Goal: Task Accomplishment & Management: Complete application form

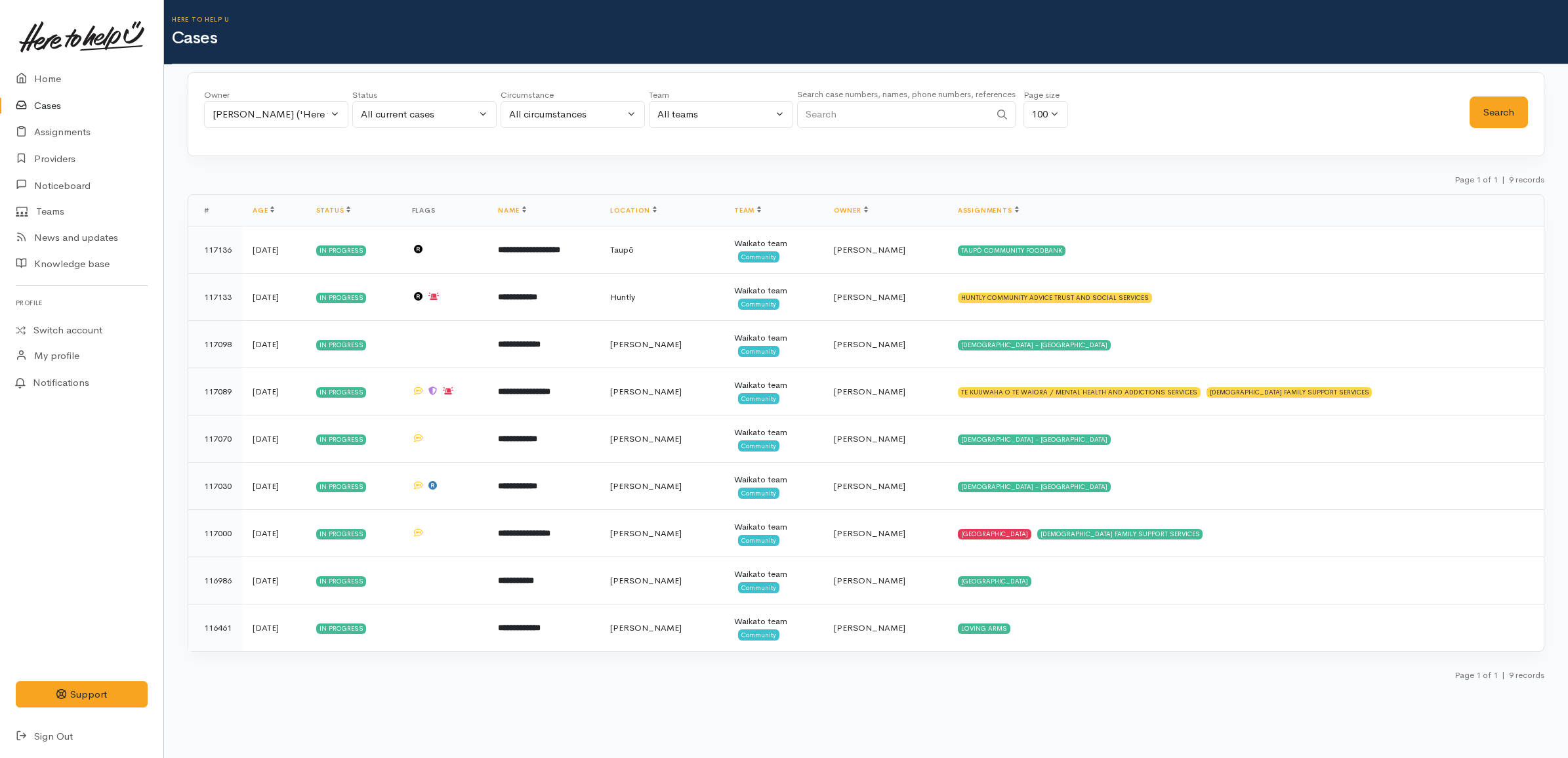
click at [56, 103] on link "Cases" at bounding box center [81, 106] width 164 height 27
click at [66, 66] on link "Home" at bounding box center [81, 79] width 164 height 27
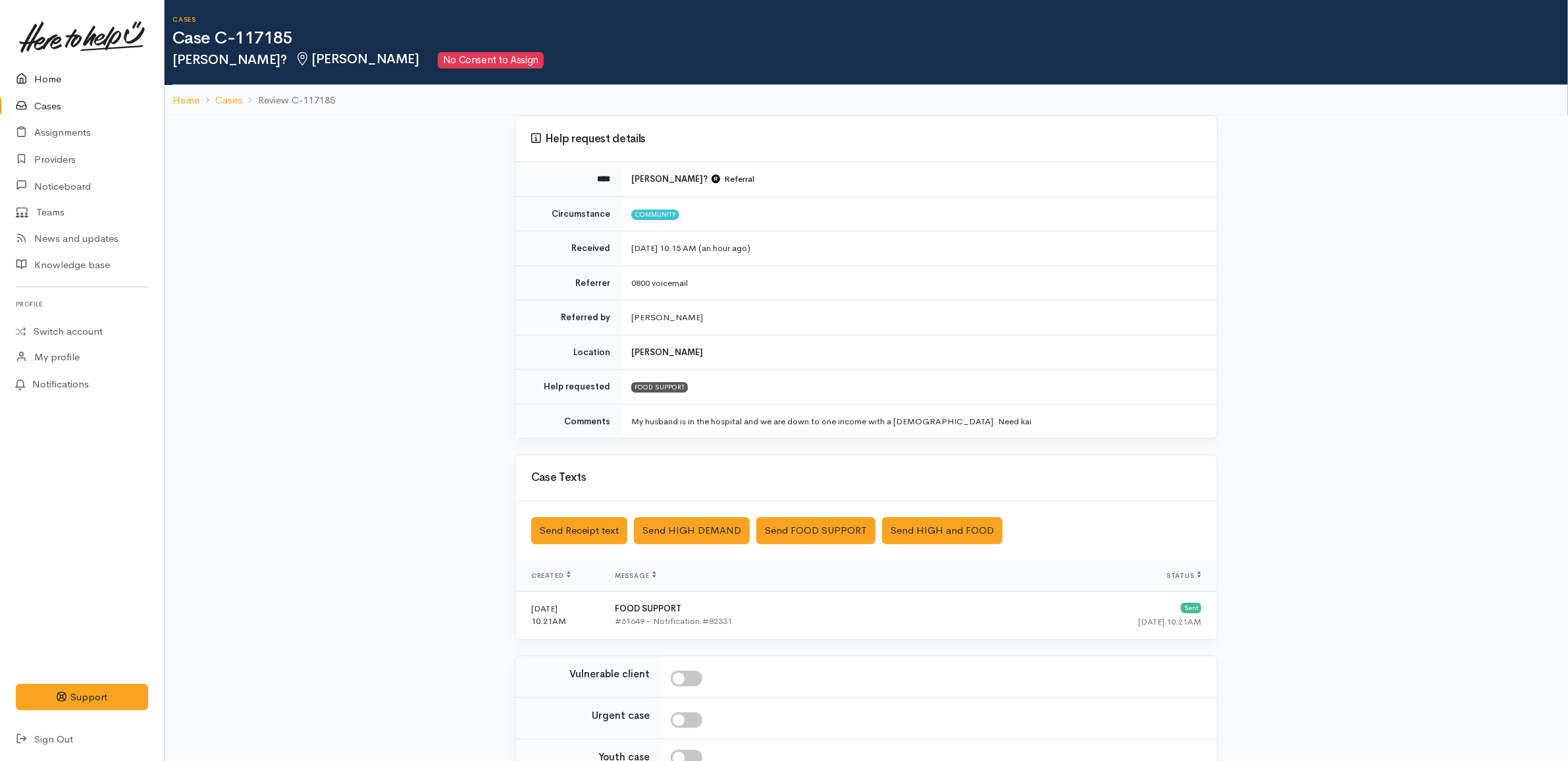
click at [51, 74] on link "Home" at bounding box center [82, 79] width 164 height 27
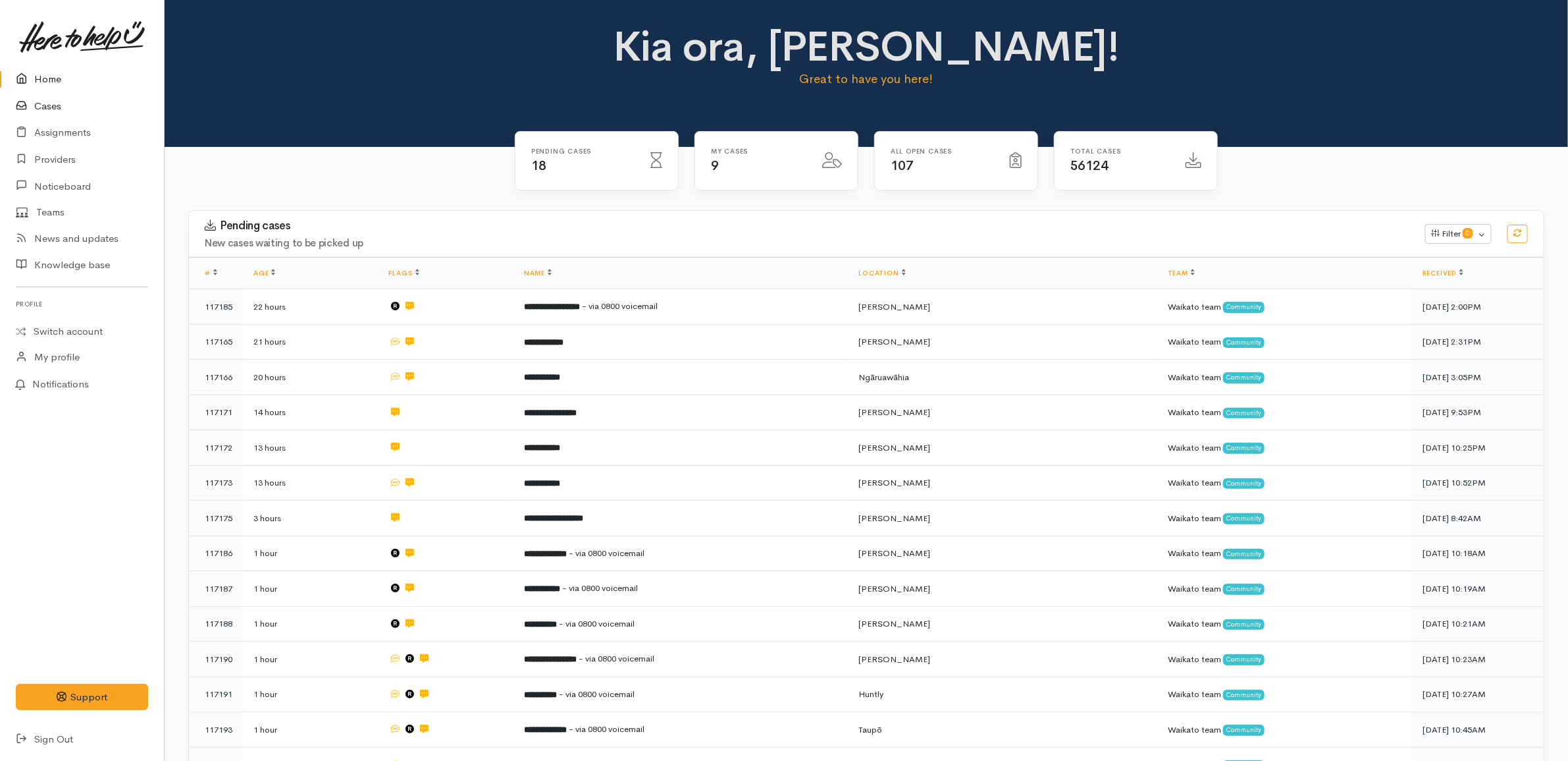
click at [79, 109] on link "Cases" at bounding box center [82, 106] width 164 height 27
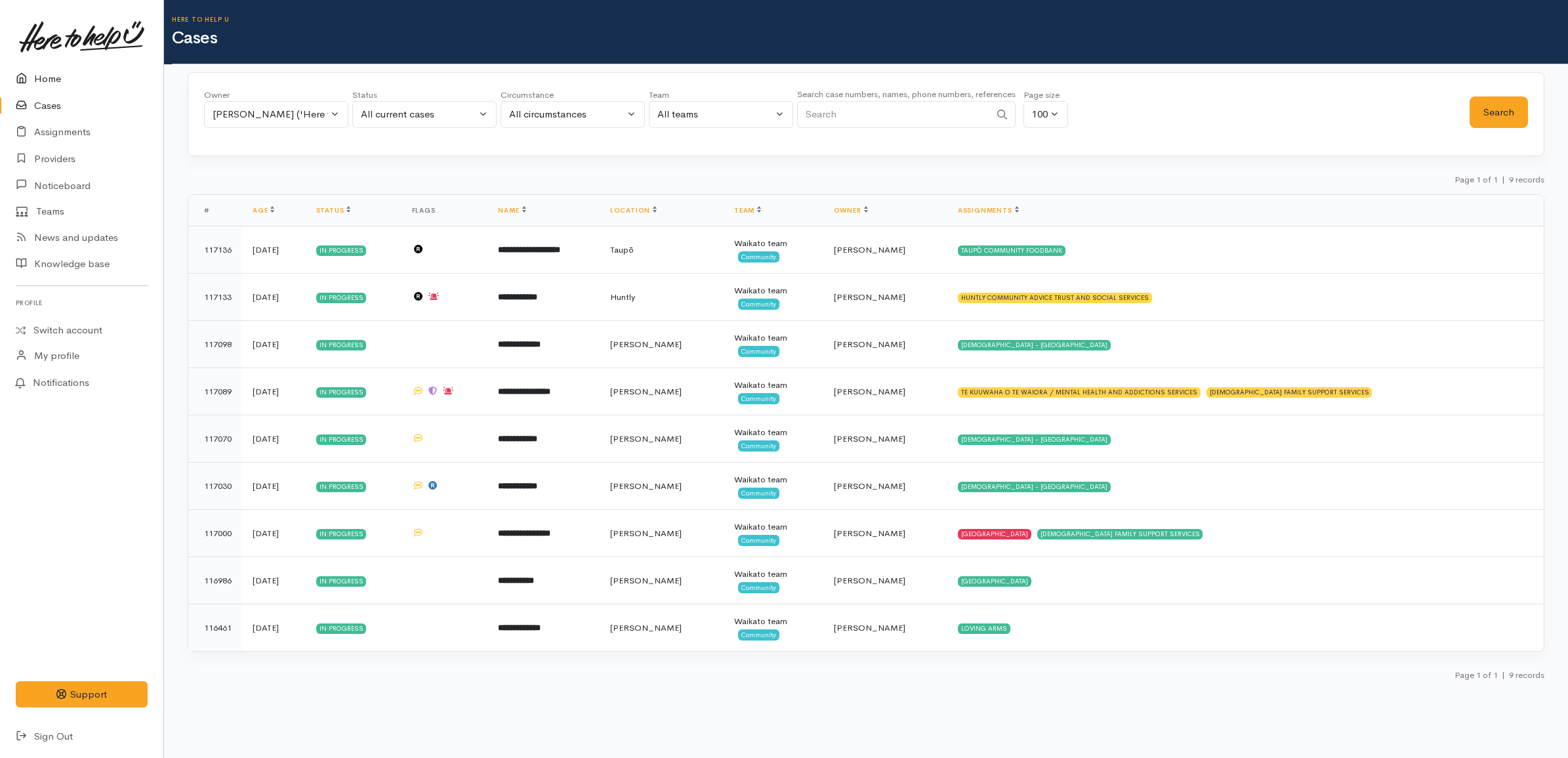
click at [61, 72] on link "Home" at bounding box center [81, 79] width 164 height 27
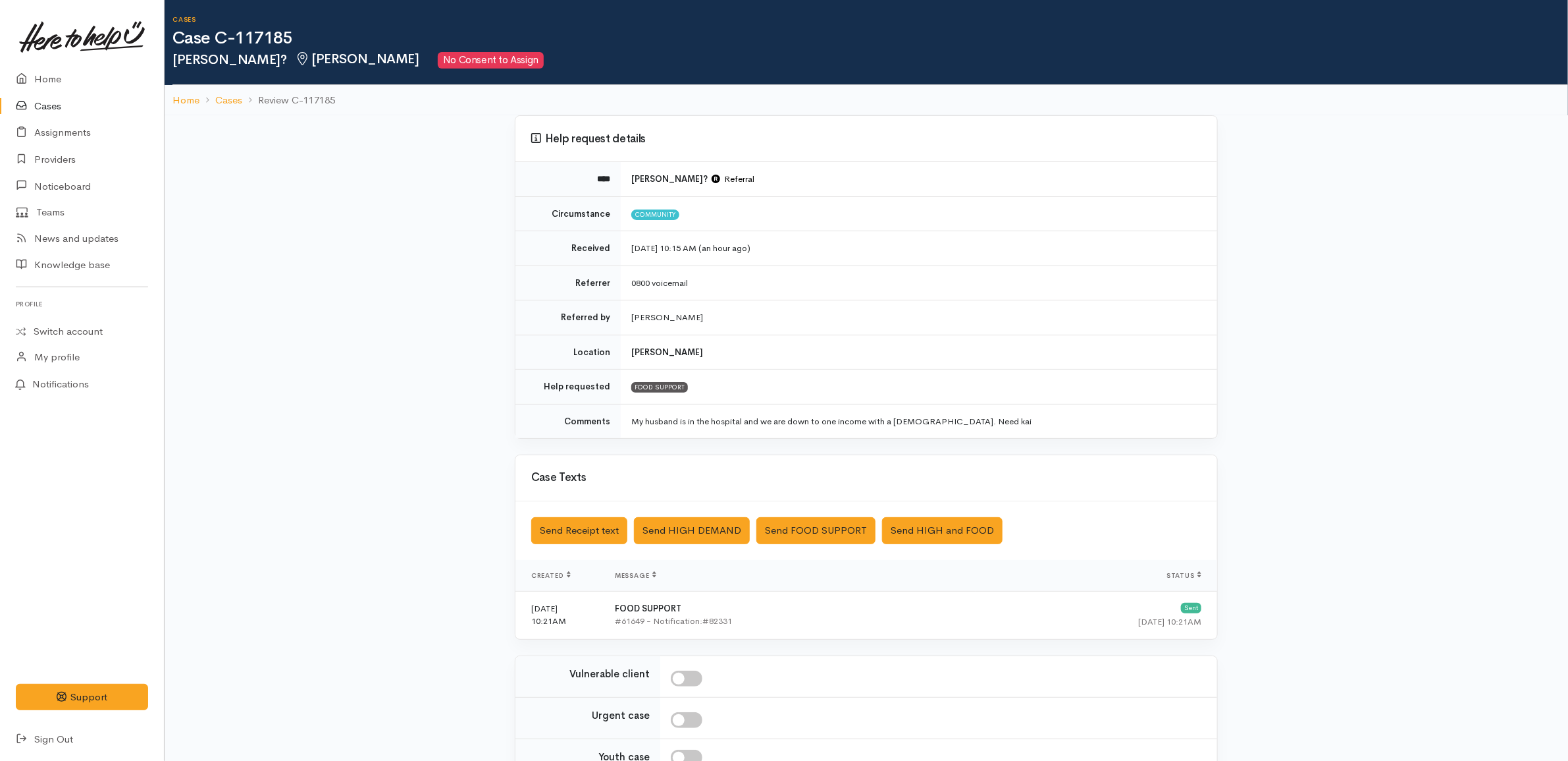
click at [1415, 338] on div "Help request details **** Danielle Hollick? Referral Circumstance Community Rec…" at bounding box center [866, 506] width 1404 height 781
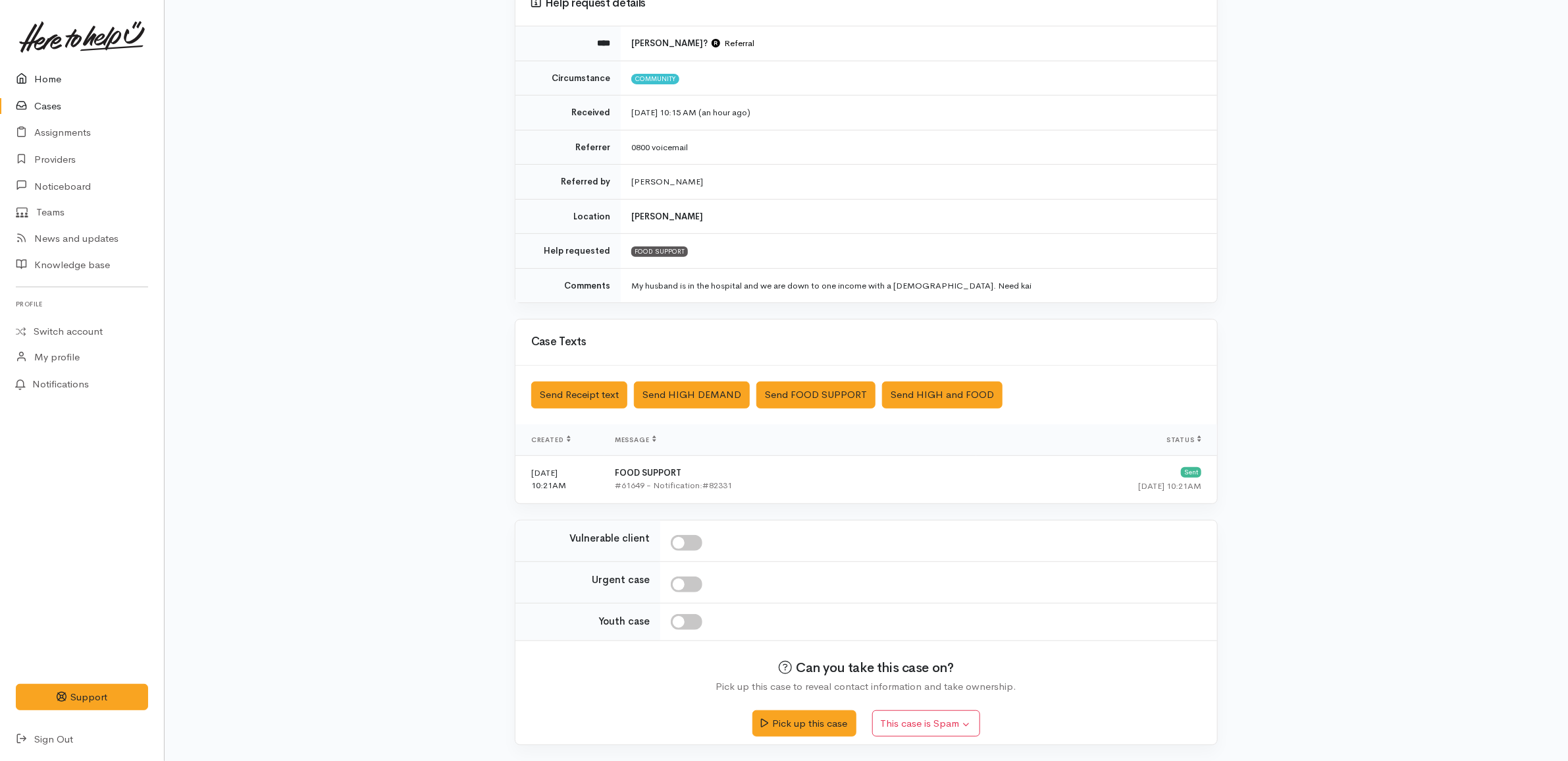
click at [47, 75] on link "Home" at bounding box center [82, 79] width 164 height 27
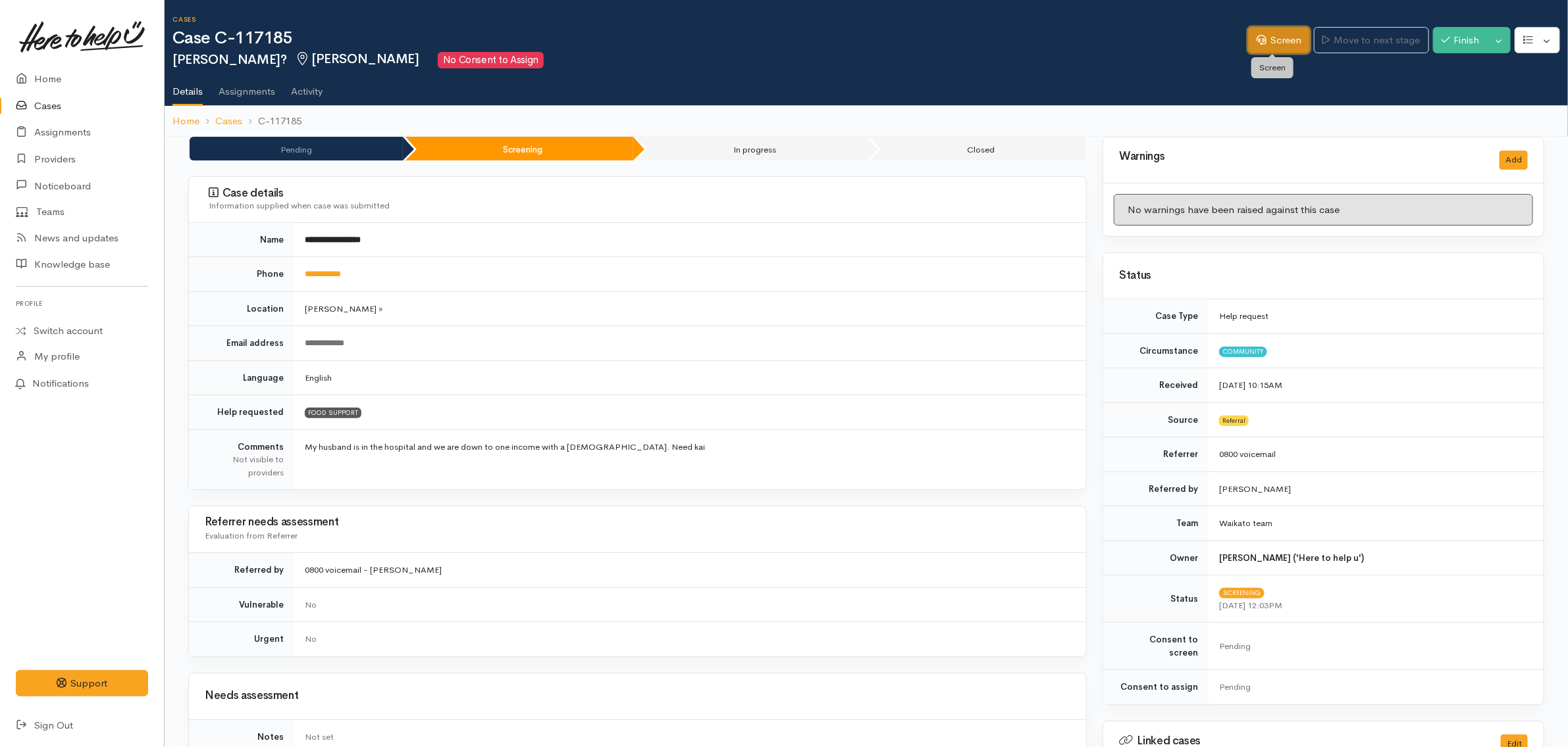
click at [1257, 40] on icon at bounding box center [1261, 40] width 10 height 10
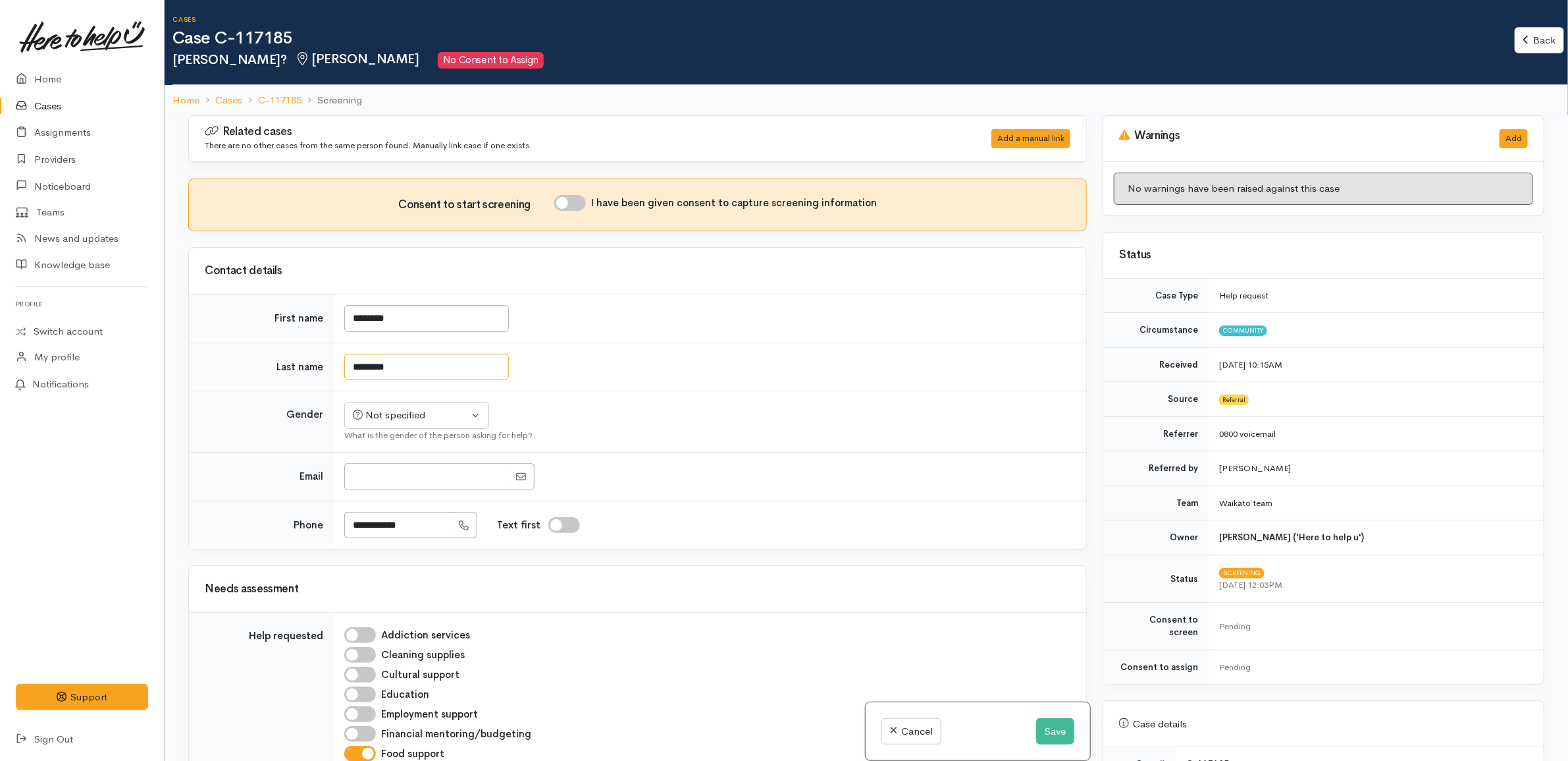
click at [406, 364] on input "********" at bounding box center [426, 367] width 164 height 27
click at [573, 364] on td "********" at bounding box center [710, 367] width 752 height 49
click at [445, 414] on div "Not specified" at bounding box center [410, 414] width 116 height 15
click at [403, 491] on span "[DEMOGRAPHIC_DATA]" at bounding box center [427, 485] width 113 height 15
select select "[DEMOGRAPHIC_DATA]"
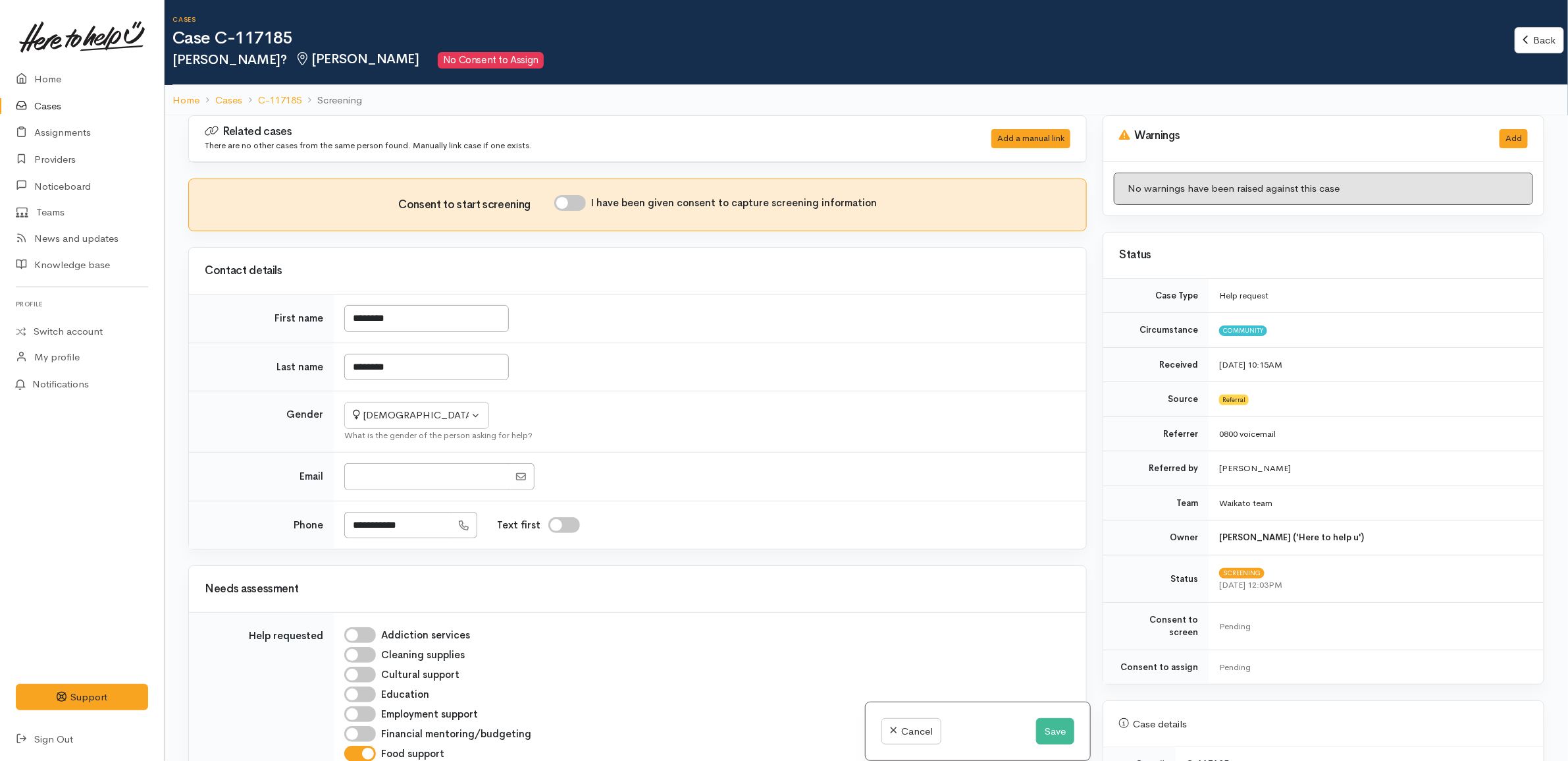
click at [765, 373] on td "********" at bounding box center [710, 367] width 752 height 49
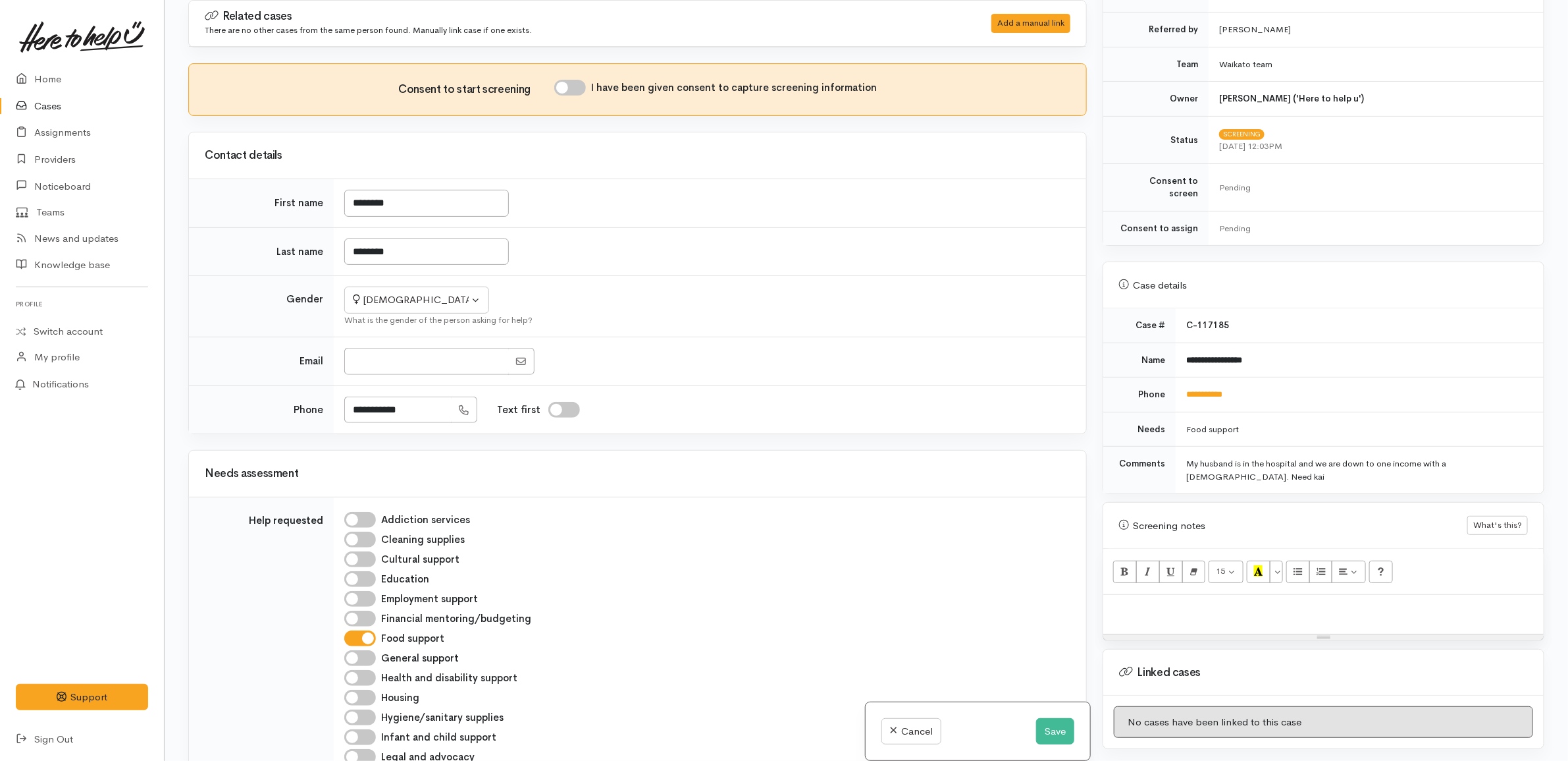
scroll to position [329, 0]
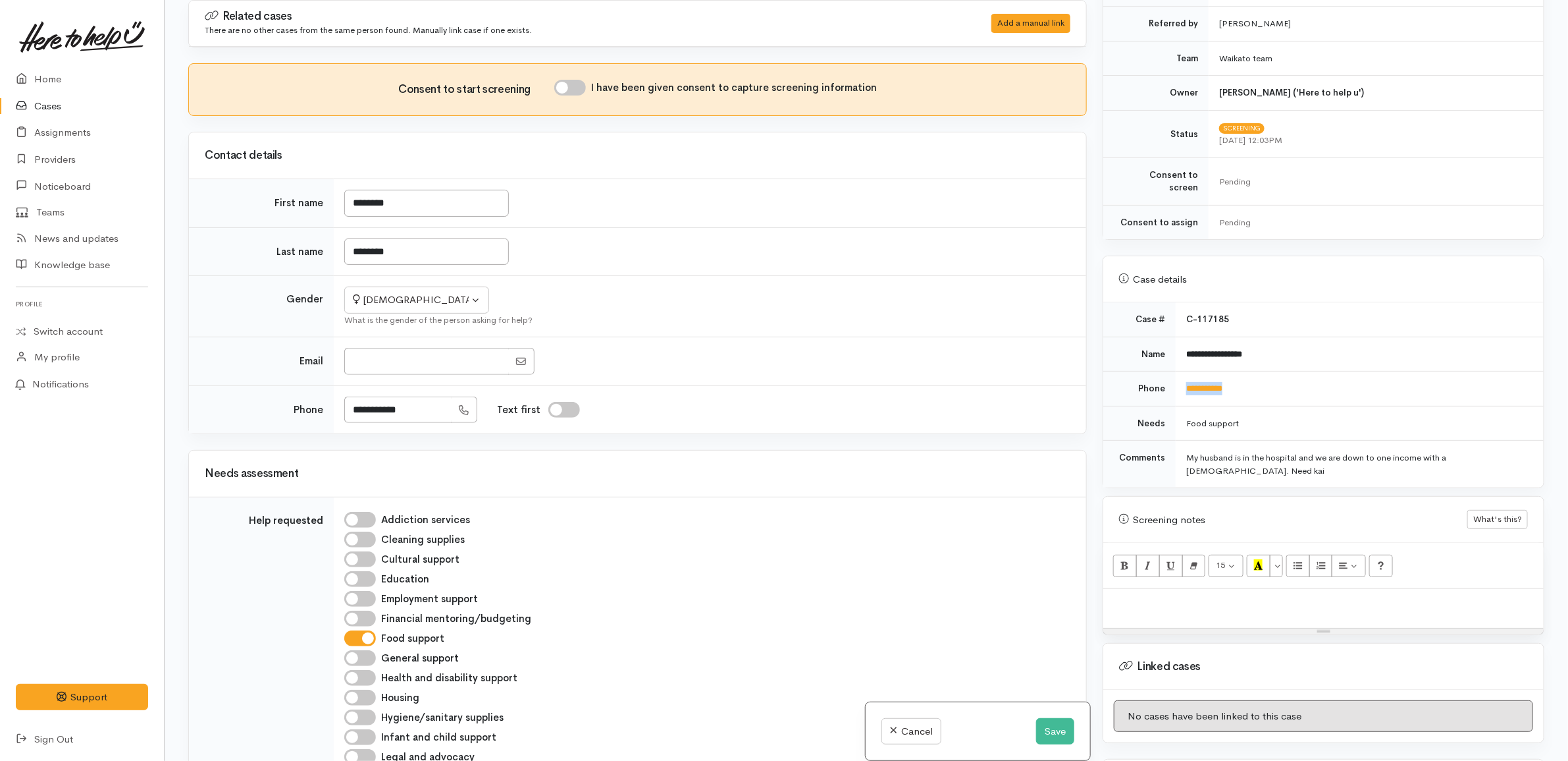
drag, startPoint x: 1259, startPoint y: 380, endPoint x: 1172, endPoint y: 377, distance: 87.1
click at [1172, 377] on tr "**********" at bounding box center [1324, 389] width 441 height 35
copy tr "**********"
click at [1022, 248] on td "********" at bounding box center [710, 252] width 752 height 49
click at [448, 252] on input "********" at bounding box center [426, 252] width 164 height 27
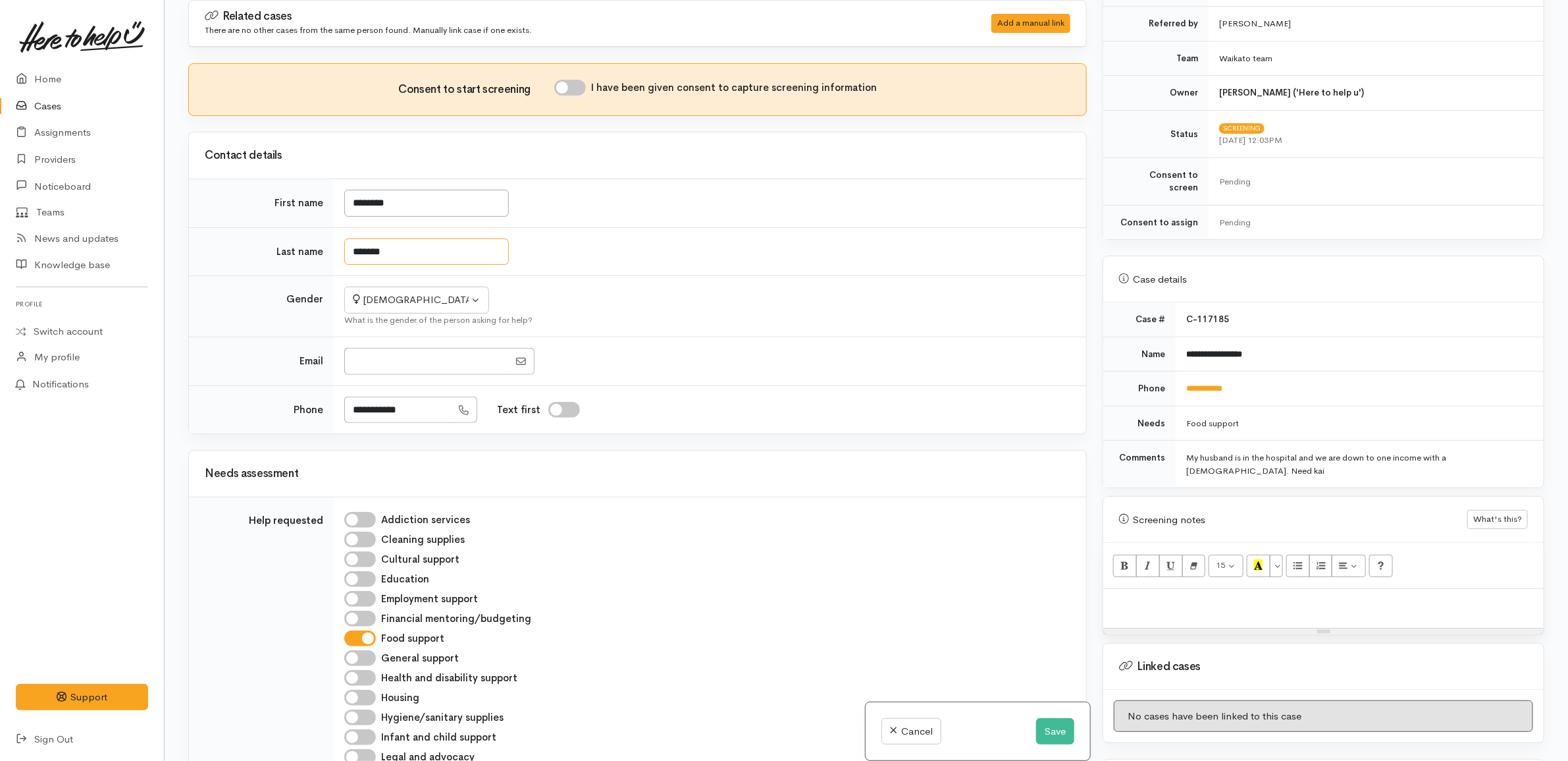
type input "*******"
click at [624, 232] on td "*******" at bounding box center [710, 252] width 752 height 49
click at [574, 83] on input "I have been given consent to capture screening information" at bounding box center [570, 87] width 32 height 16
checkbox input "true"
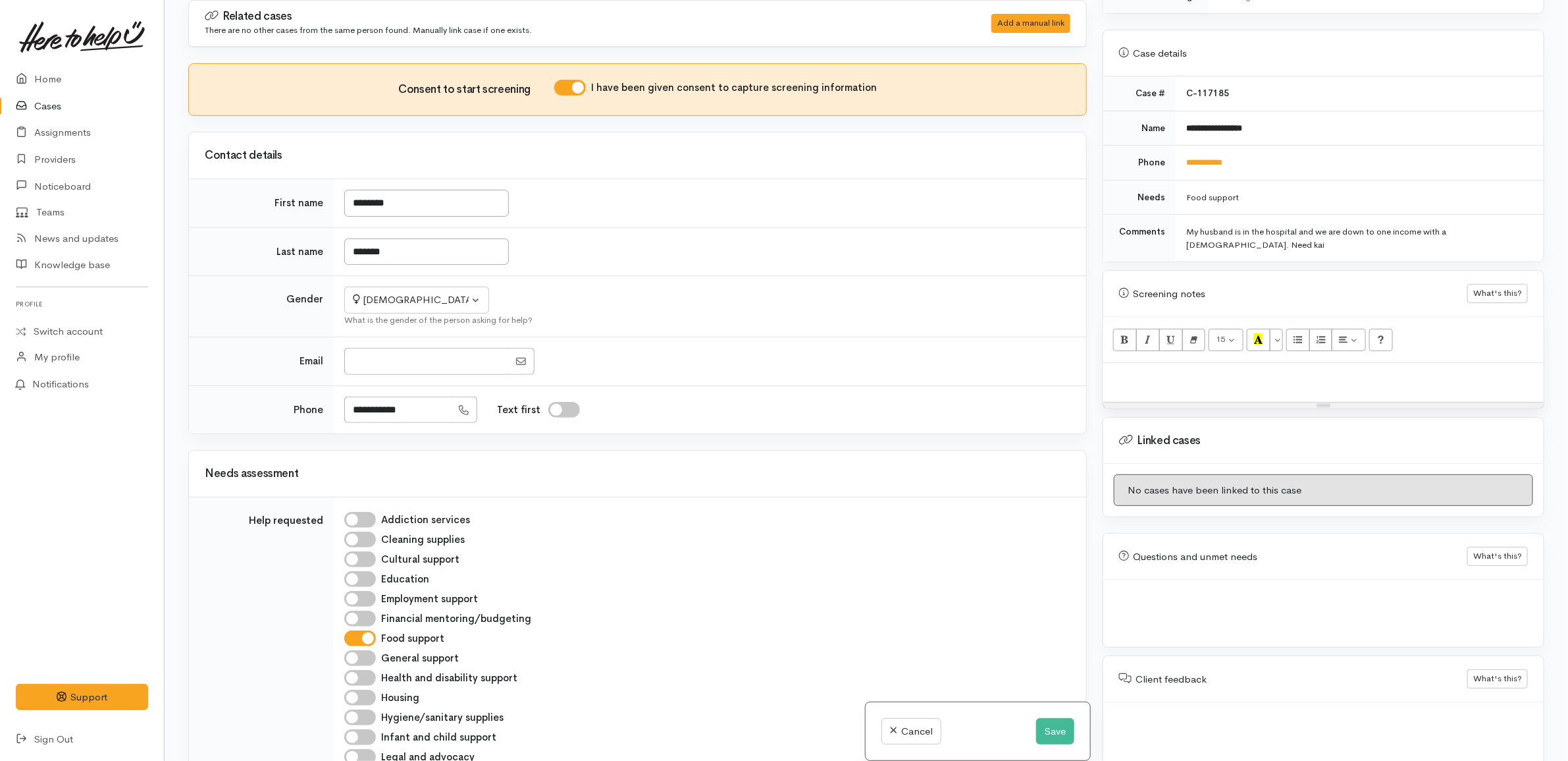
scroll to position [565, 0]
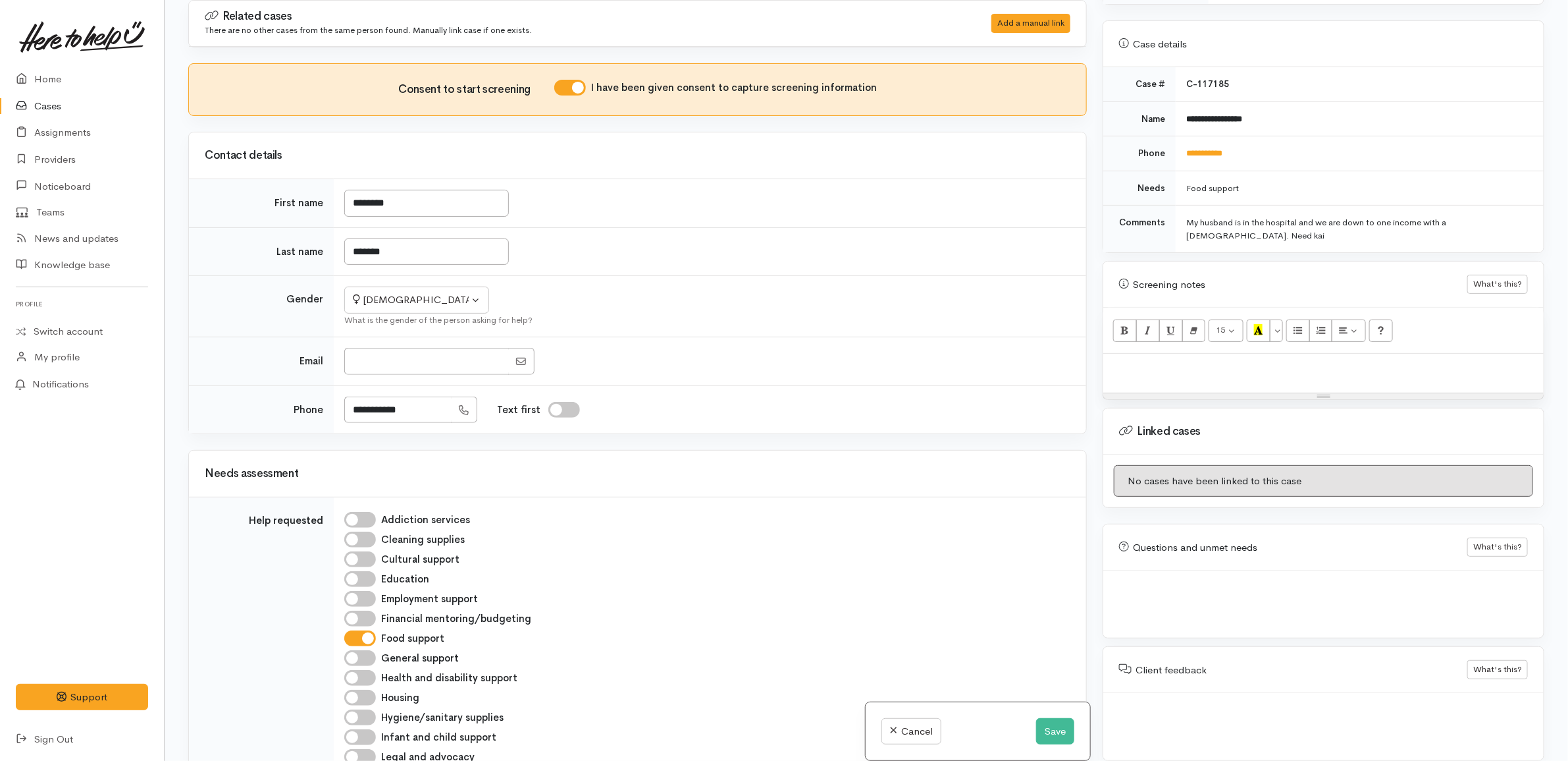
click at [1292, 375] on div at bounding box center [1324, 373] width 441 height 39
paste div
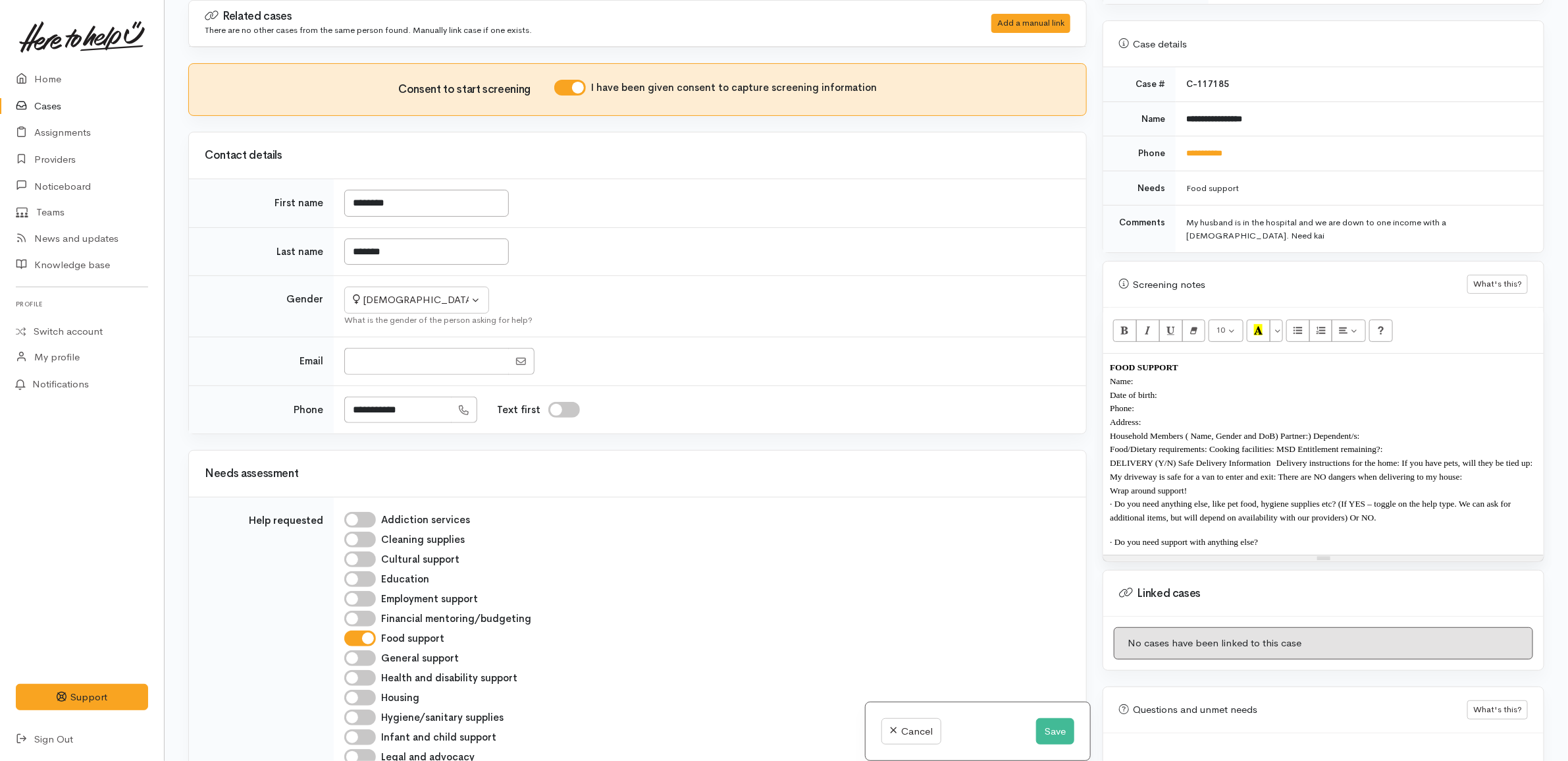
click at [1194, 388] on p "Date of birth:" at bounding box center [1324, 395] width 427 height 14
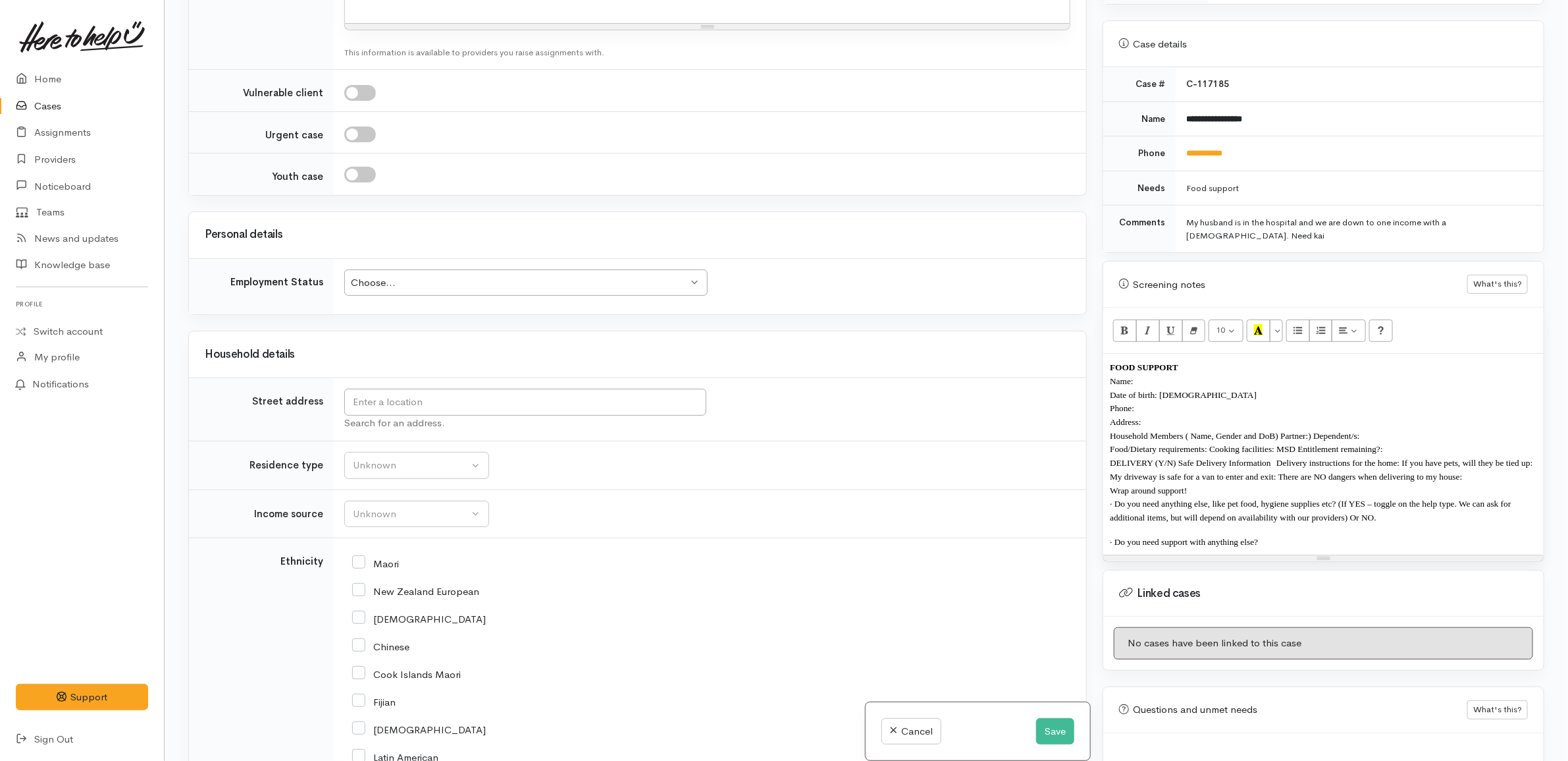
scroll to position [1070, 0]
click at [467, 279] on div "Choose..." at bounding box center [520, 280] width 338 height 15
drag, startPoint x: 779, startPoint y: 317, endPoint x: 604, endPoint y: 371, distance: 183.1
click at [775, 312] on td "Choose... Choose... Choose... Unknown Employed casually Employed full-time Empl…" at bounding box center [710, 284] width 752 height 56
click at [520, 409] on input "text" at bounding box center [525, 400] width 362 height 27
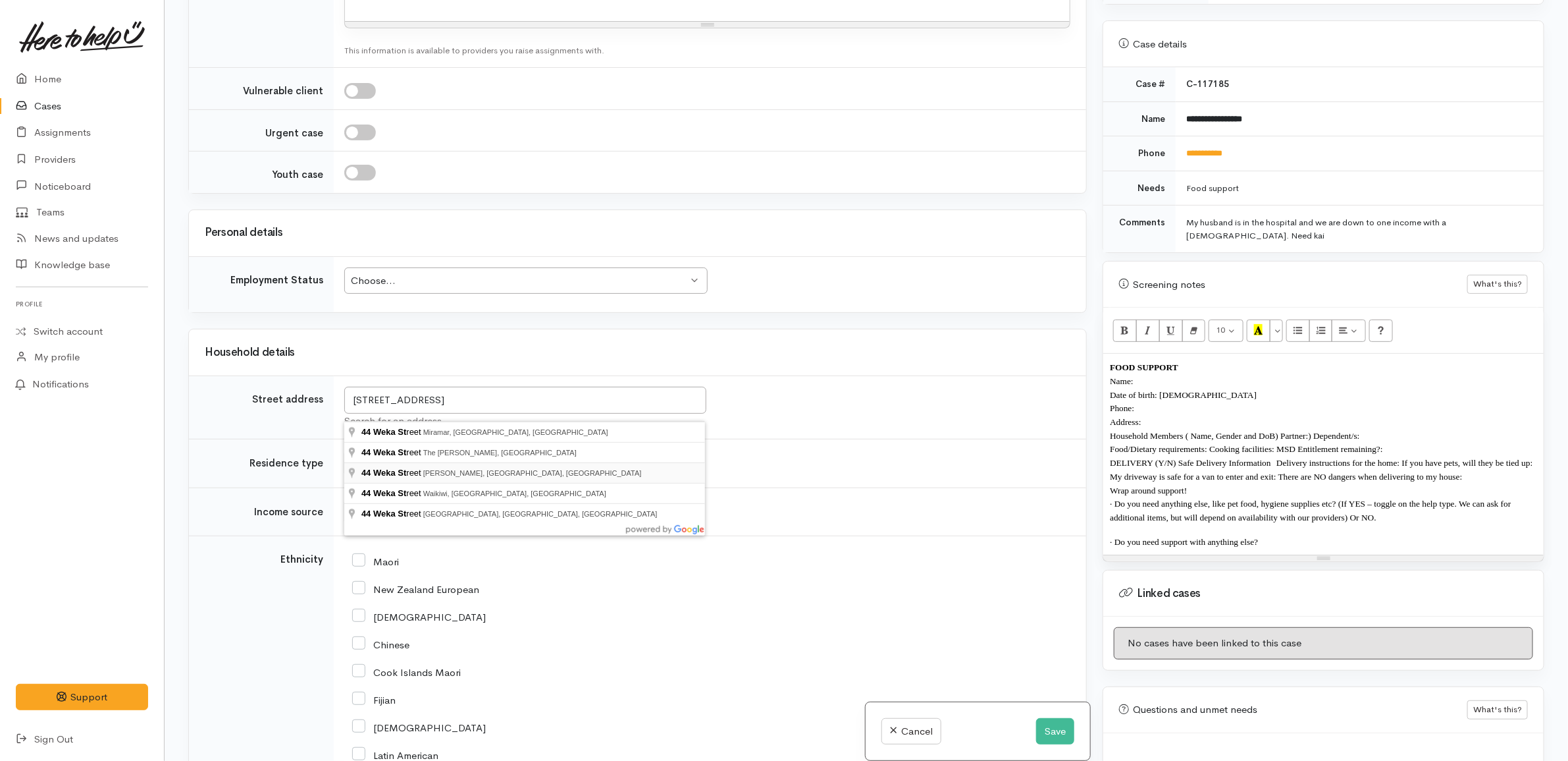
type input "44 Weka Street, Frankton, Hamilton, New Zealand"
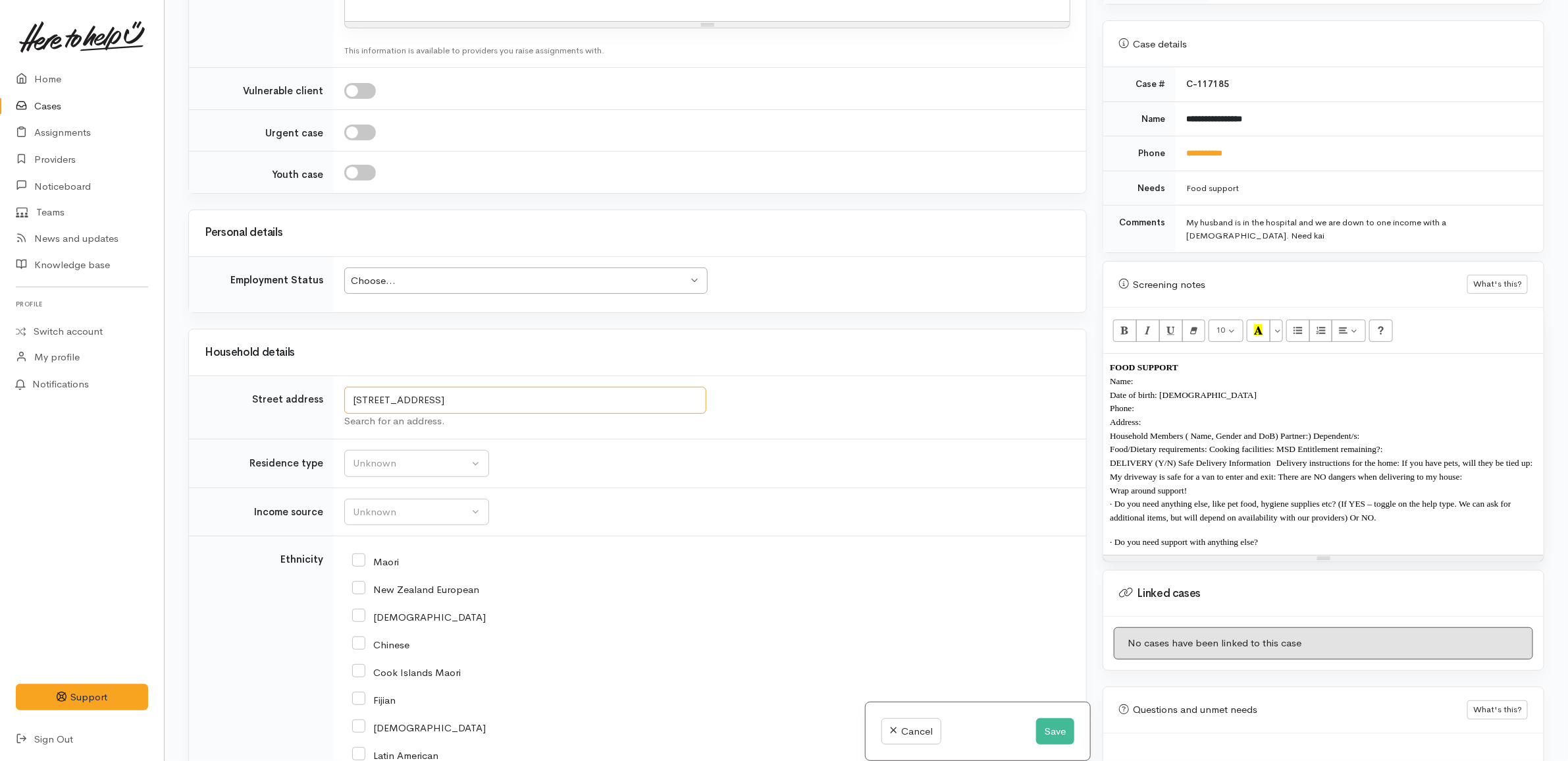
drag, startPoint x: 597, startPoint y: 410, endPoint x: 303, endPoint y: 389, distance: 294.7
click at [303, 389] on tr "Street address 44 Weka Street, Frankton, Hamilton, New Zealand Search for an ad…" at bounding box center [638, 407] width 897 height 63
click at [461, 470] on div "Unknown" at bounding box center [410, 463] width 116 height 15
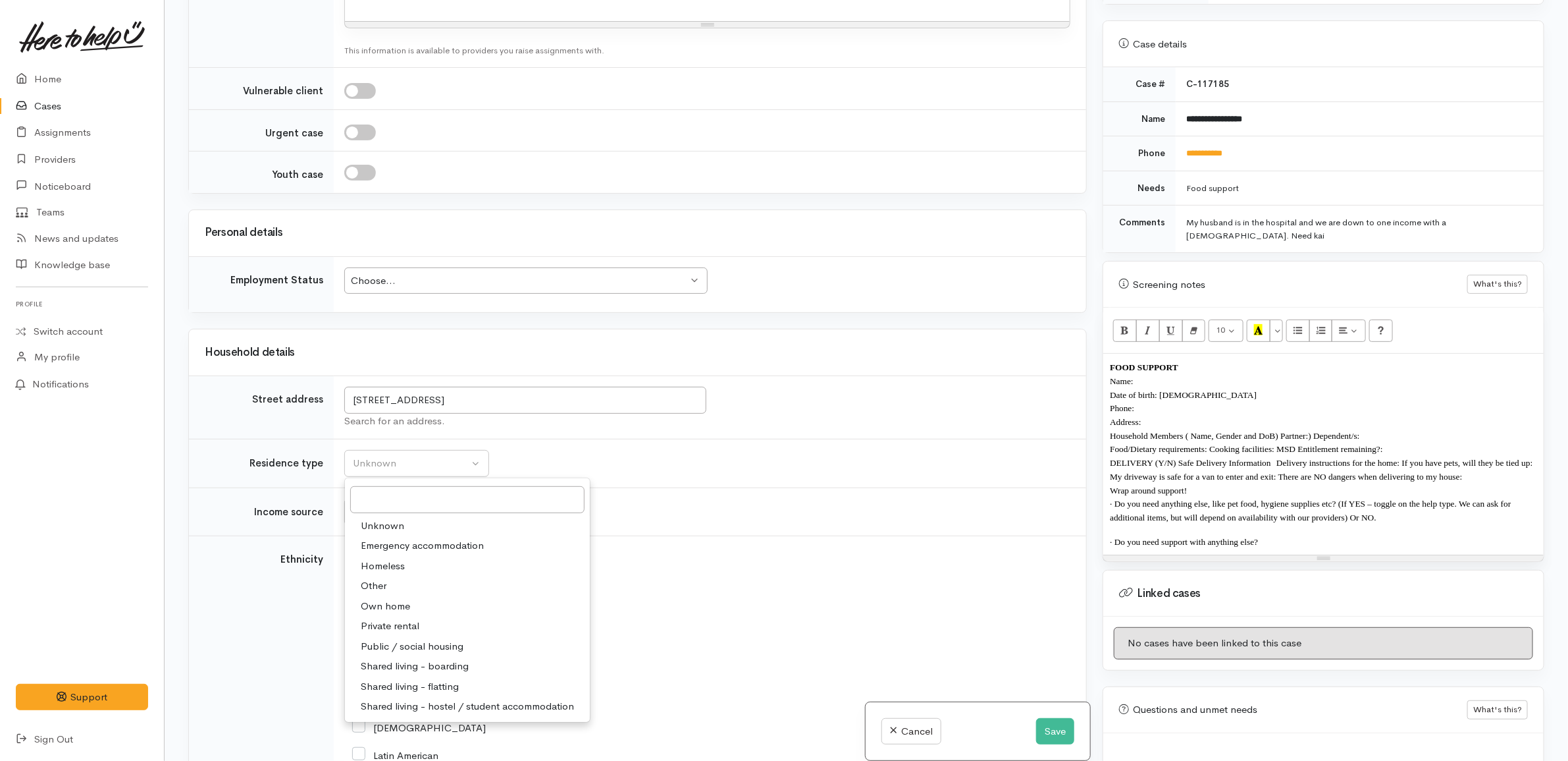
click at [392, 633] on span "Private rental" at bounding box center [389, 625] width 58 height 15
select select "2"
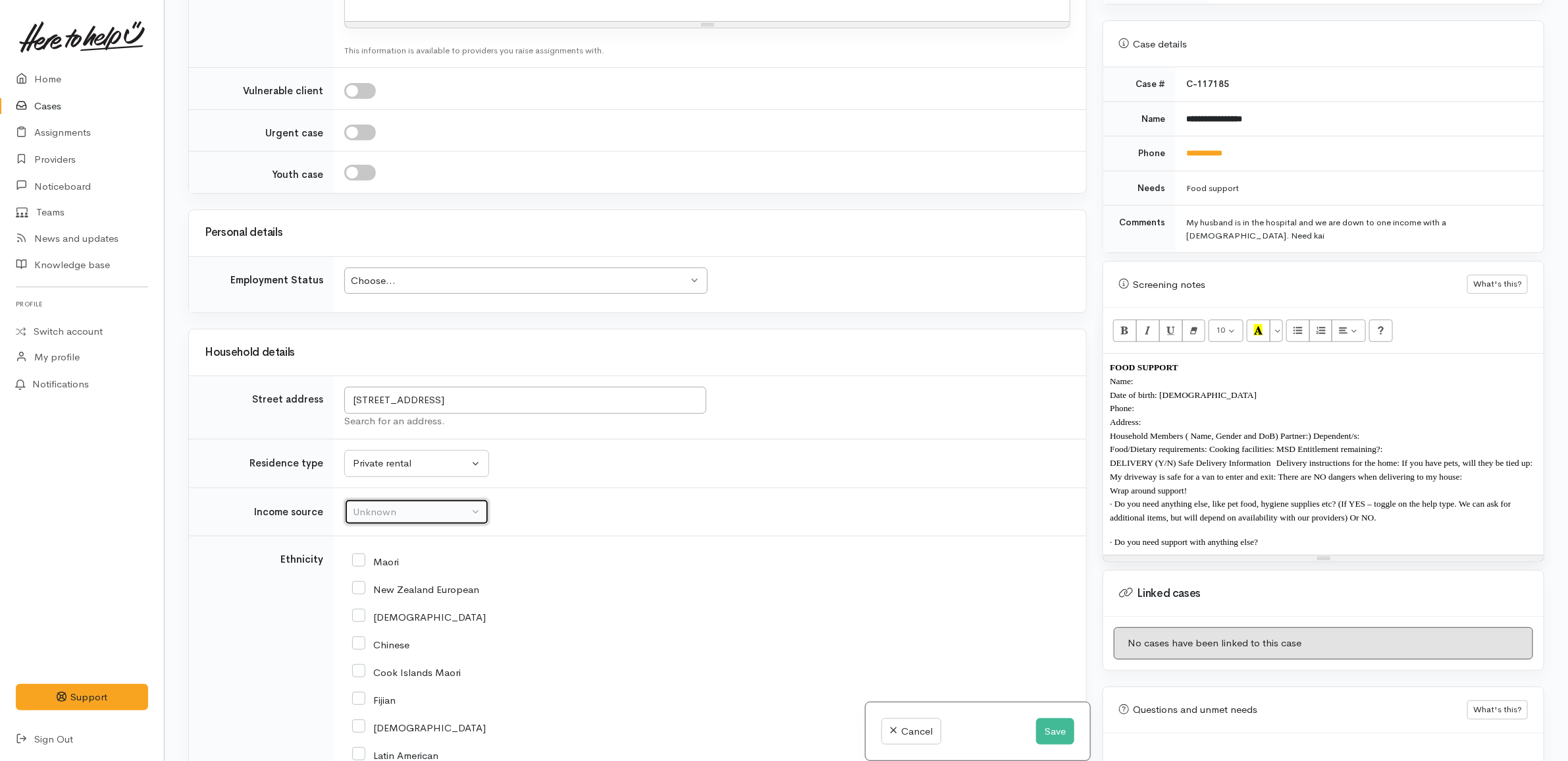
click at [396, 520] on div "Unknown" at bounding box center [410, 512] width 116 height 15
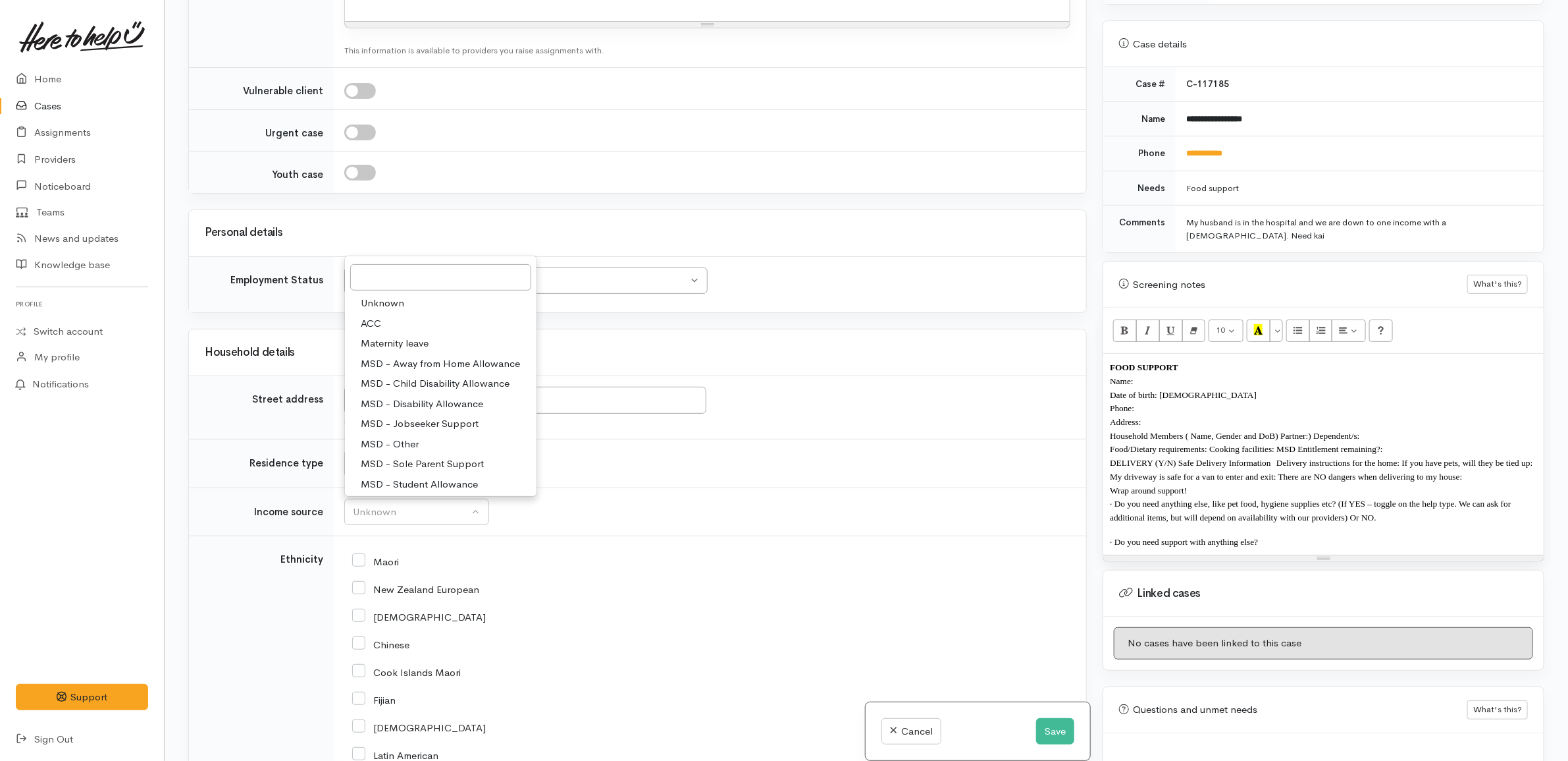
click at [872, 405] on div "44 Weka Street, Frankton, Hamilton, New Zealand Search for an address." at bounding box center [707, 407] width 726 height 41
click at [1158, 415] on p "Address:" at bounding box center [1324, 422] width 427 height 14
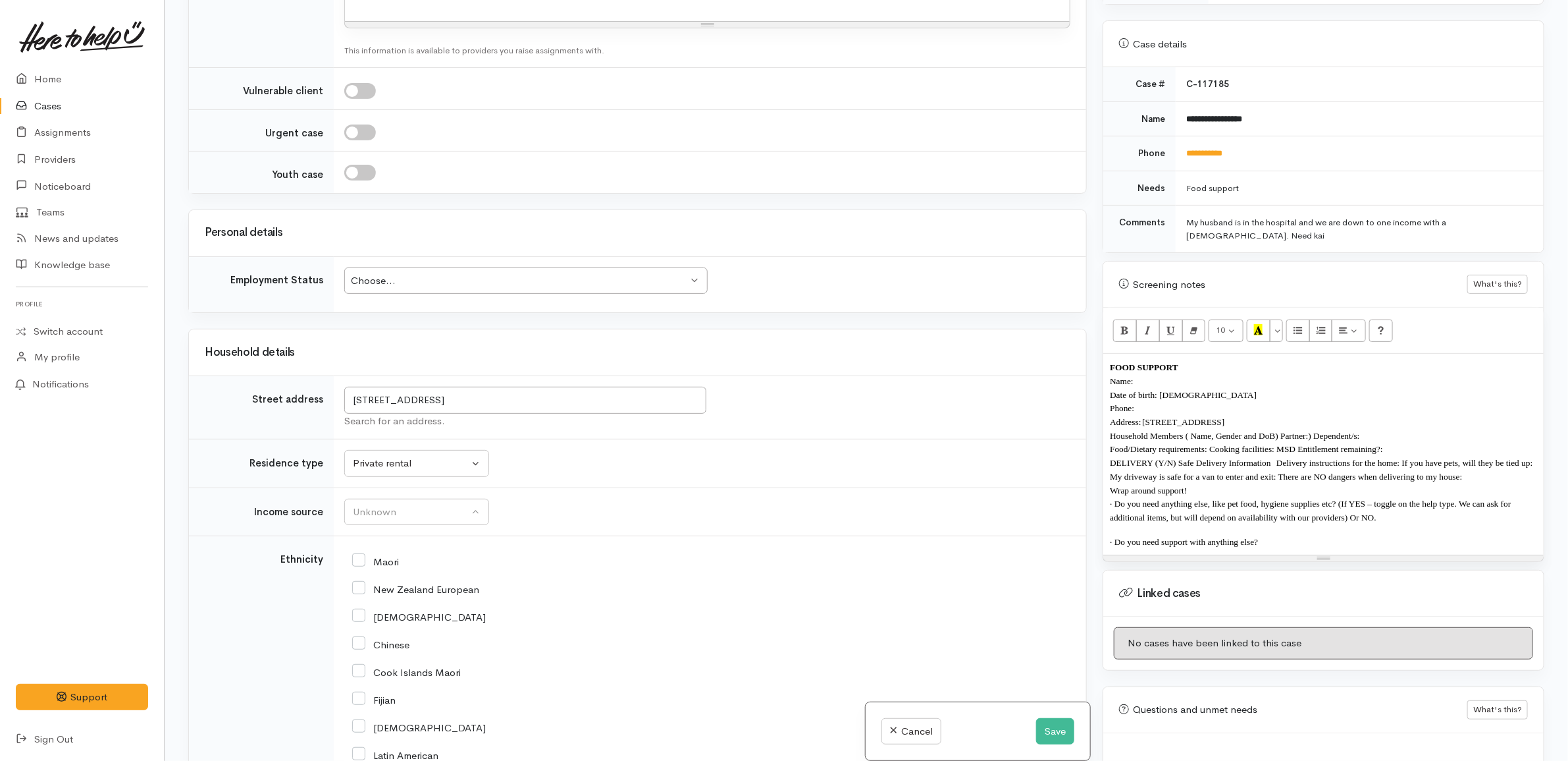
click at [626, 480] on td "Unknown Emergency accommodation Homeless Other Own home Private rental Public /…" at bounding box center [710, 463] width 752 height 49
click at [413, 526] on button "Unknown" at bounding box center [417, 512] width 145 height 27
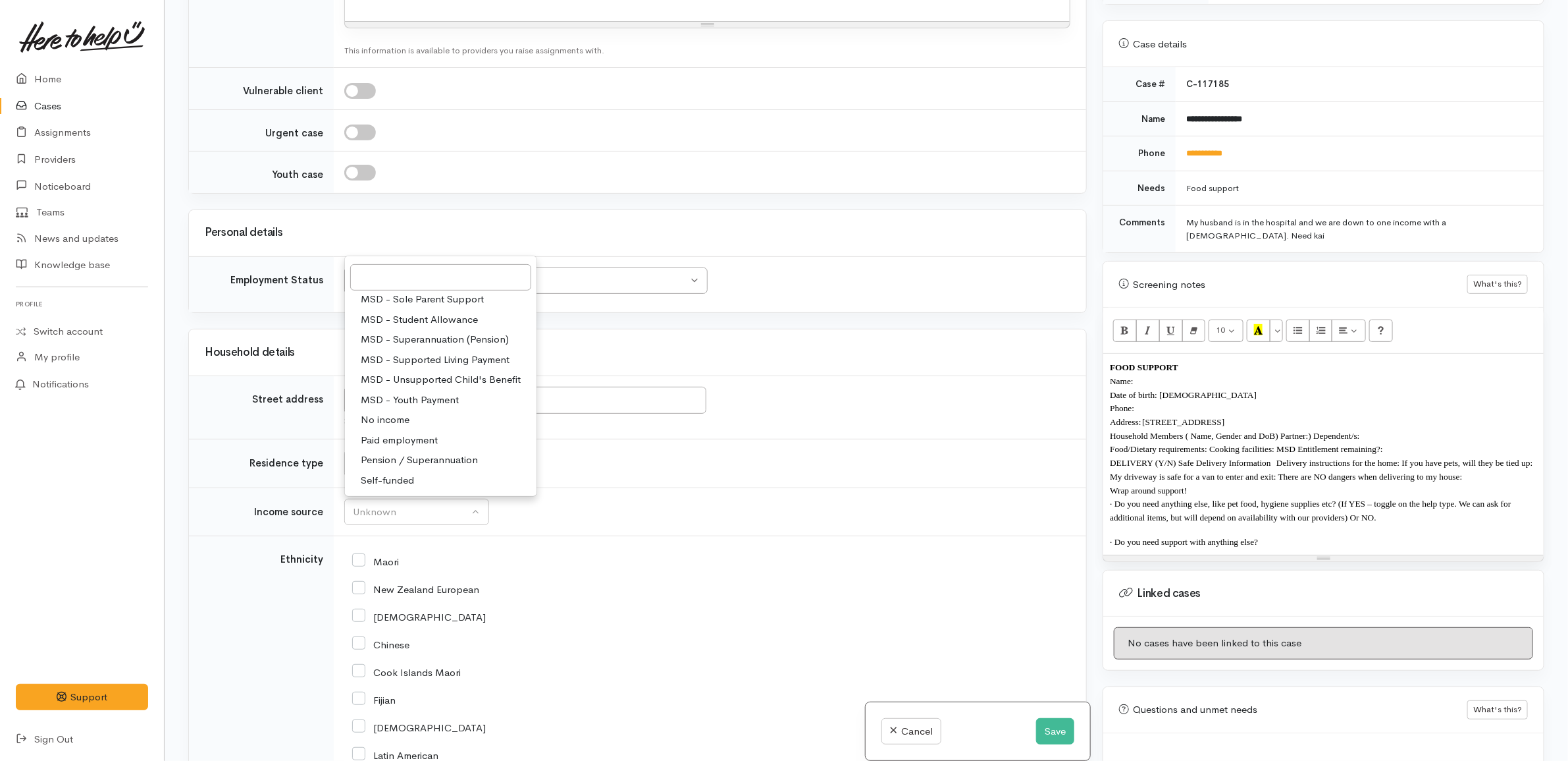
click at [1299, 523] on div "FOOD SUPPORT Name: Date of birth: 17/9/1994 Phone: Address: 44 Weka Street, Fra…" at bounding box center [1324, 454] width 441 height 201
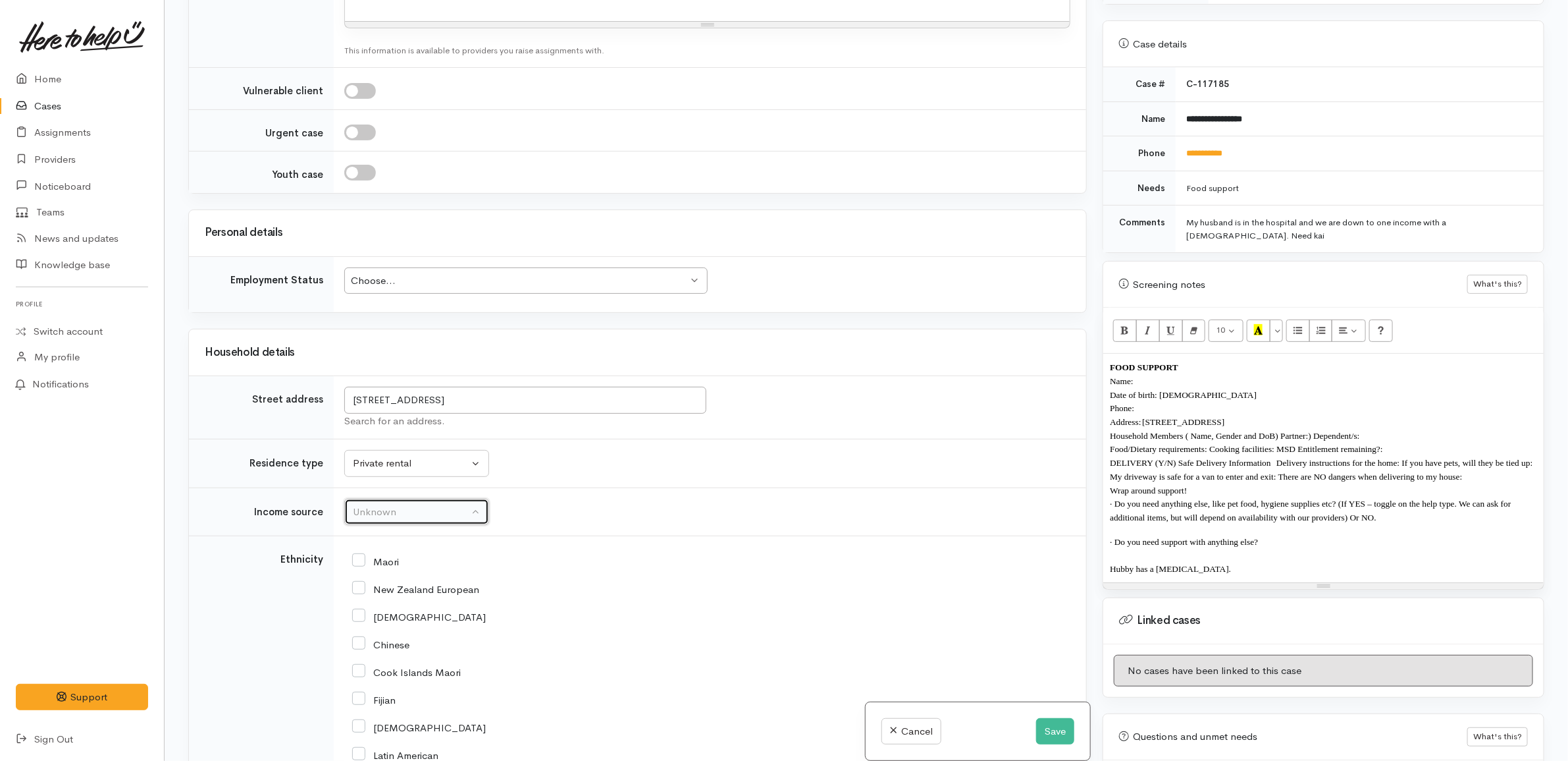
click at [466, 520] on div "Unknown" at bounding box center [410, 512] width 116 height 15
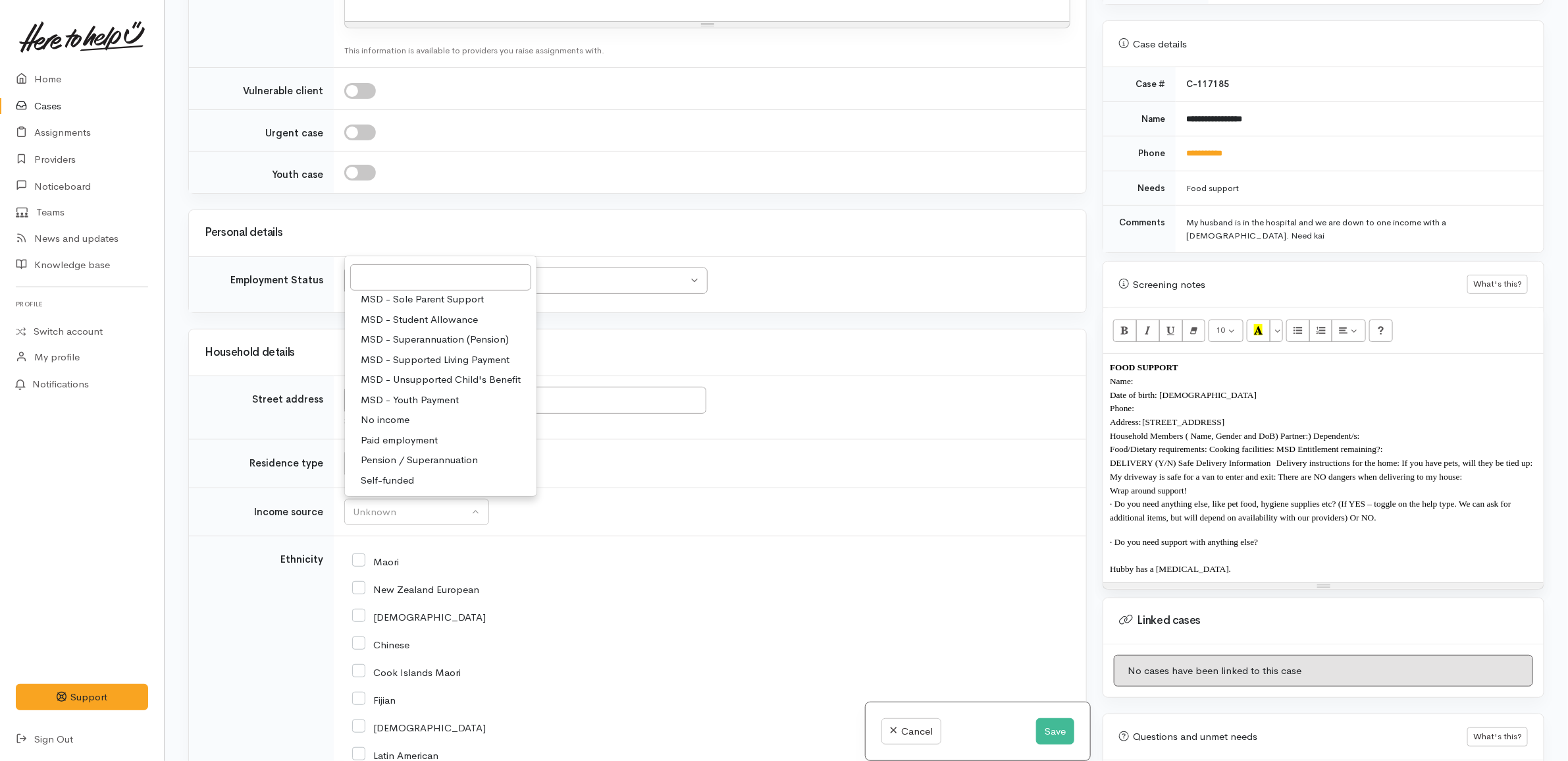
click at [402, 446] on span "Paid employment" at bounding box center [399, 439] width 77 height 15
select select "1"
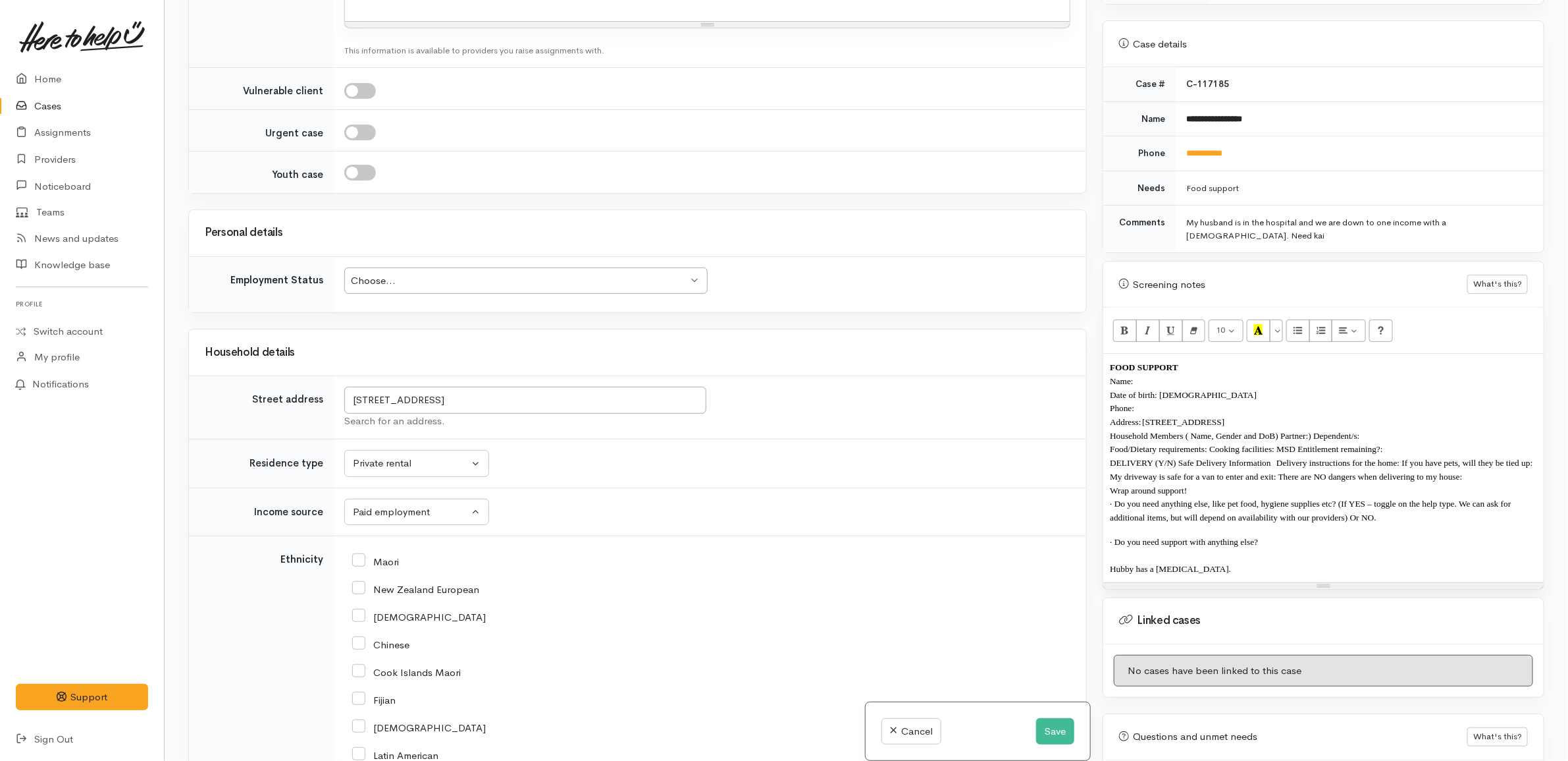
click at [611, 501] on td "Unknown ACC Maternity leave MSD - Away from Home Allowance MSD - Child Disabili…" at bounding box center [710, 512] width 752 height 49
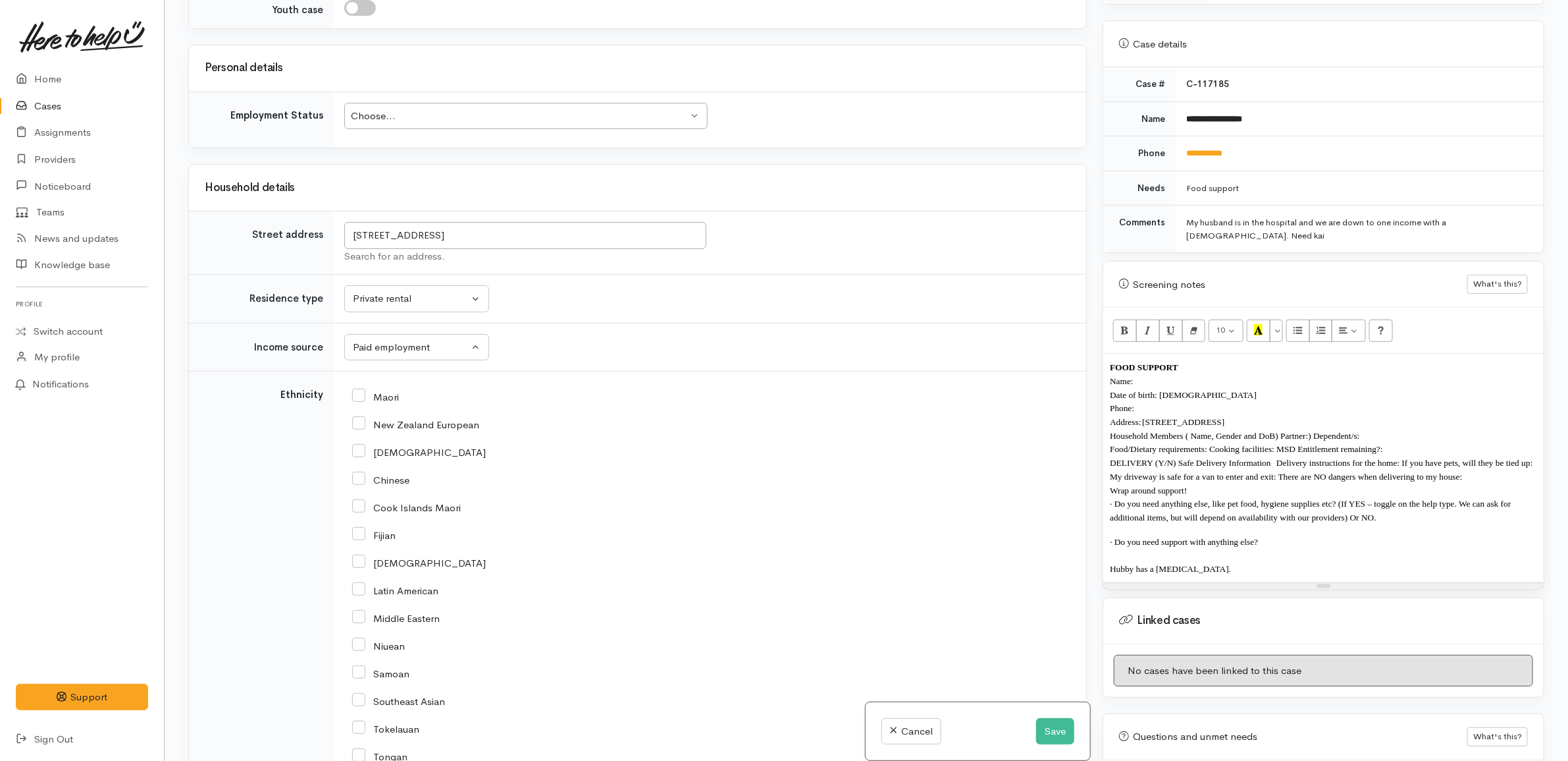
click at [452, 428] on input "New Zealand European" at bounding box center [415, 423] width 127 height 12
checkbox input "true"
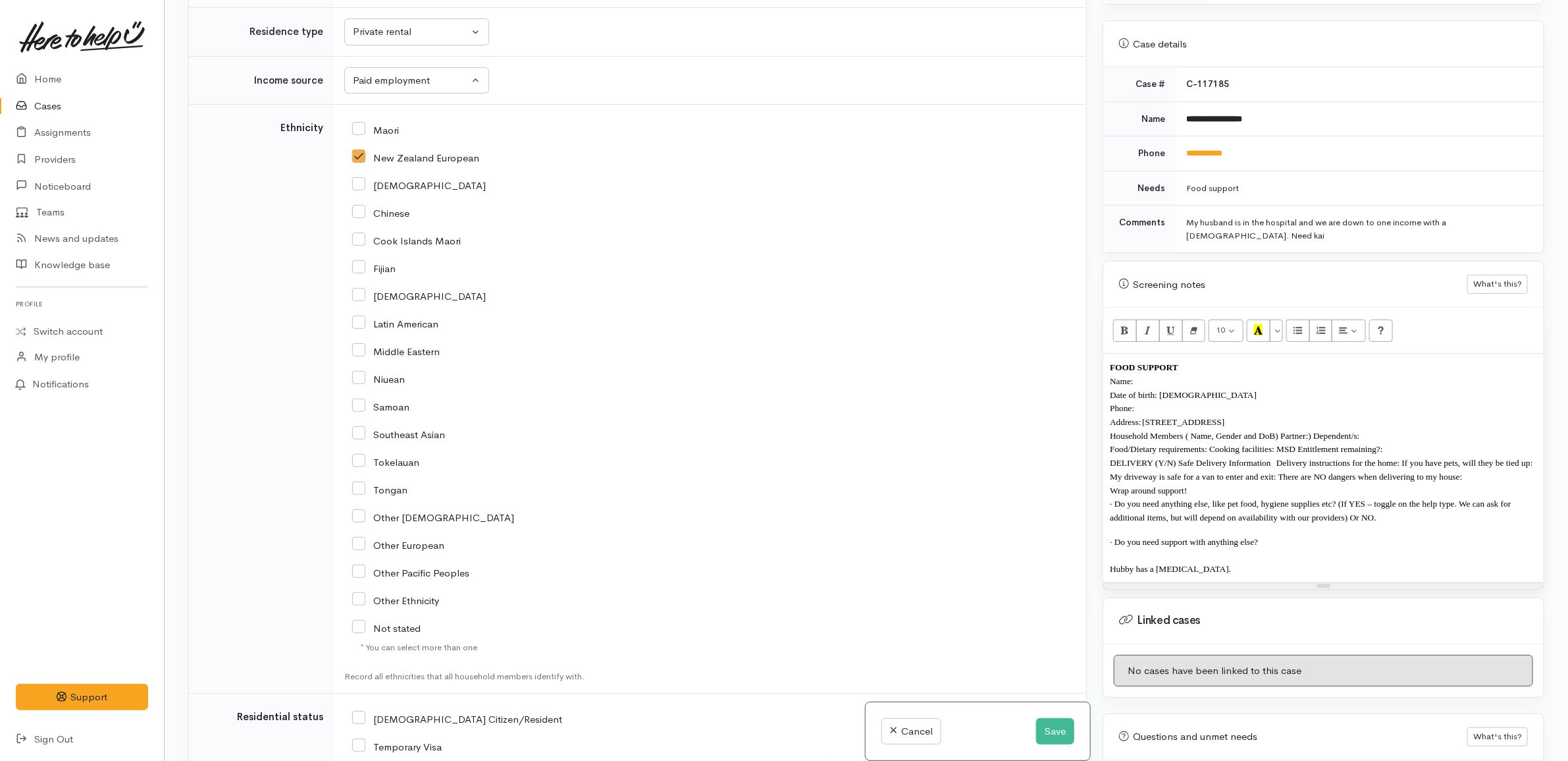
scroll to position [1811, 0]
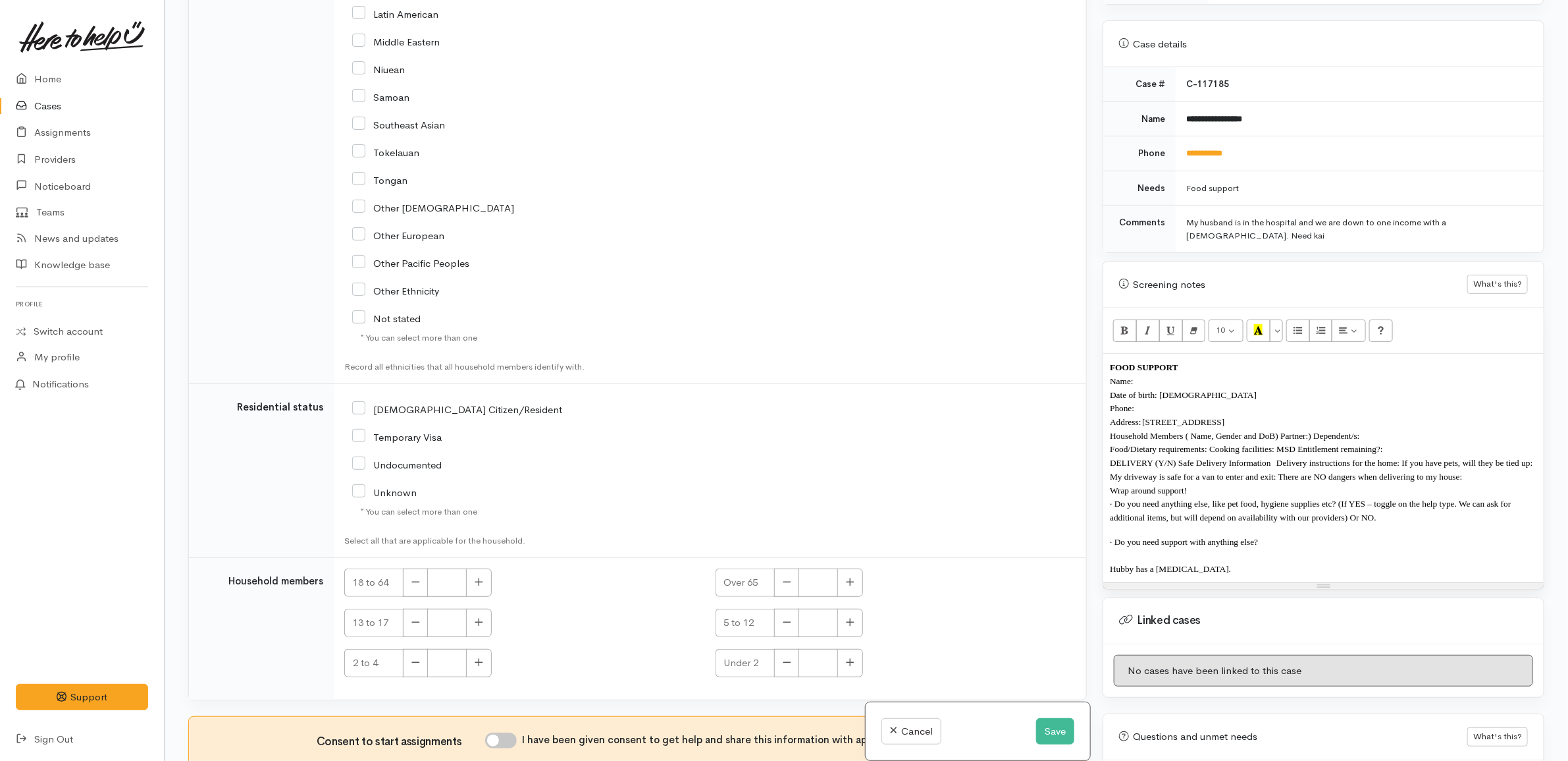
click at [441, 410] on input "NZ Citizen/Resident" at bounding box center [457, 408] width 210 height 12
checkbox input "true"
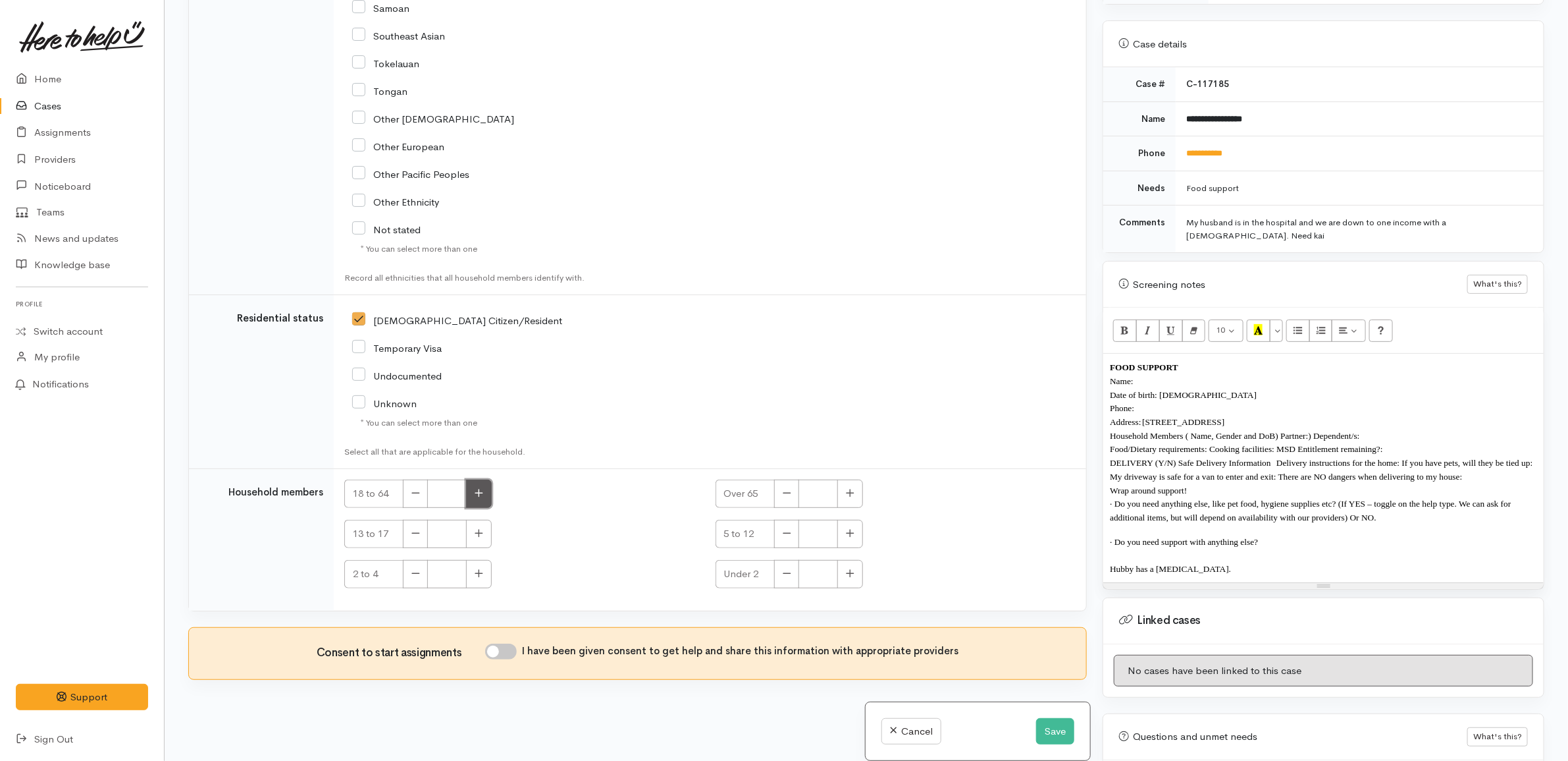
click at [487, 491] on button "button" at bounding box center [479, 494] width 26 height 28
type input "1"
click at [505, 646] on input "I have been given consent to get help and share this information with appropria…" at bounding box center [501, 651] width 32 height 16
checkbox input "true"
click at [859, 538] on button "button" at bounding box center [849, 534] width 26 height 28
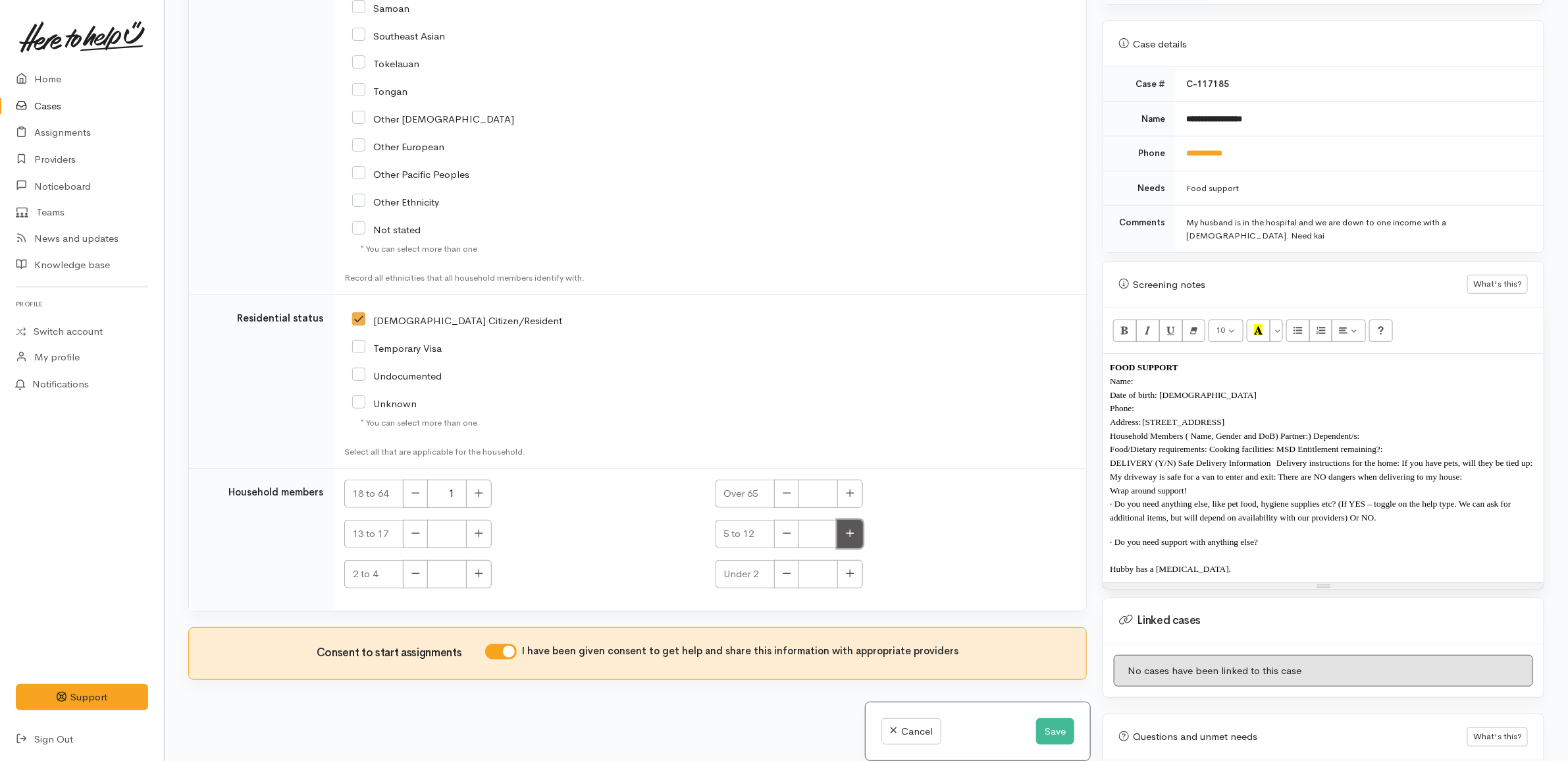
type input "1"
click at [842, 356] on td "NZ Citizen/Resident" at bounding box center [710, 382] width 752 height 174
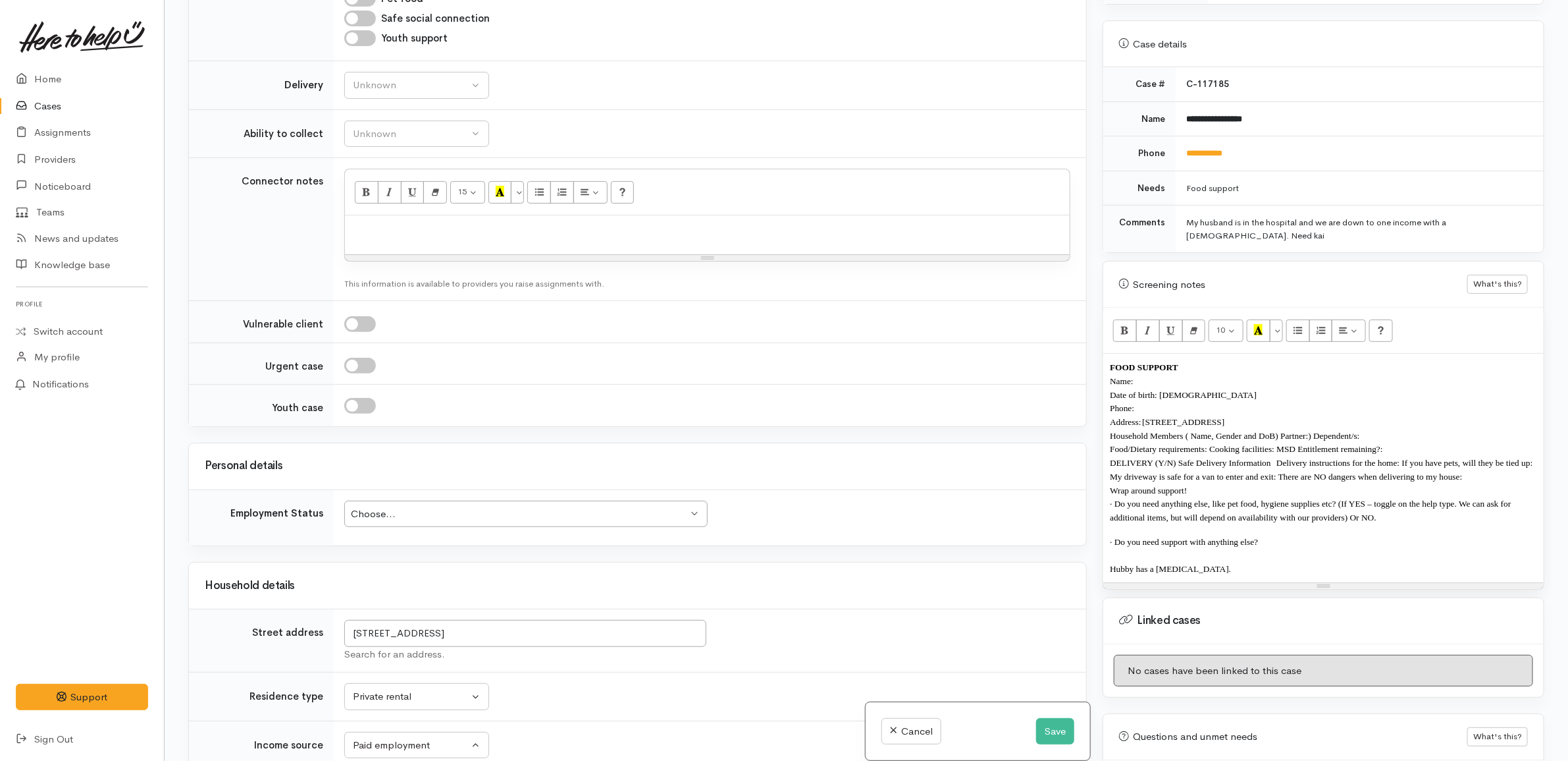
scroll to position [757, 0]
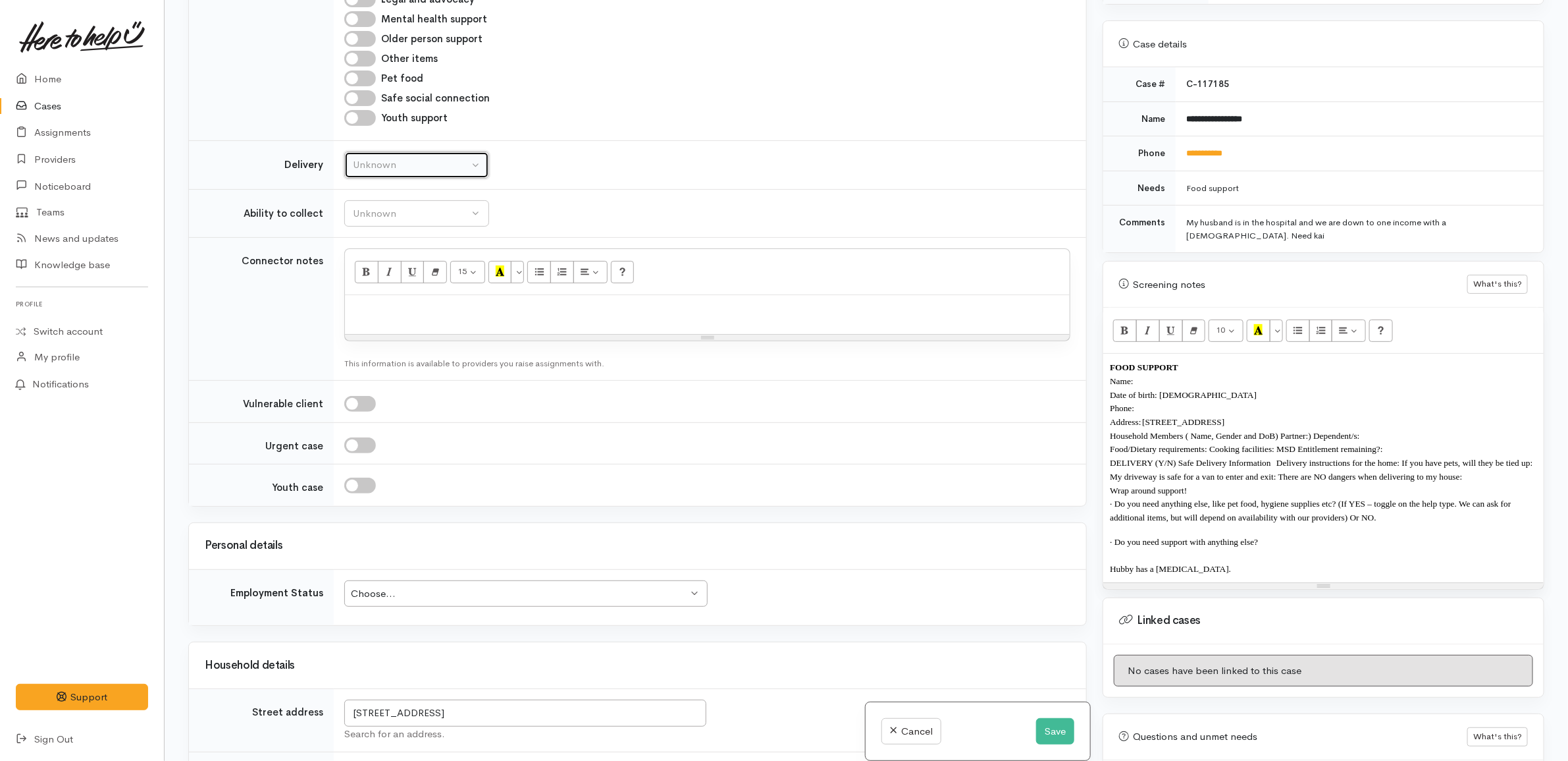
click at [462, 177] on button "Unknown" at bounding box center [417, 164] width 145 height 27
click at [419, 287] on link "No" at bounding box center [417, 287] width 143 height 20
select select "1"
click at [452, 212] on div "Unknown" at bounding box center [410, 213] width 116 height 15
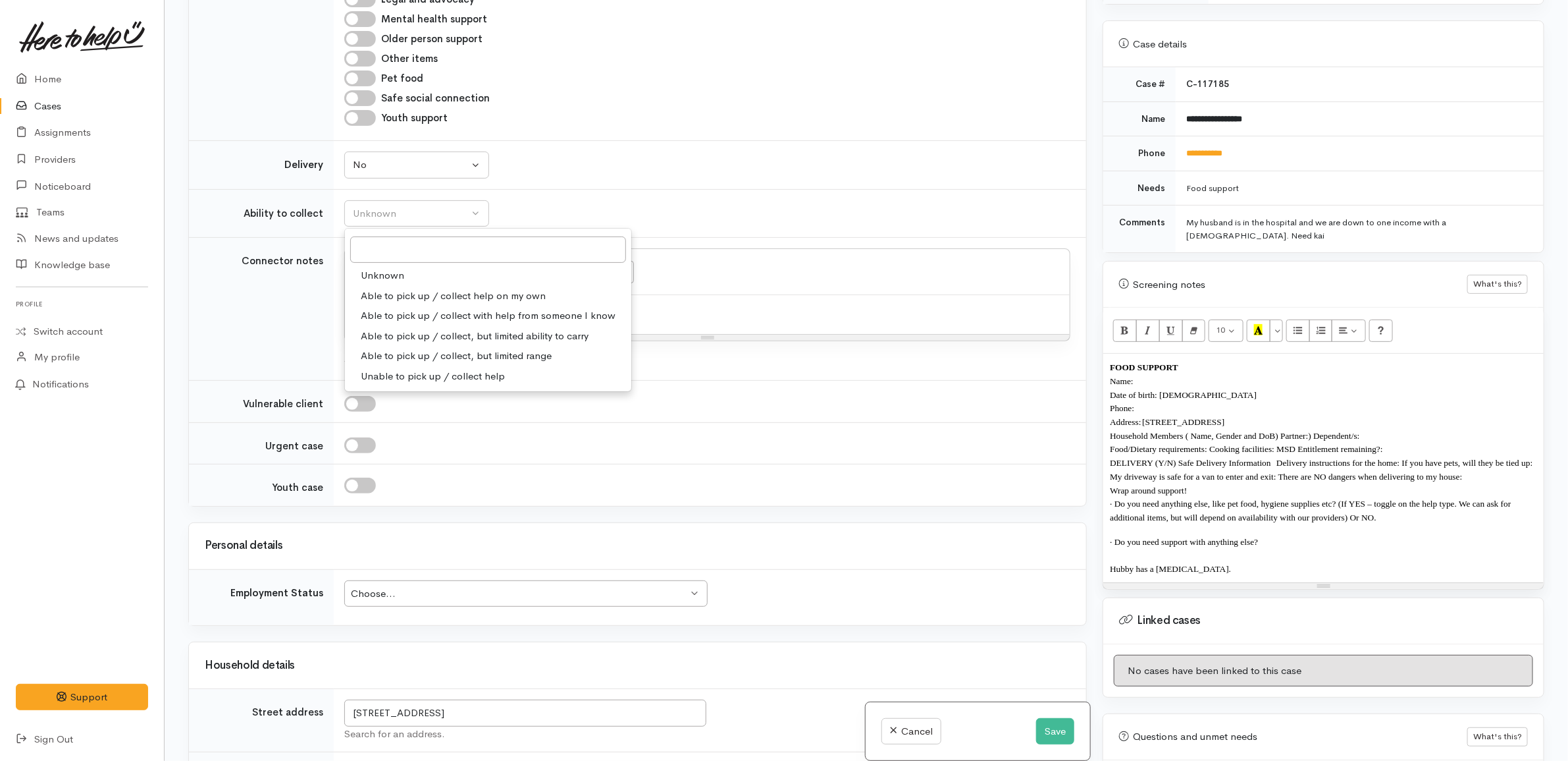
click at [440, 297] on span "Able to pick up / collect help on my own" at bounding box center [453, 295] width 185 height 15
select select "2"
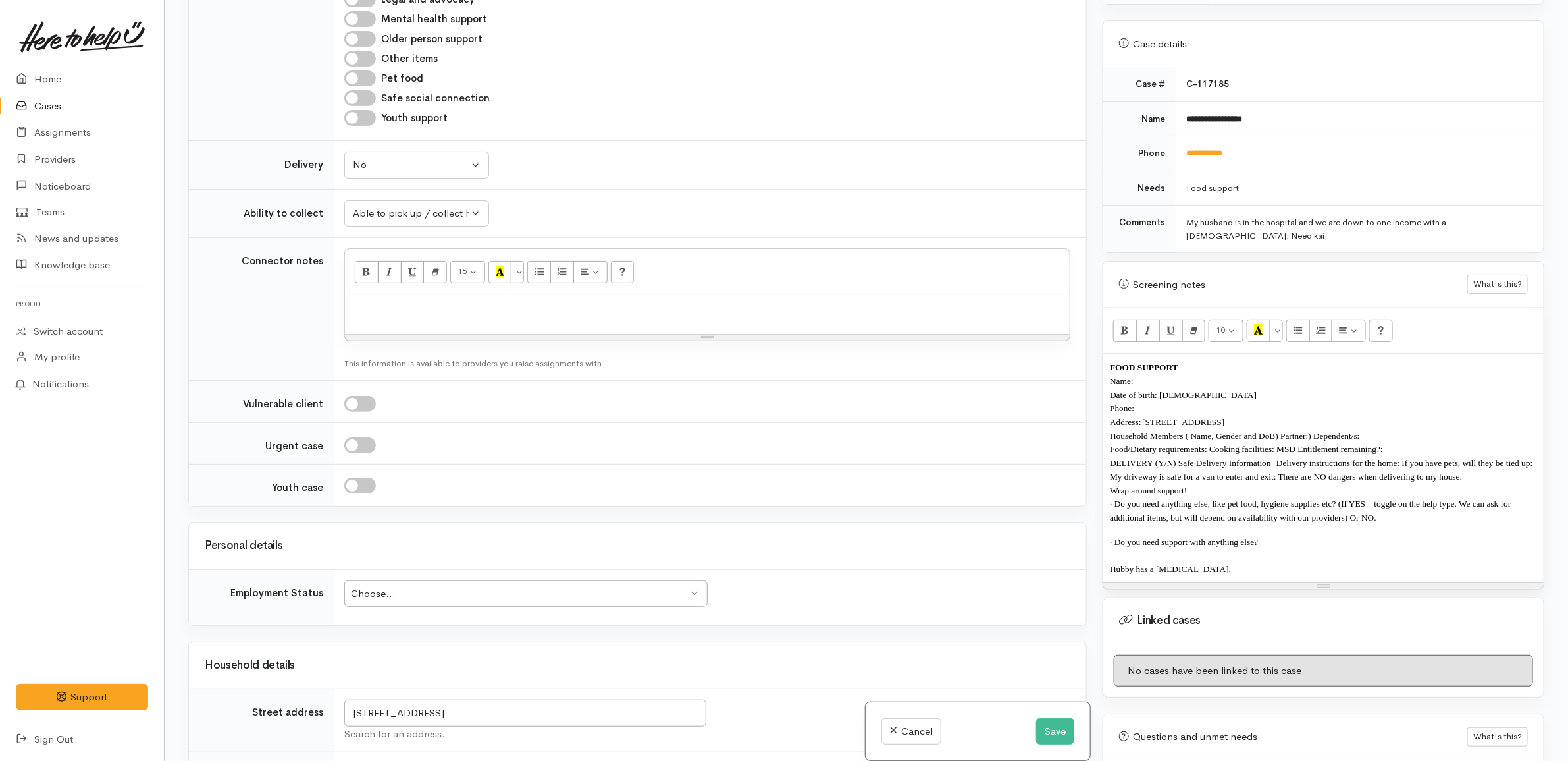
click at [650, 188] on td "Unknown Delivery needed Delivery preferred No No Unknown Delivery needed Delive…" at bounding box center [710, 165] width 752 height 49
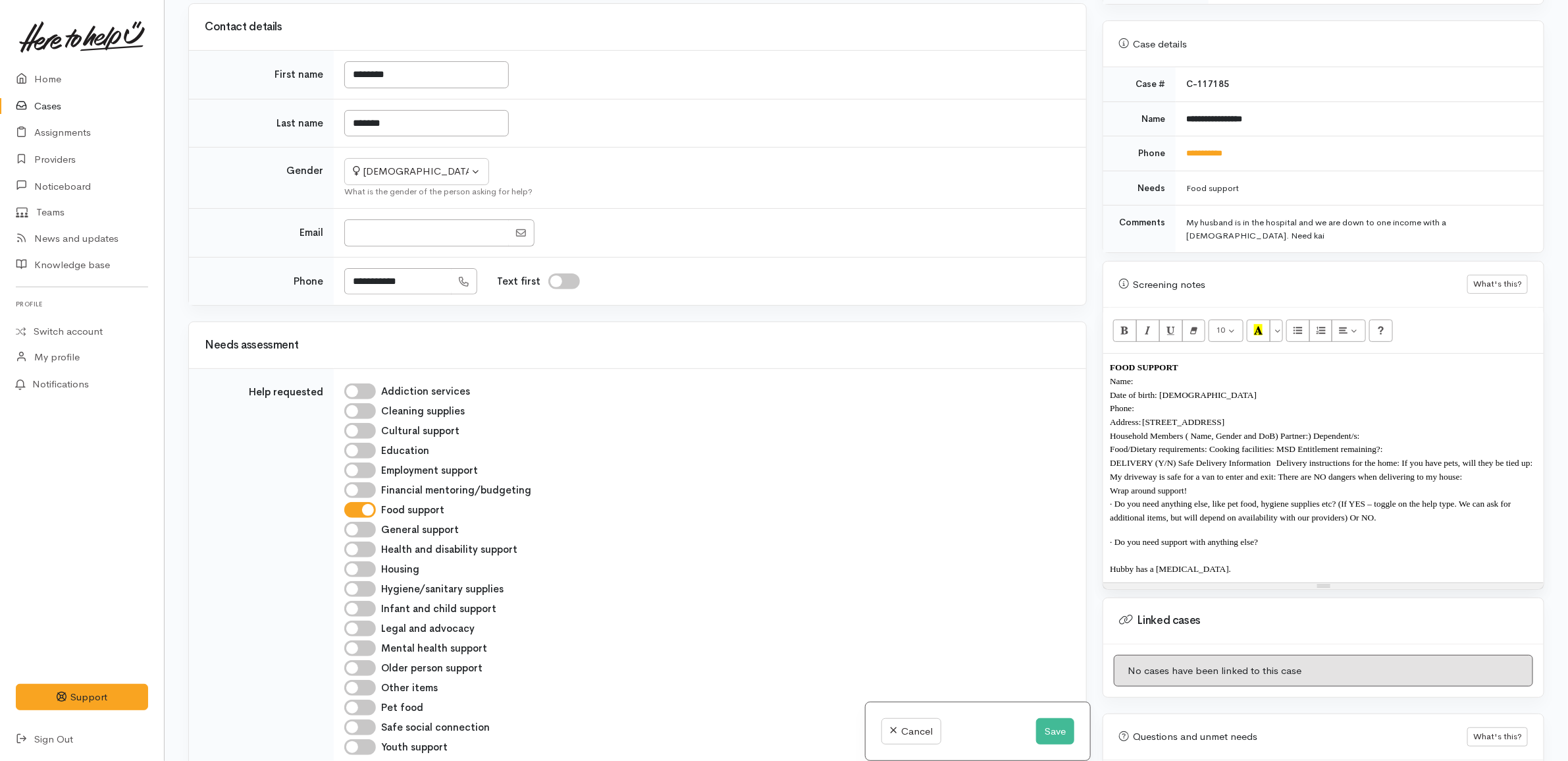
scroll to position [0, 0]
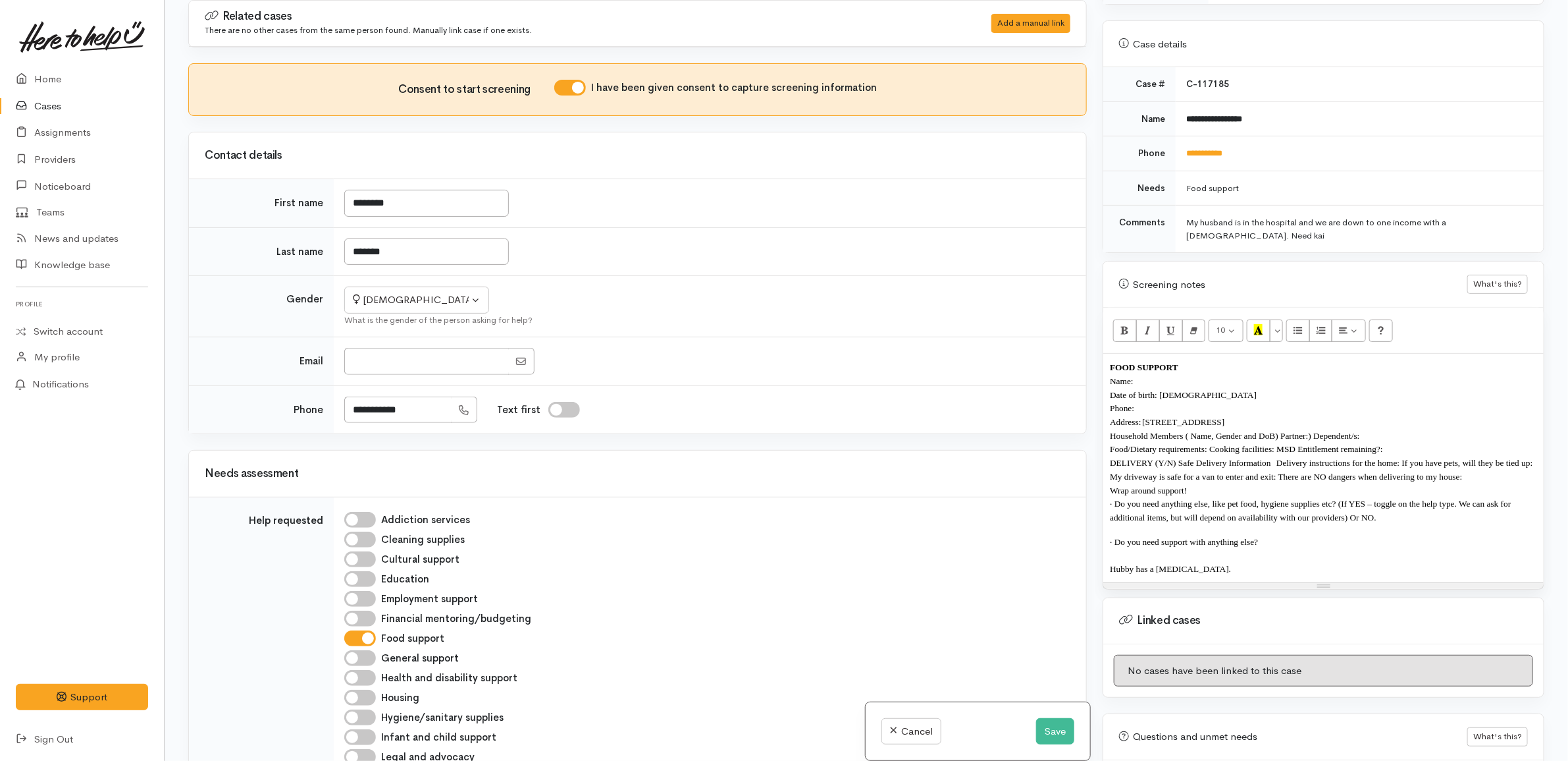
click at [1212, 446] on p "Food/Dietary requirements: Cooking facilities: MSD Entitlement remaining?:" at bounding box center [1324, 449] width 427 height 14
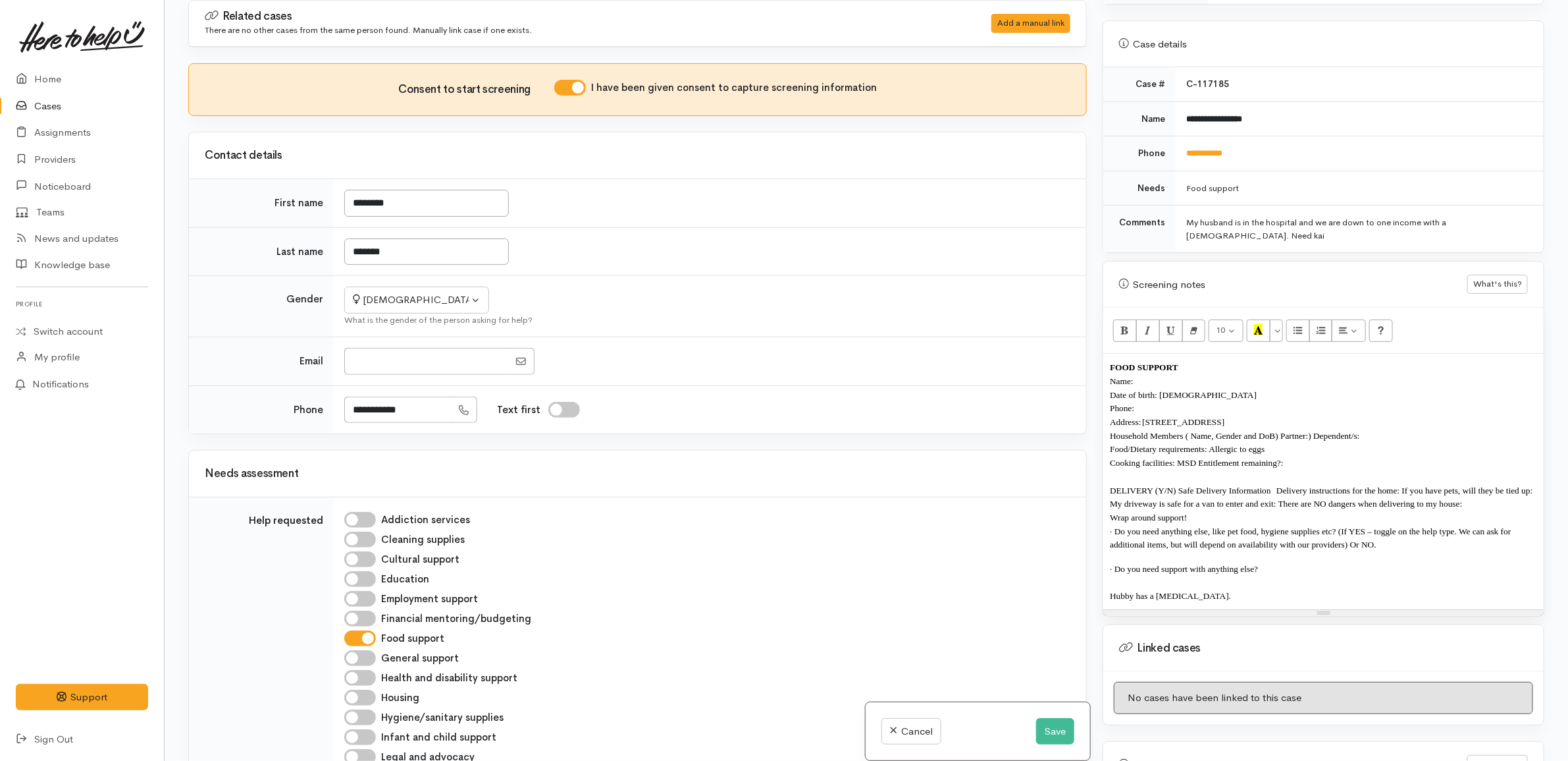
click at [1180, 485] on span "DELIVERY (Y/N) Safe Delivery Information   Delivery instructions for the home: …" at bounding box center [1323, 497] width 425 height 23
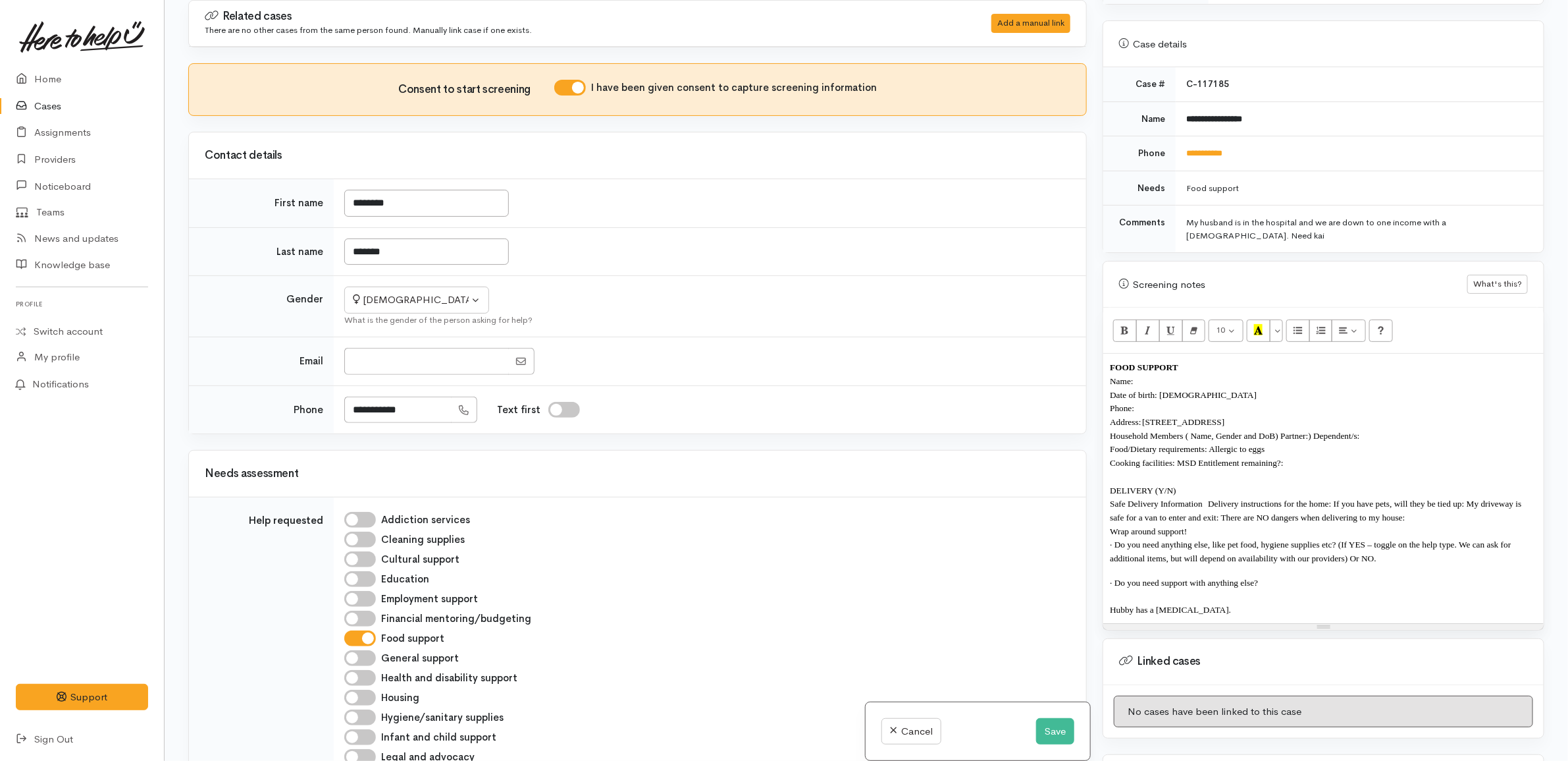
click at [1121, 527] on span "Wrap around support!" at bounding box center [1148, 531] width 77 height 10
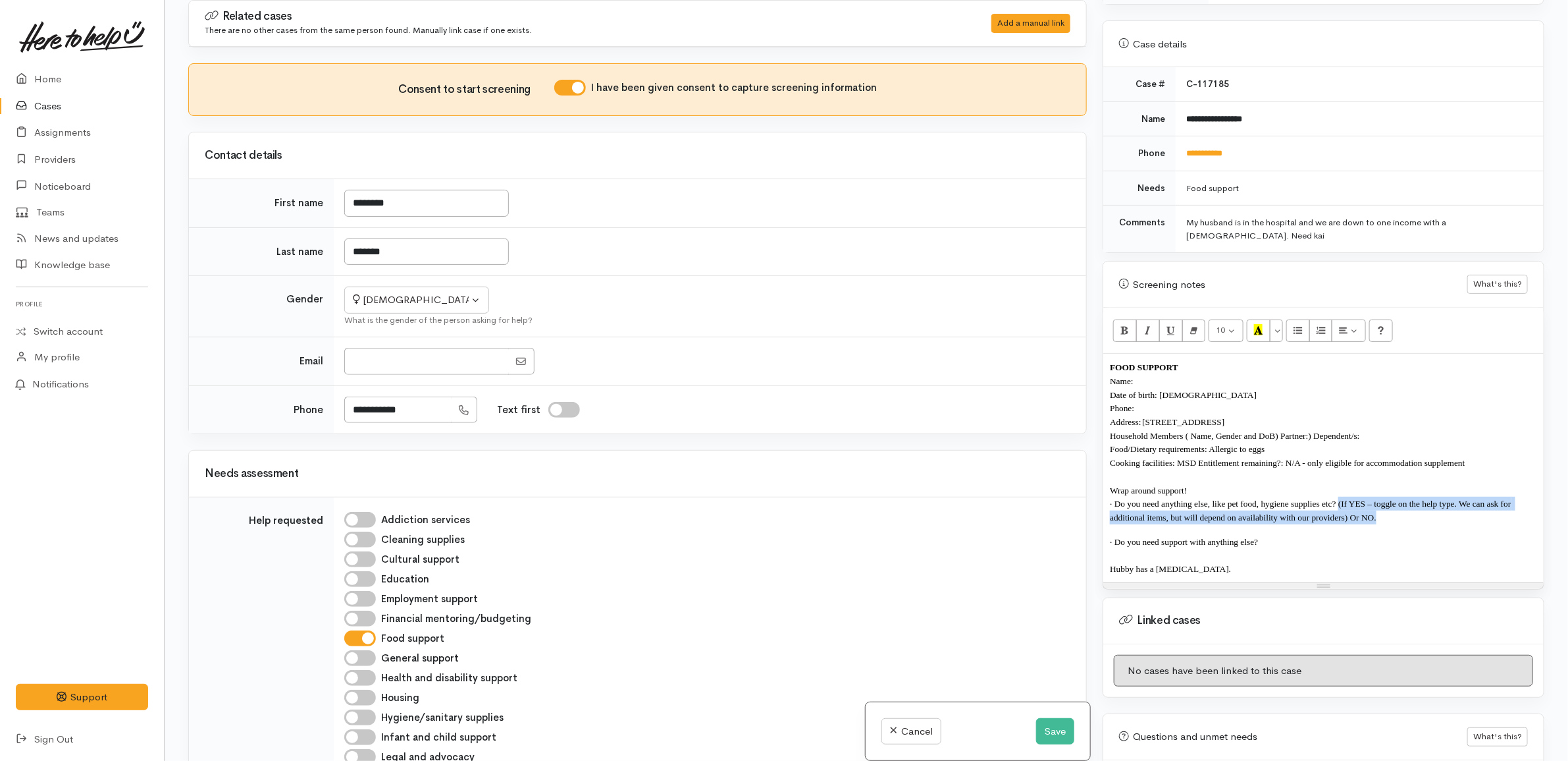
drag, startPoint x: 1402, startPoint y: 509, endPoint x: 1340, endPoint y: 499, distance: 62.8
click at [1340, 499] on p "· Do you need anything else, like pet food, hygiene supplies etc? (If YES – tog…" at bounding box center [1324, 510] width 427 height 27
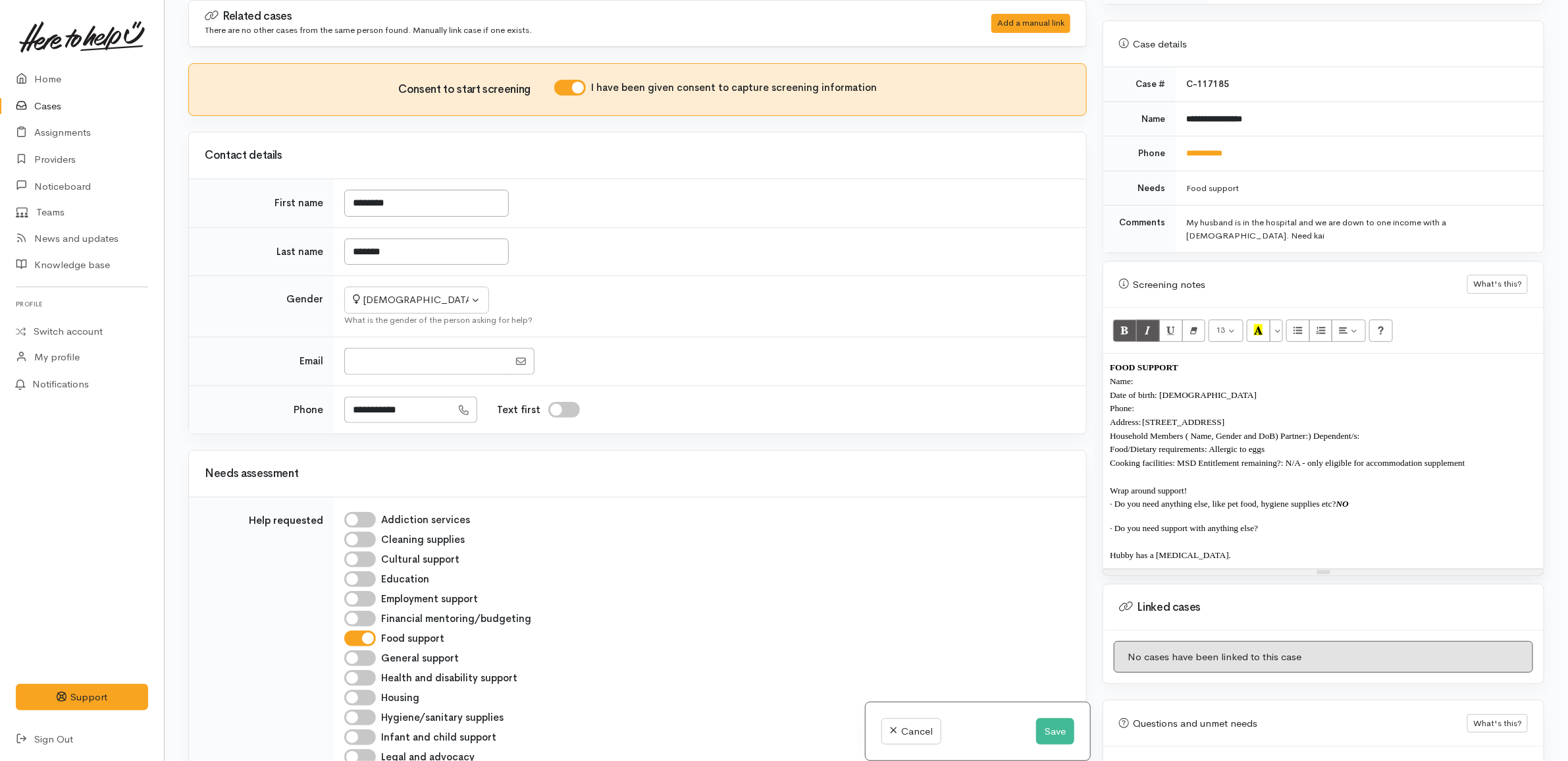
copy b "NO"
click at [1315, 431] on span "Household Members ( Name, Gender and DoB) Partner:) Dependent/s:" at bounding box center [1235, 435] width 249 height 10
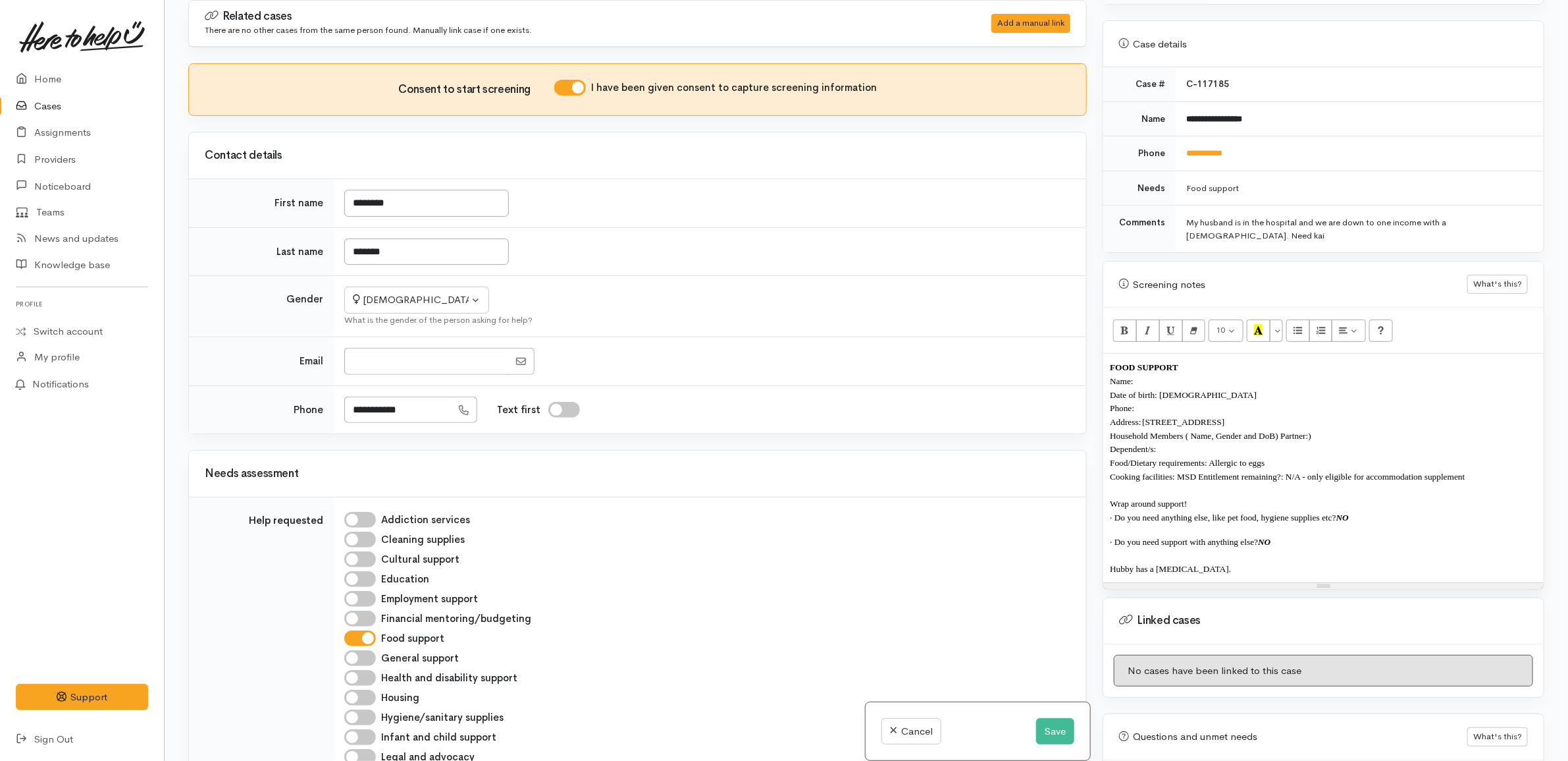
click at [1282, 431] on span "Household Members ( Name, Gender and DoB) Partner:)" at bounding box center [1211, 435] width 202 height 10
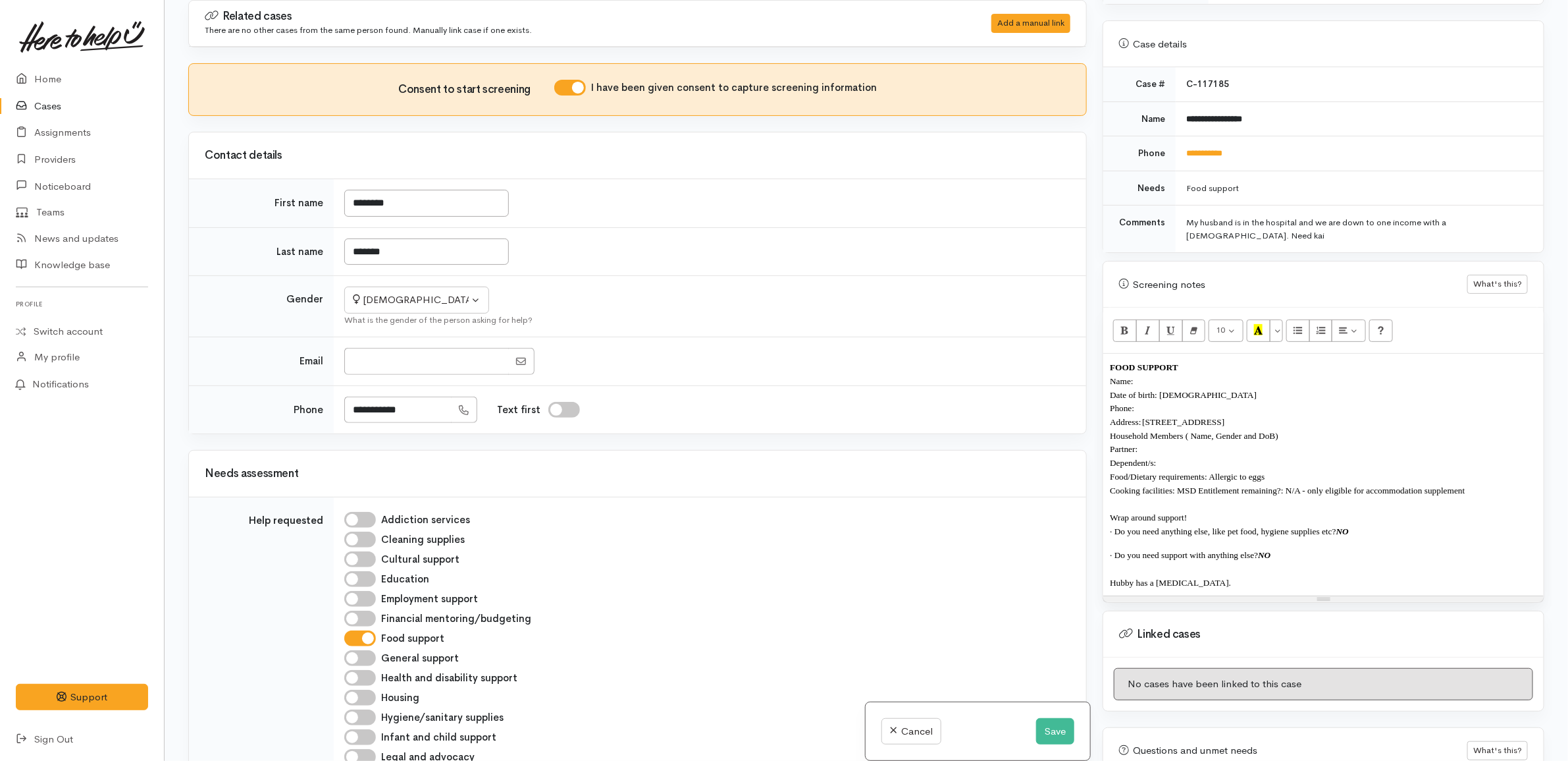
click at [1330, 415] on p "Address: 44 Weka Street, Frankton, Hamilton, New Zealand" at bounding box center [1324, 422] width 427 height 14
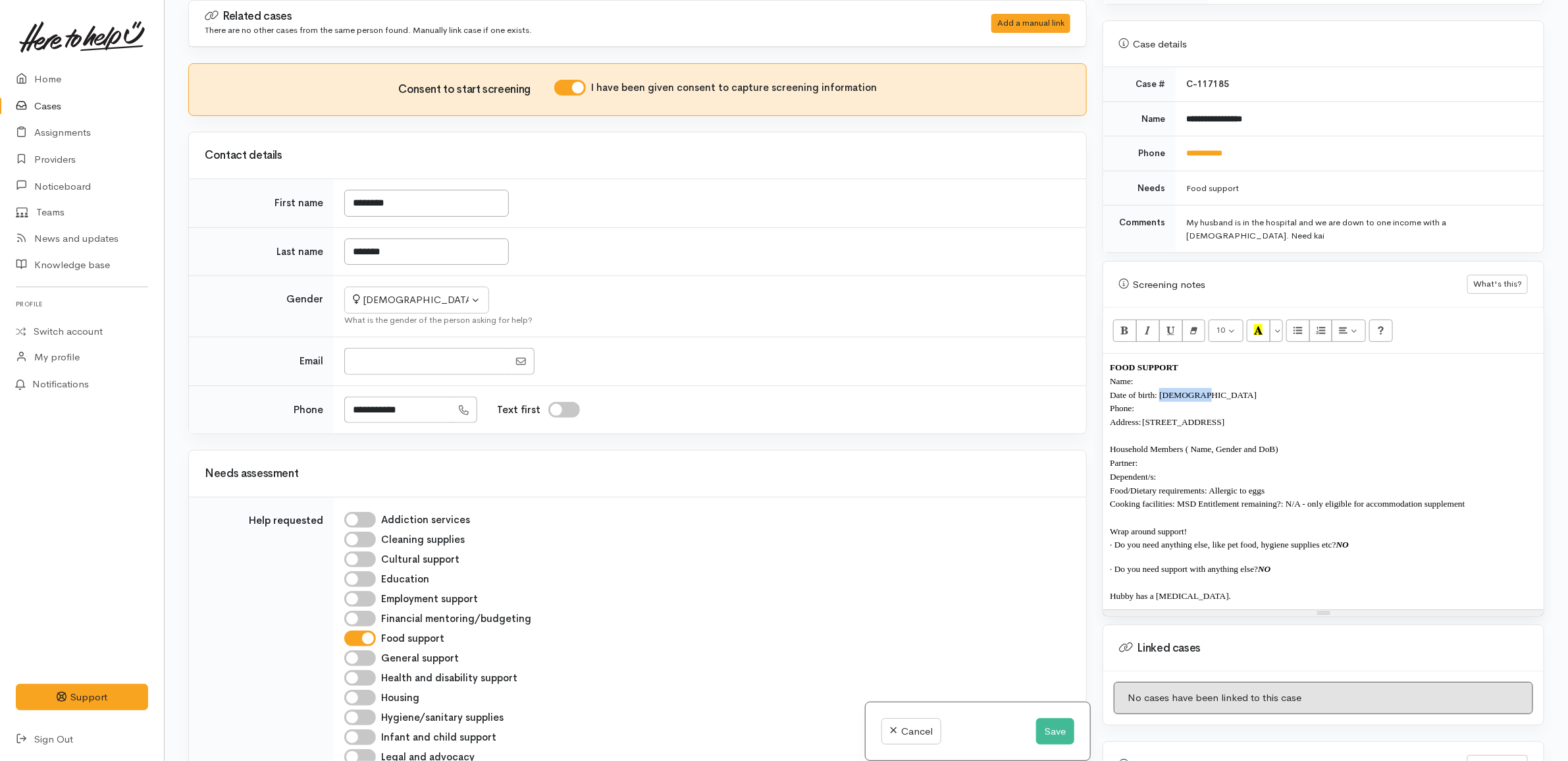
drag, startPoint x: 1212, startPoint y: 382, endPoint x: 1159, endPoint y: 381, distance: 53.0
click at [1159, 388] on p "Date of birth: 17/9/1994" at bounding box center [1324, 395] width 427 height 14
click at [1161, 374] on p "Name:" at bounding box center [1324, 381] width 427 height 14
click at [1183, 470] on p "Dependent/s:" at bounding box center [1324, 477] width 427 height 14
click at [1218, 470] on p "Dependent/s: Paige, 8 years old, daughter" at bounding box center [1324, 477] width 427 height 14
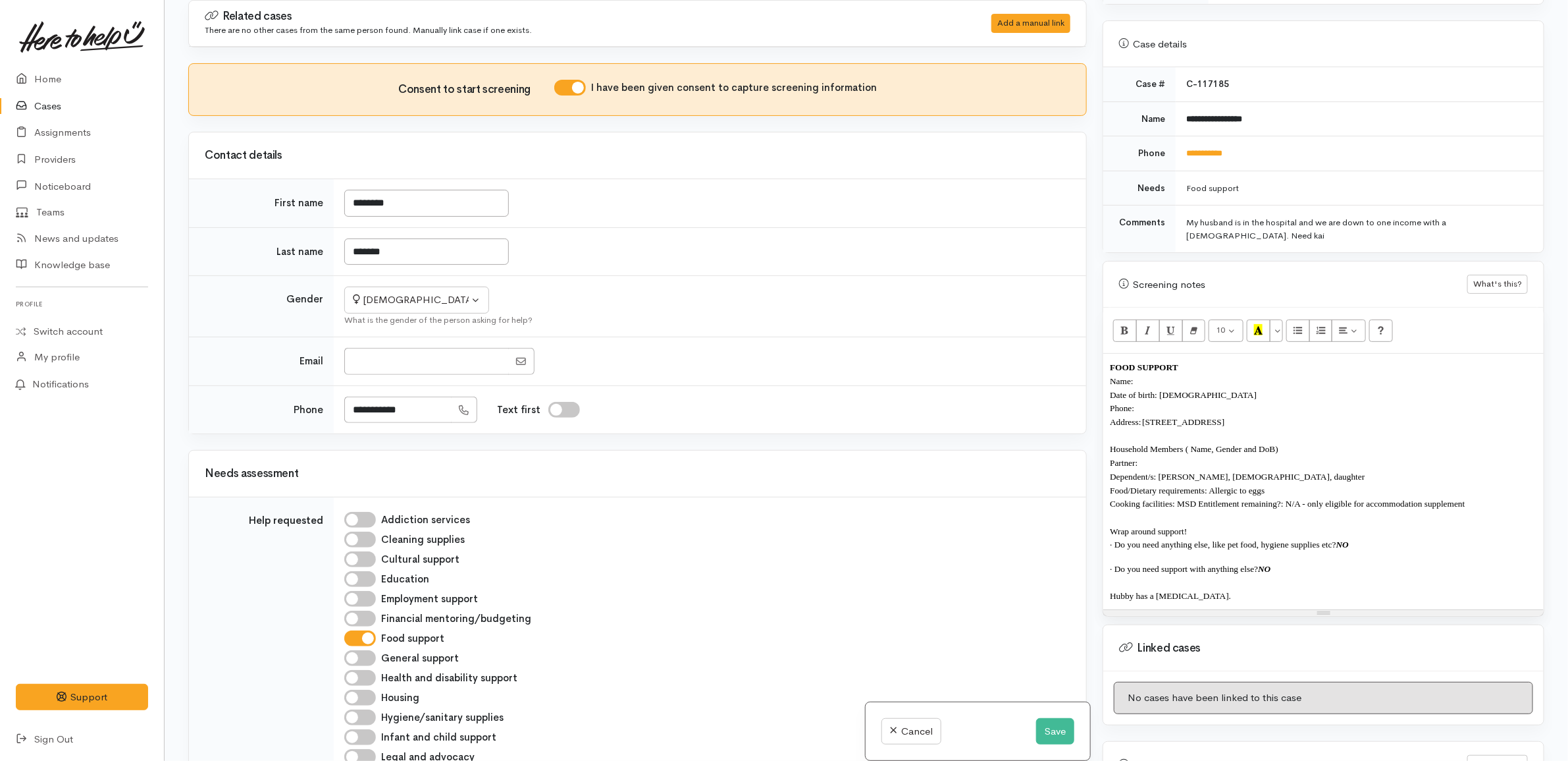
click at [1213, 458] on p "Partner:" at bounding box center [1324, 463] width 427 height 14
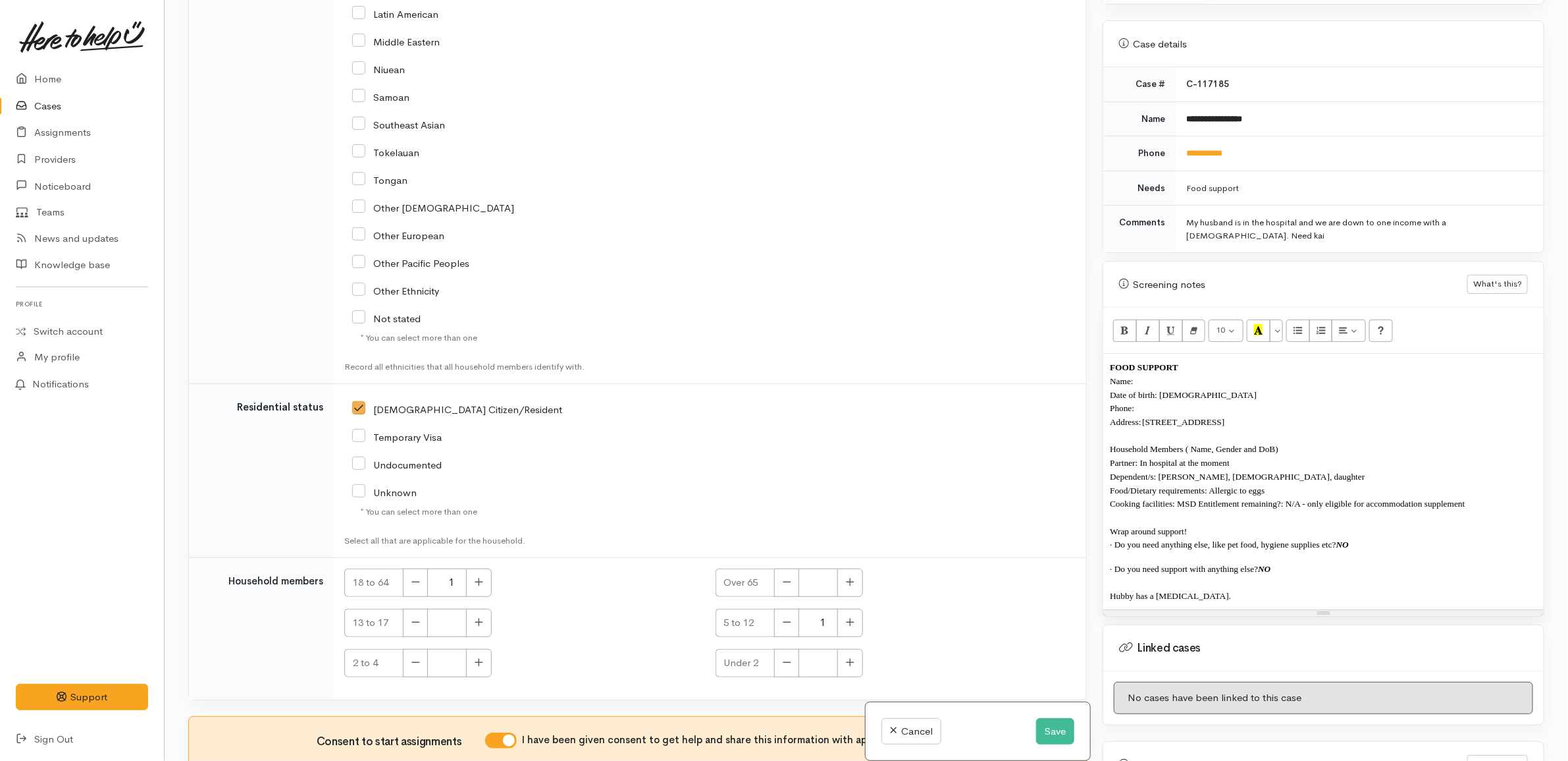
scroll to position [1910, 0]
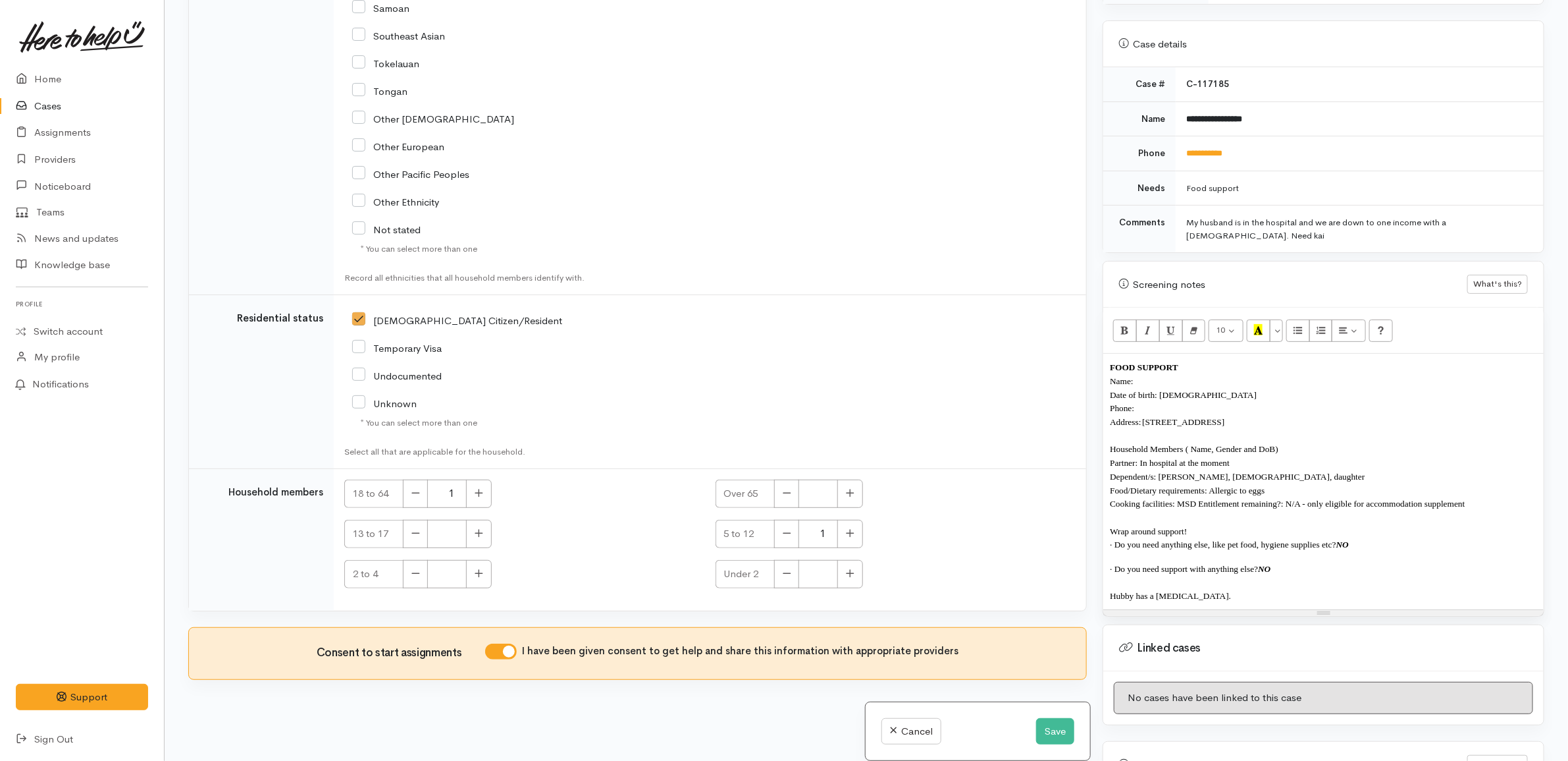
click at [600, 471] on td "18 to 64 1 Over 65 13 to 17 5 to 12 1 2 to 4 Under 2" at bounding box center [710, 540] width 752 height 142
click at [1045, 738] on button "Save" at bounding box center [1055, 731] width 38 height 27
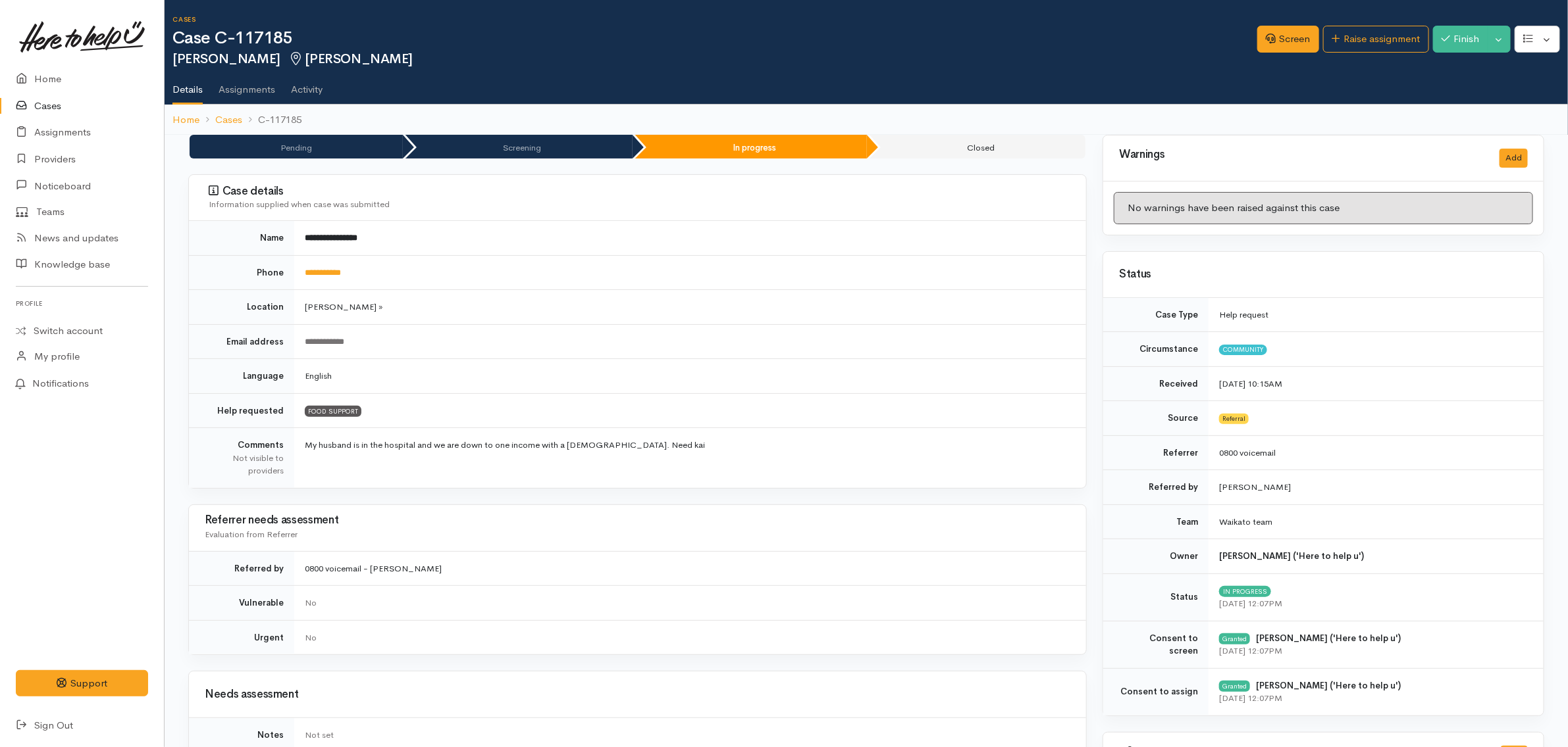
click at [686, 247] on td "**********" at bounding box center [690, 238] width 792 height 34
click at [1284, 33] on link "Screen" at bounding box center [1288, 39] width 62 height 27
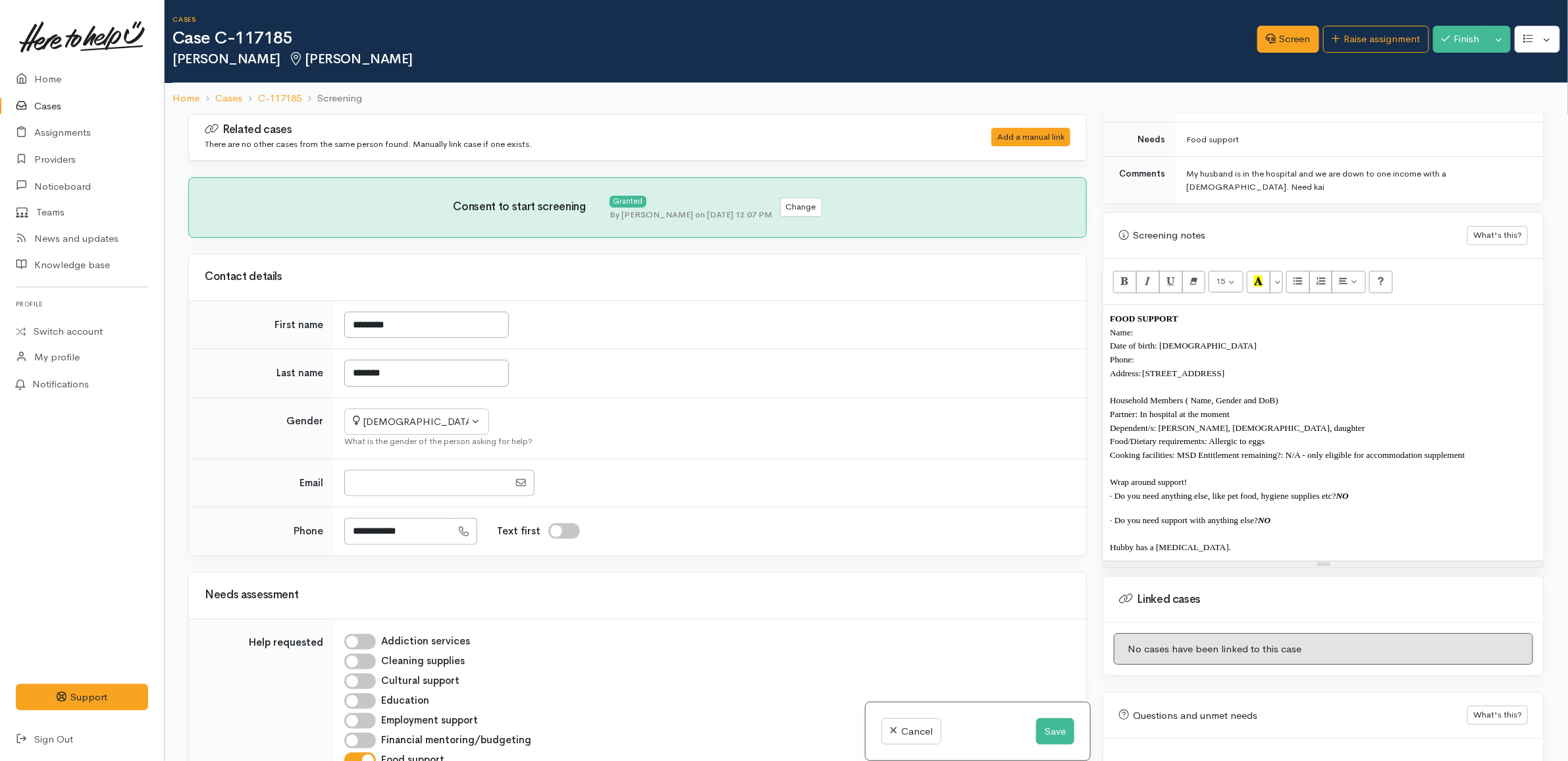
scroll to position [741, 0]
click at [1206, 330] on p "Name:" at bounding box center [1324, 331] width 427 height 14
click at [1159, 360] on p "Phone:" at bounding box center [1324, 358] width 427 height 14
click at [406, 525] on input "**********" at bounding box center [398, 531] width 107 height 27
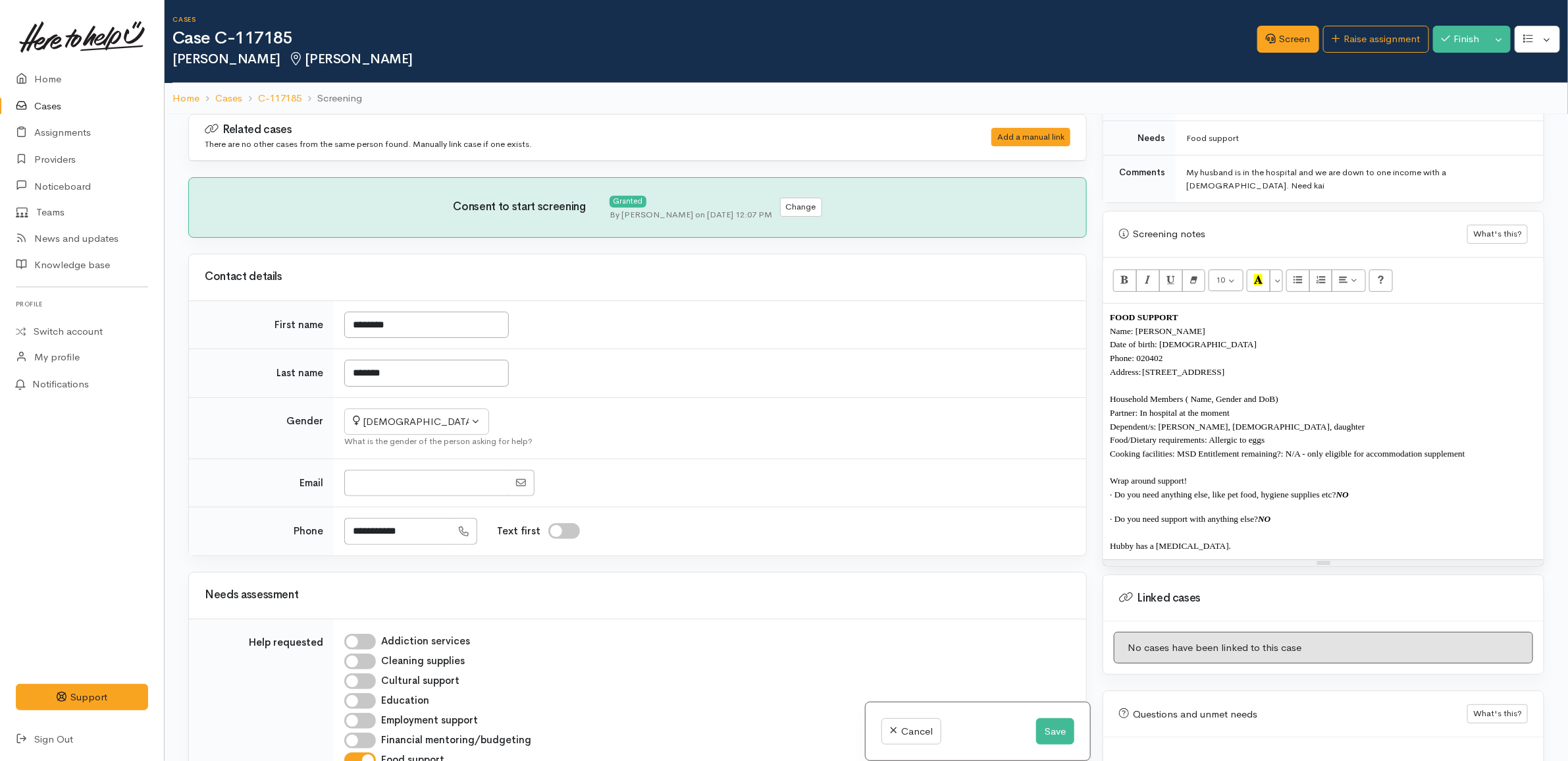
click at [1152, 360] on span "Phone: 020402" at bounding box center [1137, 358] width 53 height 10
drag, startPoint x: 434, startPoint y: 529, endPoint x: 313, endPoint y: 529, distance: 121.0
click at [313, 529] on tr "**********" at bounding box center [638, 531] width 897 height 48
click at [1154, 360] on span "Phone: 020402" at bounding box center [1137, 358] width 53 height 10
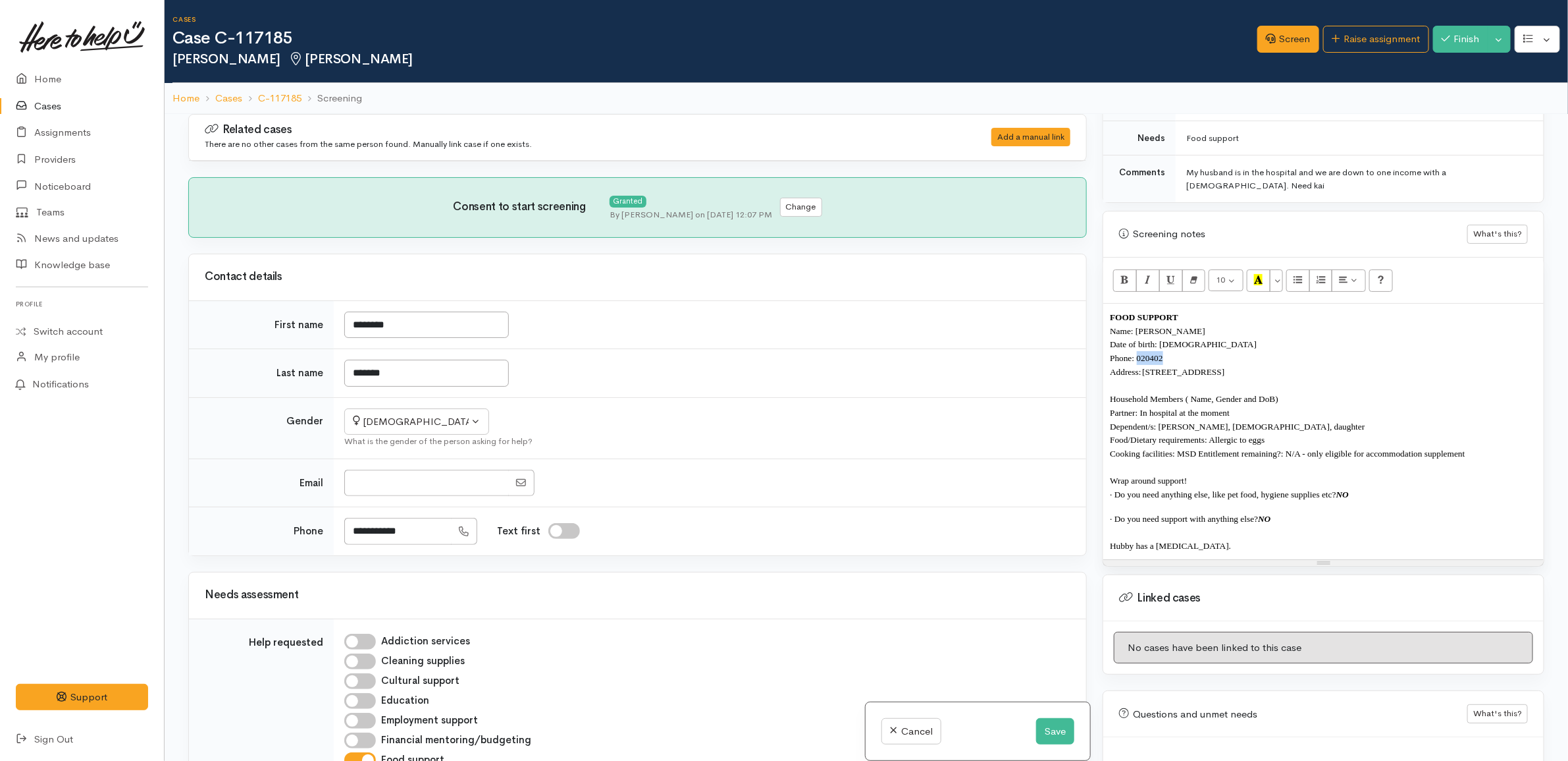
click at [1154, 360] on span "Phone: 020402" at bounding box center [1137, 358] width 53 height 10
click at [1345, 375] on p "Address: 44 Weka Street, Frankton, Hamilton, New Zealand" at bounding box center [1324, 372] width 427 height 14
click at [1303, 406] on p "Household Members ( Name, Gender and DoB)" at bounding box center [1324, 399] width 427 height 14
drag, startPoint x: 1325, startPoint y: 407, endPoint x: 1185, endPoint y: 400, distance: 140.2
click at [1185, 400] on p "Household Members ( Name, Gender and DoB)" at bounding box center [1324, 399] width 427 height 14
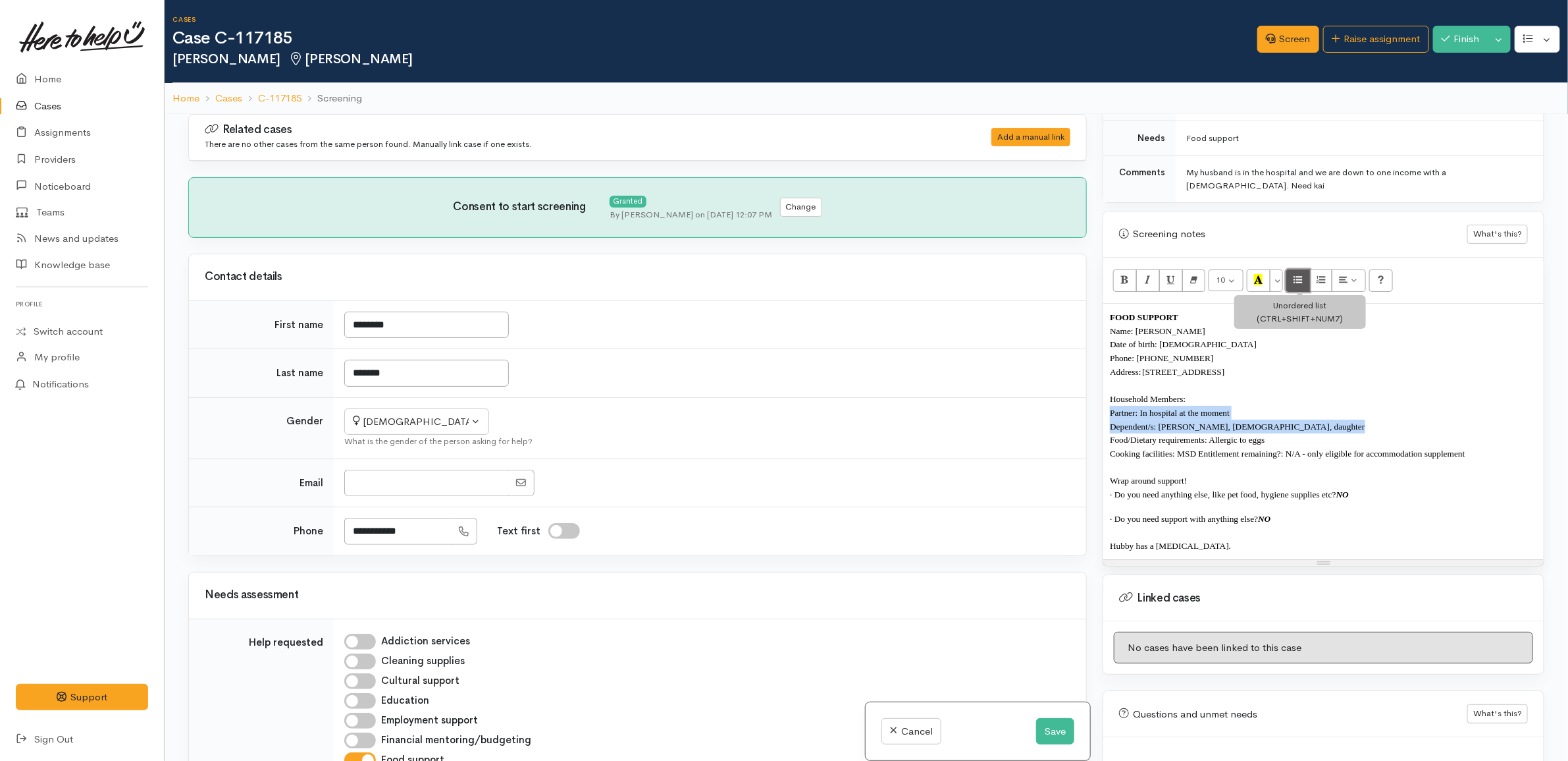
click at [1300, 285] on icon "Unordered list (CTRL+SHIFT+NUM7)" at bounding box center [1297, 280] width 9 height 11
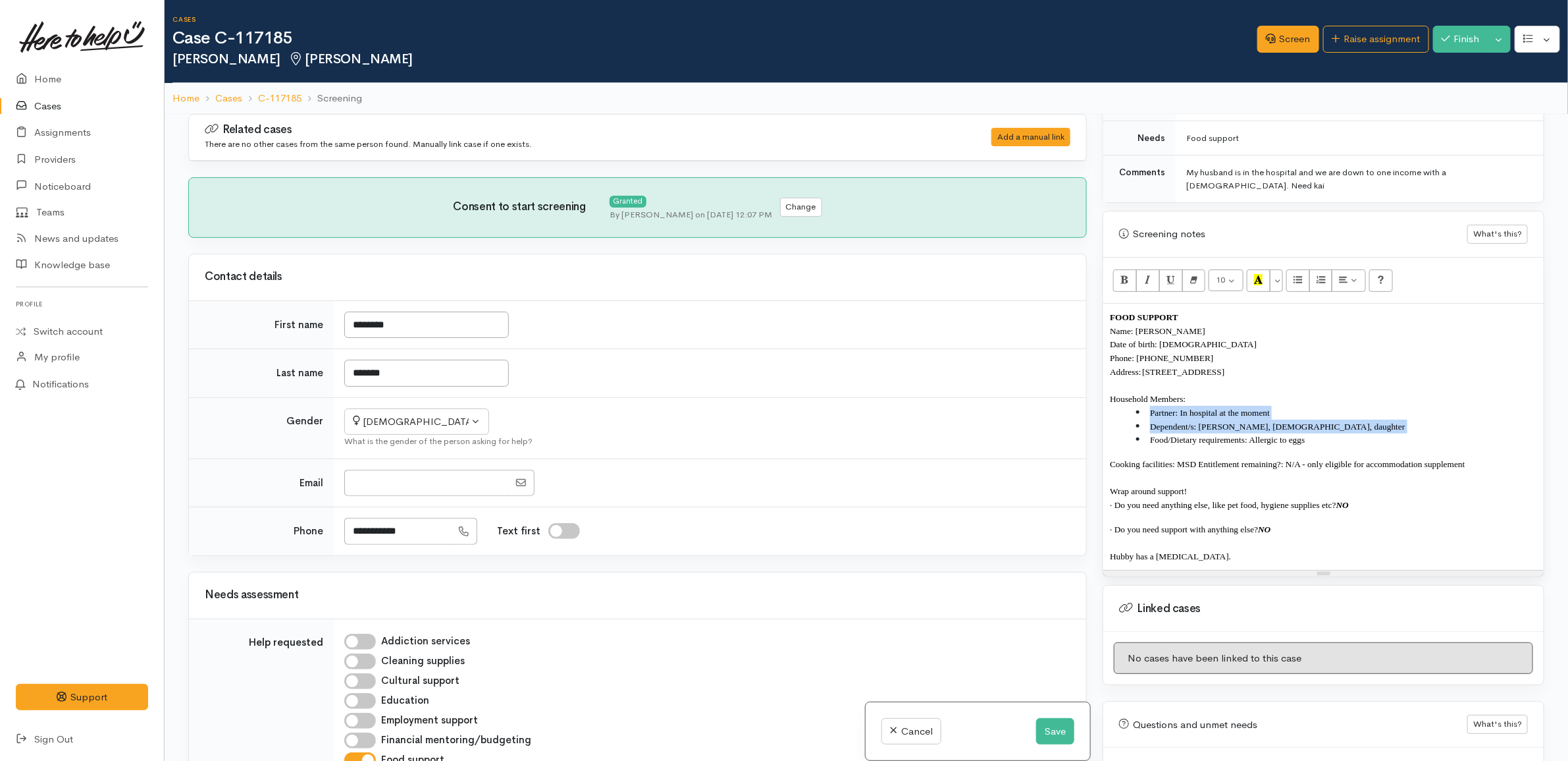
click at [1324, 429] on li "Dependent/s: [PERSON_NAME], [DEMOGRAPHIC_DATA], daughter" at bounding box center [1336, 427] width 401 height 14
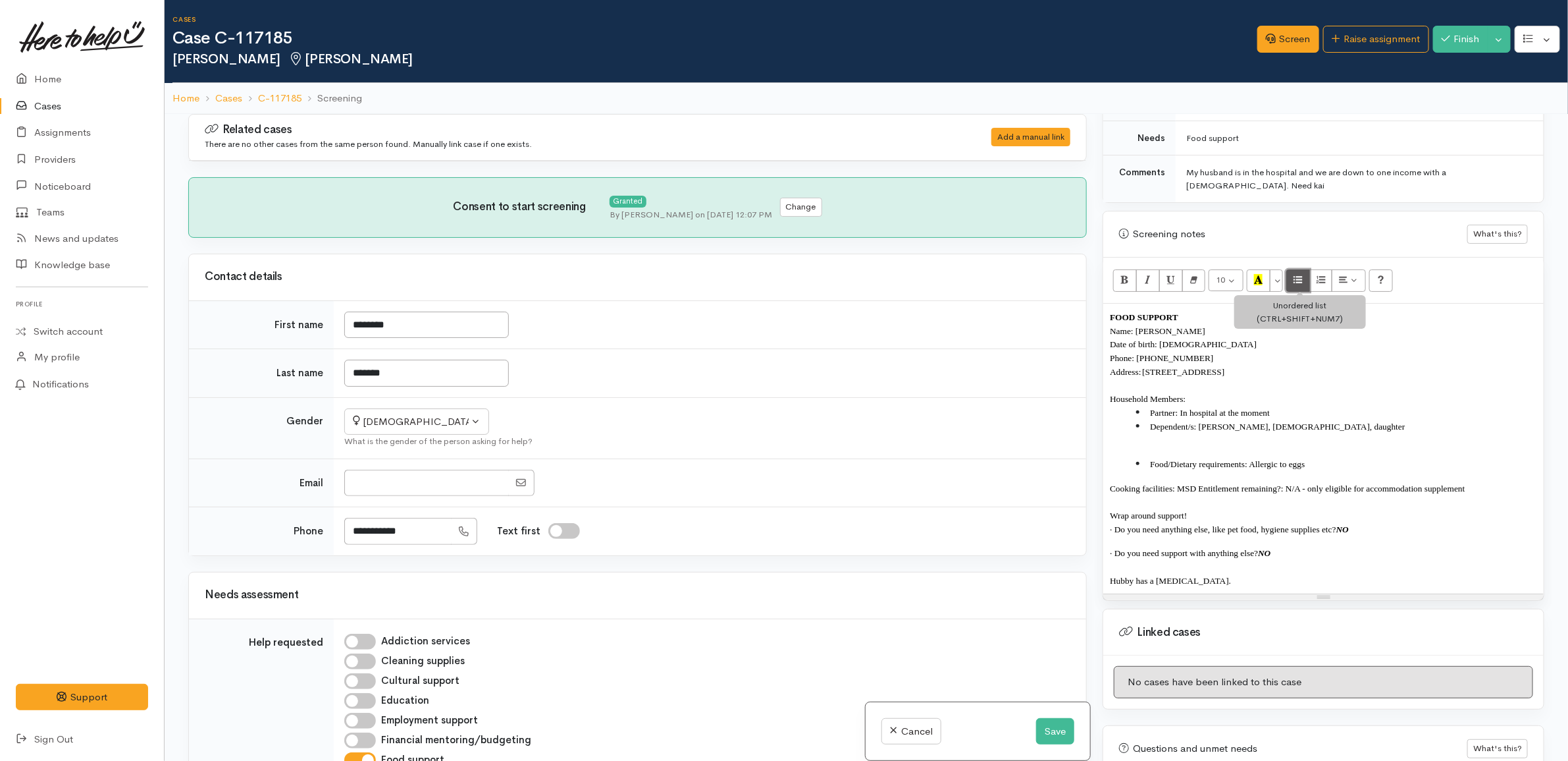
click at [1301, 285] on icon "Unordered list (CTRL+SHIFT+NUM7)" at bounding box center [1297, 280] width 9 height 11
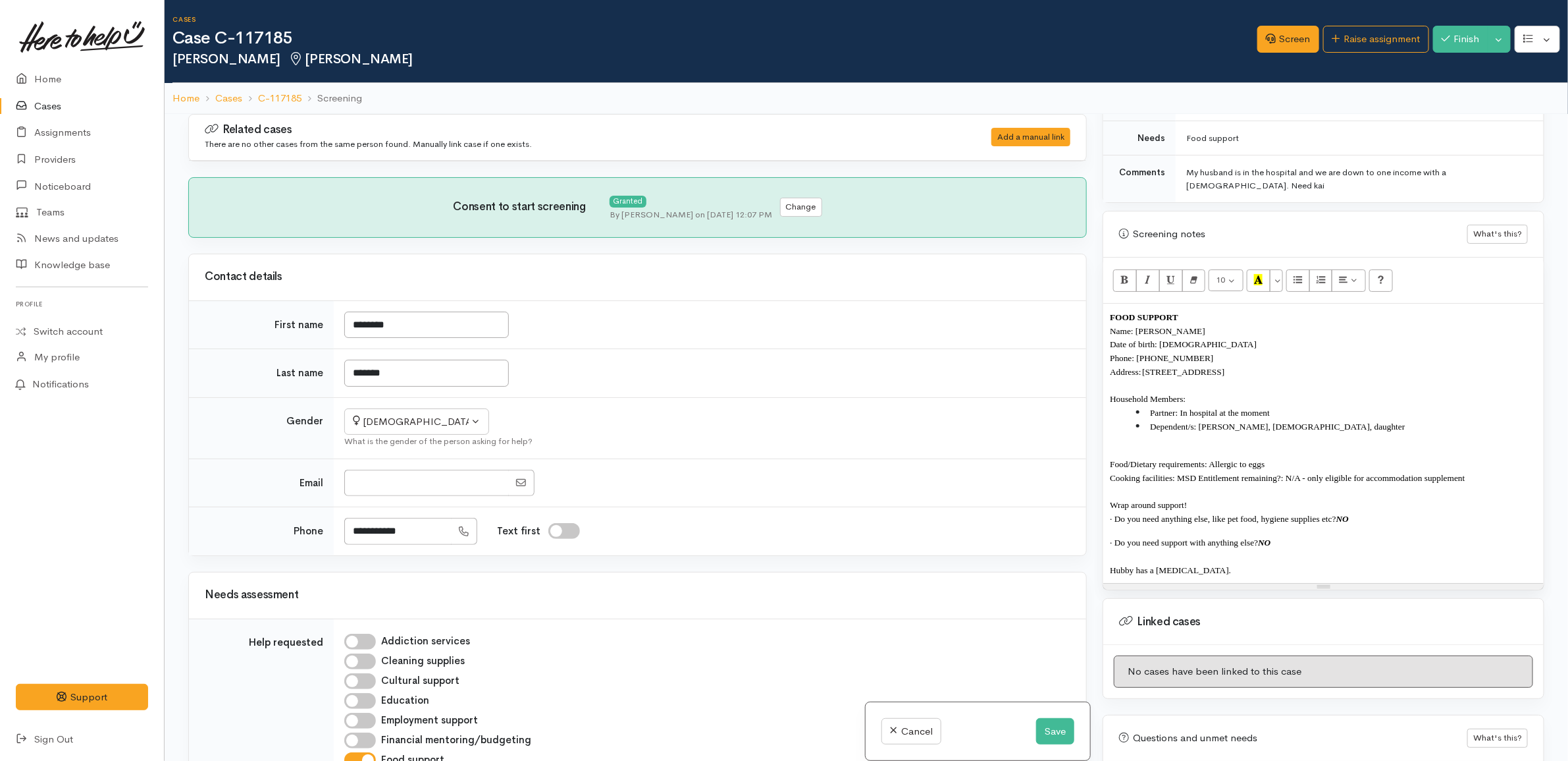
click at [1259, 449] on p at bounding box center [1324, 450] width 427 height 14
click at [1256, 449] on p at bounding box center [1324, 450] width 427 height 14
click at [1255, 438] on div "FOOD SUPPORT Name: Danielle Hollick Date of birth: 17/9/1994 Phone: 02040276619…" at bounding box center [1324, 443] width 441 height 279
click at [1253, 443] on div "FOOD SUPPORT Name: Danielle Hollick Date of birth: 17/9/1994 Phone: 02040276619…" at bounding box center [1324, 443] width 441 height 279
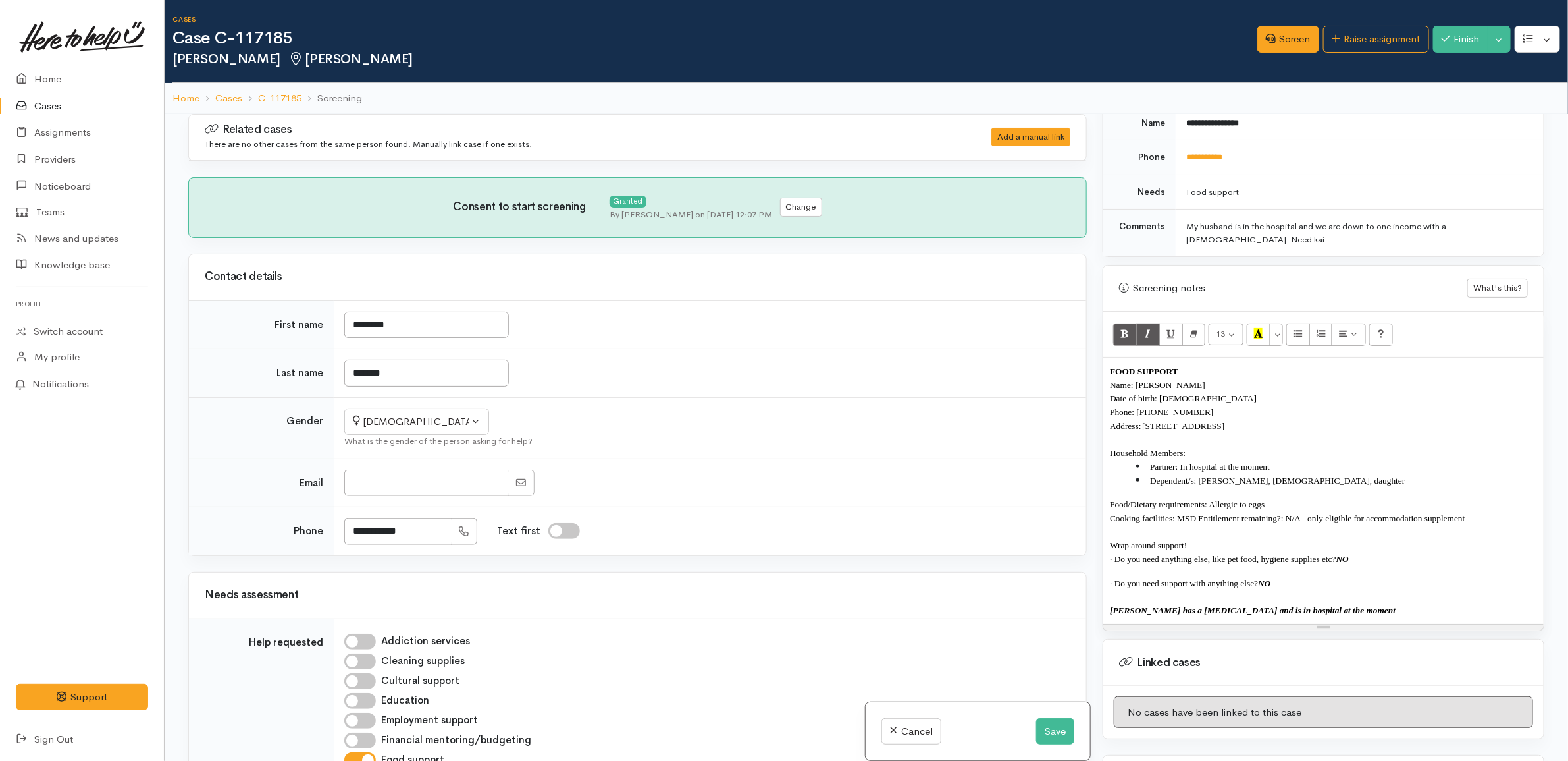
scroll to position [659, 0]
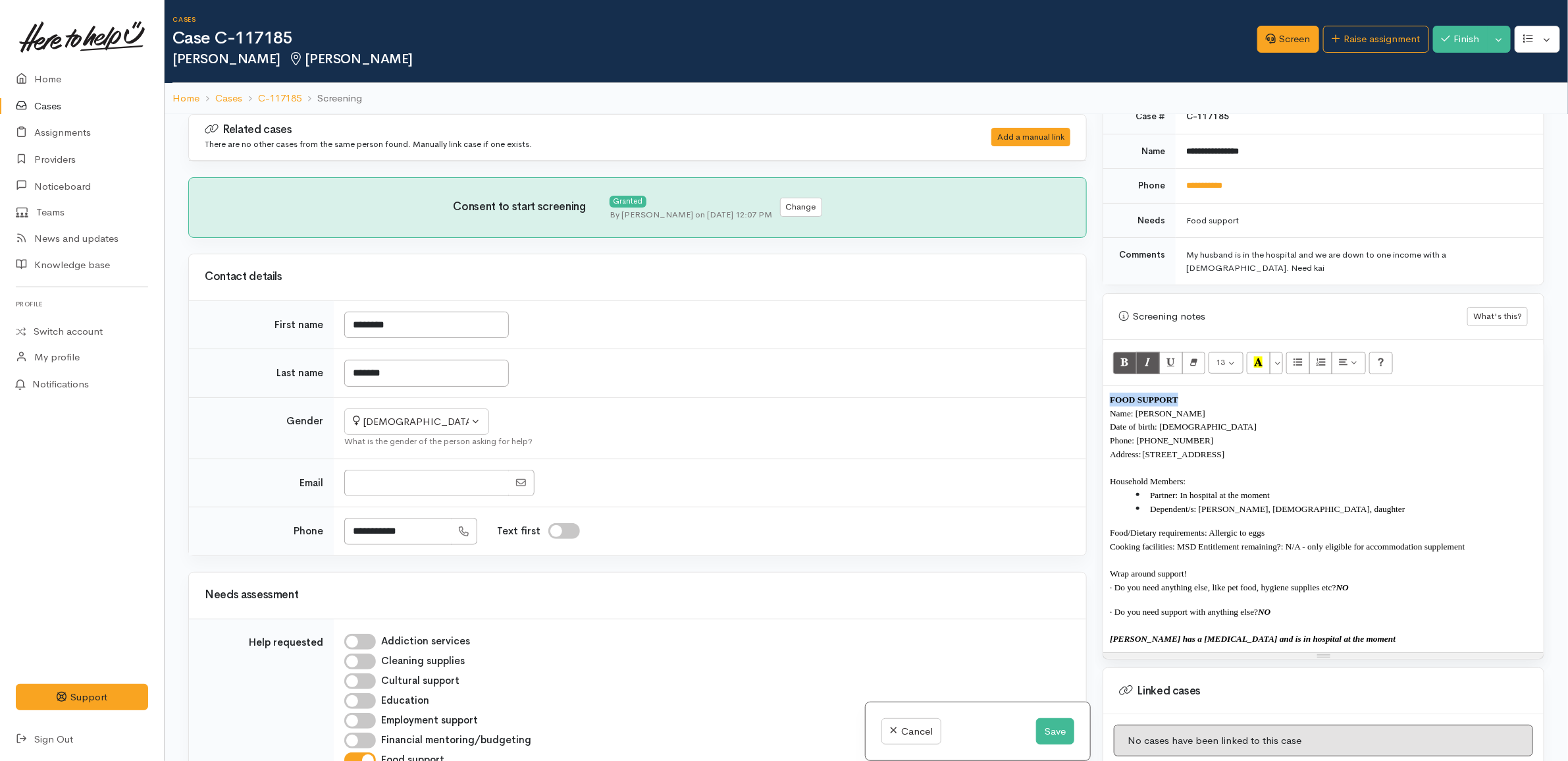
drag, startPoint x: 1110, startPoint y: 413, endPoint x: 1105, endPoint y: 399, distance: 14.9
click at [1105, 399] on div "FOOD SUPPORT Name: Danielle Hollick Date of birth: 17/9/1994 Phone: 02040276619…" at bounding box center [1324, 519] width 441 height 266
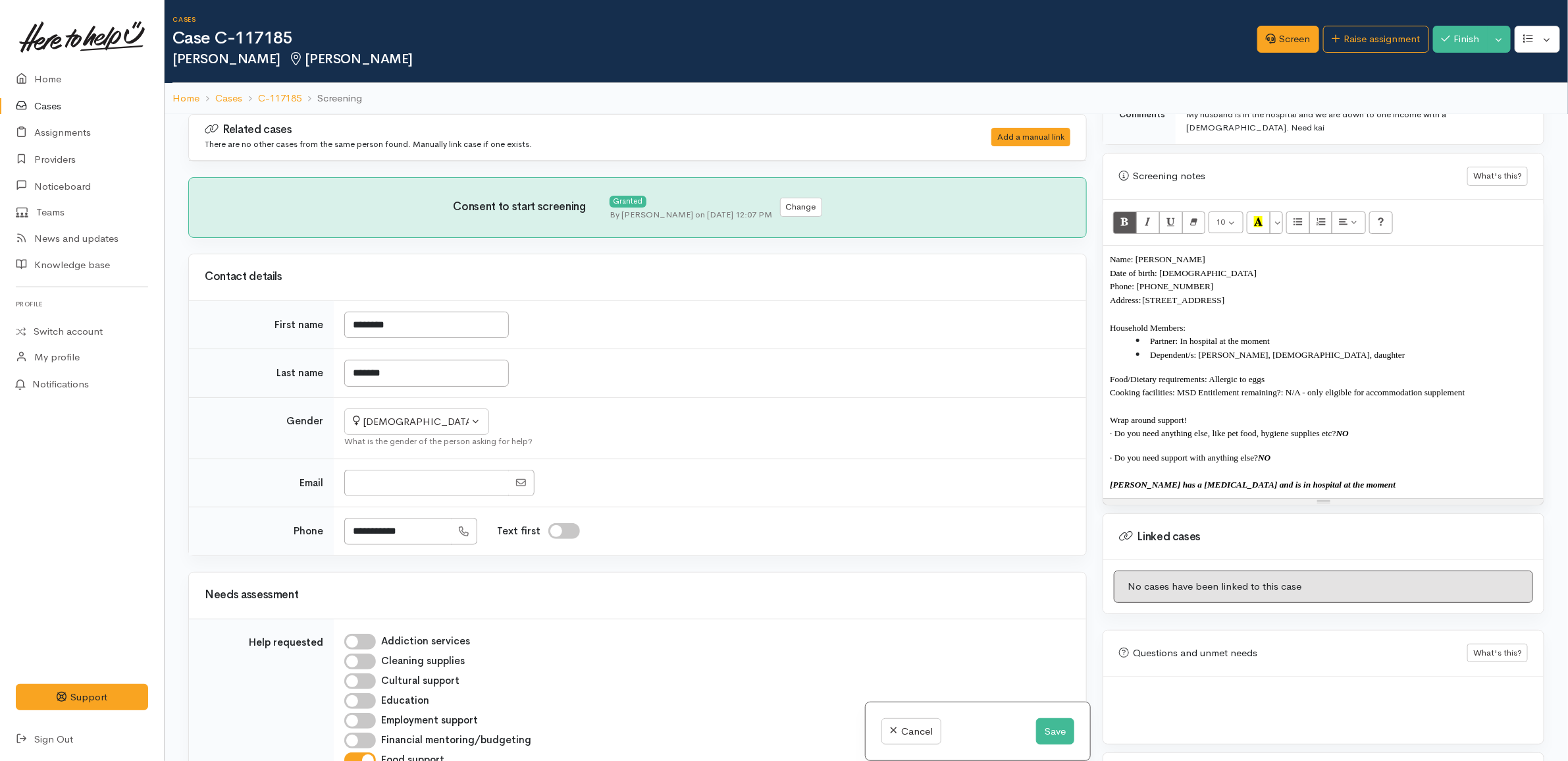
scroll to position [805, 0]
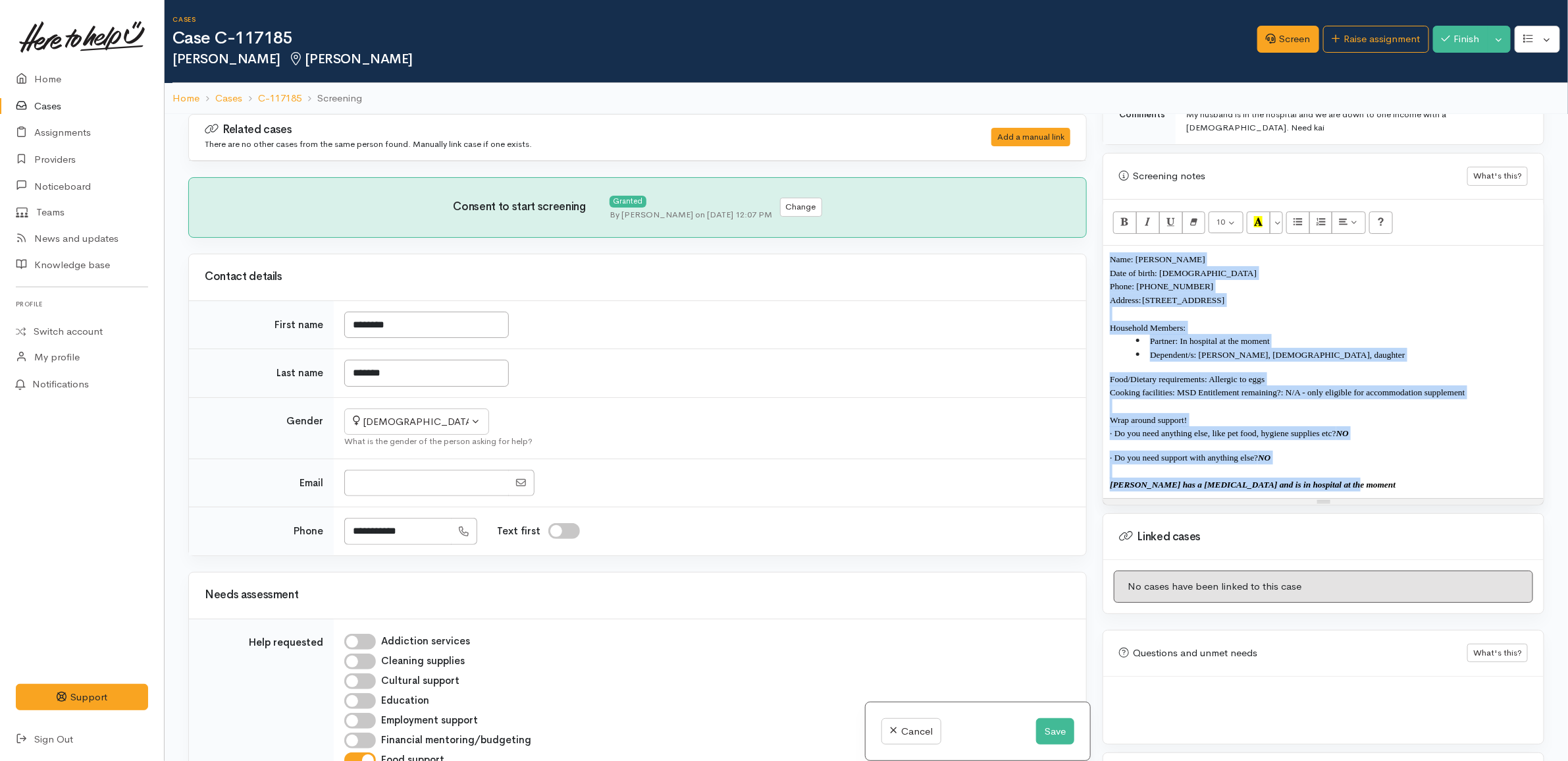
click at [1209, 467] on p at bounding box center [1324, 471] width 427 height 14
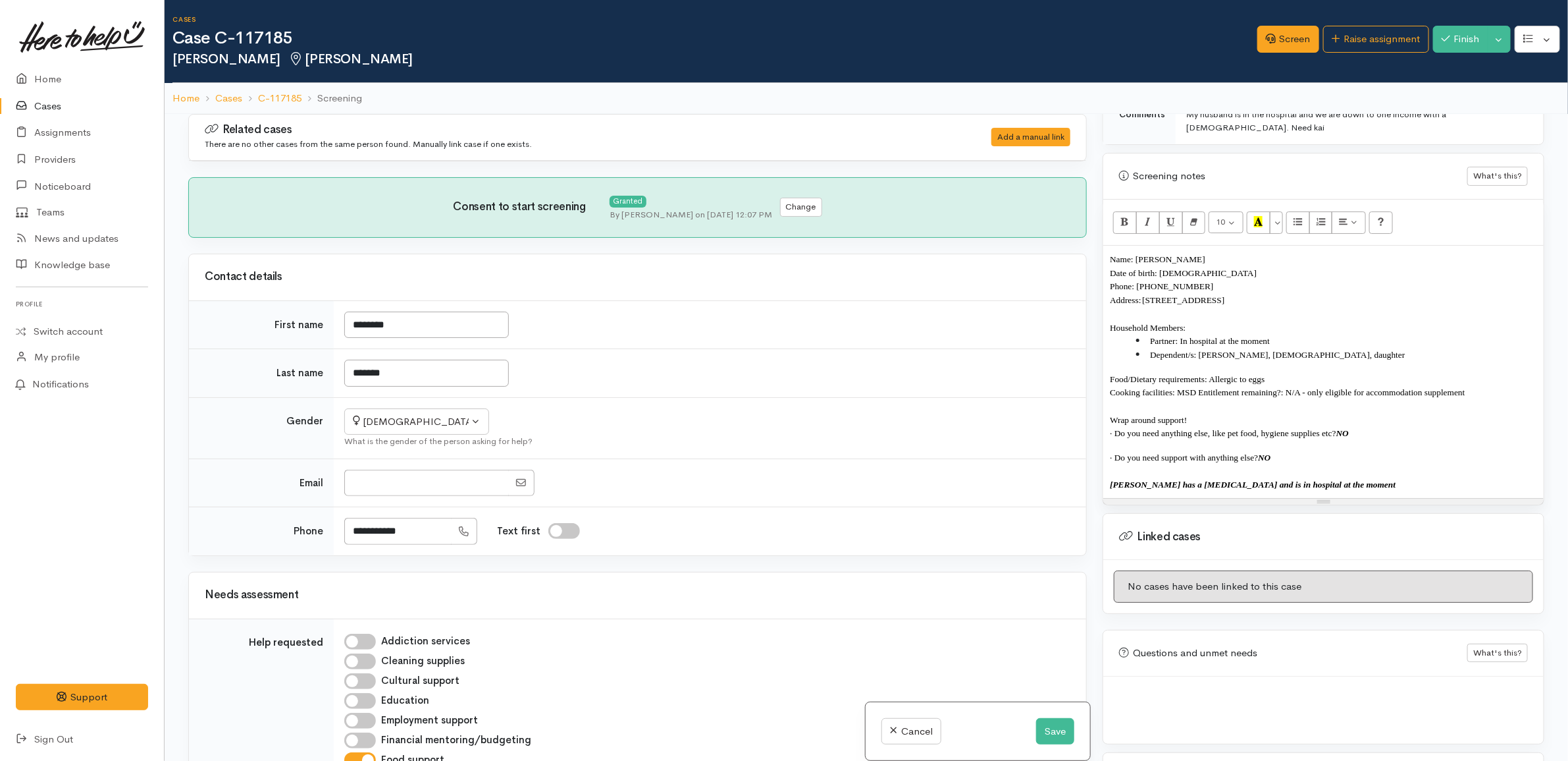
click at [1349, 485] on p "Hubby has a collapsed lung and is in hospital at the moment" at bounding box center [1324, 484] width 427 height 14
click at [1262, 227] on button "Recent Color" at bounding box center [1258, 222] width 23 height 23
click at [1322, 453] on p "· Do you need support with anything else? NO" at bounding box center [1324, 457] width 427 height 14
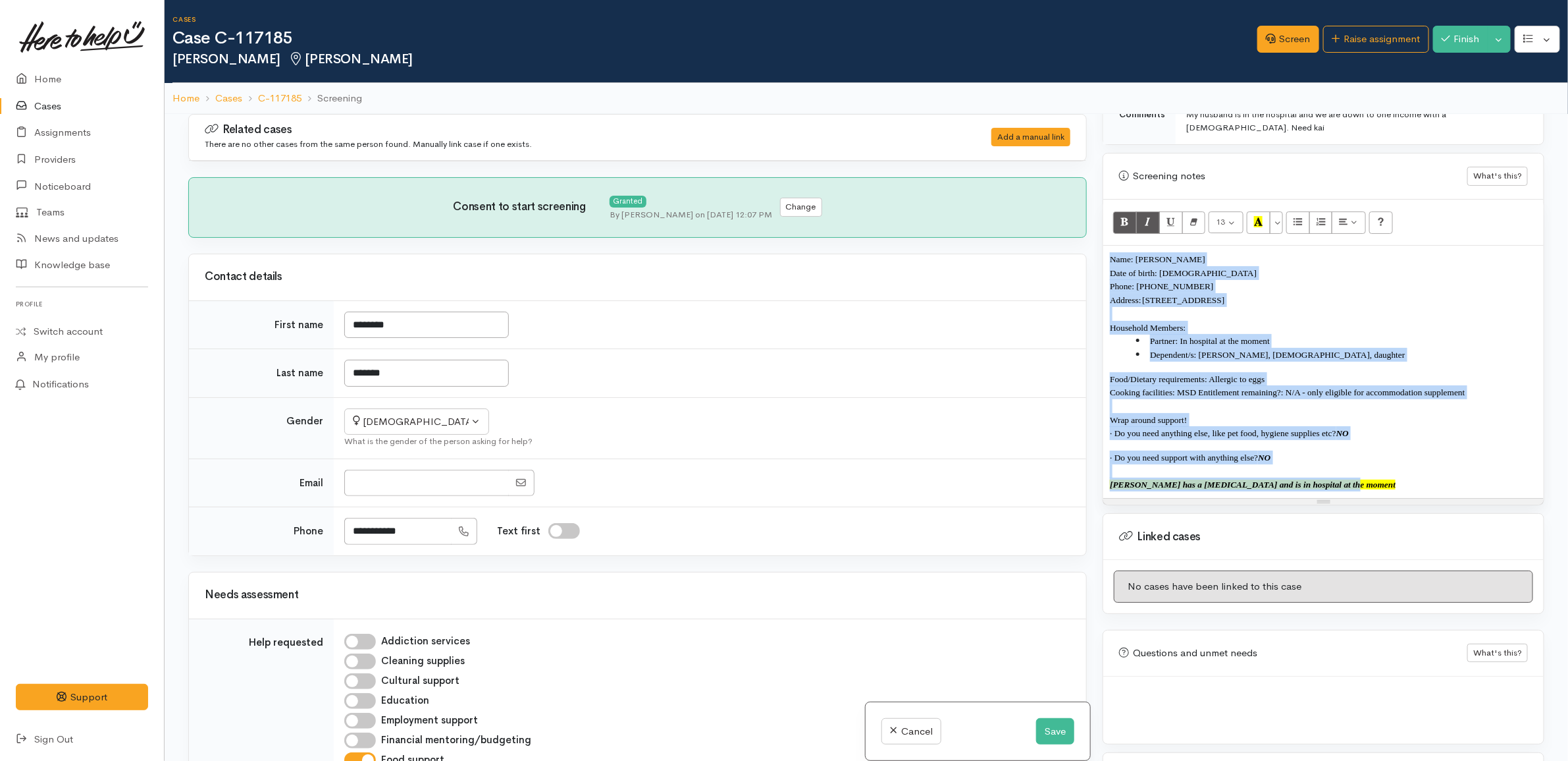
drag, startPoint x: 1348, startPoint y: 479, endPoint x: 1054, endPoint y: 234, distance: 382.7
click at [1054, 234] on div "Related cases There are no other cases from the same person found. Manually lin…" at bounding box center [867, 494] width 1372 height 761
copy div "Name: Danielle Hollick Date of birth: 17/9/1994 Phone: 02040276619 Address: 44 …"
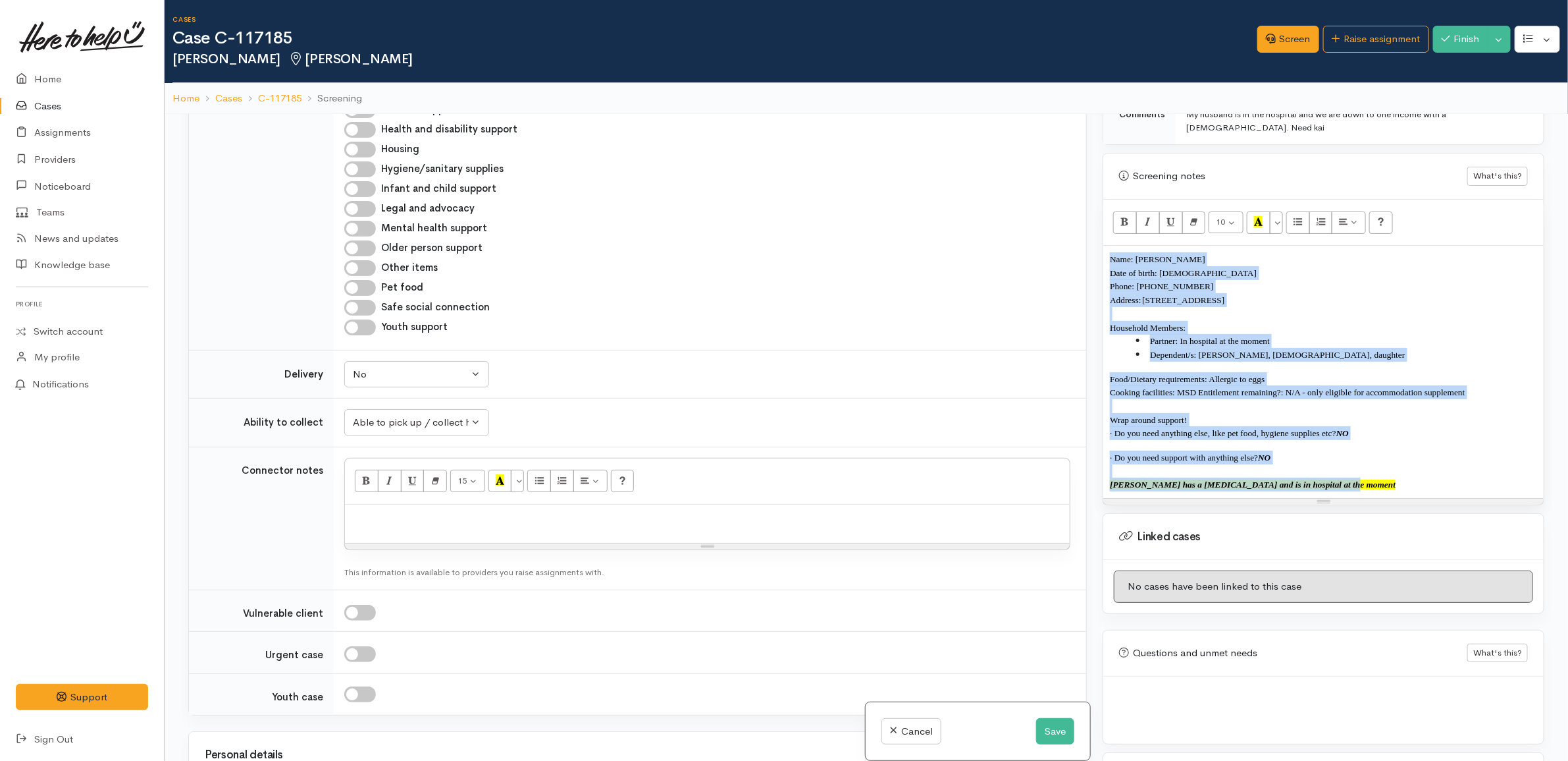
scroll to position [741, 0]
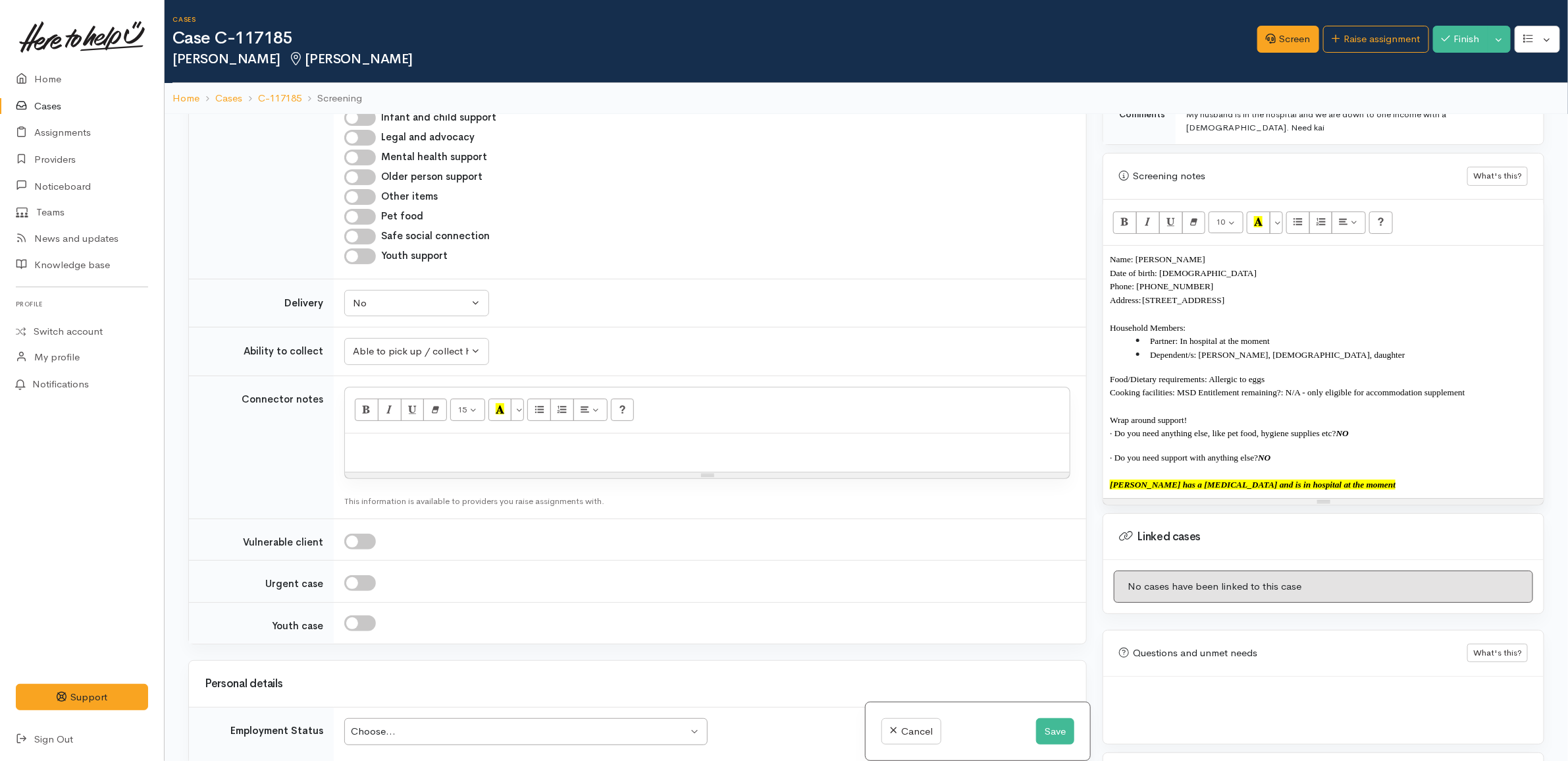
click at [522, 454] on p at bounding box center [707, 447] width 712 height 15
paste div
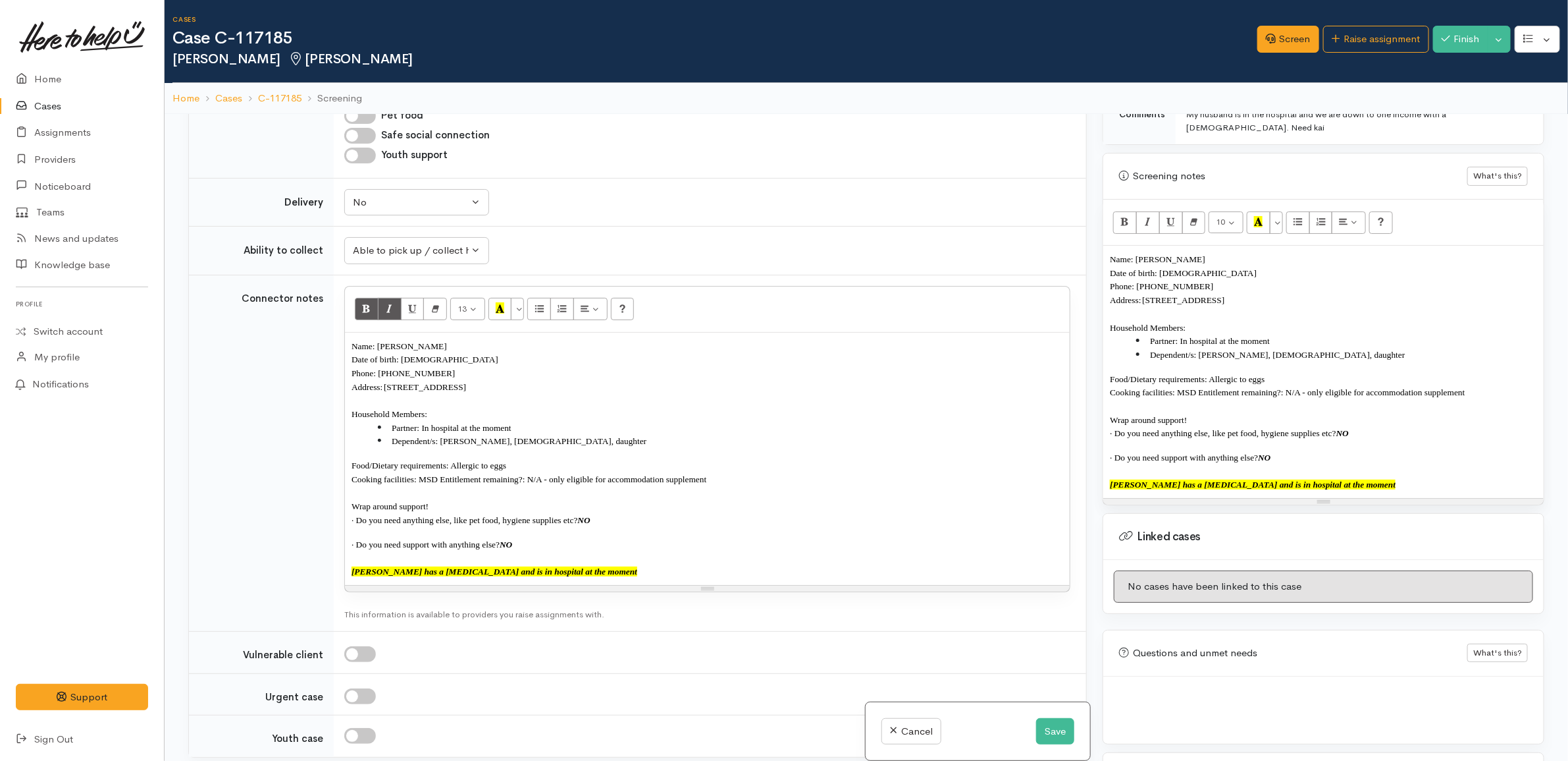
scroll to position [988, 0]
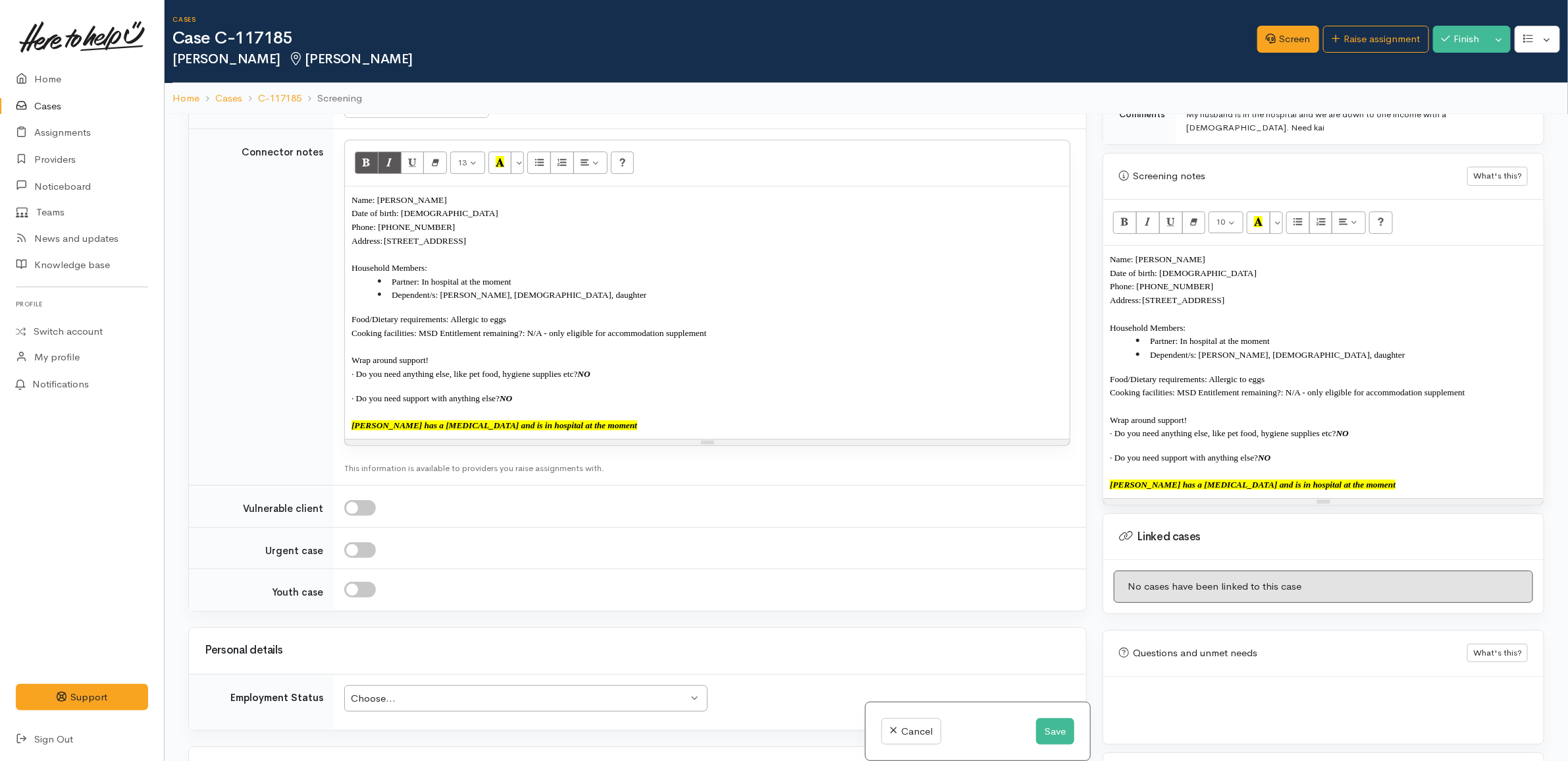
click at [368, 430] on font "Hubby has a collapsed lung and is in hospital at the moment" at bounding box center [494, 425] width 286 height 10
copy font "Her husband has a collapsed lung and is in hospital at the moment"
click at [1405, 495] on div "Name: Danielle Hollick Date of birth: 17/9/1994 Phone: 02040276619 Address: 44 …" at bounding box center [1324, 372] width 441 height 252
click at [1266, 221] on button "Recent Color" at bounding box center [1258, 222] width 23 height 23
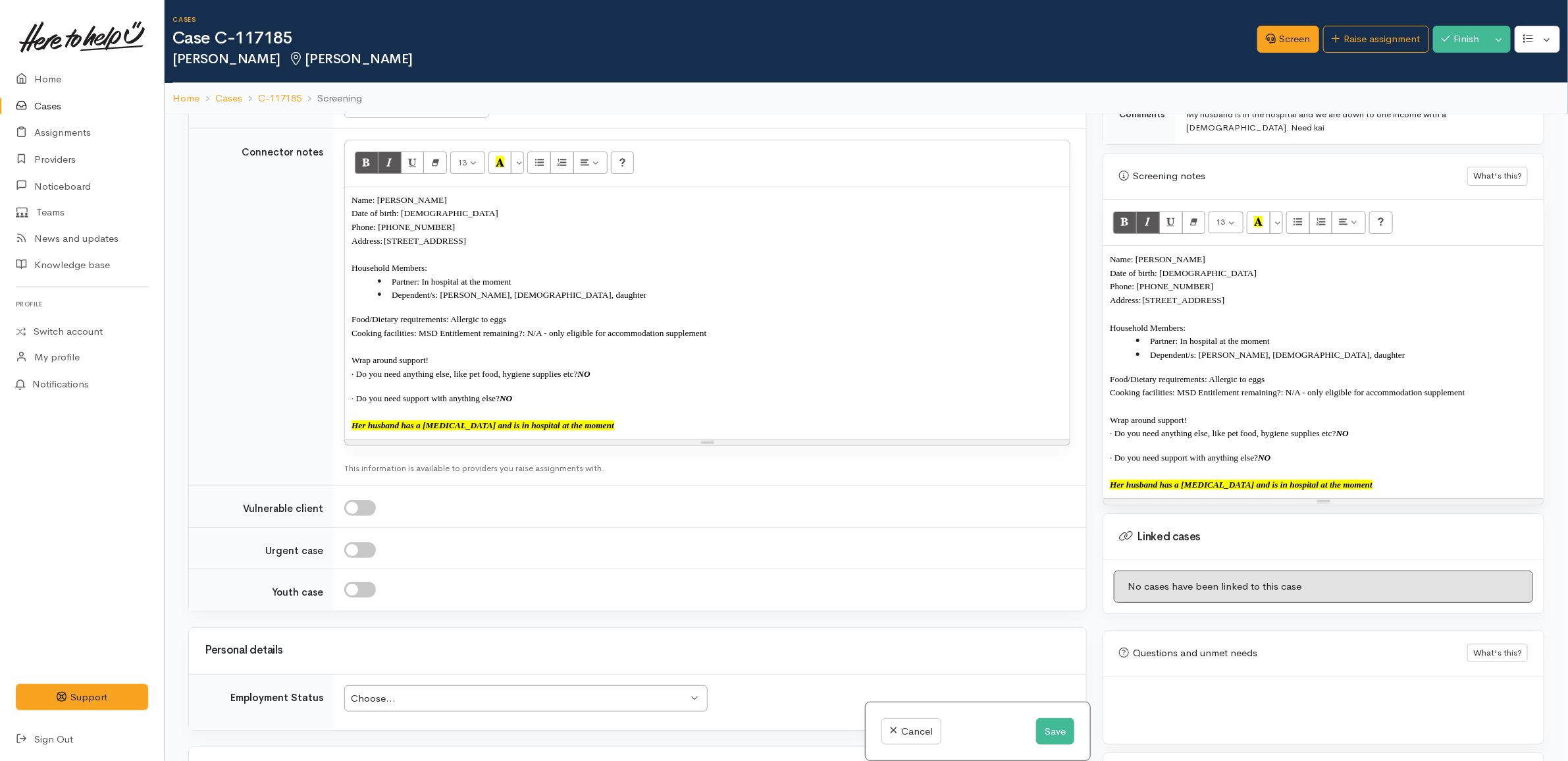
click at [1411, 499] on div "Resize" at bounding box center [1324, 502] width 441 height 6
click at [1412, 488] on p "Her husband has a collapsed lung and is in hospital at the moment" at bounding box center [1324, 484] width 427 height 14
click at [1061, 527] on td "Why? Help others understand why you think this is an appropriate assessment for…" at bounding box center [710, 506] width 752 height 42
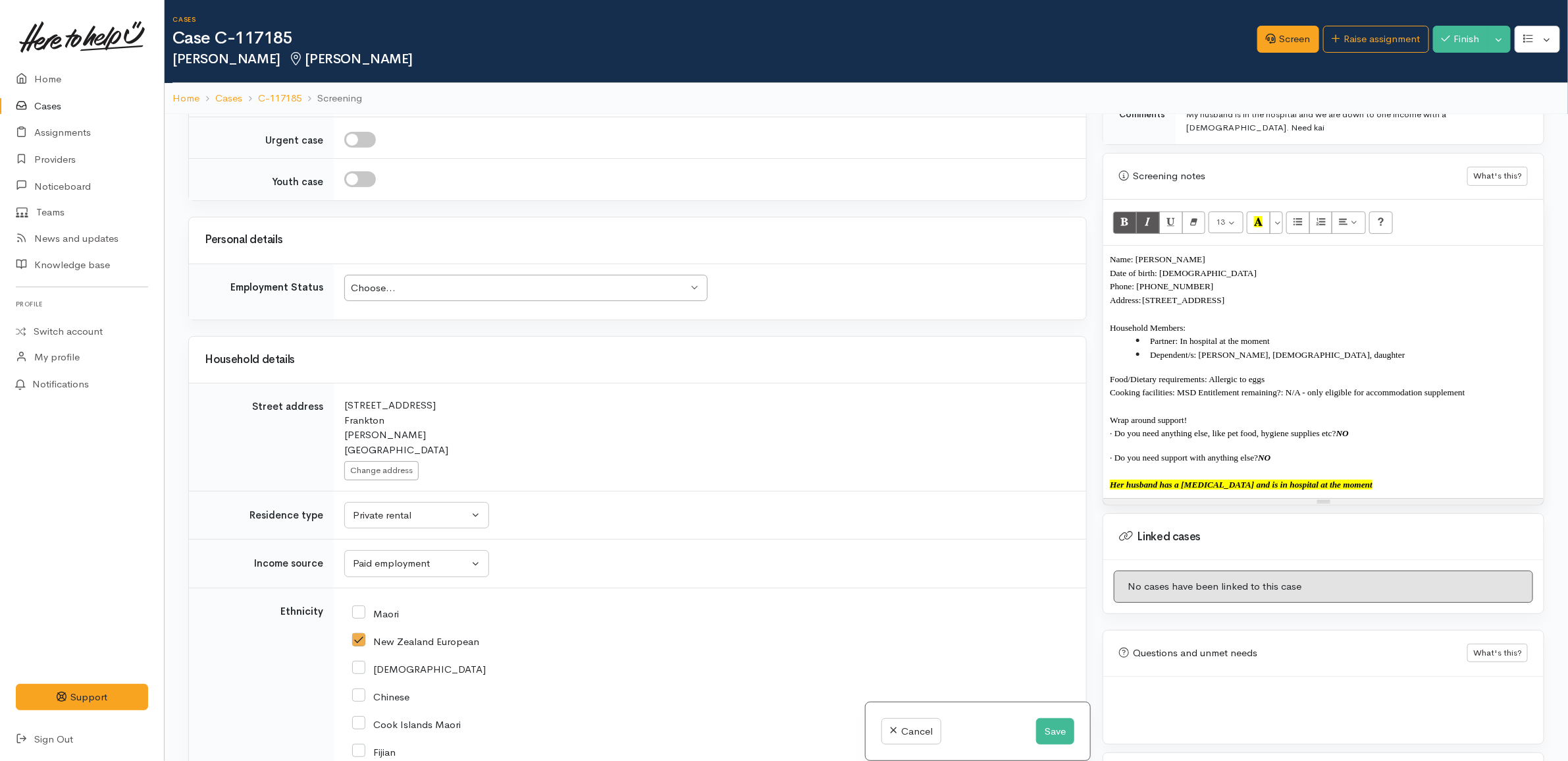
scroll to position [1400, 0]
click at [553, 284] on div "Choose... Choose..." at bounding box center [526, 287] width 364 height 27
click at [606, 425] on div "44 Weka Street Frankton Hamilton New Zealand" at bounding box center [707, 426] width 726 height 59
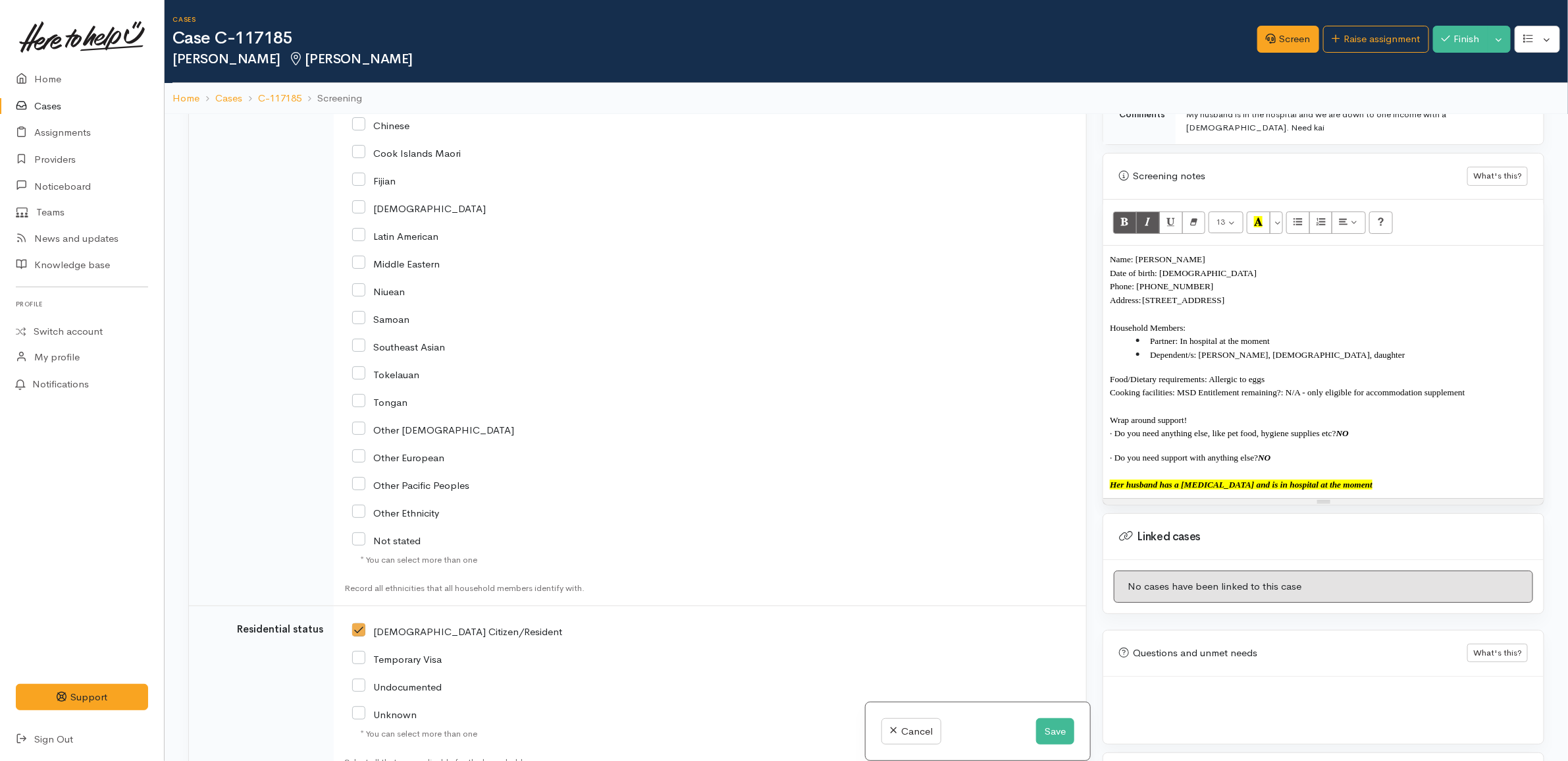
scroll to position [2185, 0]
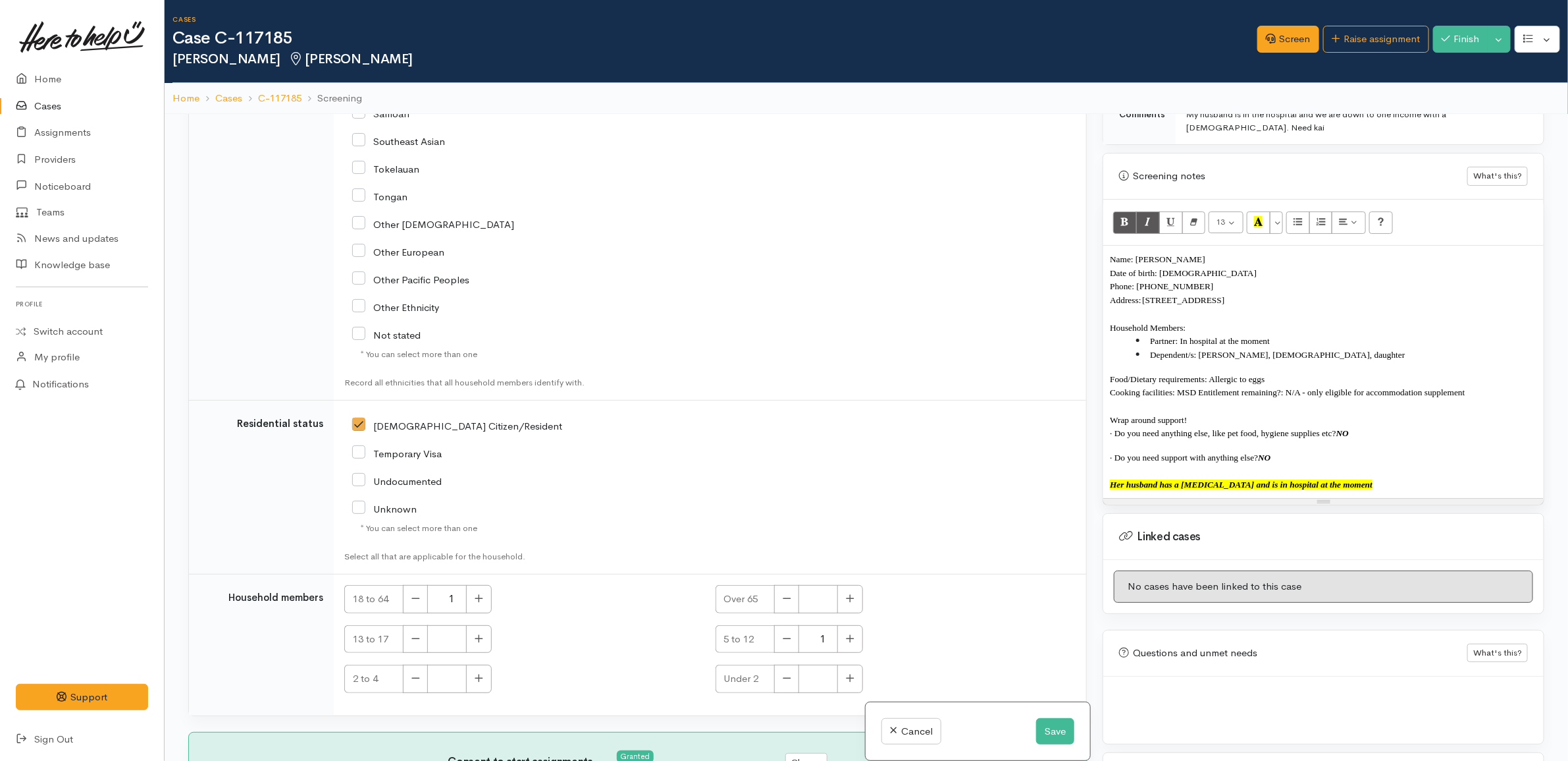
click at [715, 524] on div "* You can select more than one" at bounding box center [586, 528] width 453 height 13
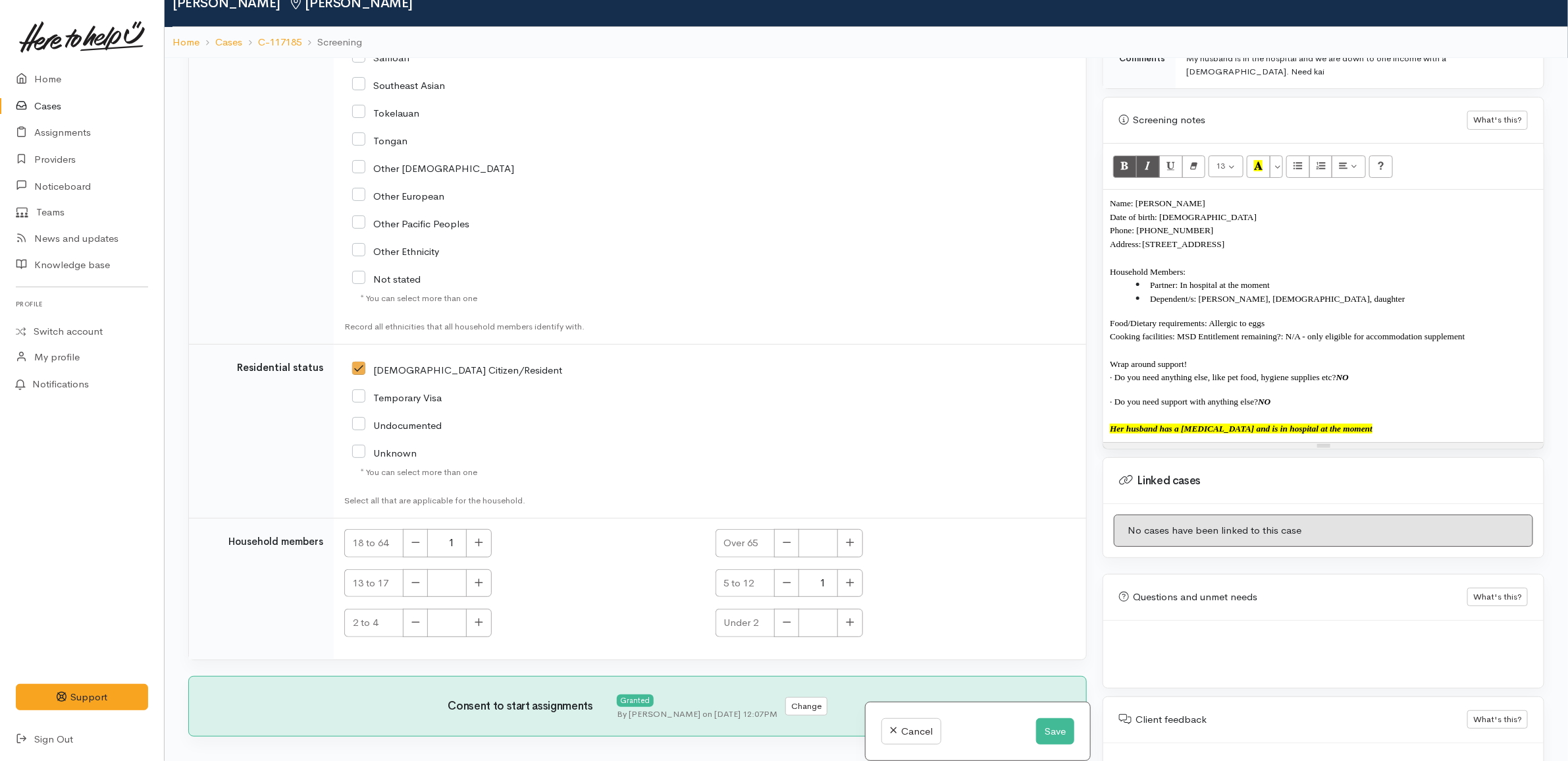
scroll to position [113, 0]
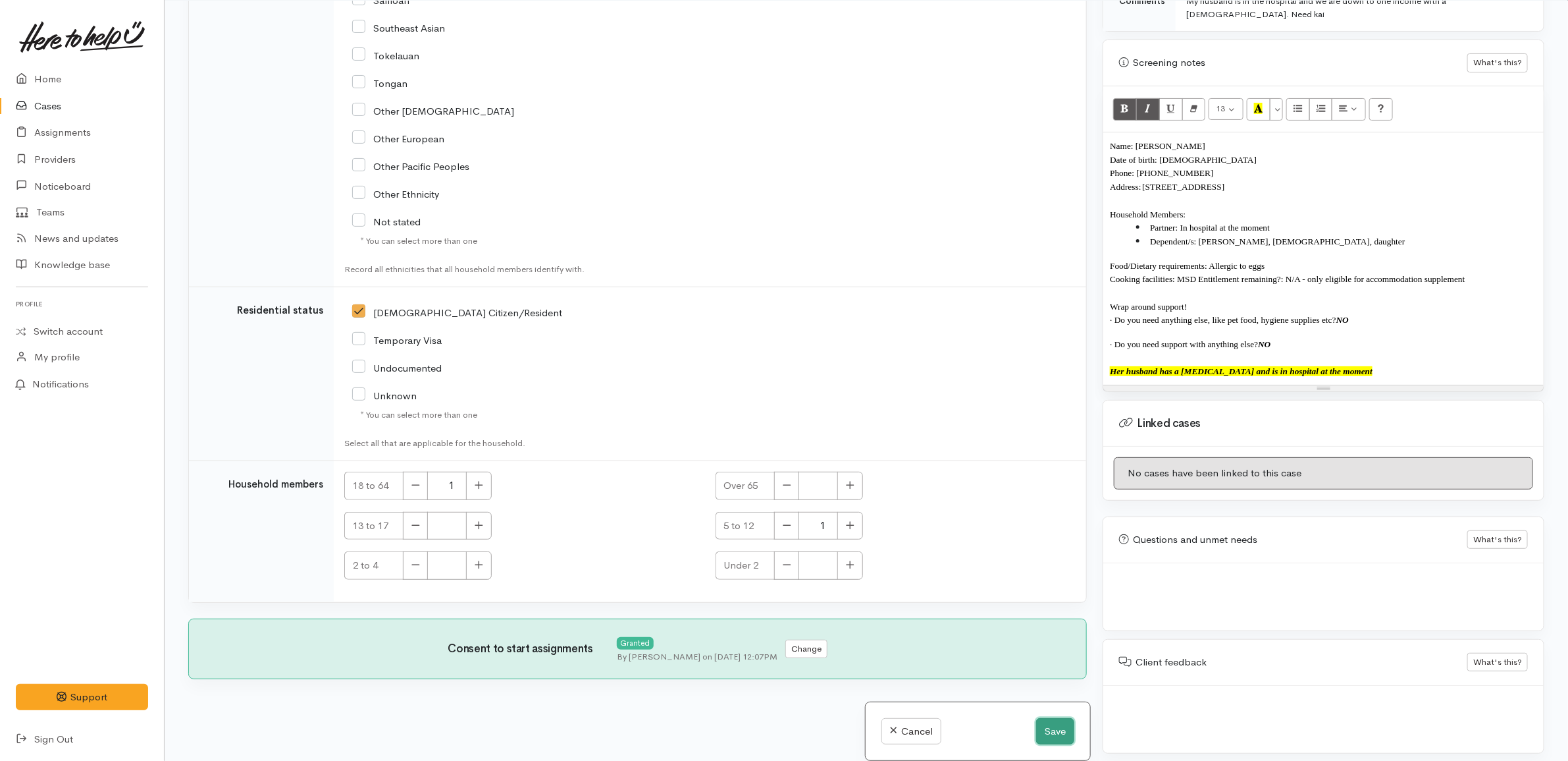
click at [1038, 727] on button "Save" at bounding box center [1055, 731] width 38 height 27
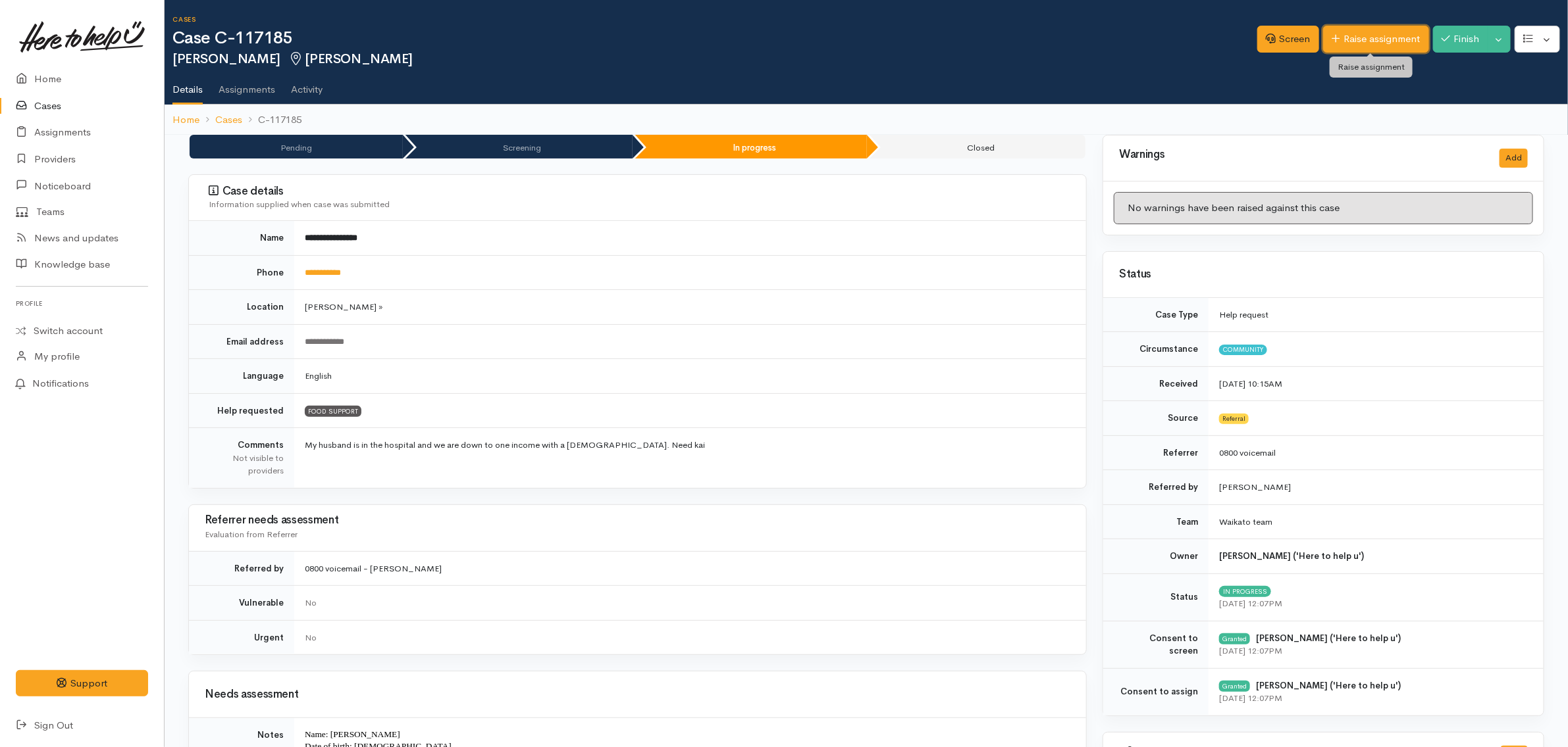
click at [1338, 37] on link "Raise assignment" at bounding box center [1376, 39] width 106 height 27
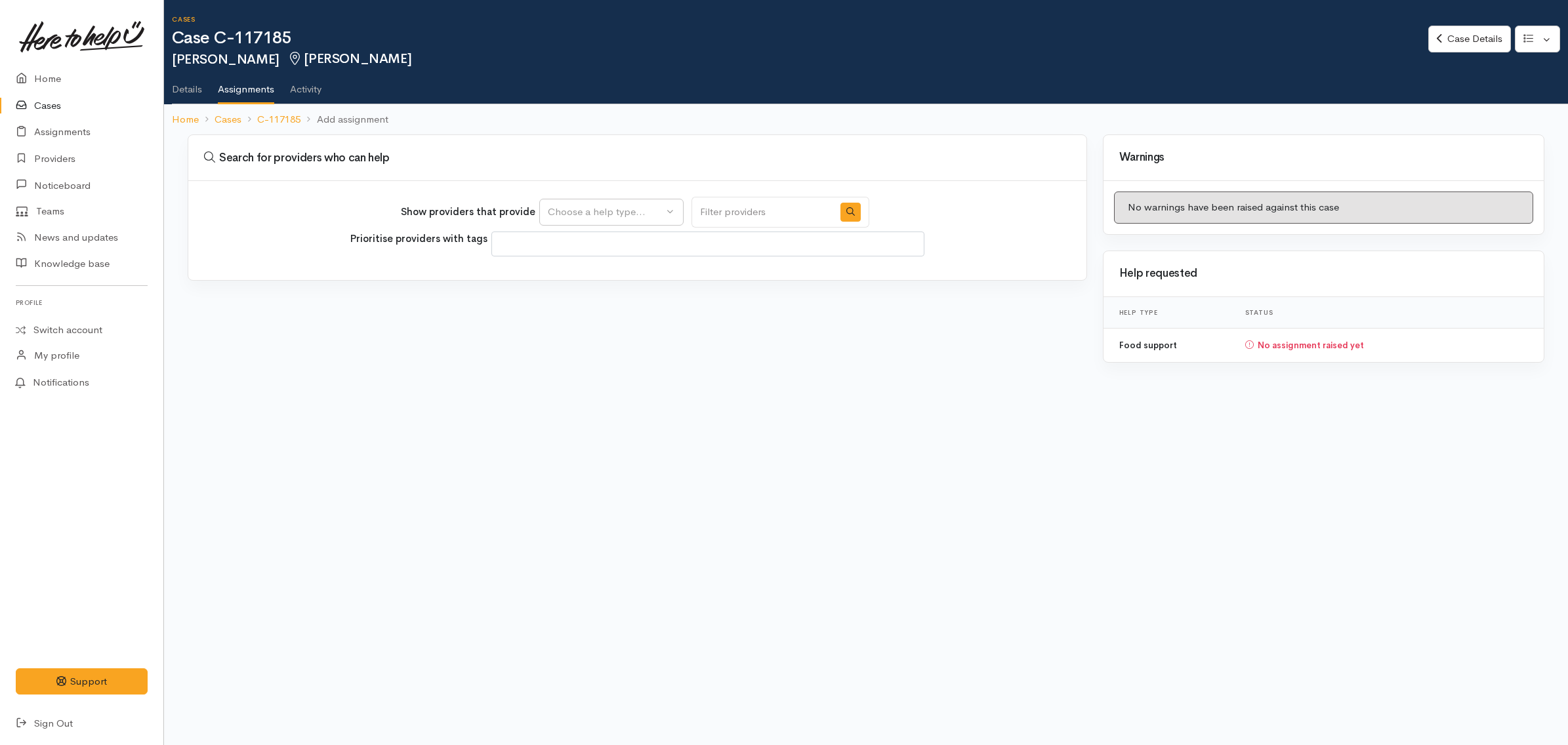
select select
click at [673, 219] on button "Choose a help type..." at bounding box center [611, 212] width 144 height 27
click at [651, 275] on link "Food support" at bounding box center [611, 275] width 143 height 20
select select "3"
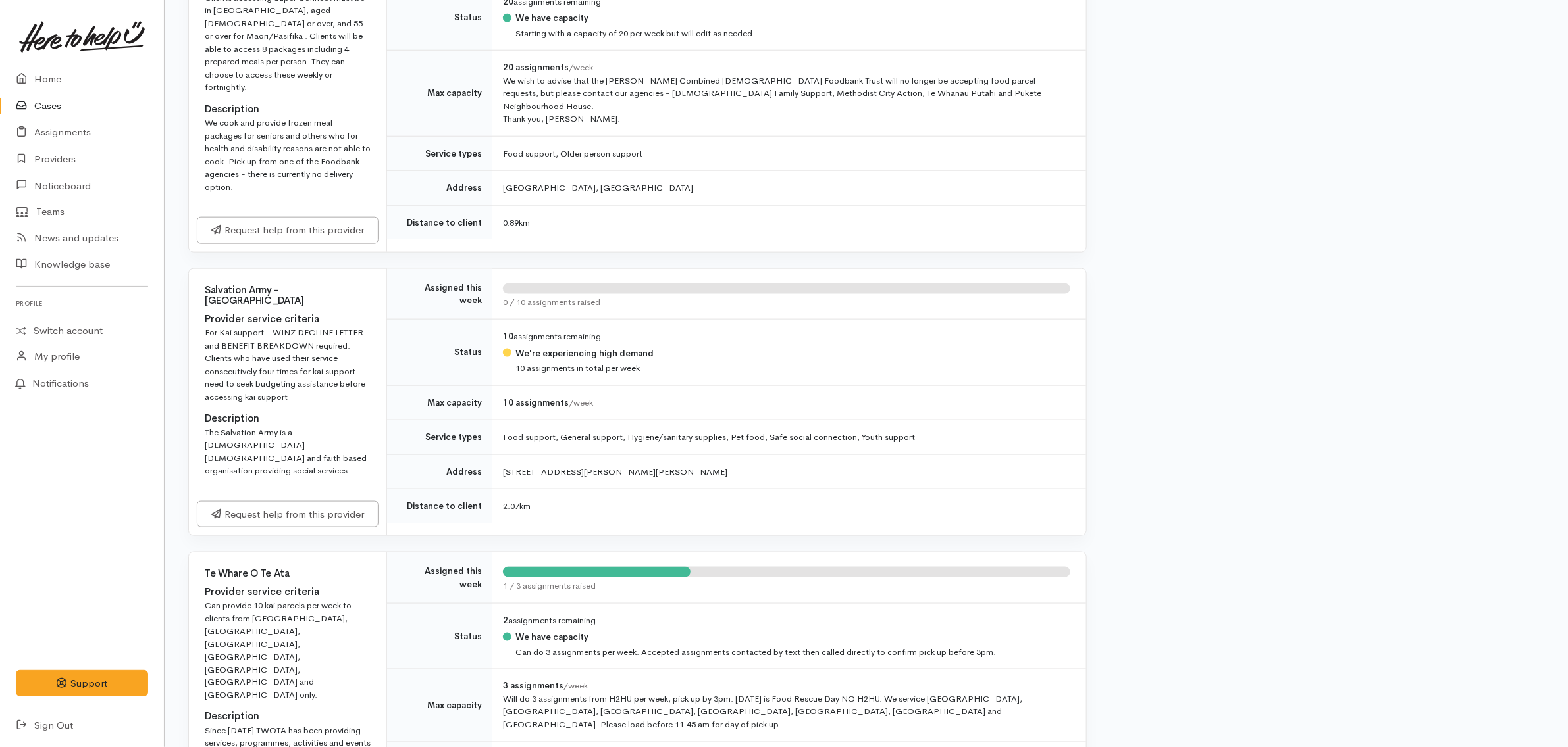
scroll to position [987, 0]
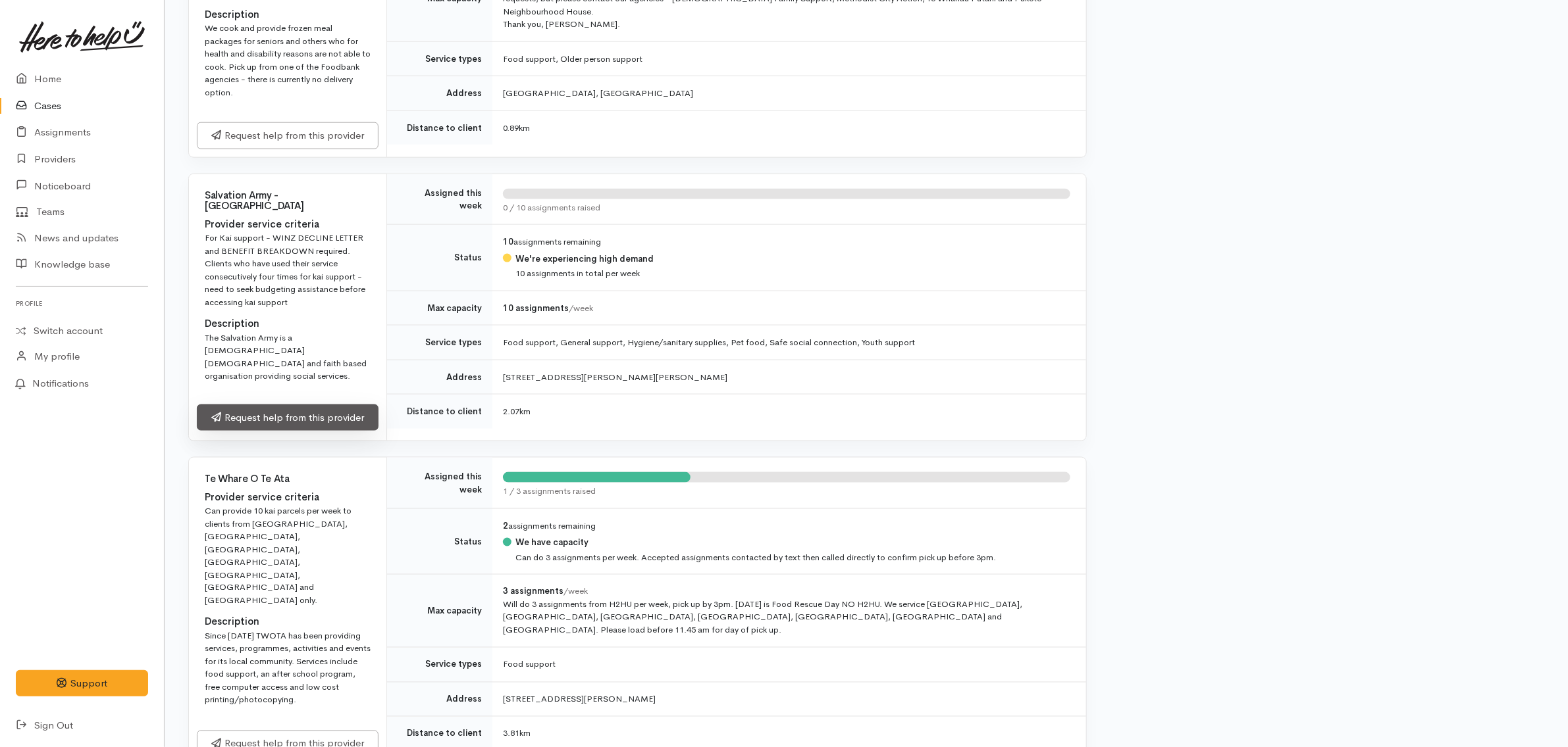
click at [343, 398] on div "Request help from this provider" at bounding box center [288, 419] width 198 height 43
click at [340, 405] on link "Request help from this provider" at bounding box center [287, 418] width 181 height 27
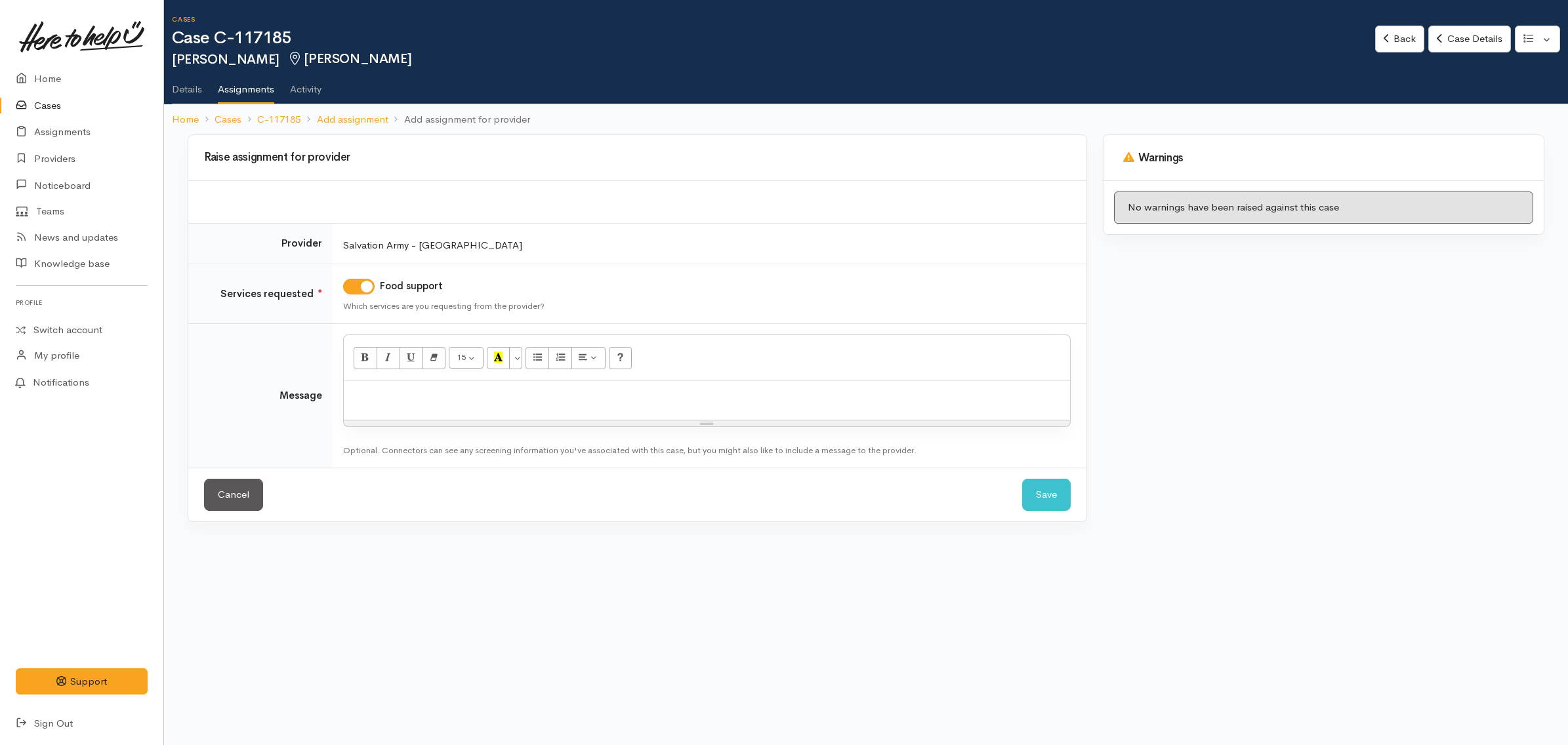
click at [573, 392] on p at bounding box center [706, 395] width 713 height 15
paste div
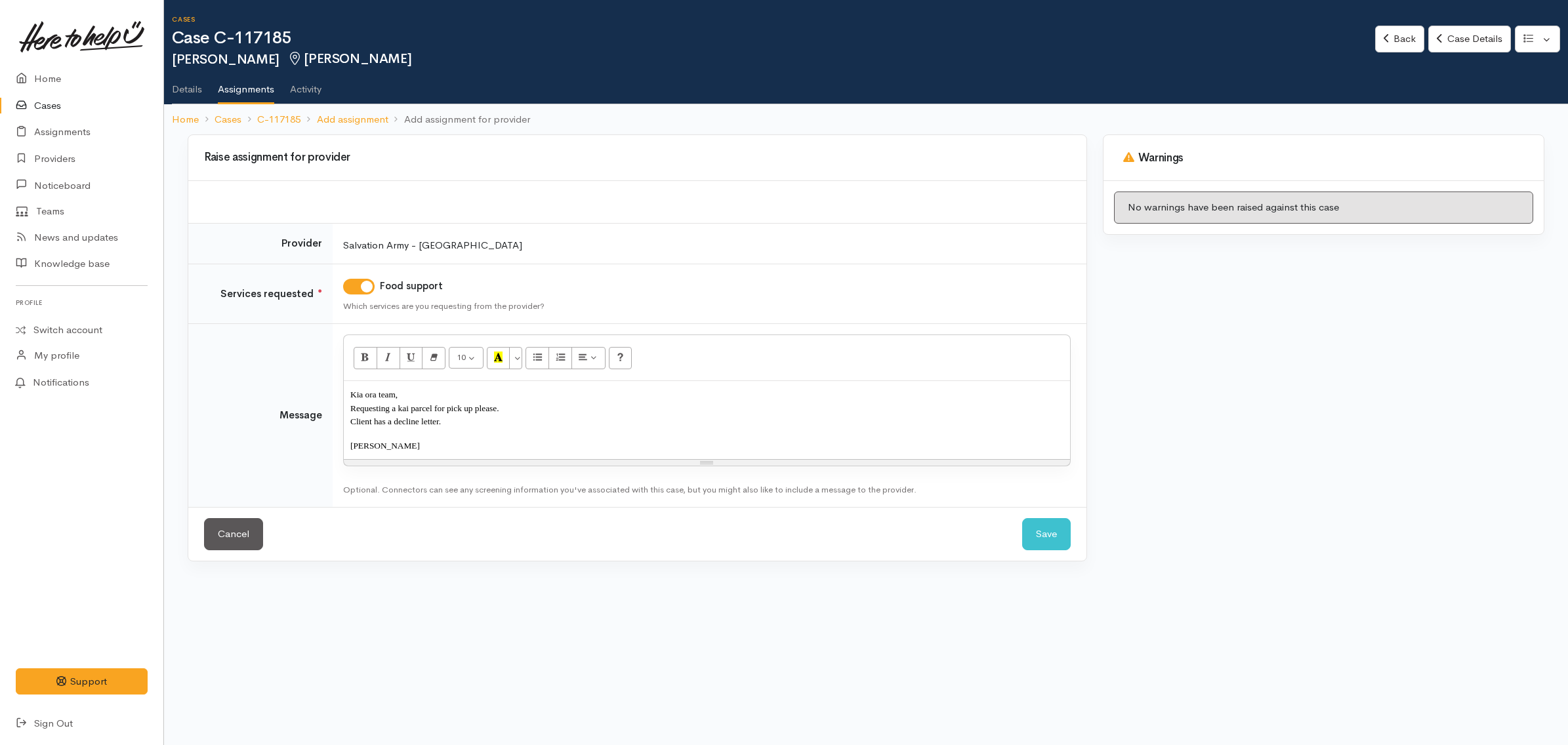
click at [506, 411] on p "Requesting a kai parcel for pick up please." at bounding box center [706, 408] width 713 height 14
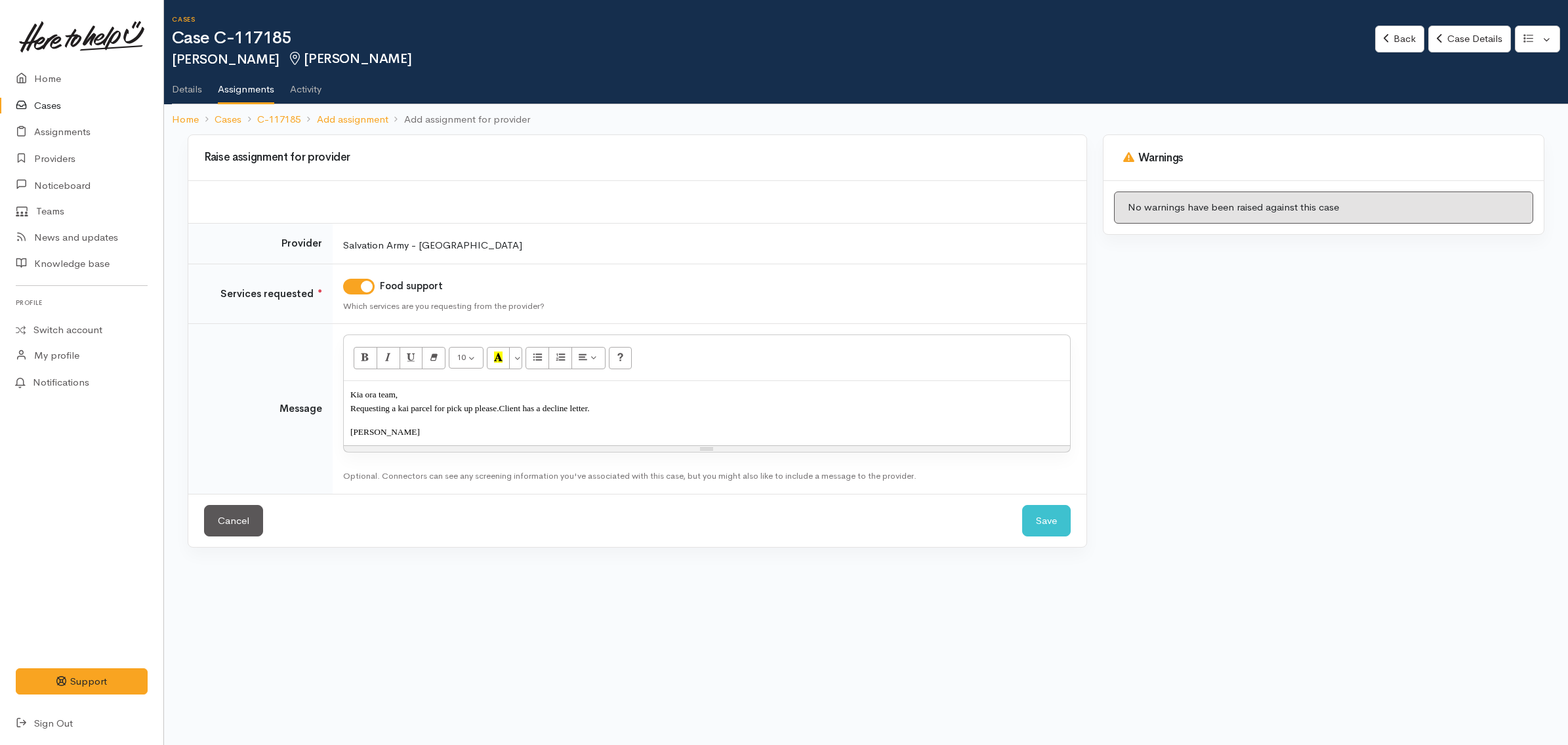
drag, startPoint x: 597, startPoint y: 408, endPoint x: 527, endPoint y: 411, distance: 70.1
click at [527, 411] on p "Requesting a kai parcel for pick up please. Client has a decline letter." at bounding box center [706, 408] width 713 height 14
click at [815, 407] on span "Client is in [DEMOGRAPHIC_DATA] employment. Her husband is in hospital so she i…" at bounding box center [748, 408] width 498 height 10
click at [454, 425] on p "[PERSON_NAME]" at bounding box center [706, 432] width 713 height 14
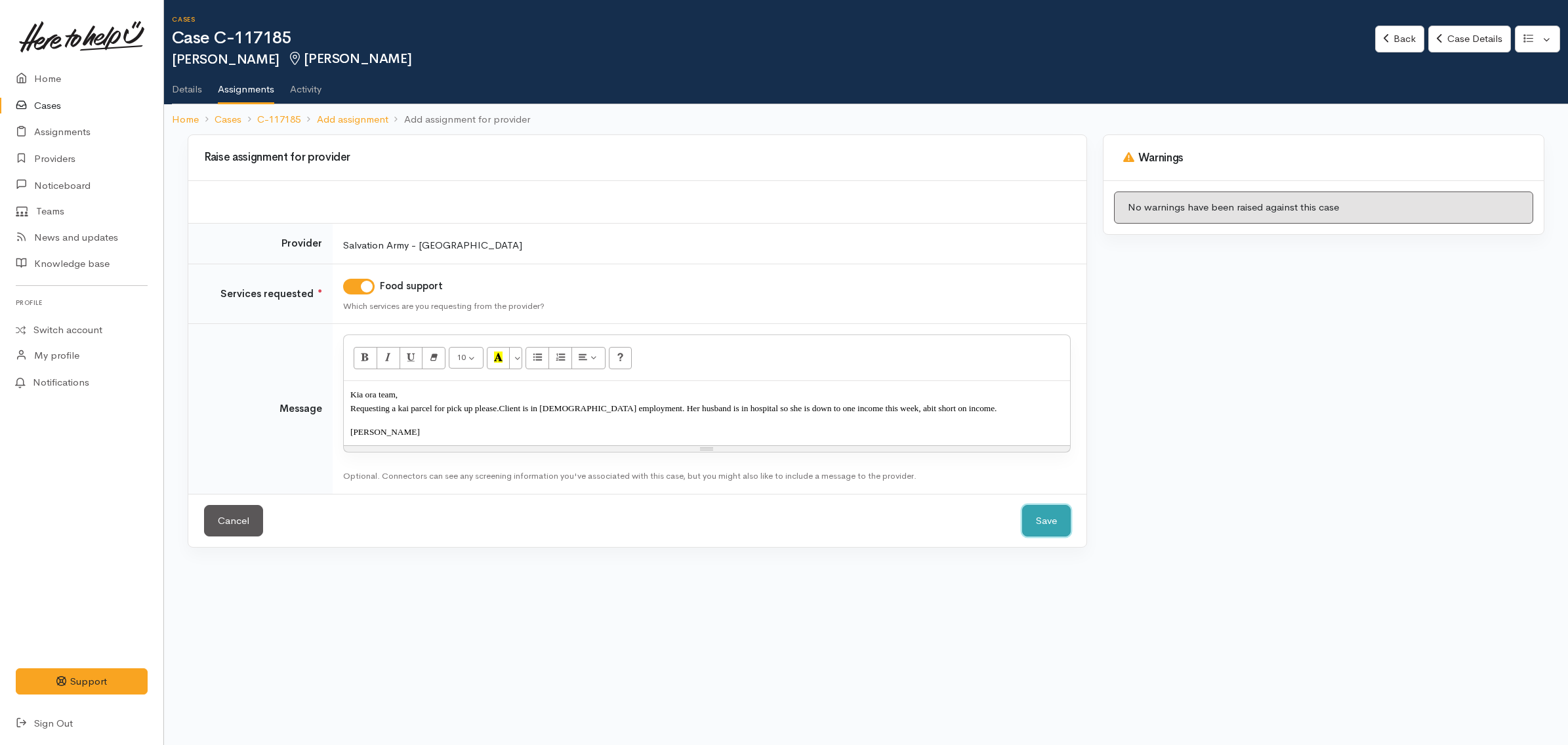
click at [1034, 513] on button "Save" at bounding box center [1046, 521] width 49 height 32
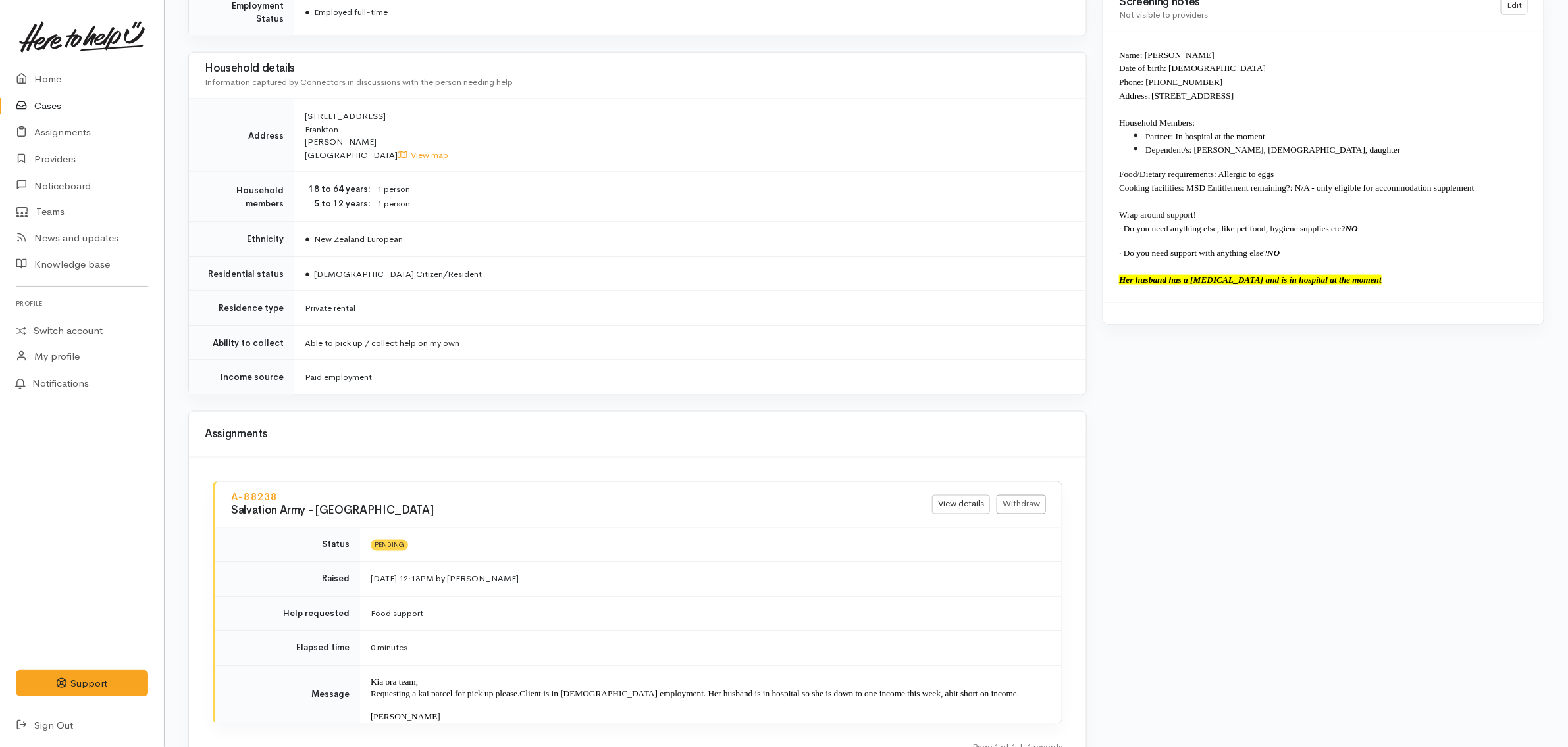
scroll to position [1229, 0]
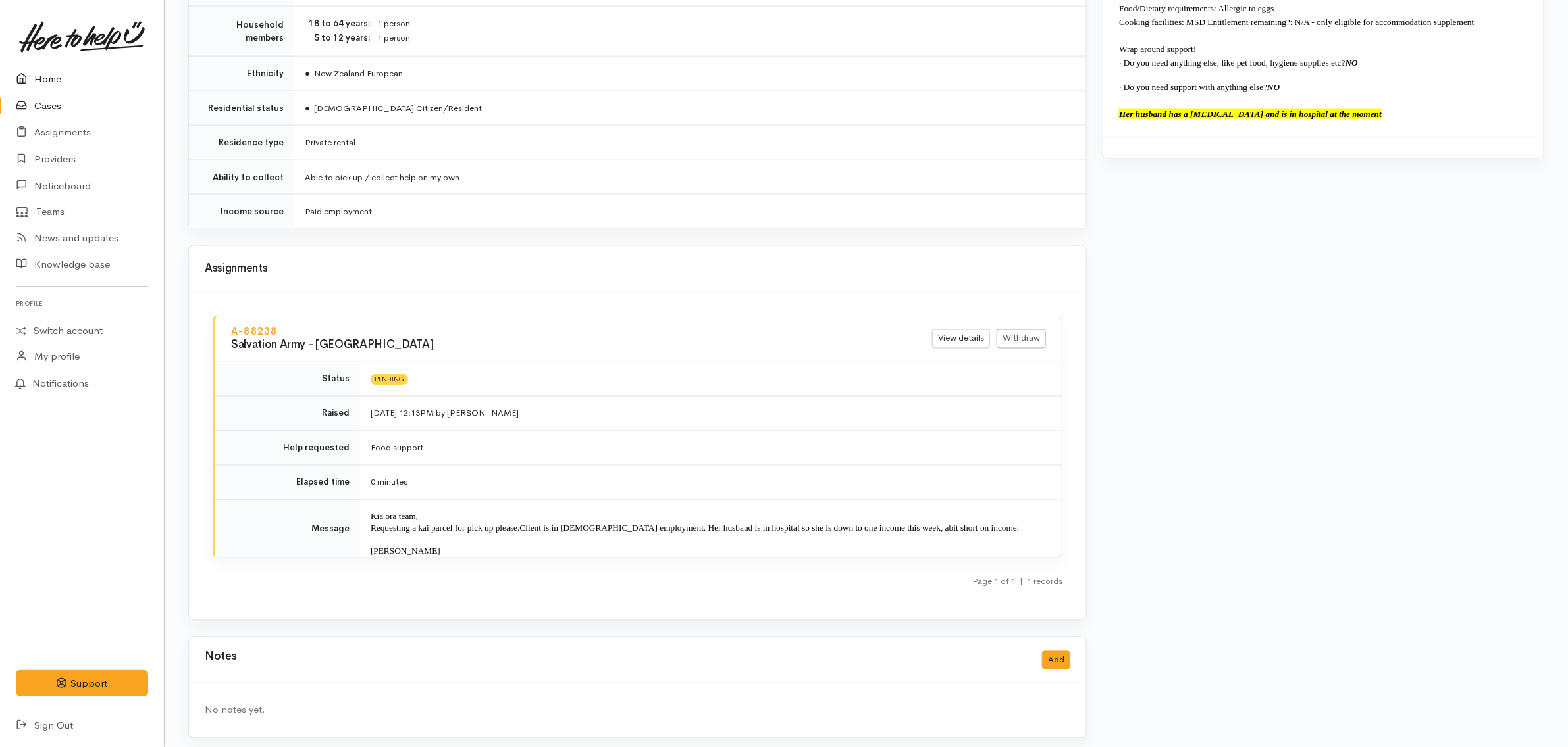
click at [48, 81] on link "Home" at bounding box center [82, 79] width 164 height 27
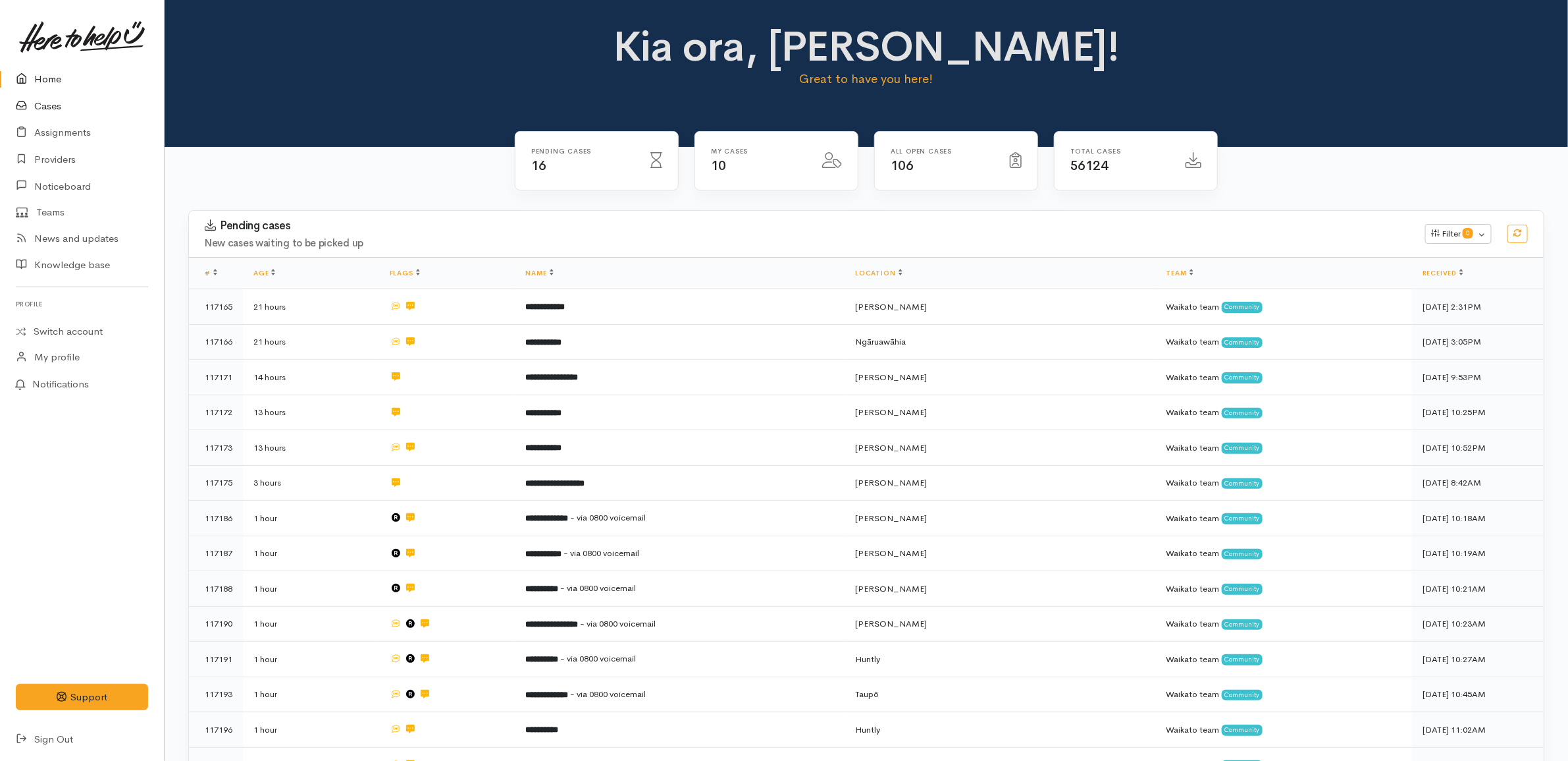
click at [49, 106] on link "Cases" at bounding box center [82, 106] width 164 height 27
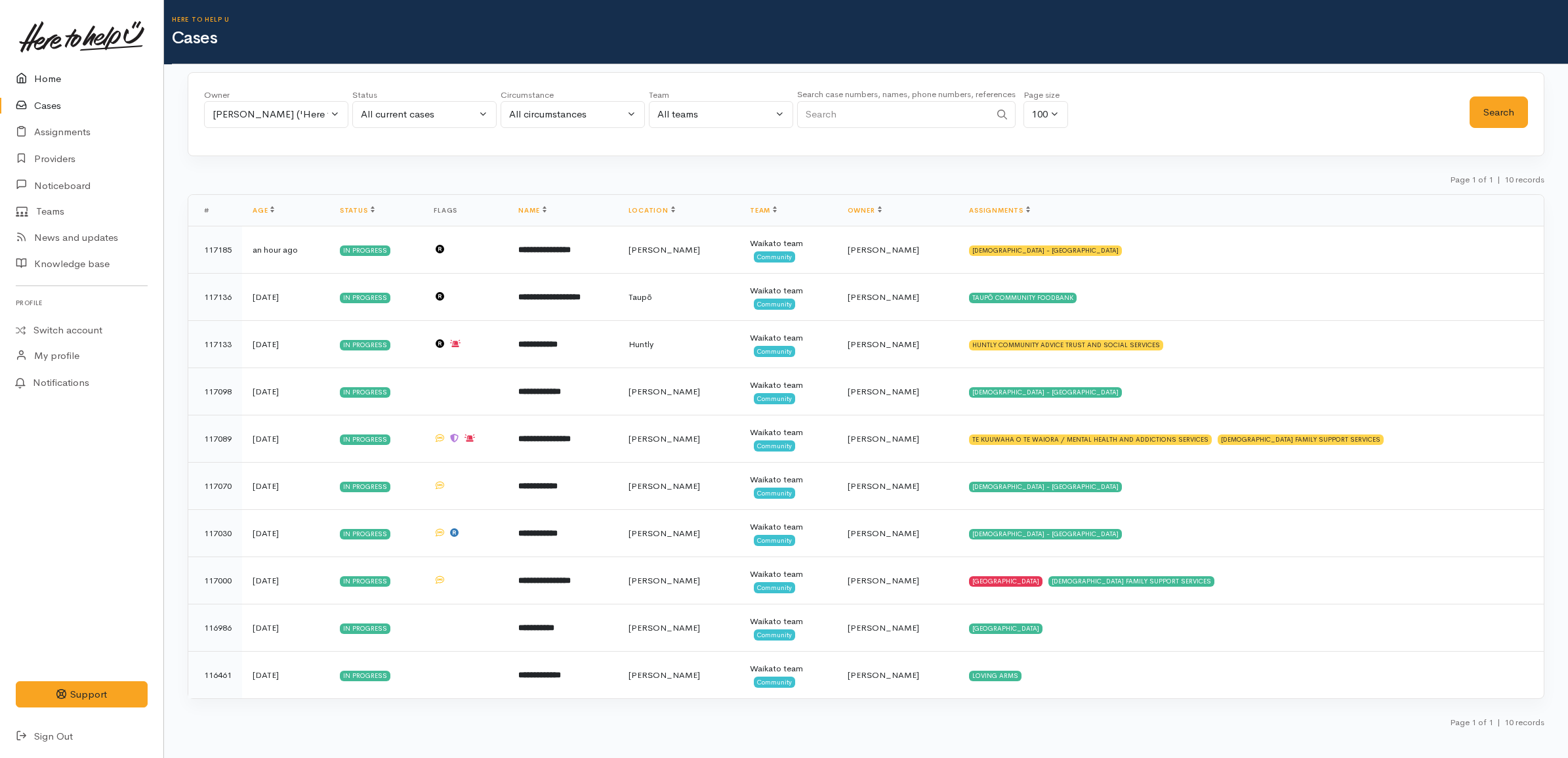
click at [67, 79] on link "Home" at bounding box center [81, 79] width 164 height 27
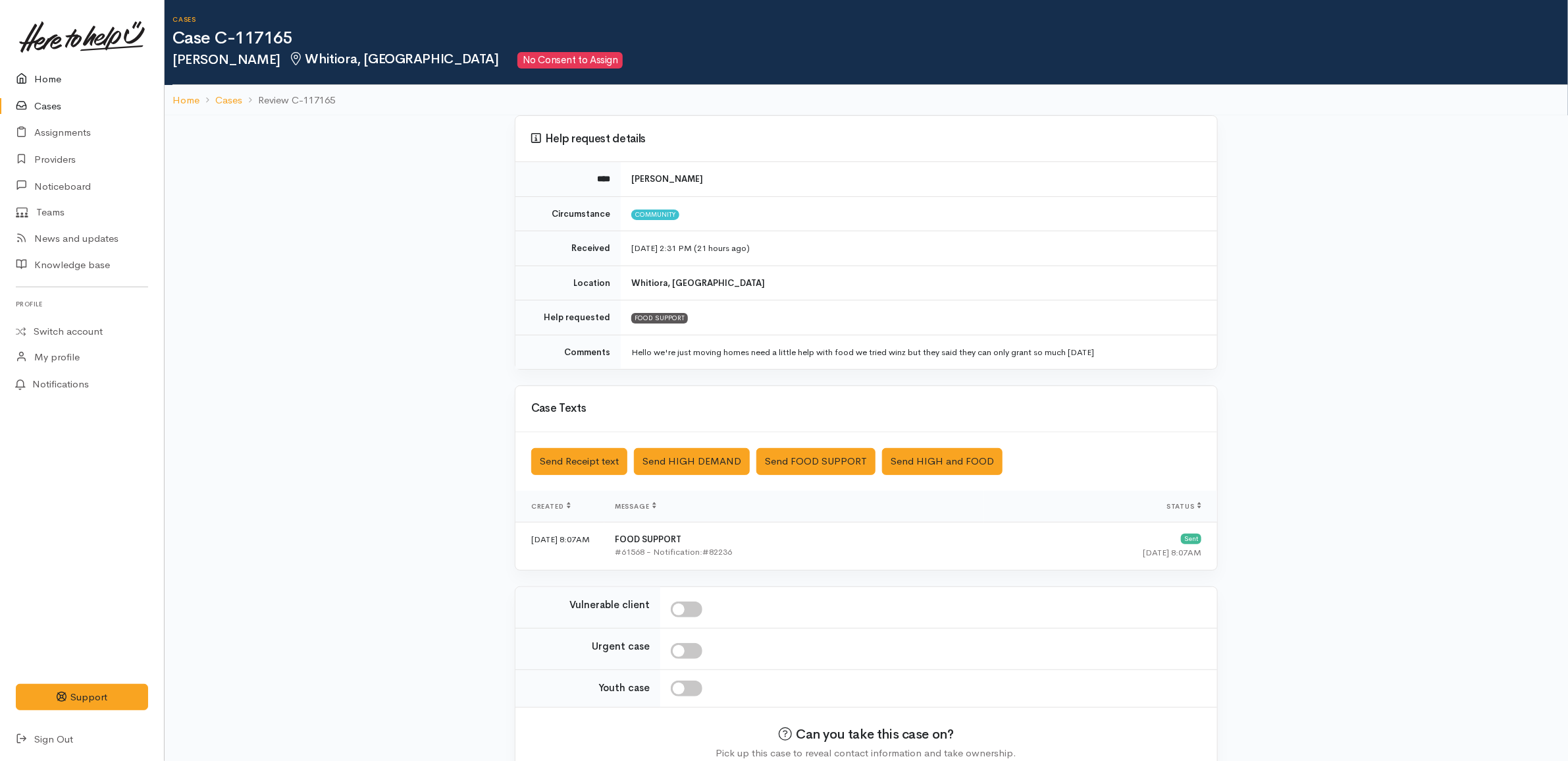
click at [102, 83] on link "Home" at bounding box center [82, 79] width 164 height 27
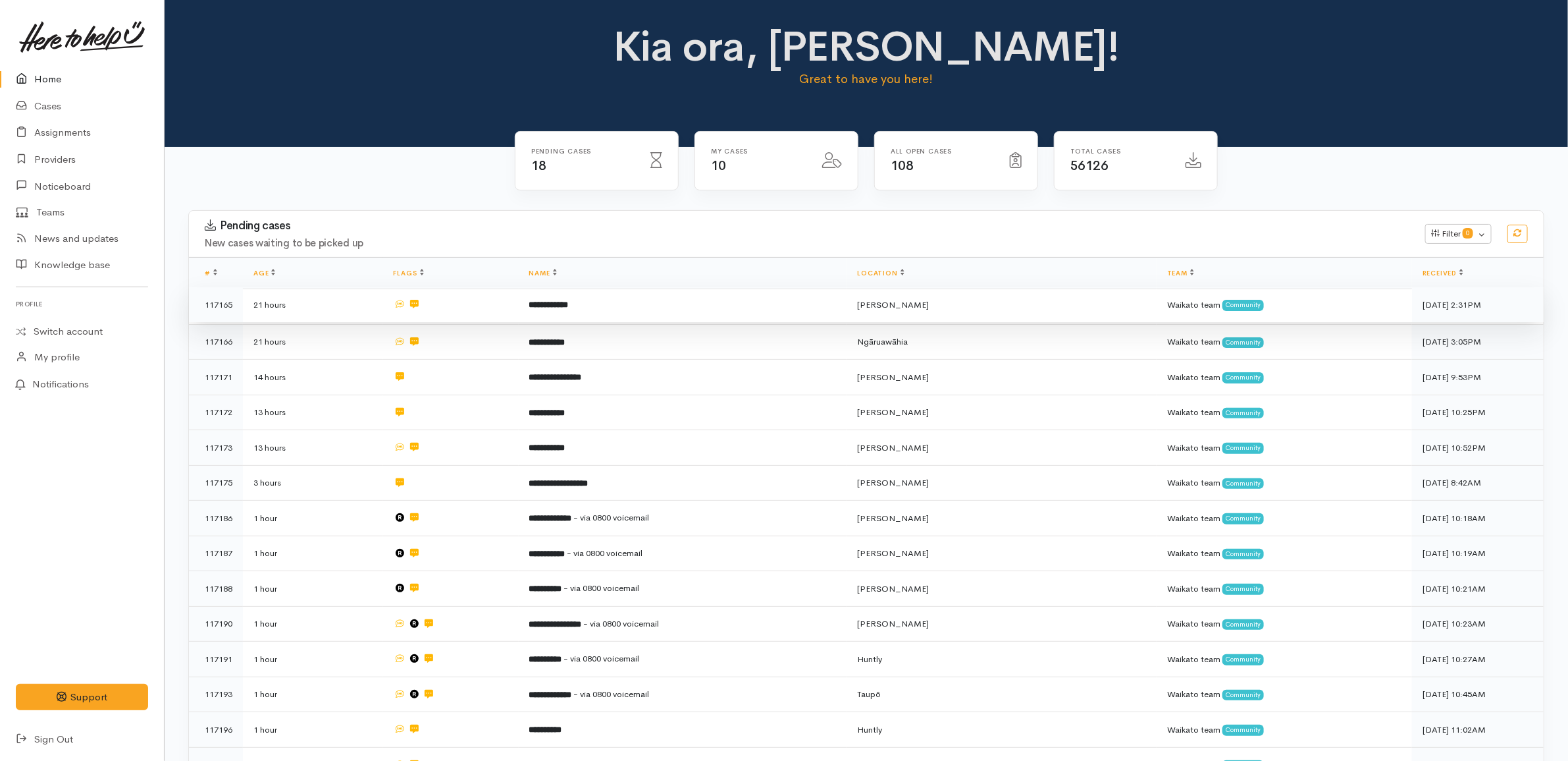
click at [464, 303] on td at bounding box center [451, 305] width 135 height 36
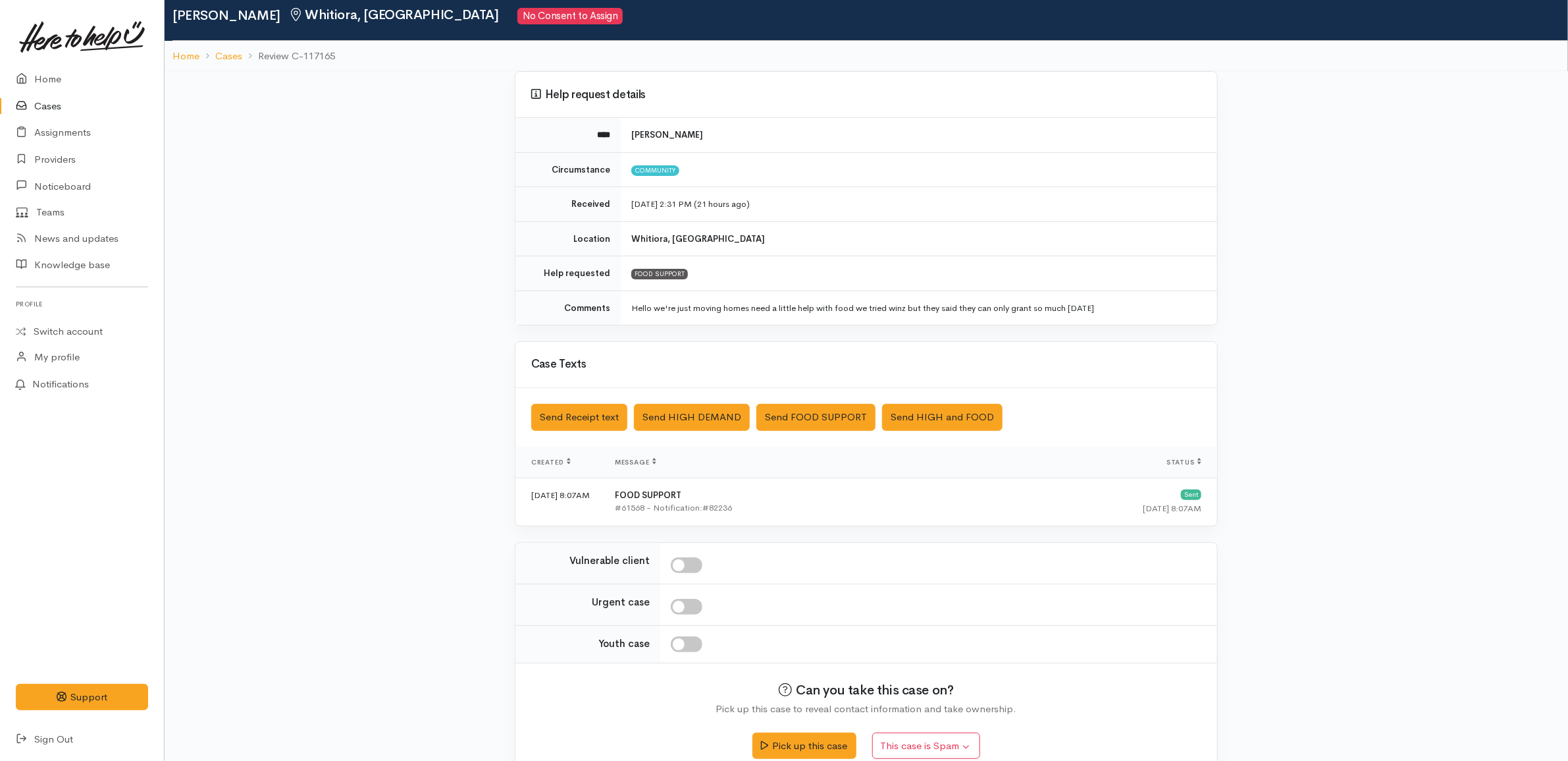
scroll to position [69, 0]
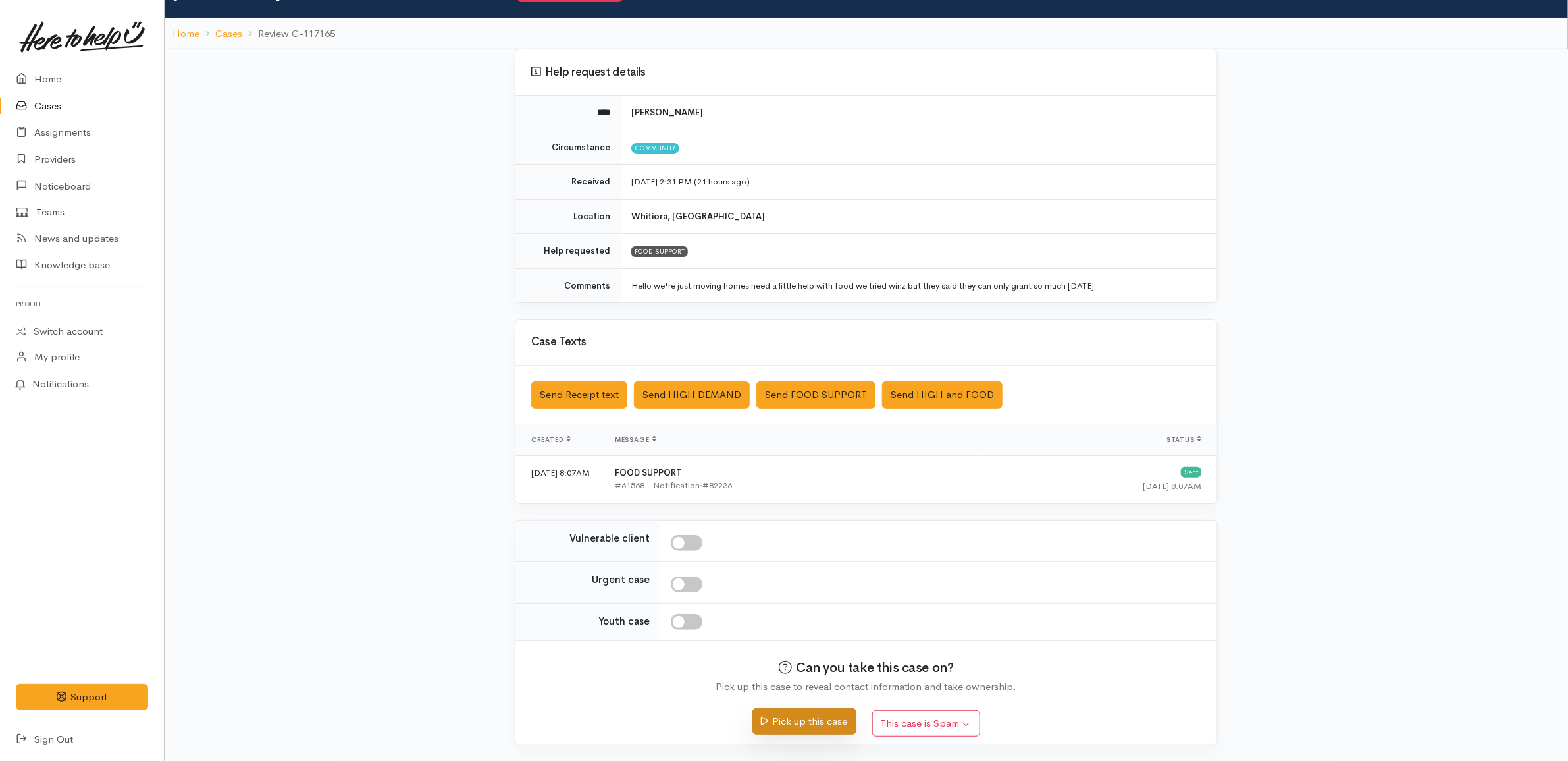
click at [831, 714] on button "Pick up this case" at bounding box center [803, 721] width 104 height 27
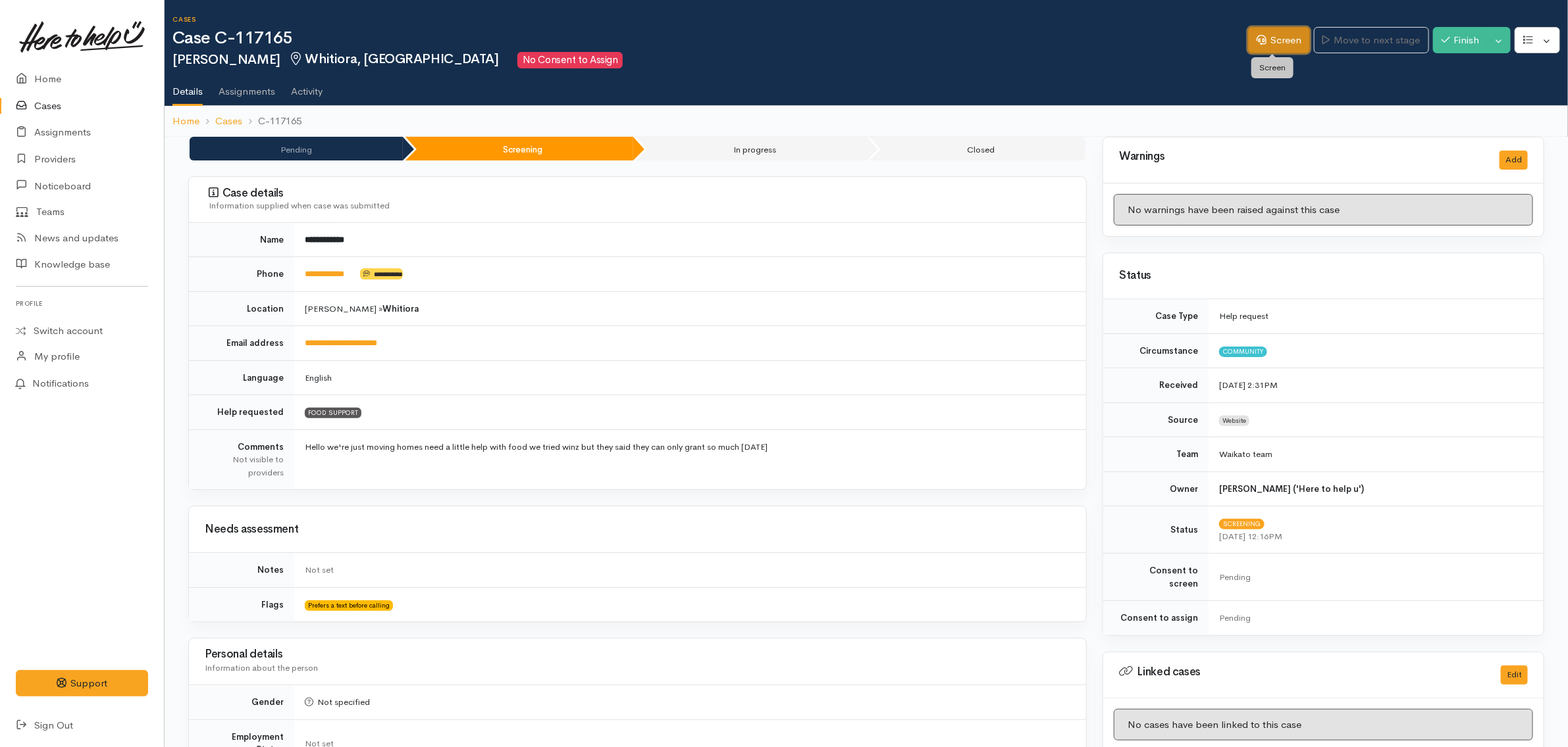
click at [1259, 47] on link "Screen" at bounding box center [1278, 40] width 62 height 27
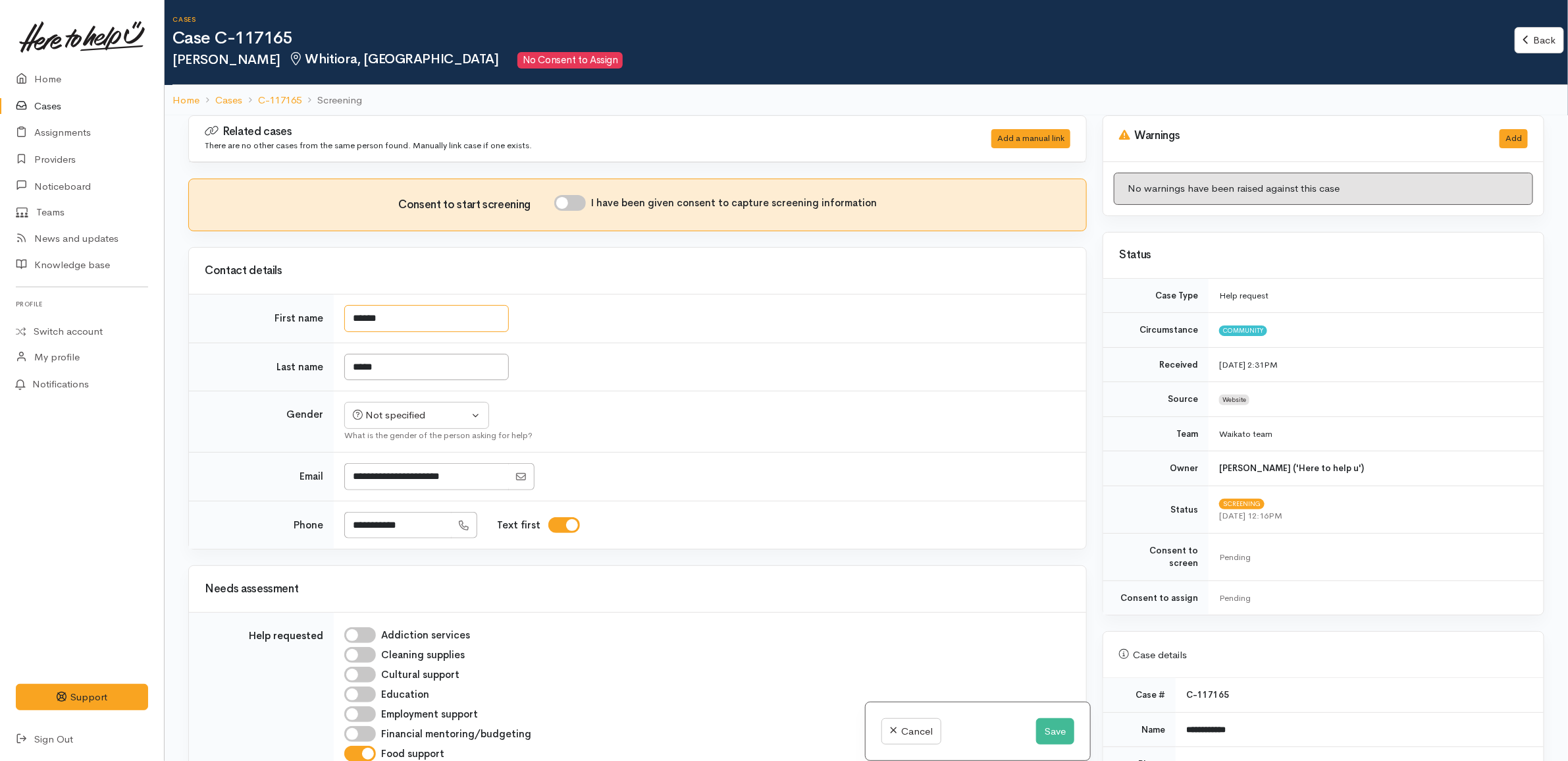
click at [364, 319] on input "******" at bounding box center [426, 318] width 164 height 27
click at [440, 417] on div "Not specified" at bounding box center [410, 414] width 116 height 15
click at [410, 473] on link "Male" at bounding box center [423, 466] width 156 height 20
select select "Male"
click at [650, 369] on td "*****" at bounding box center [710, 367] width 752 height 49
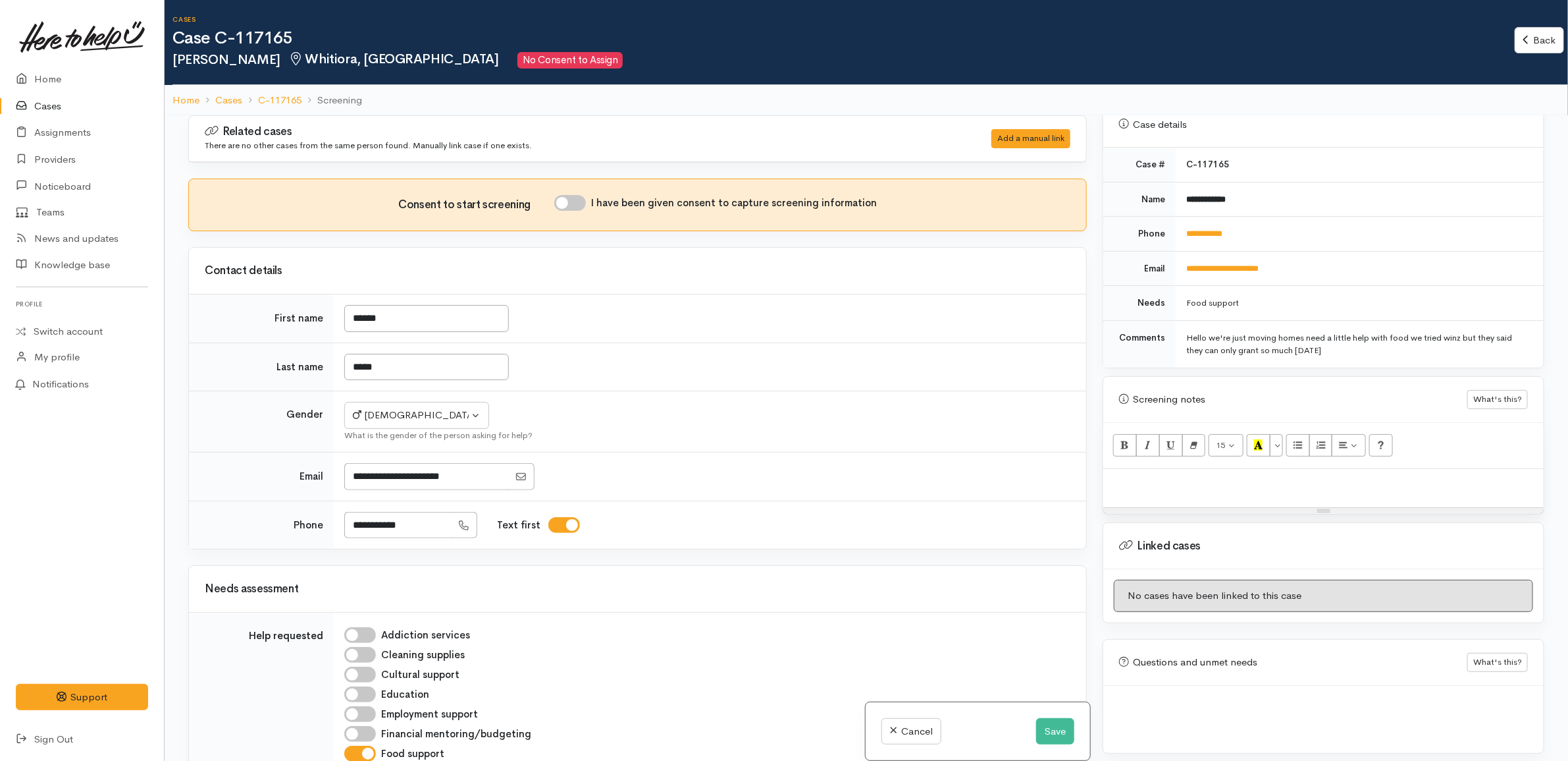
scroll to position [284, 0]
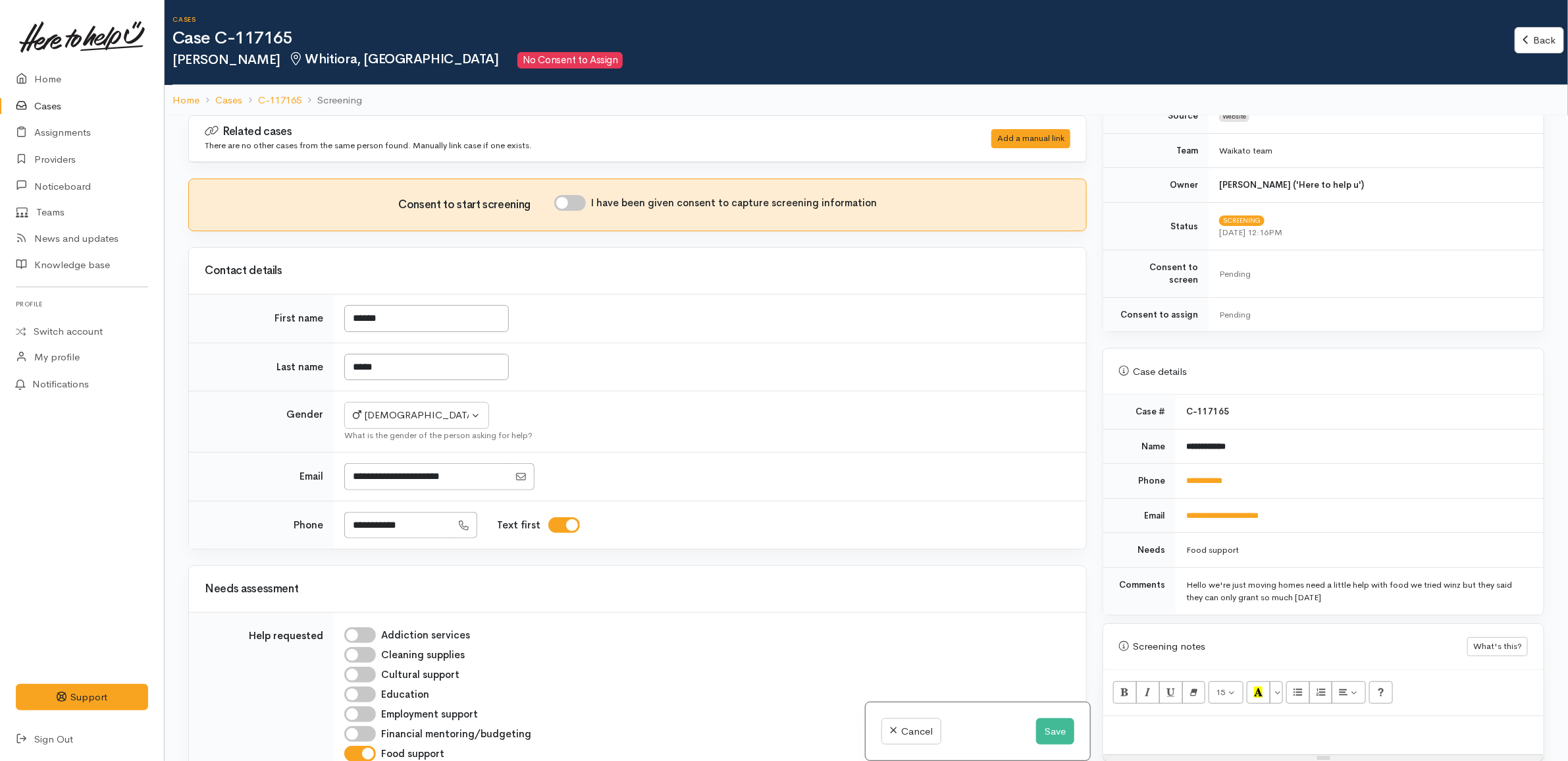
click at [1427, 348] on div "Case details" at bounding box center [1324, 371] width 441 height 46
click at [1371, 308] on div "Pending" at bounding box center [1373, 315] width 309 height 13
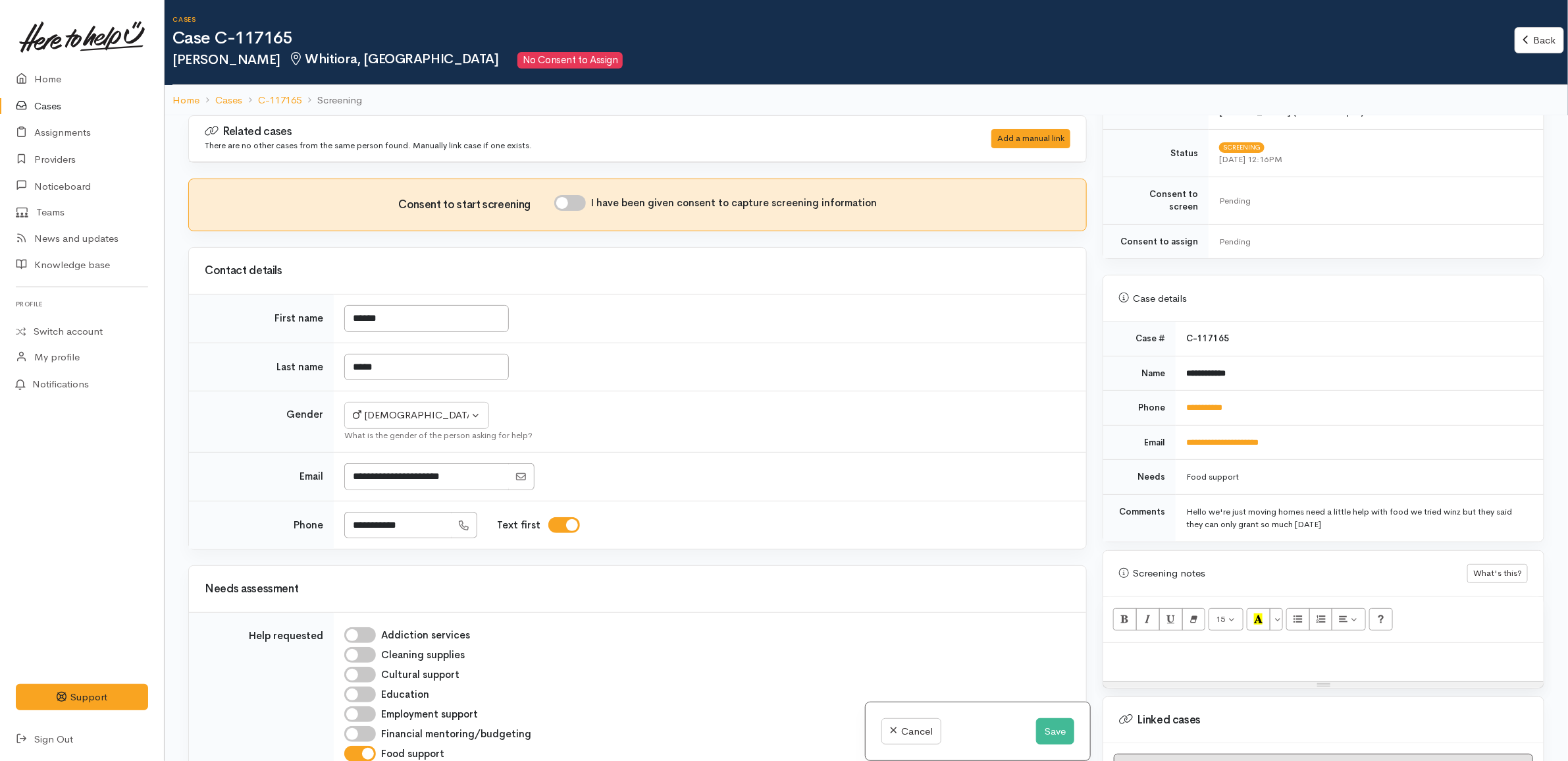
scroll to position [448, 0]
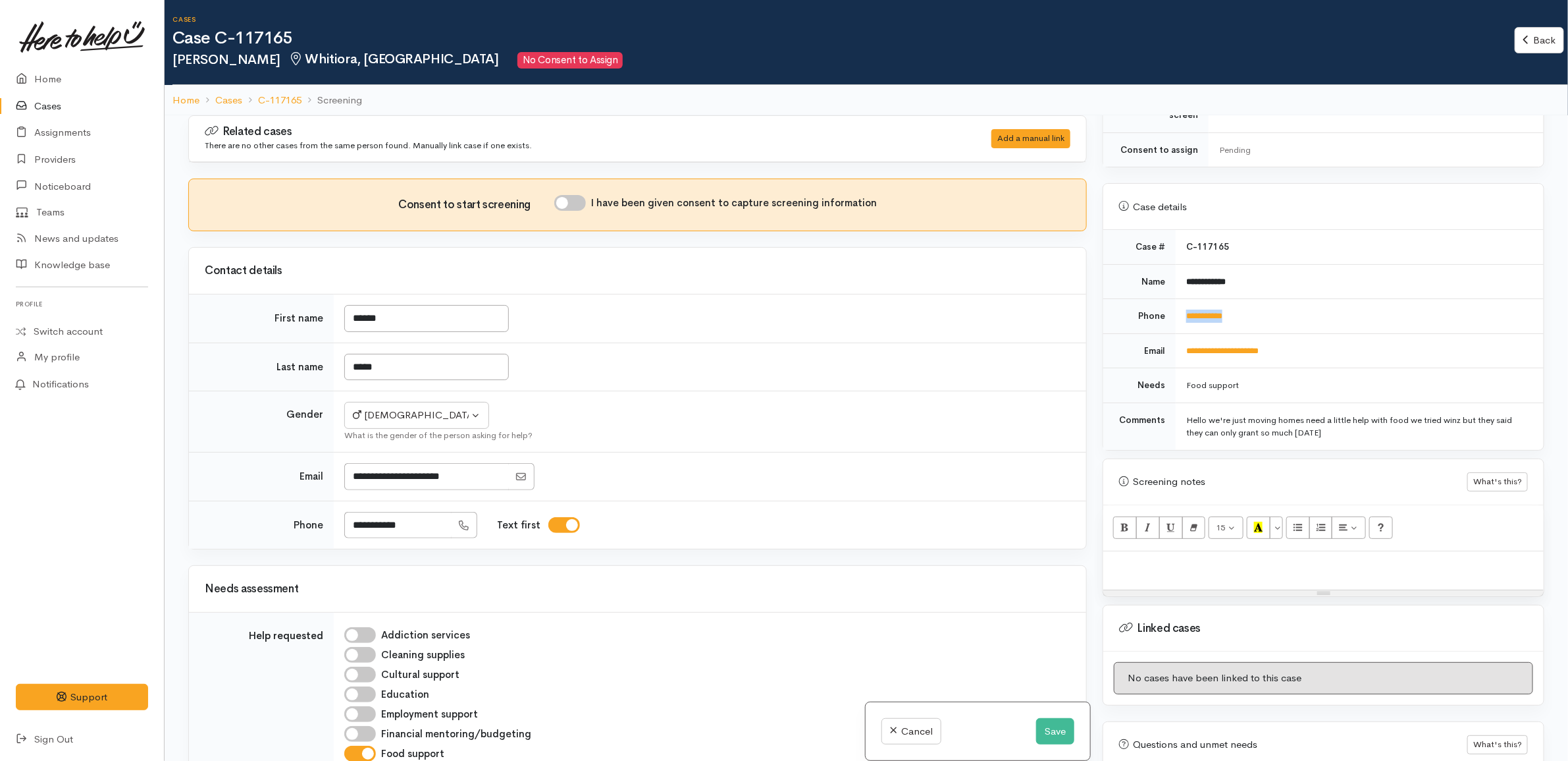
drag, startPoint x: 1212, startPoint y: 305, endPoint x: 1174, endPoint y: 301, distance: 38.2
click at [1176, 301] on td "**********" at bounding box center [1359, 316] width 368 height 35
copy link "**********"
click at [1041, 728] on button "Save" at bounding box center [1055, 731] width 38 height 27
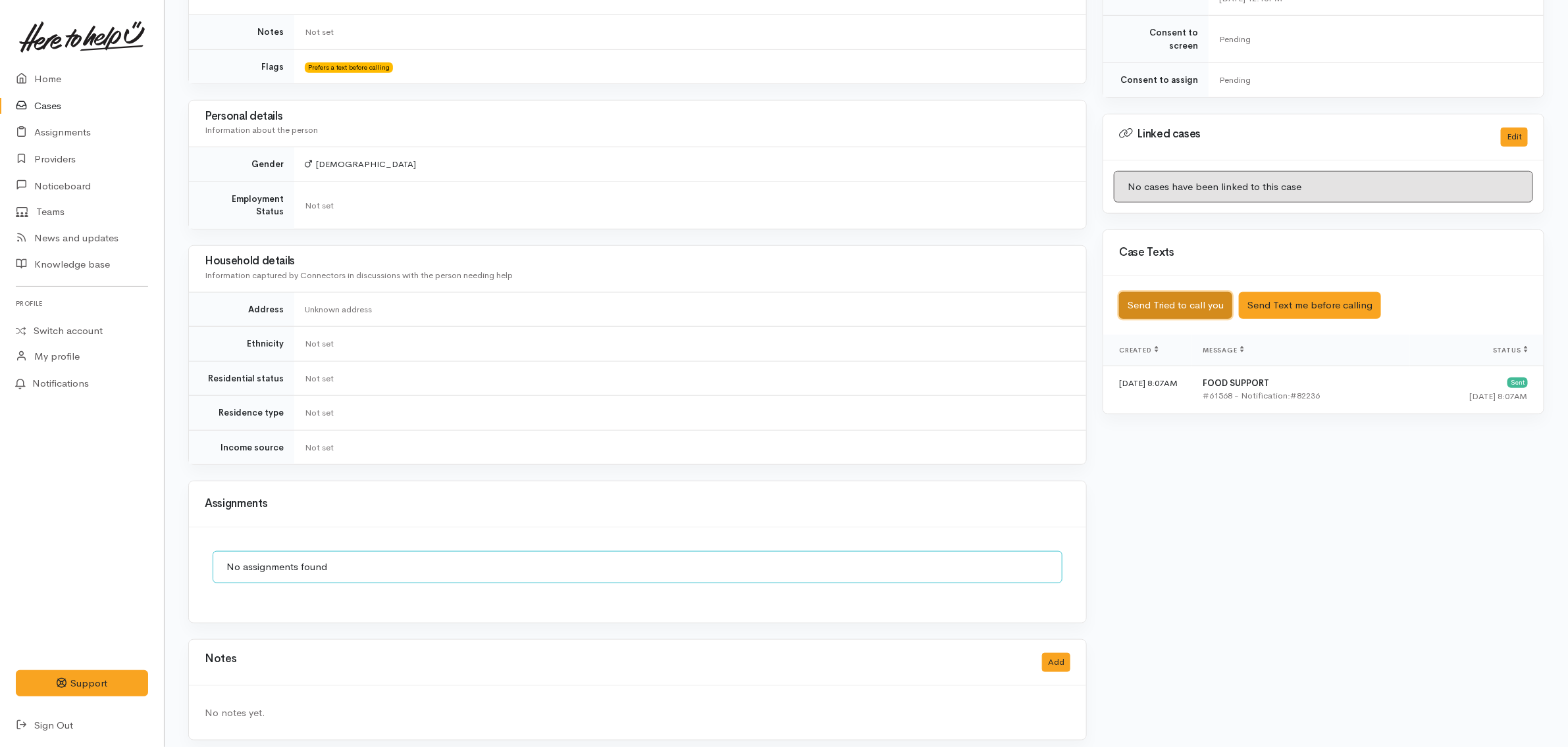
click at [1155, 295] on button "Send Tried to call you" at bounding box center [1175, 305] width 113 height 27
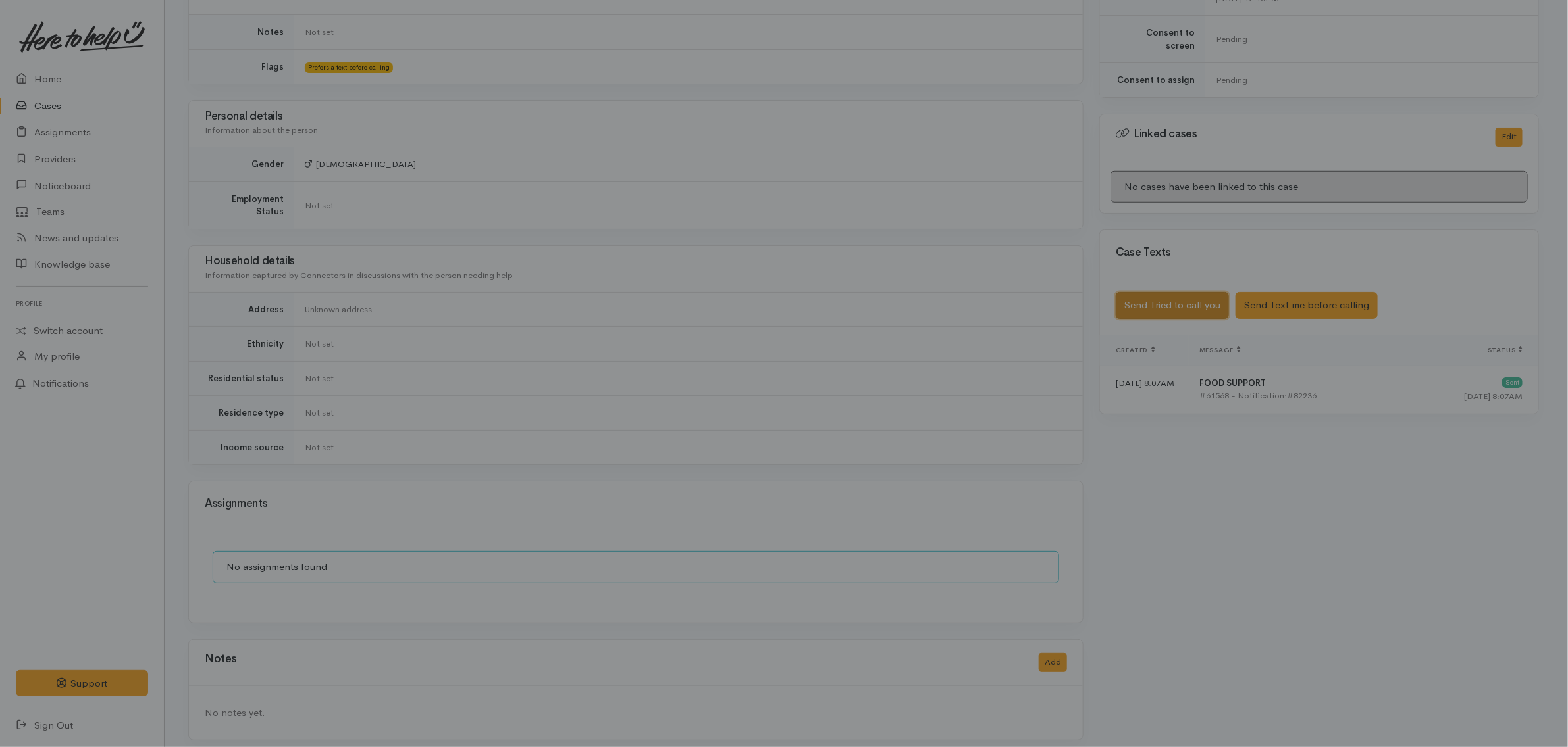
scroll to position [526, 0]
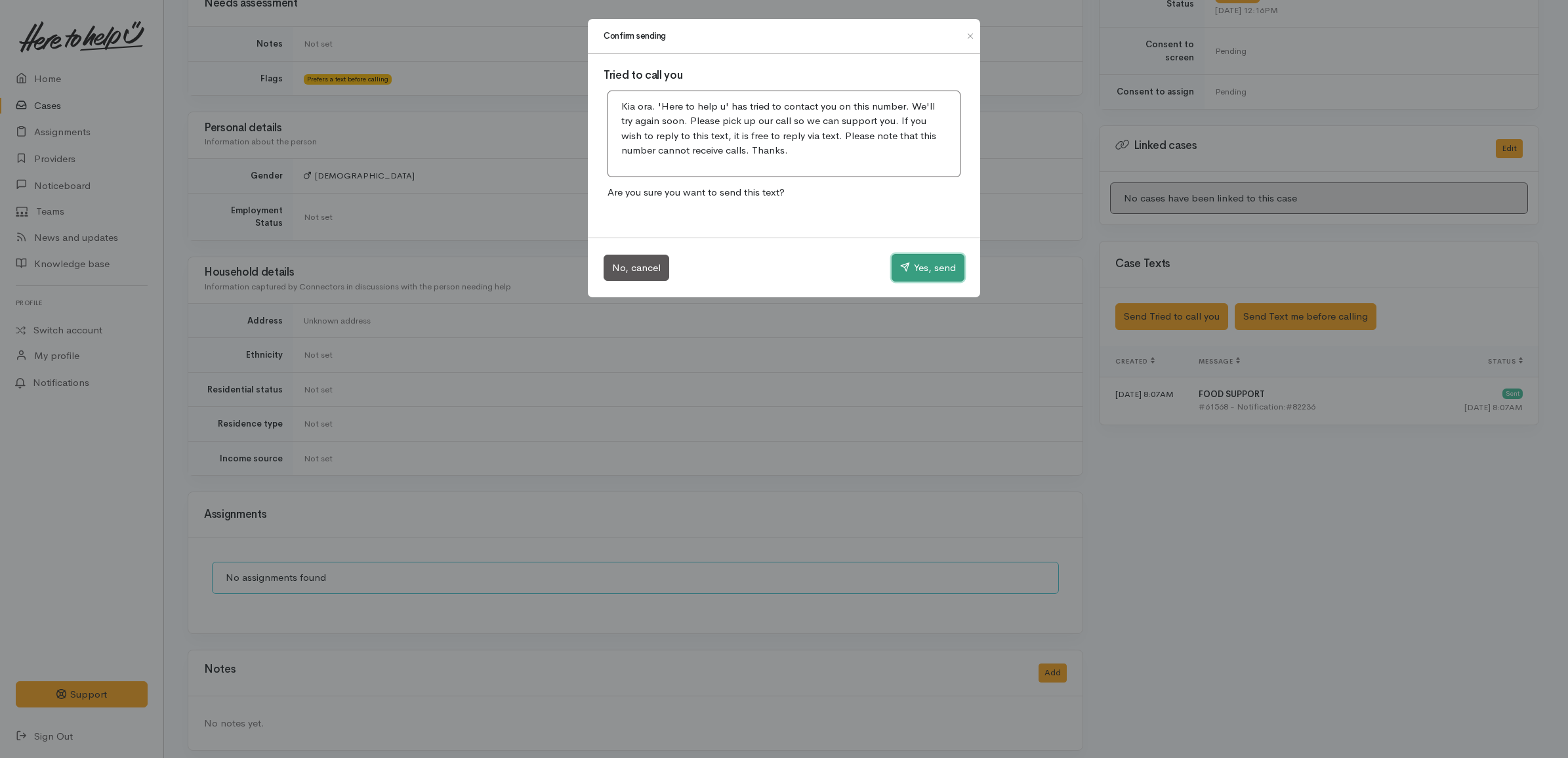
click at [932, 265] on button "Yes, send" at bounding box center [928, 268] width 73 height 28
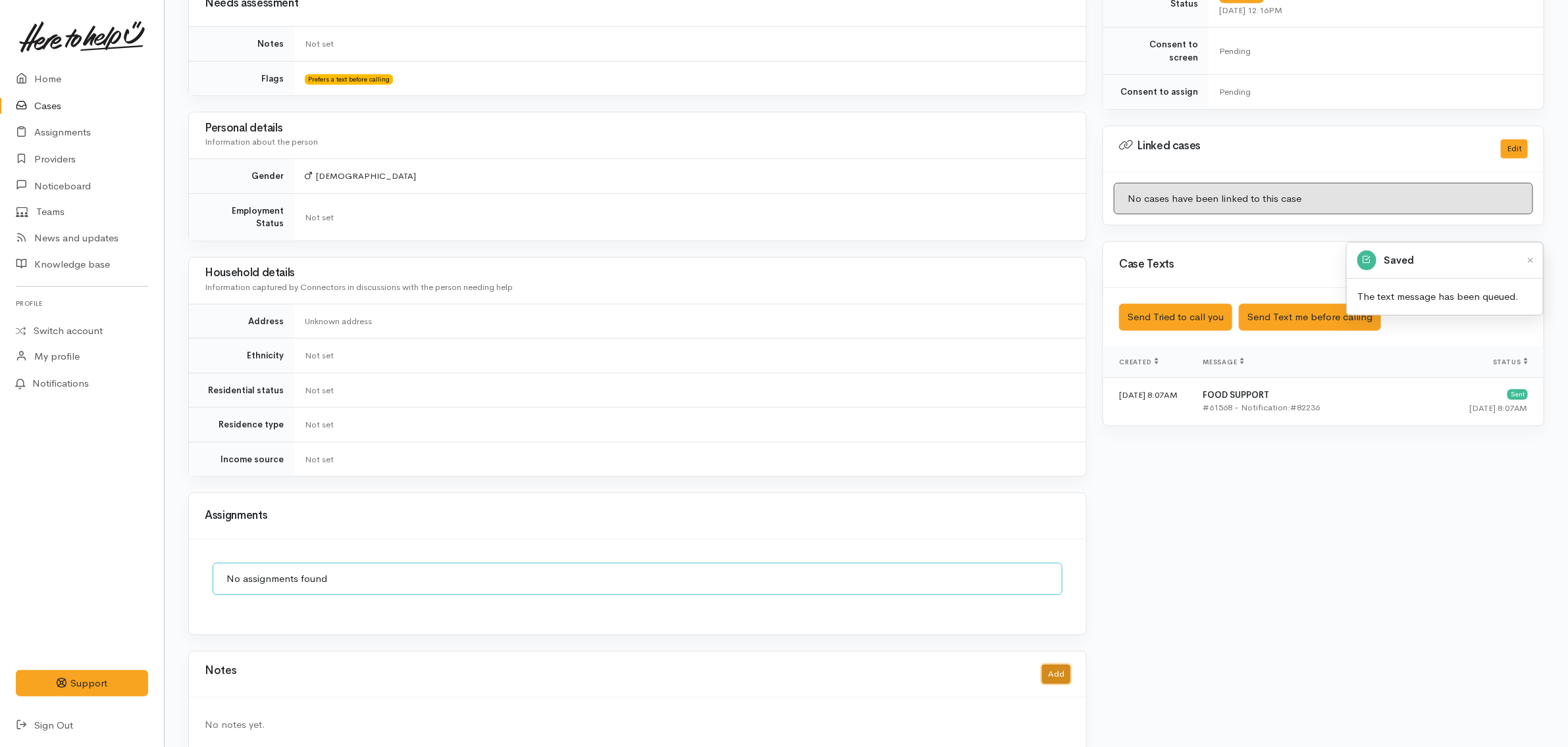
click at [1052, 665] on button "Add" at bounding box center [1056, 675] width 28 height 19
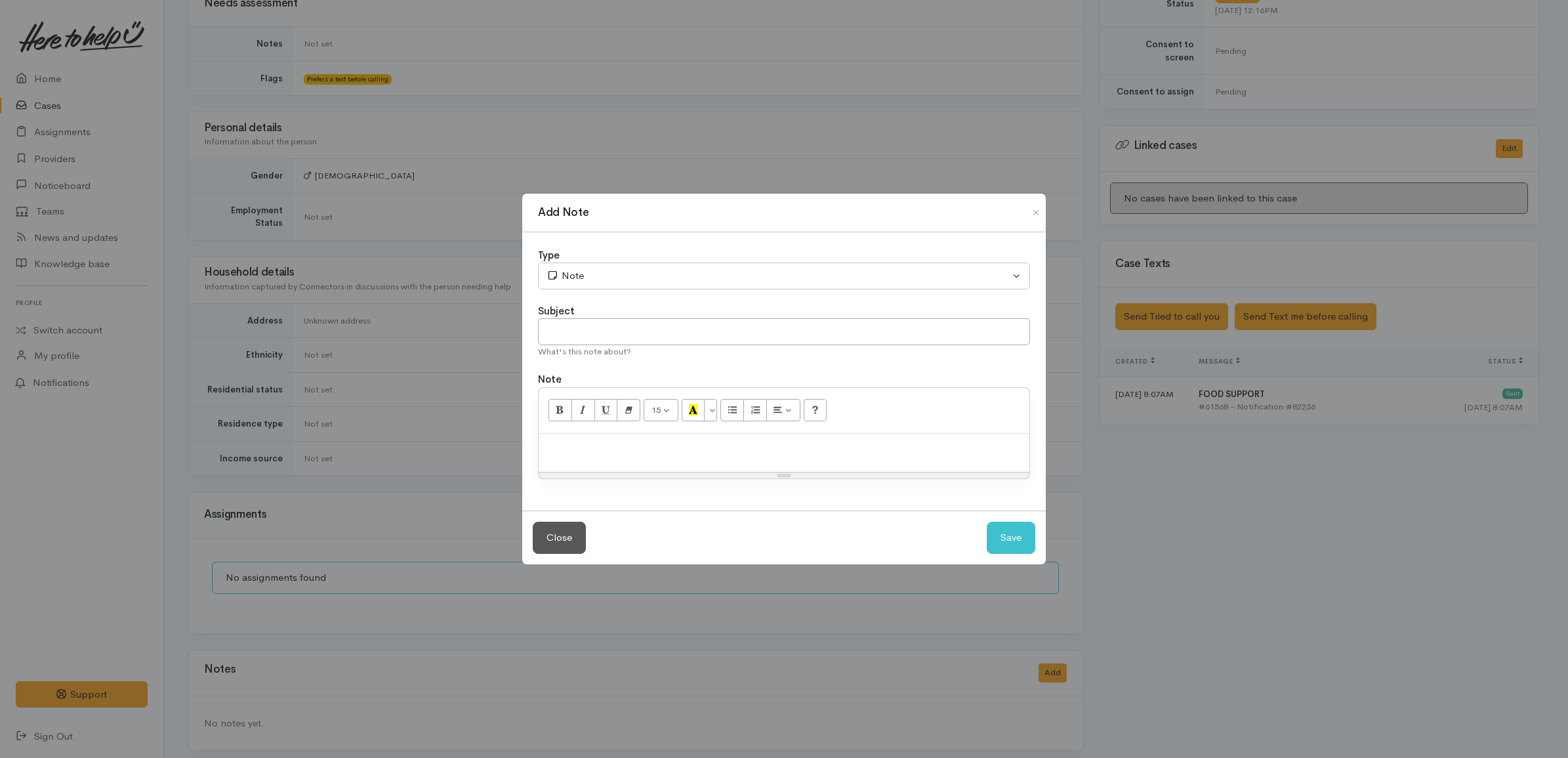
click at [684, 440] on p at bounding box center [784, 447] width 478 height 15
paste div
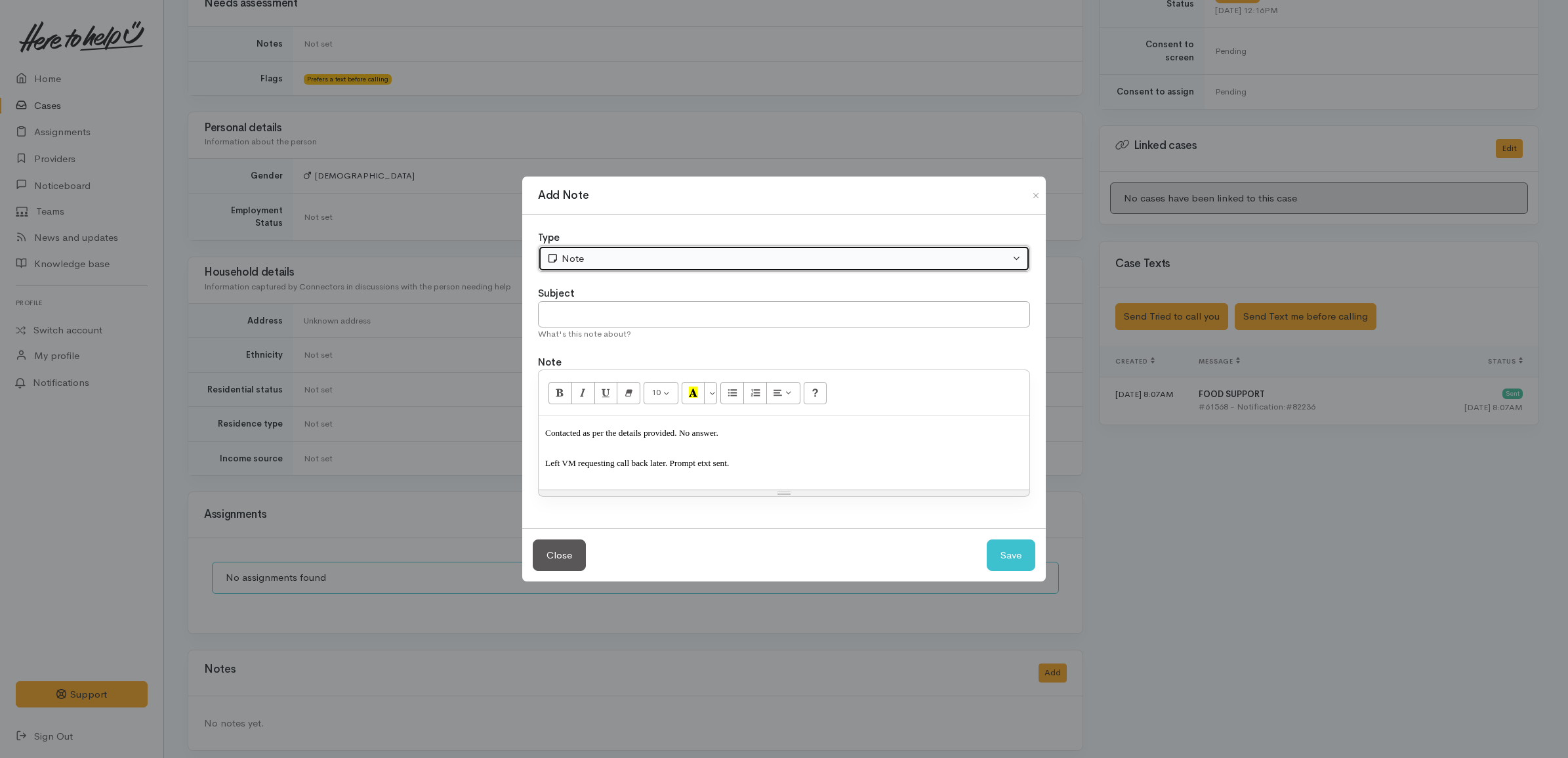
click at [605, 265] on div "Note" at bounding box center [777, 258] width 463 height 15
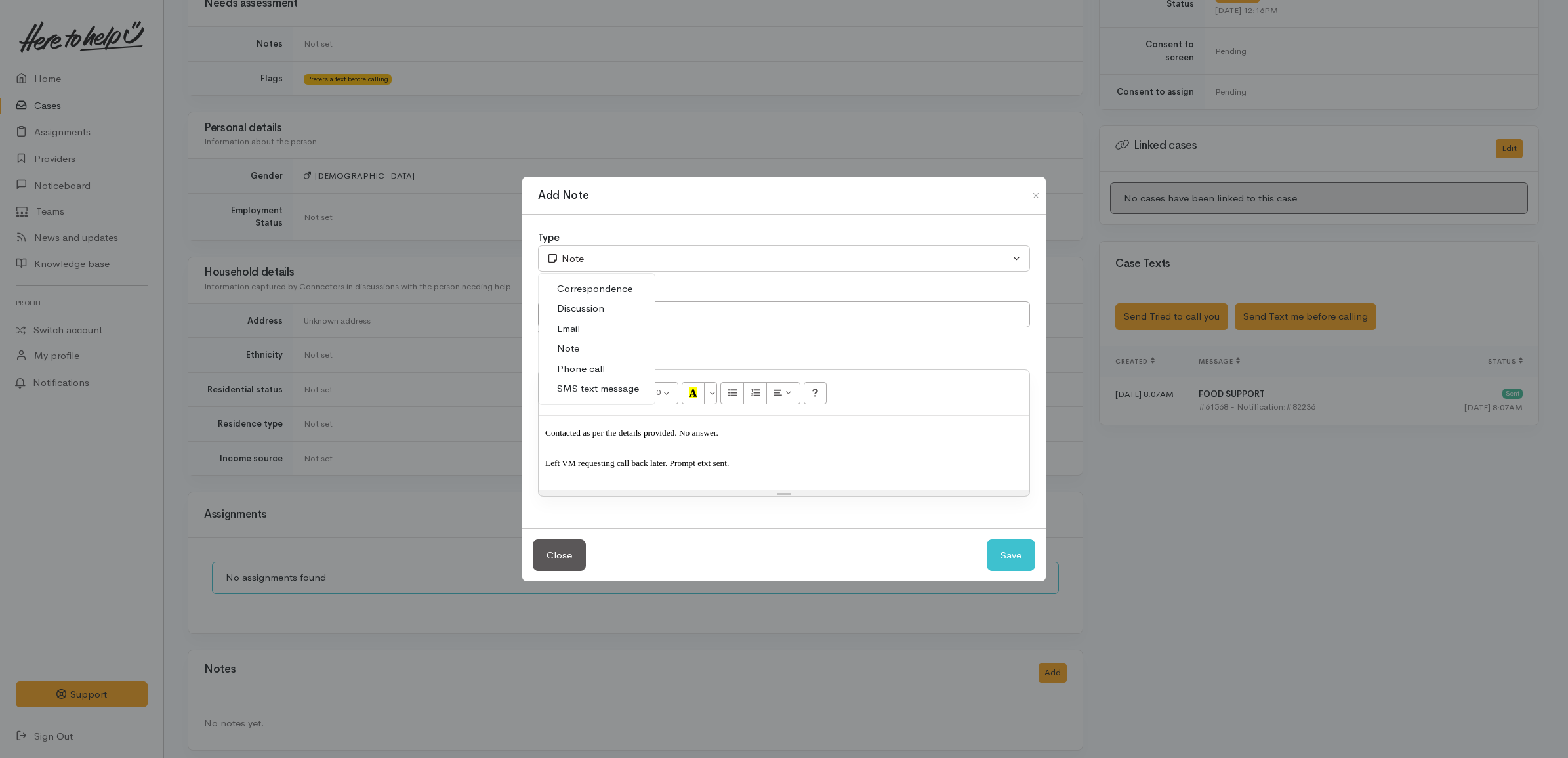
click at [587, 372] on span "Phone call" at bounding box center [581, 369] width 48 height 15
click at [1007, 562] on button "Save" at bounding box center [1011, 555] width 49 height 32
select select "1"
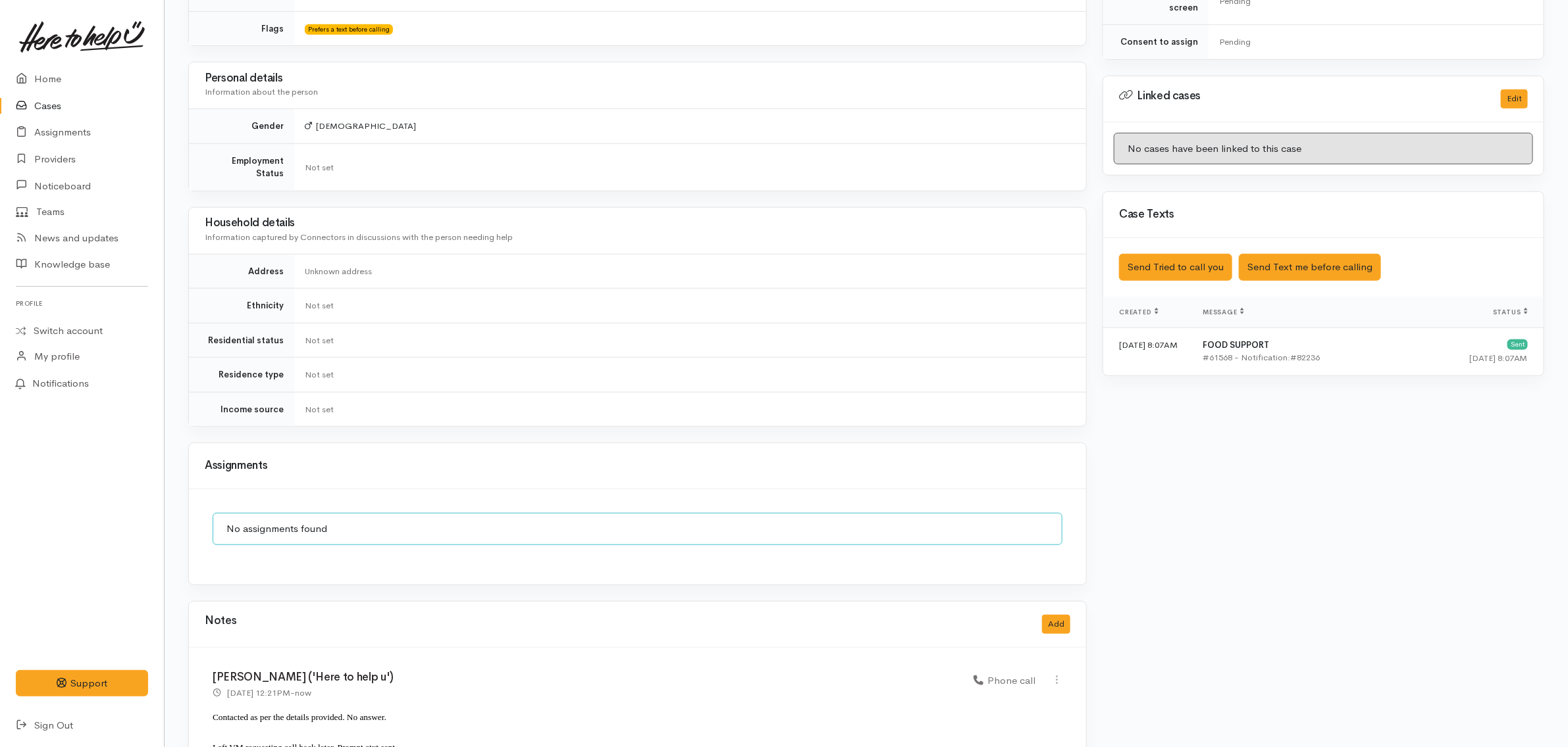
scroll to position [628, 0]
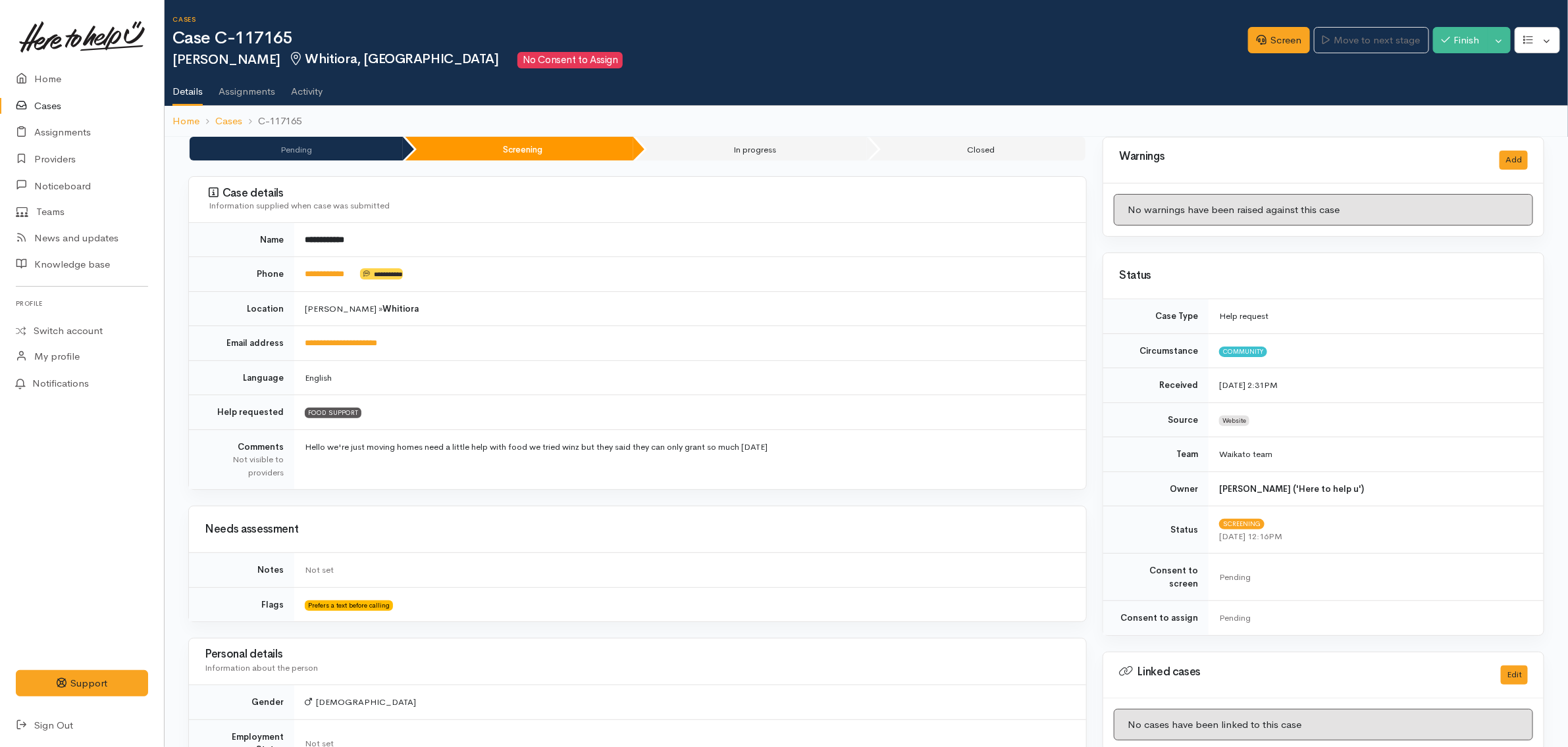
click at [58, 105] on link "Cases" at bounding box center [82, 106] width 164 height 27
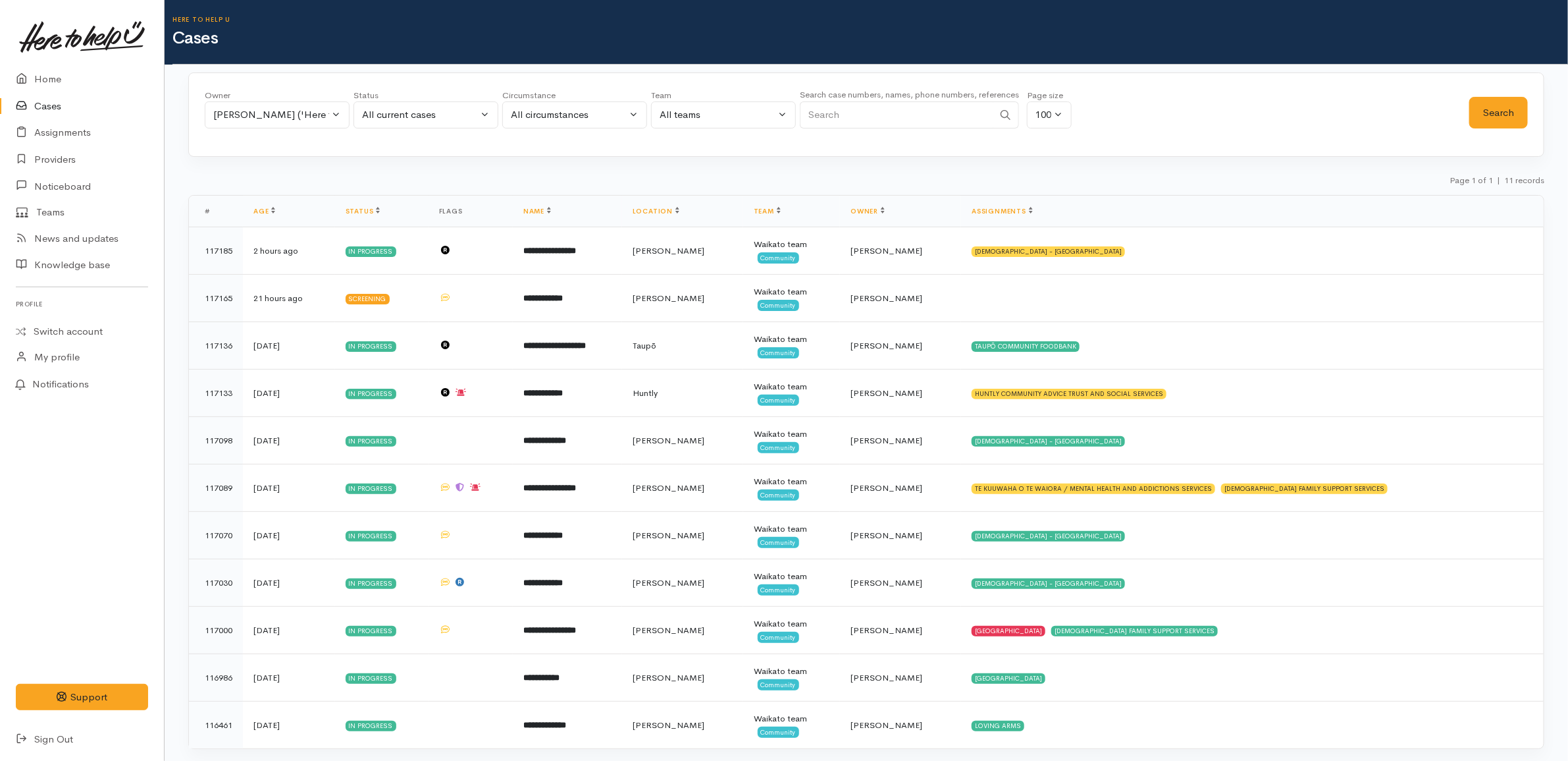
click at [1172, 188] on div "Page 1 of 1 | 11 records" at bounding box center [867, 185] width 1356 height 23
click at [1098, 186] on div "Page 1 of 1 | 11 records" at bounding box center [867, 185] width 1356 height 23
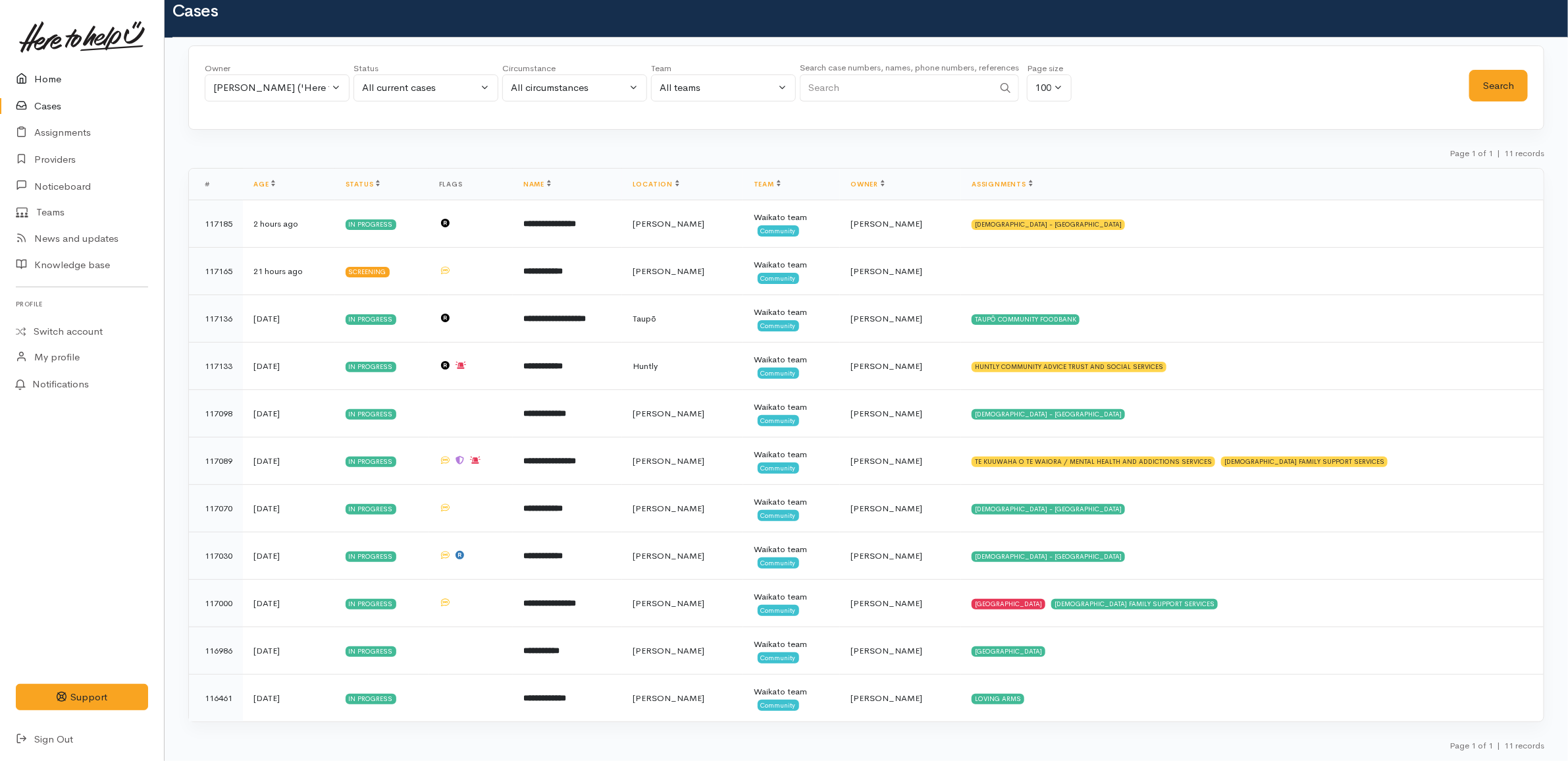
click at [51, 75] on link "Home" at bounding box center [82, 79] width 164 height 27
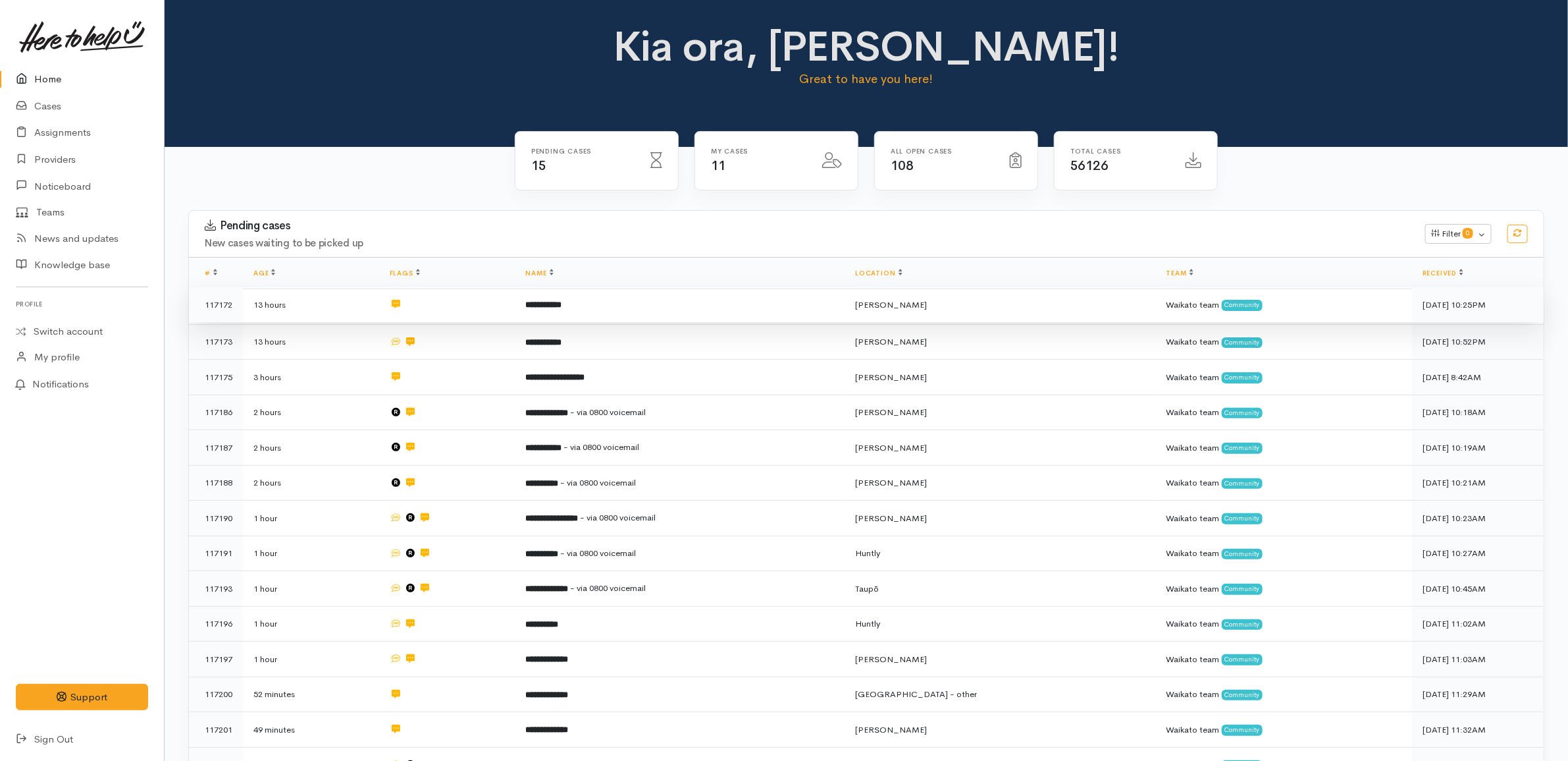
click at [564, 313] on td "**********" at bounding box center [680, 305] width 330 height 36
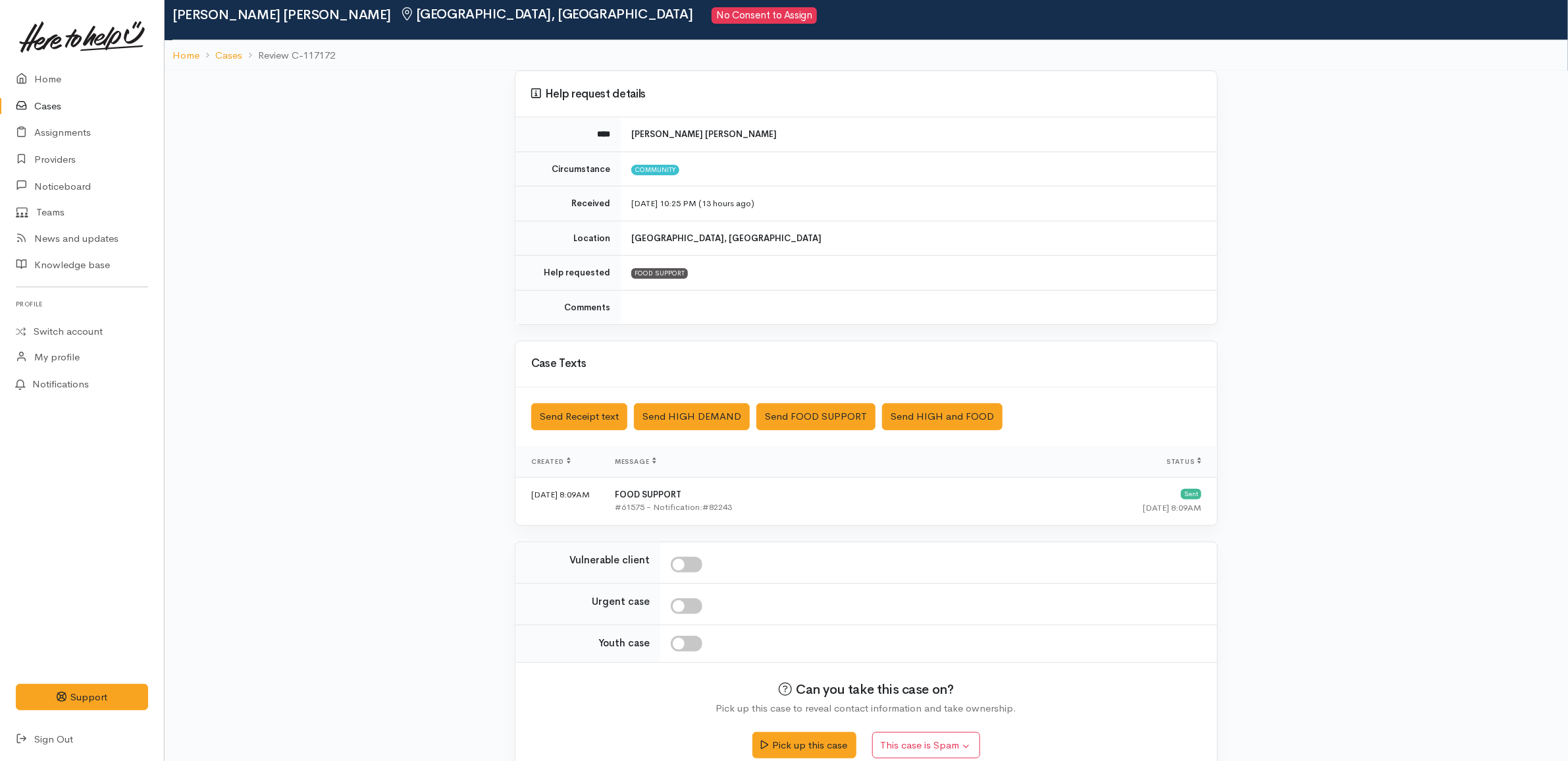
scroll to position [69, 0]
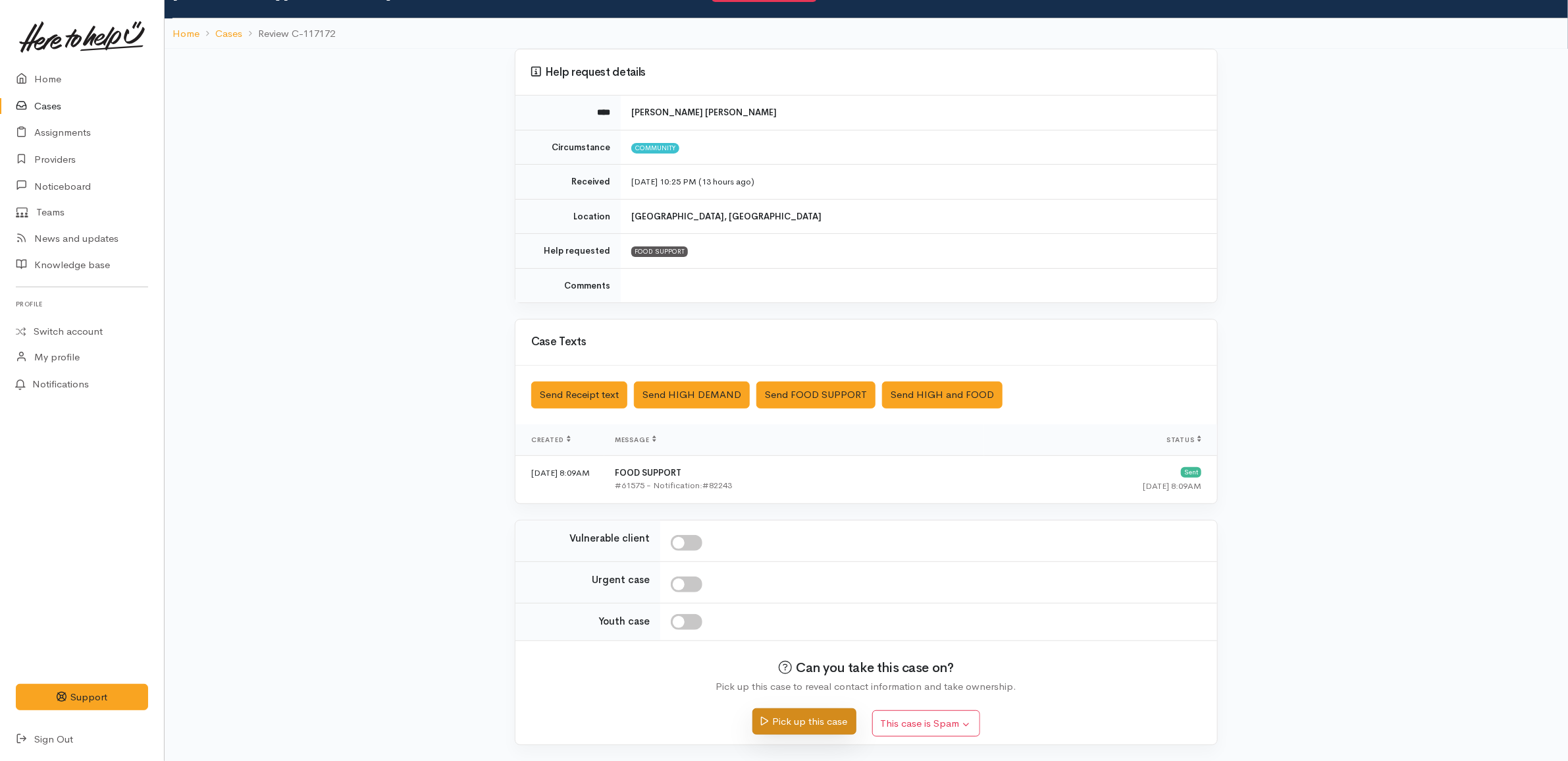
click at [814, 724] on button "Pick up this case" at bounding box center [803, 721] width 104 height 27
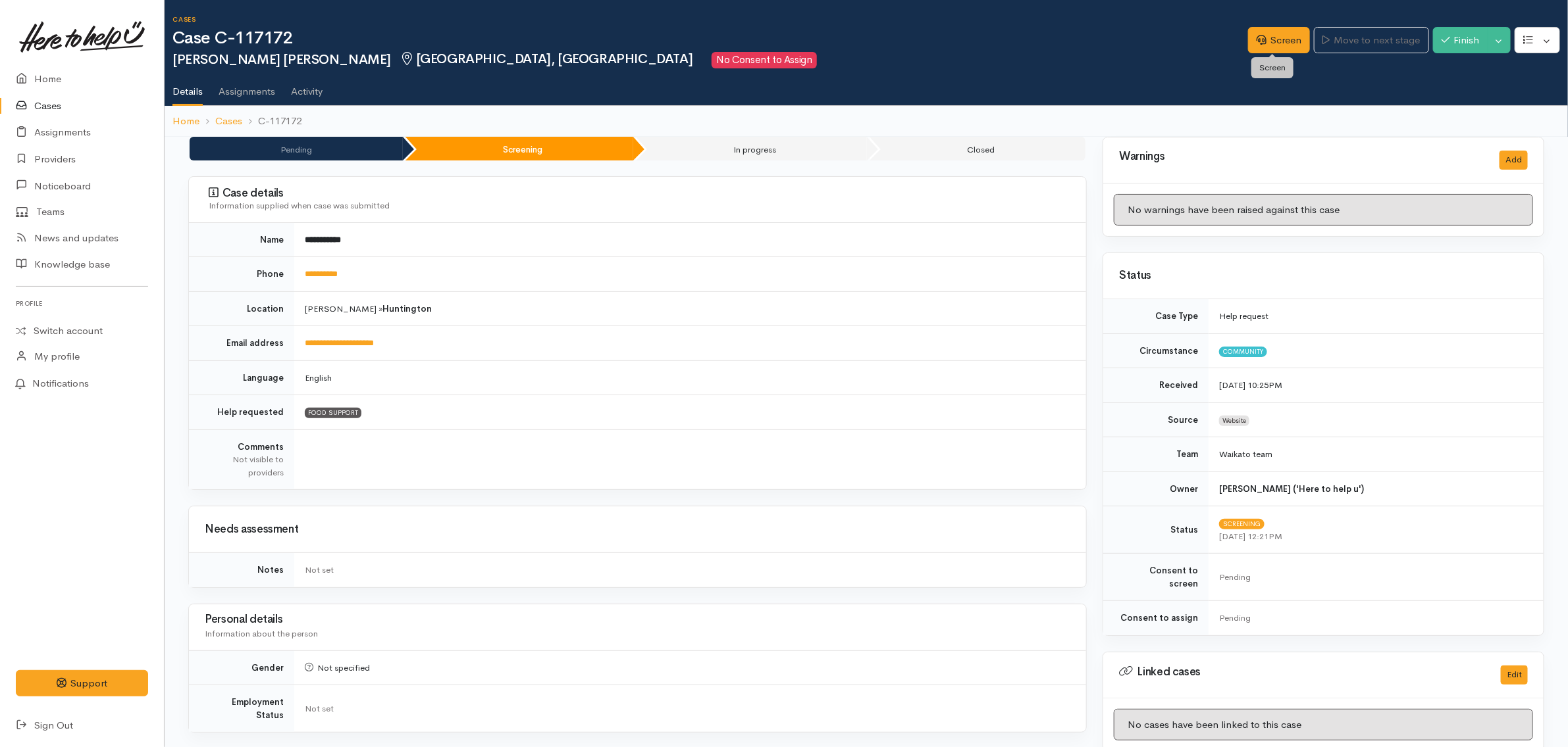
click at [1281, 21] on div "Screen Move to next stage Finish Toggle Dropdown Pause" at bounding box center [1408, 41] width 320 height 44
click at [1274, 37] on link "Screen" at bounding box center [1278, 40] width 62 height 27
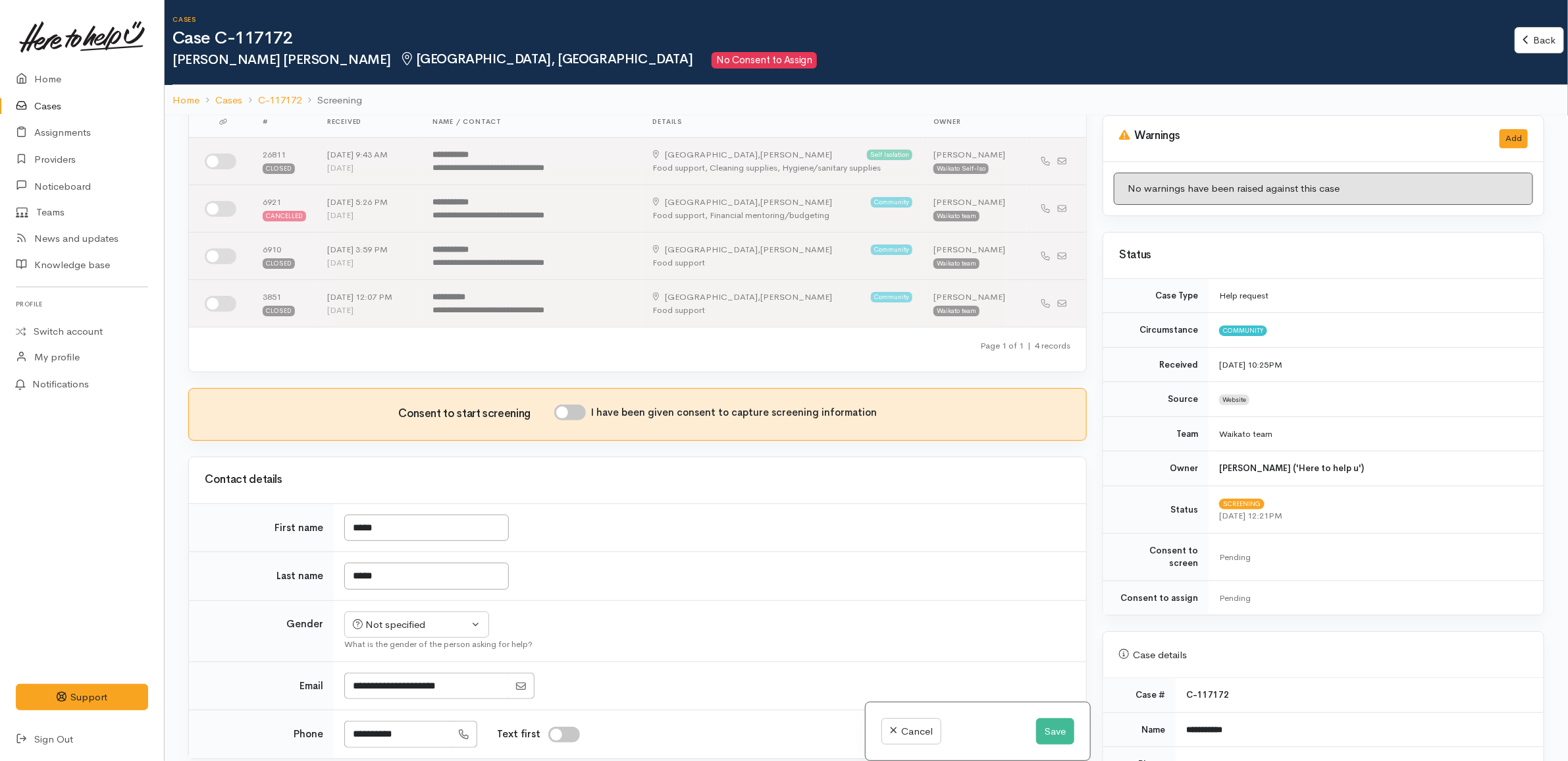
scroll to position [83, 0]
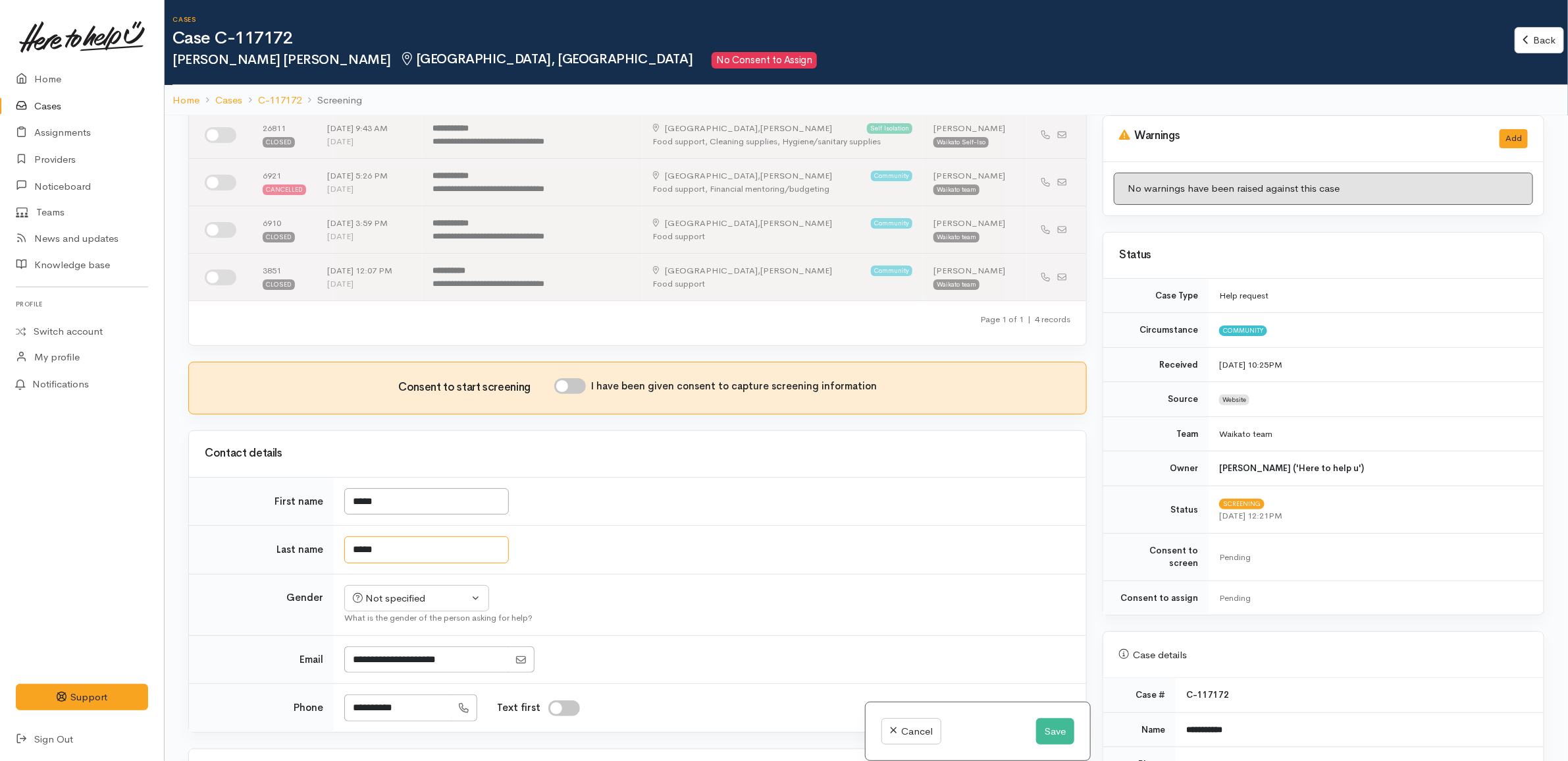
click at [399, 558] on input "*****" at bounding box center [426, 549] width 164 height 27
type input "*"
click at [452, 615] on div "Related cases There are other cases potentially from the same person, address o…" at bounding box center [638, 495] width 914 height 761
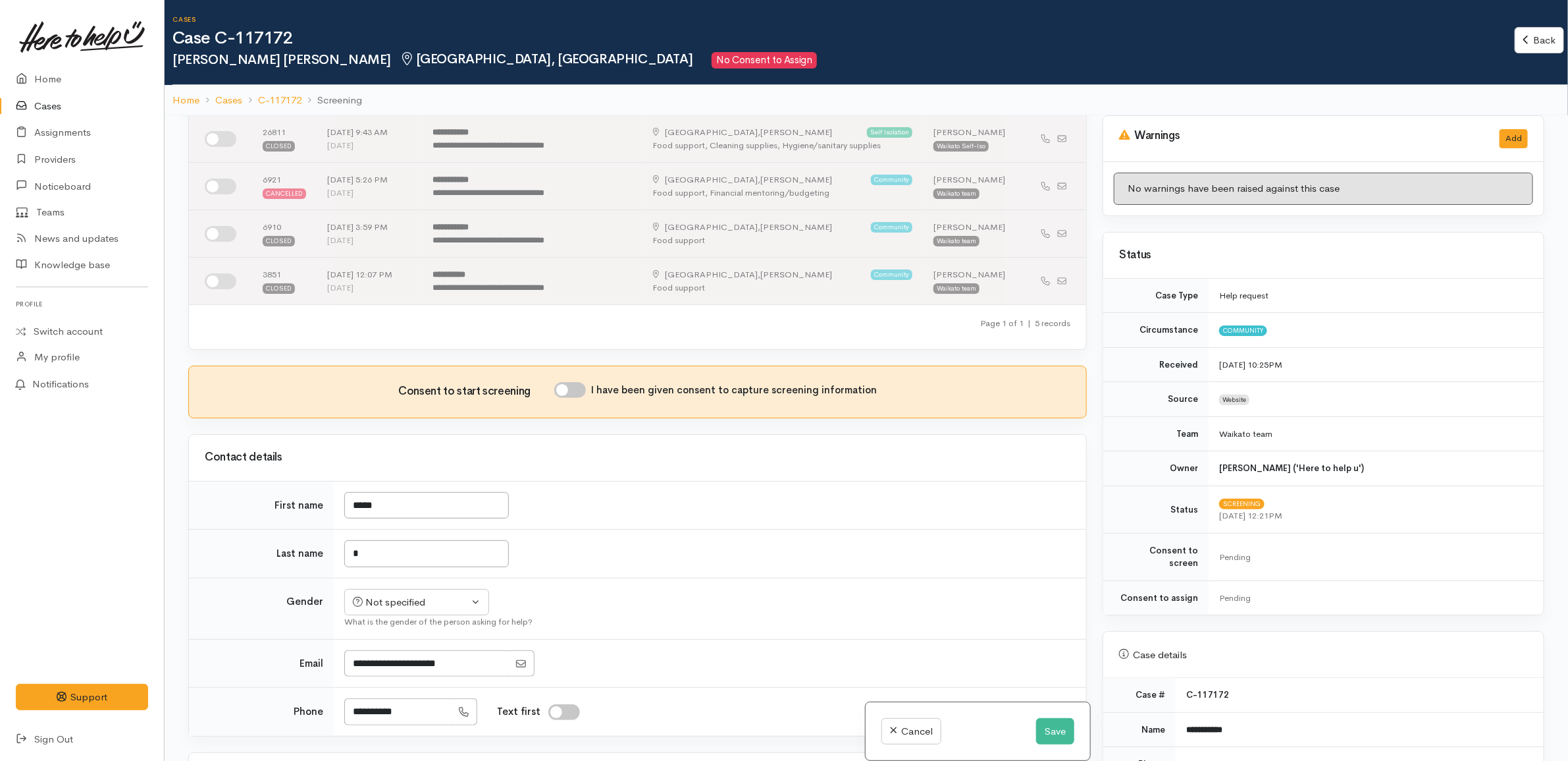
scroll to position [164, 0]
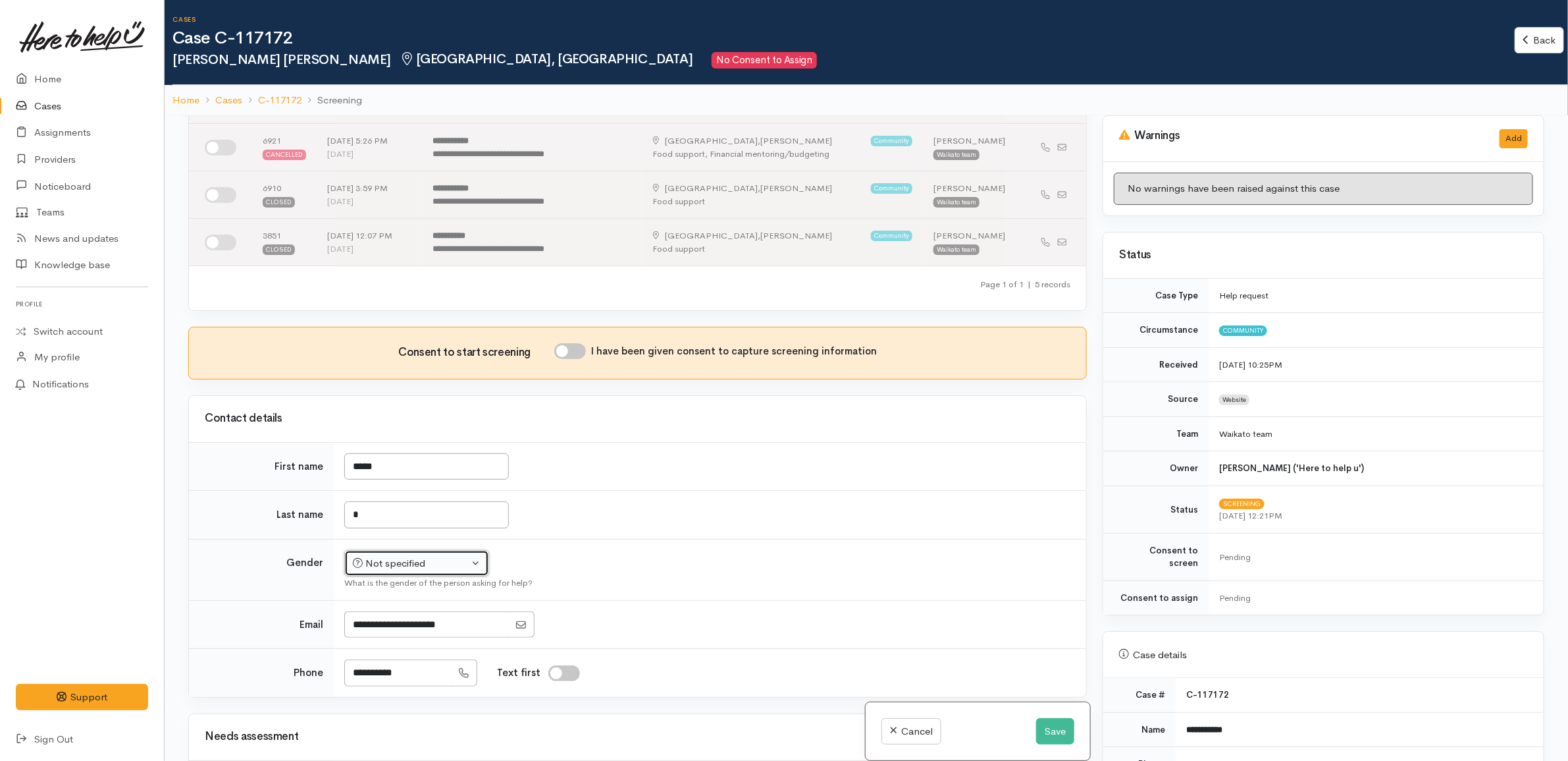
drag, startPoint x: 440, startPoint y: 568, endPoint x: 438, endPoint y: 583, distance: 15.1
click at [441, 566] on div "Not specified" at bounding box center [410, 563] width 116 height 15
click at [383, 637] on span "Female" at bounding box center [427, 633] width 113 height 15
select select "Female"
click at [778, 586] on div "What is the gender of the person asking for help?" at bounding box center [707, 583] width 726 height 13
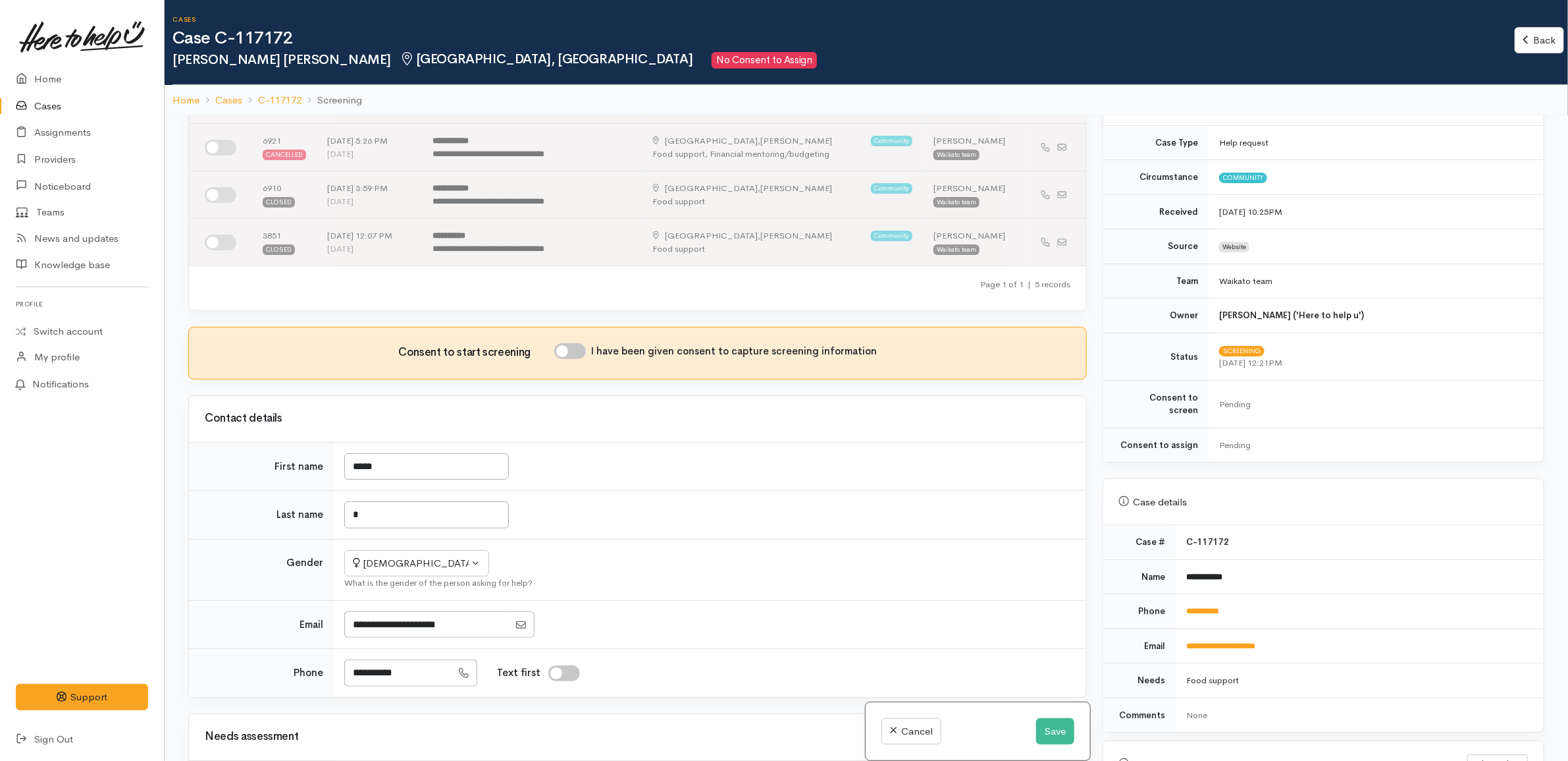
scroll to position [411, 0]
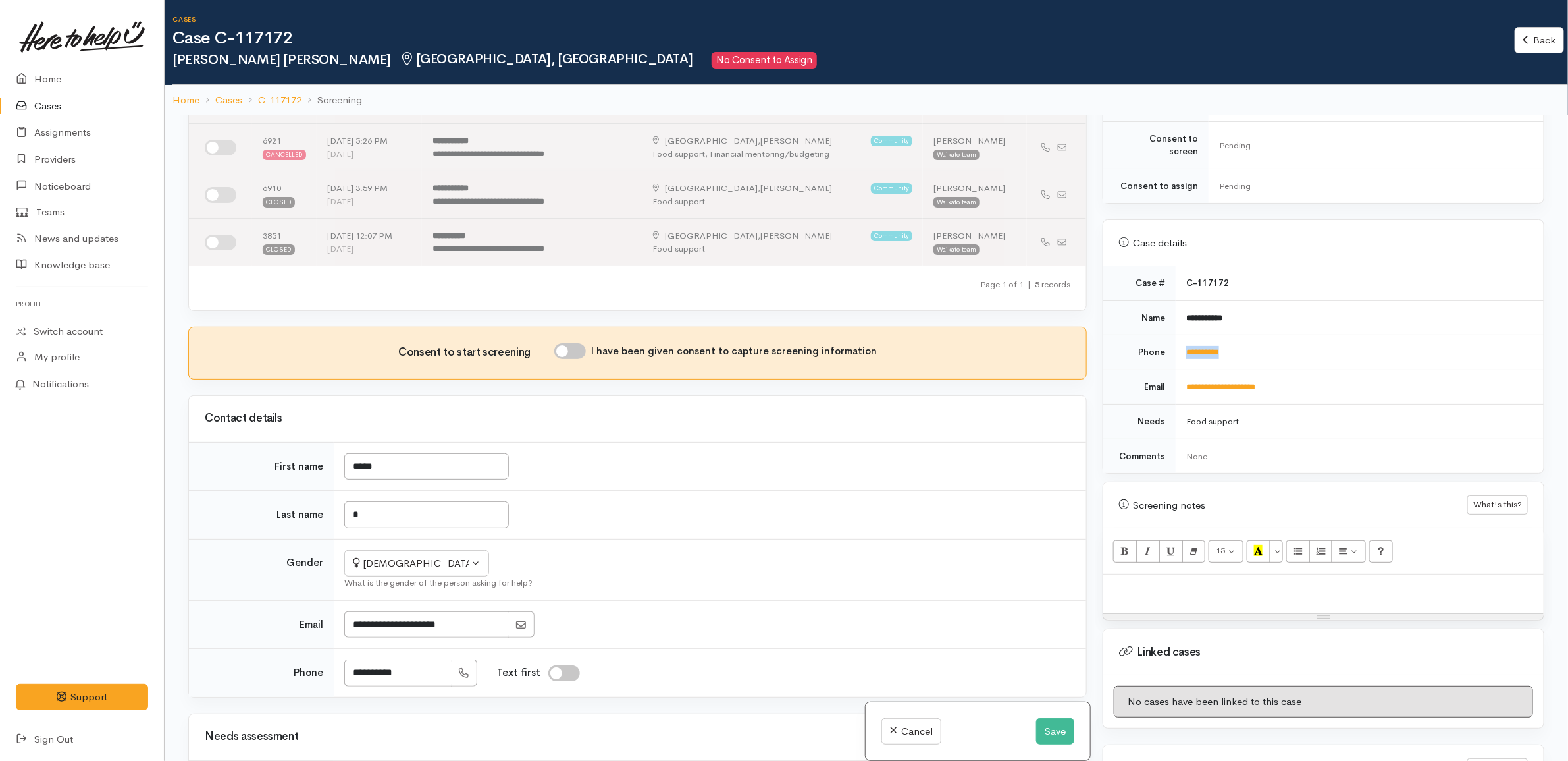
drag, startPoint x: 1265, startPoint y: 330, endPoint x: 1176, endPoint y: 340, distance: 89.6
click at [1176, 340] on td "**********" at bounding box center [1359, 352] width 368 height 35
copy link "**********"
click at [1366, 353] on td "**********" at bounding box center [1359, 352] width 368 height 35
click at [1297, 379] on td "**********" at bounding box center [1359, 386] width 368 height 35
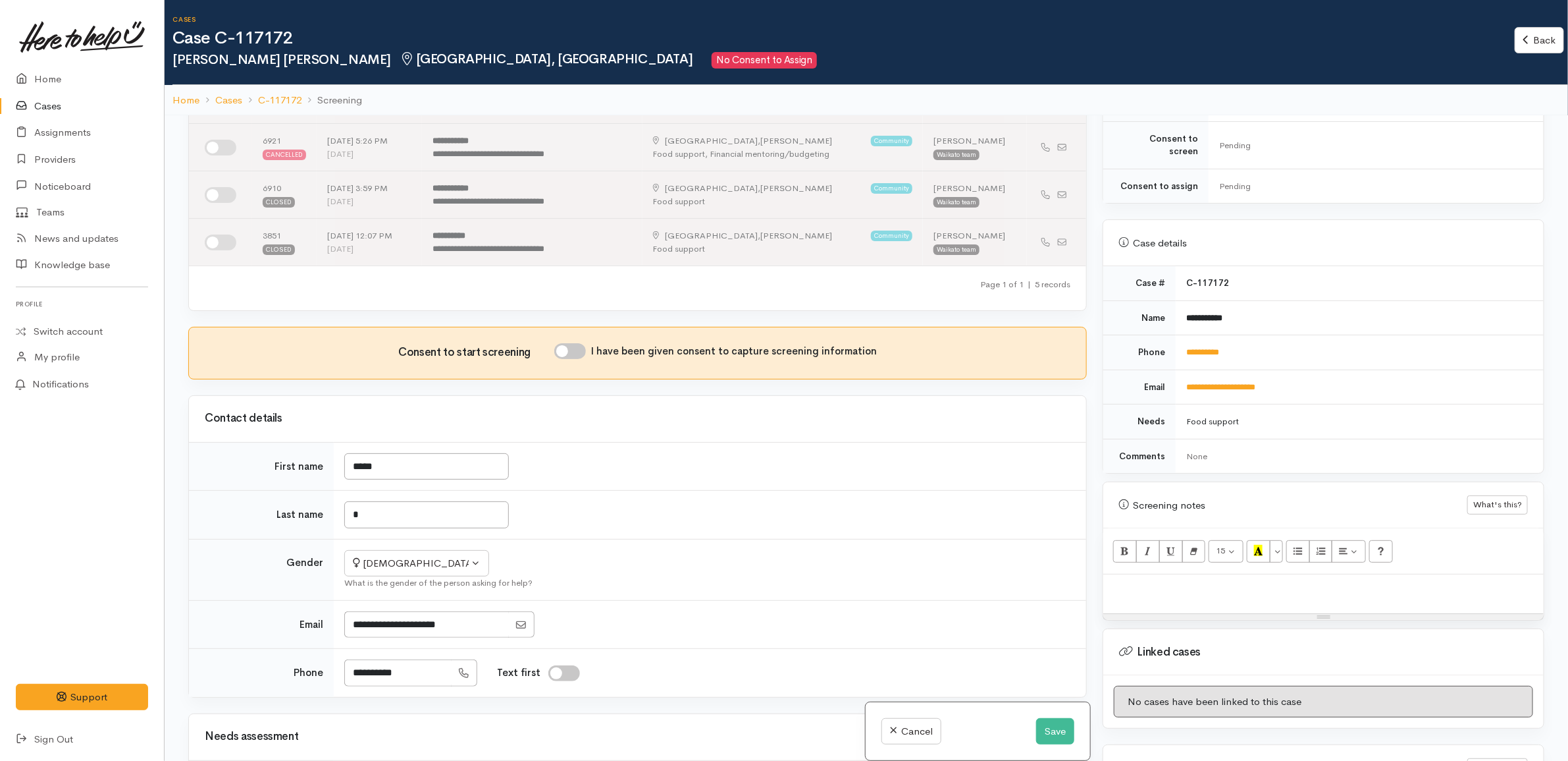
click at [1334, 377] on td "**********" at bounding box center [1359, 386] width 368 height 35
click at [1340, 335] on td "**********" at bounding box center [1359, 352] width 368 height 35
drag, startPoint x: 1325, startPoint y: 341, endPoint x: 1313, endPoint y: 307, distance: 36.1
click at [1313, 307] on td "**********" at bounding box center [1359, 318] width 368 height 35
click at [437, 517] on input "*" at bounding box center [426, 514] width 164 height 27
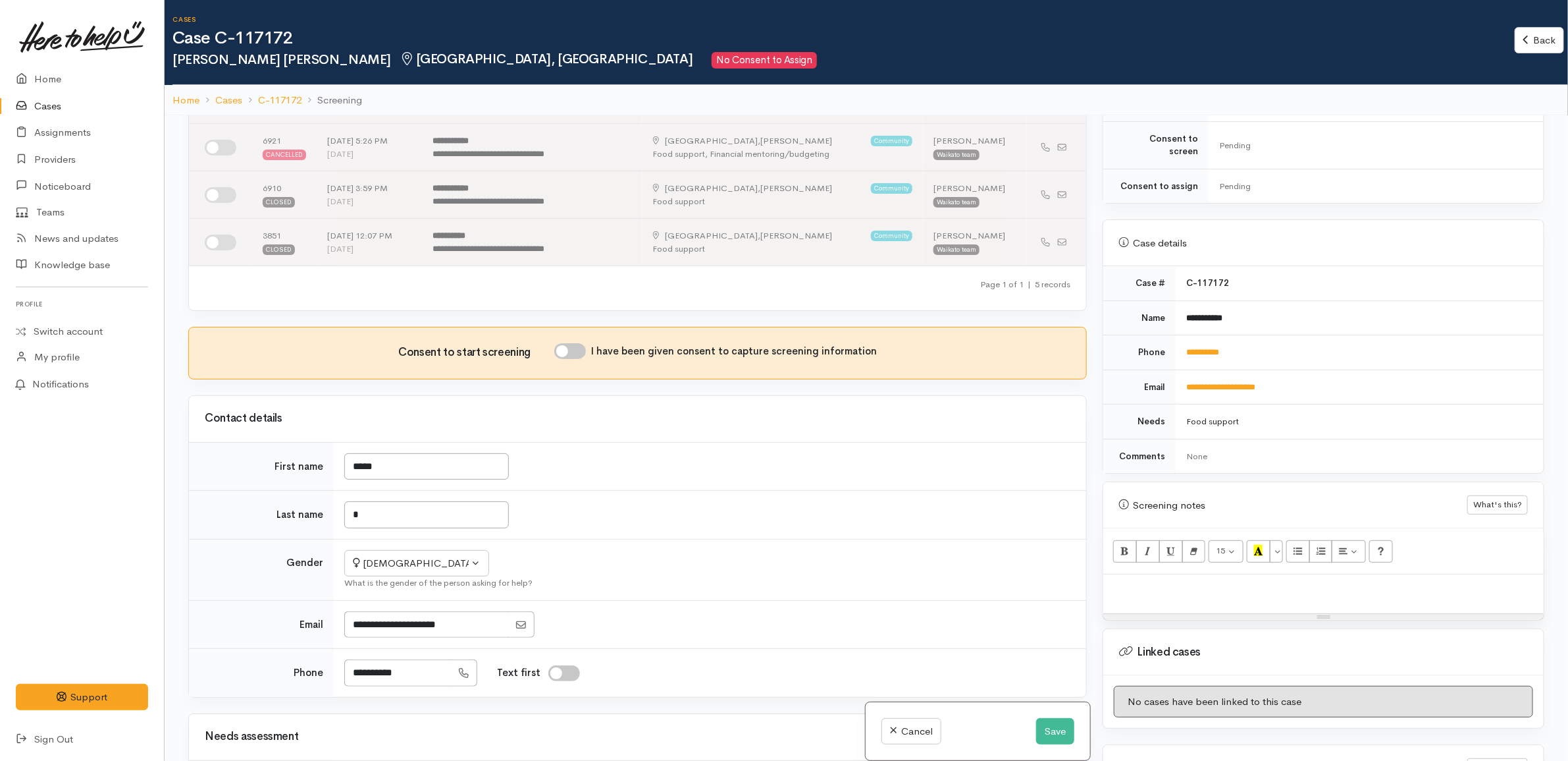
click at [728, 463] on td "*****" at bounding box center [710, 466] width 752 height 49
click at [1040, 738] on button "Save" at bounding box center [1055, 731] width 38 height 27
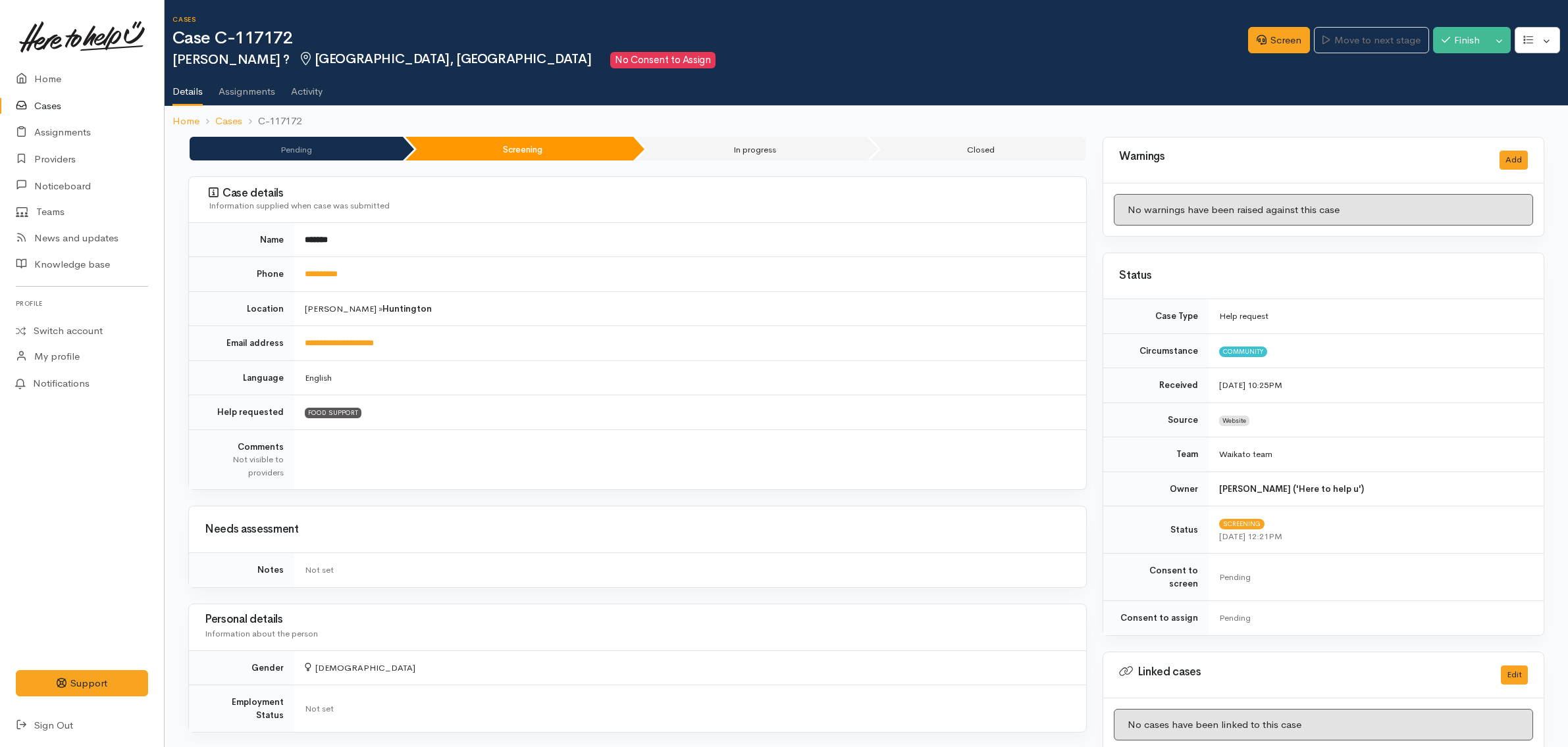
scroll to position [439, 0]
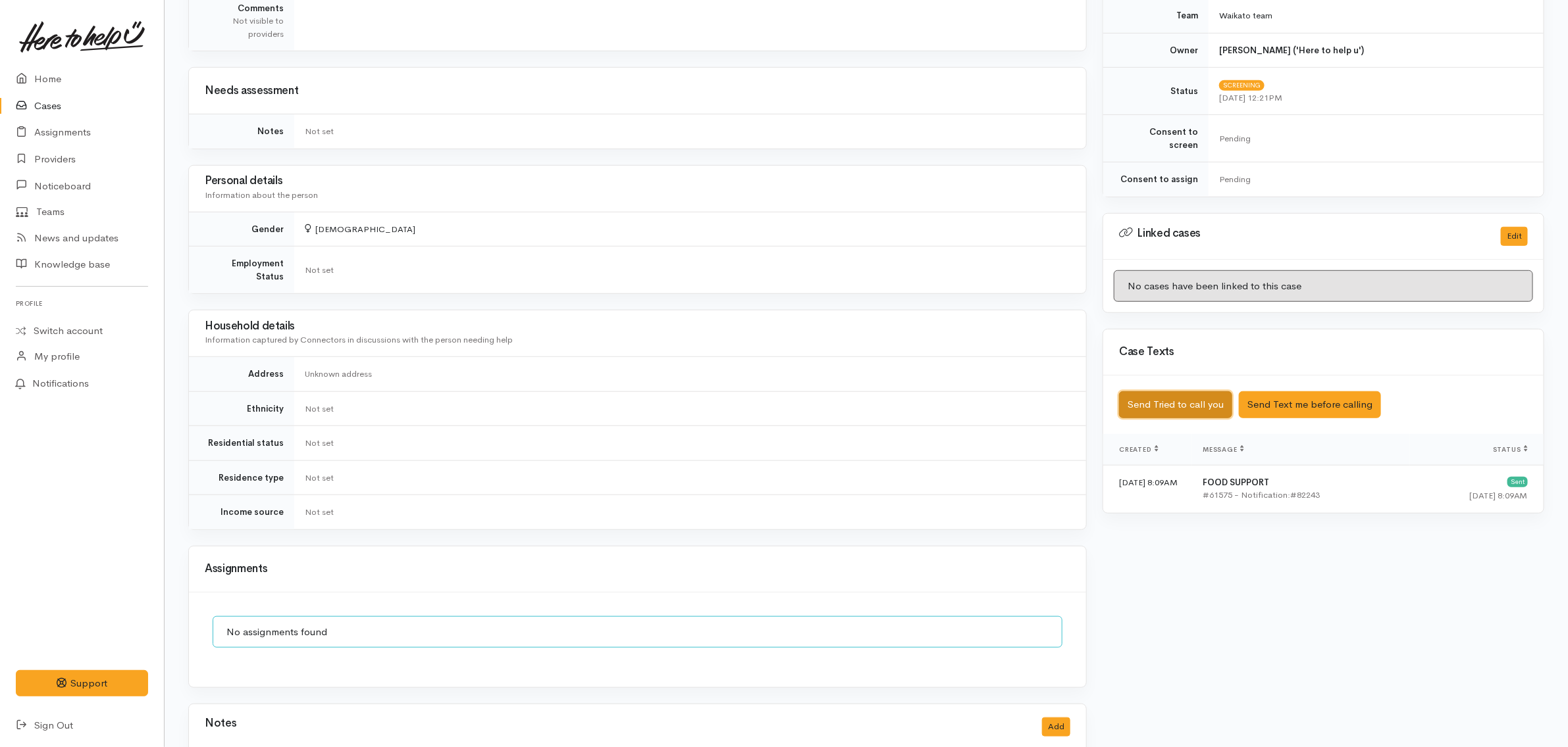
click at [1190, 400] on button "Send Tried to call you" at bounding box center [1175, 405] width 113 height 27
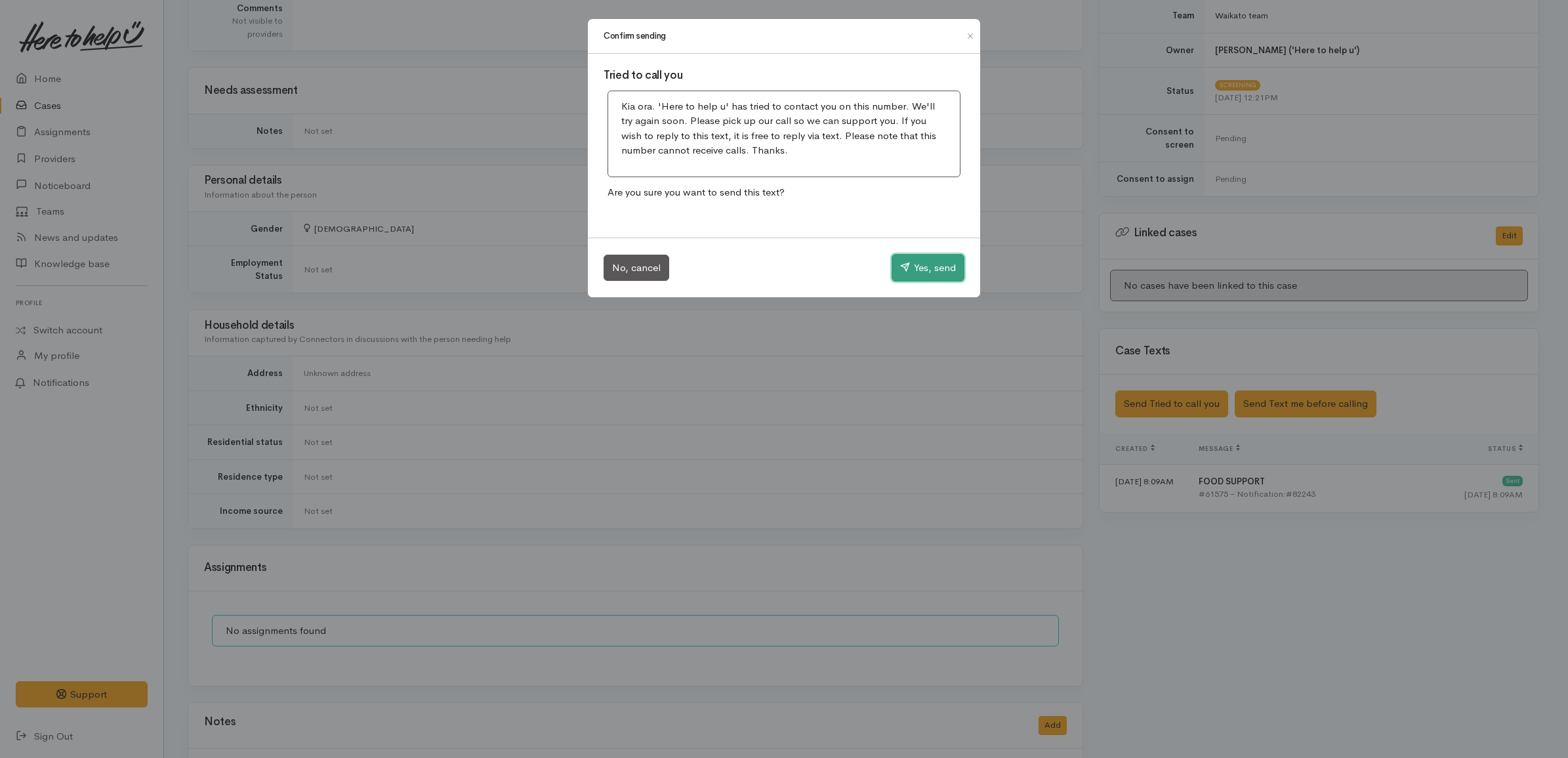
click at [943, 269] on button "Yes, send" at bounding box center [928, 268] width 73 height 28
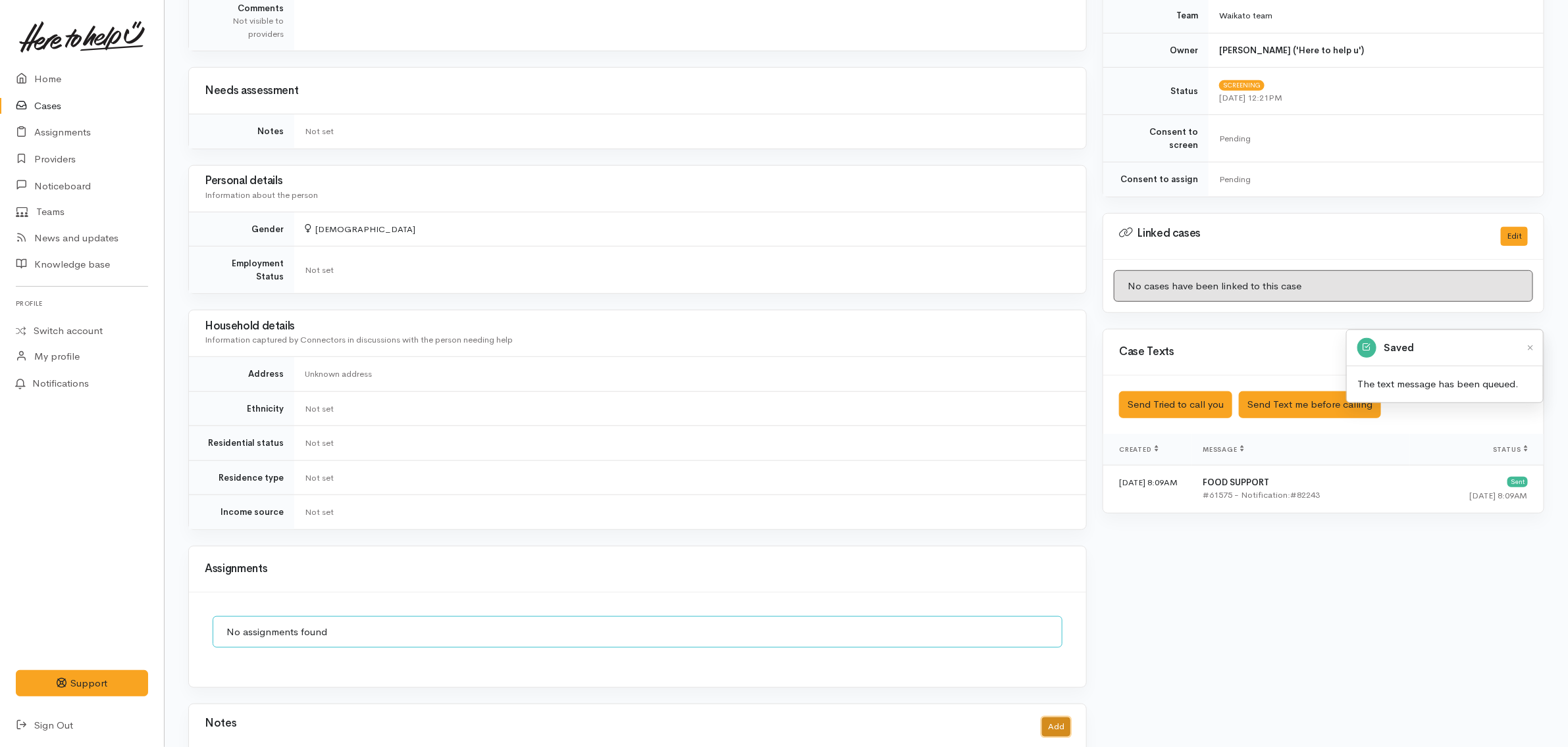
click at [1054, 717] on button "Add" at bounding box center [1056, 727] width 28 height 19
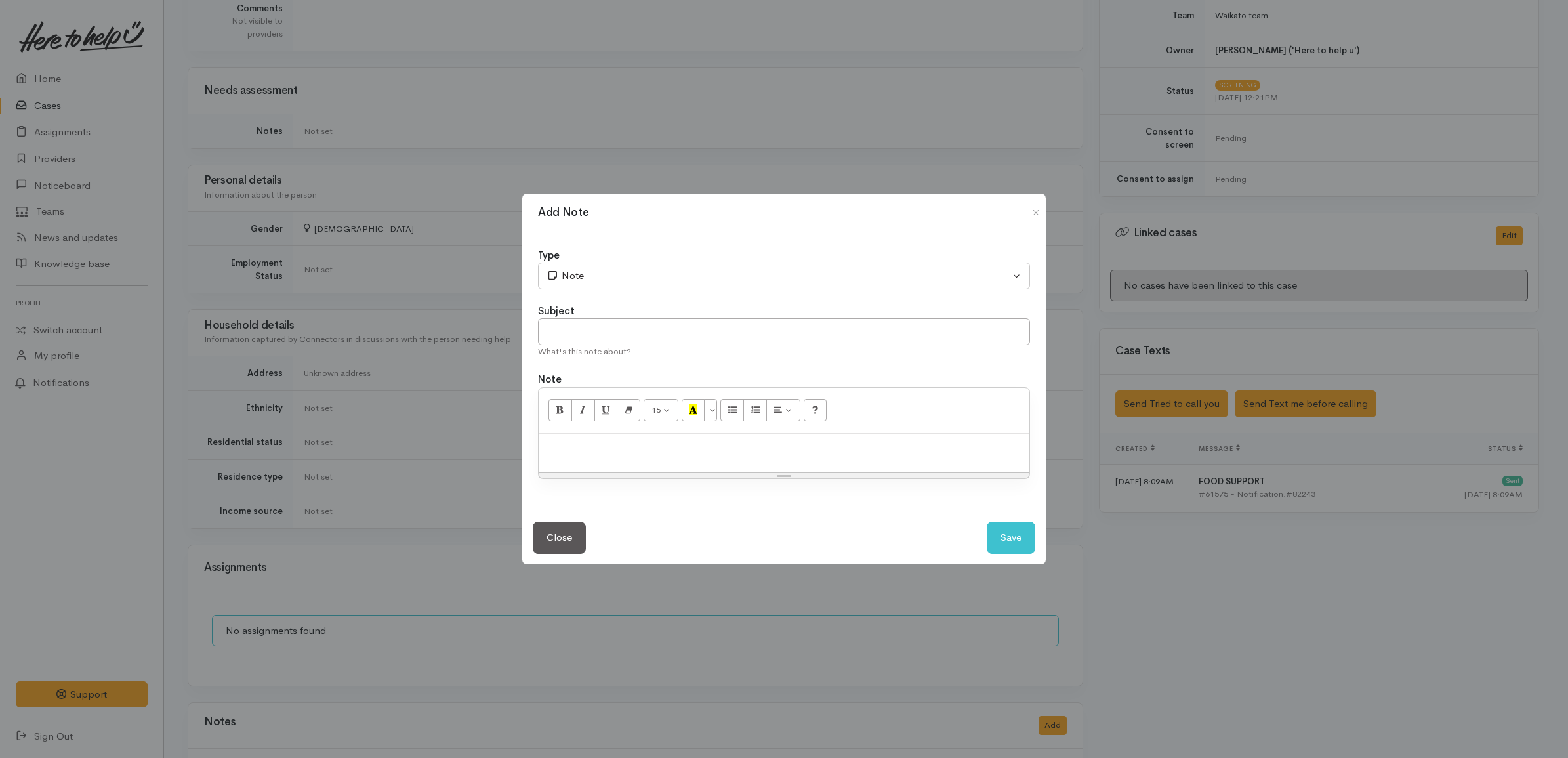
click at [897, 427] on div "15 8 9 10 11 12 14 18 24 36 Background Color Transparent Select #ffff00 Text Co…" at bounding box center [784, 410] width 490 height 46
click at [850, 441] on p at bounding box center [784, 447] width 478 height 15
paste div
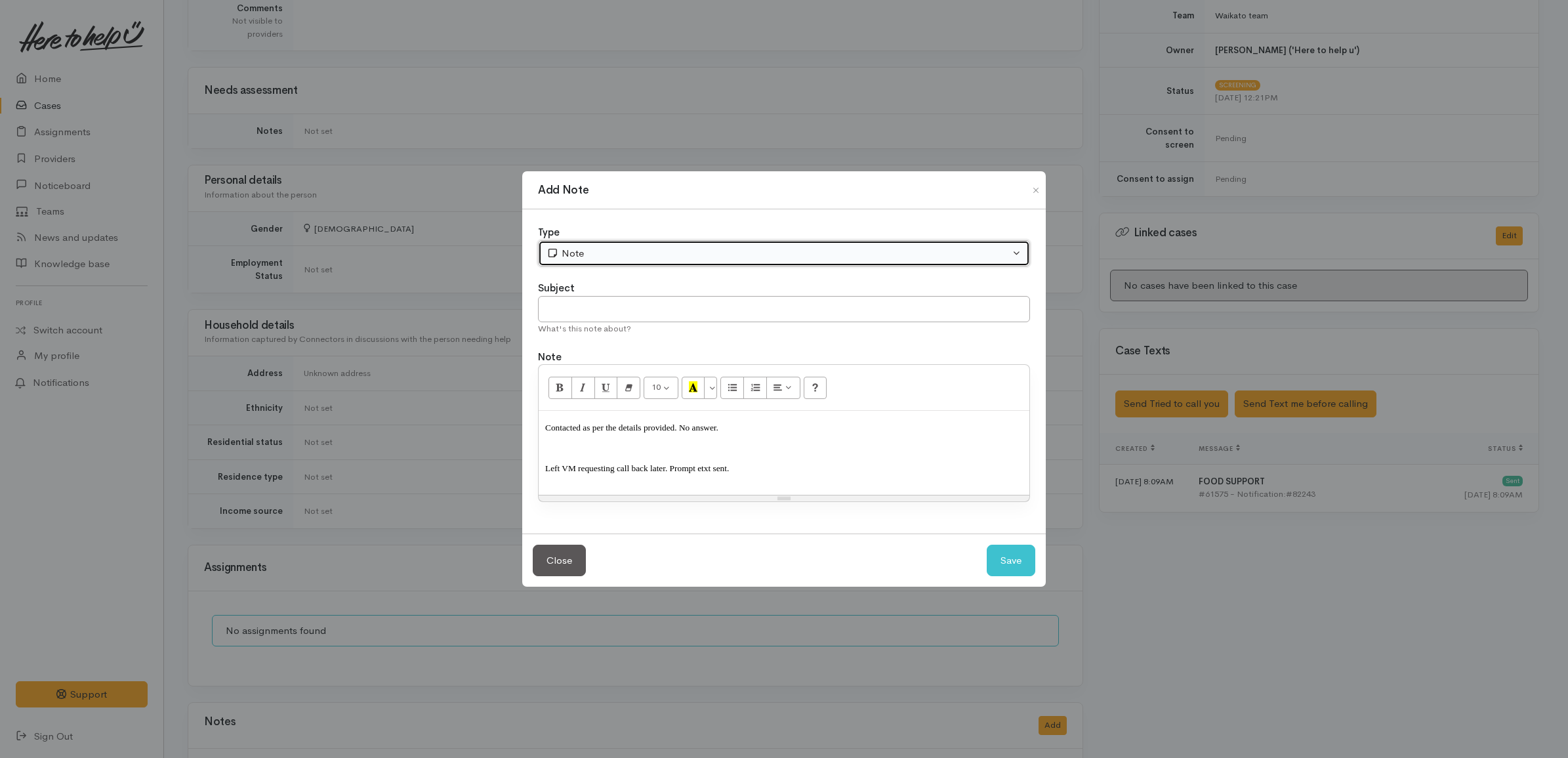
click at [650, 248] on div "Note" at bounding box center [777, 253] width 463 height 15
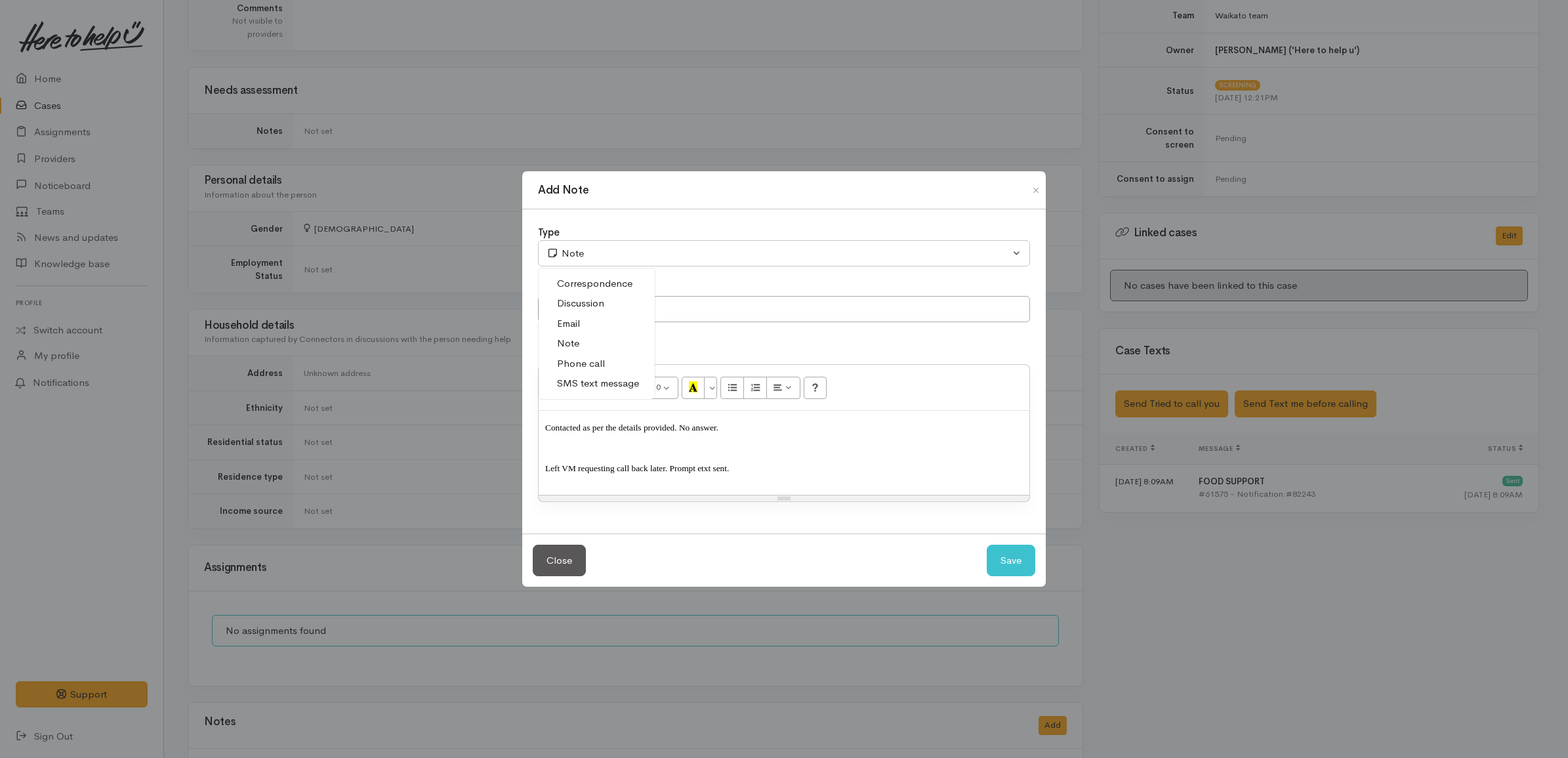
click at [592, 363] on span "Phone call" at bounding box center [581, 363] width 48 height 15
click at [1017, 558] on button "Save" at bounding box center [1011, 560] width 49 height 32
select select "1"
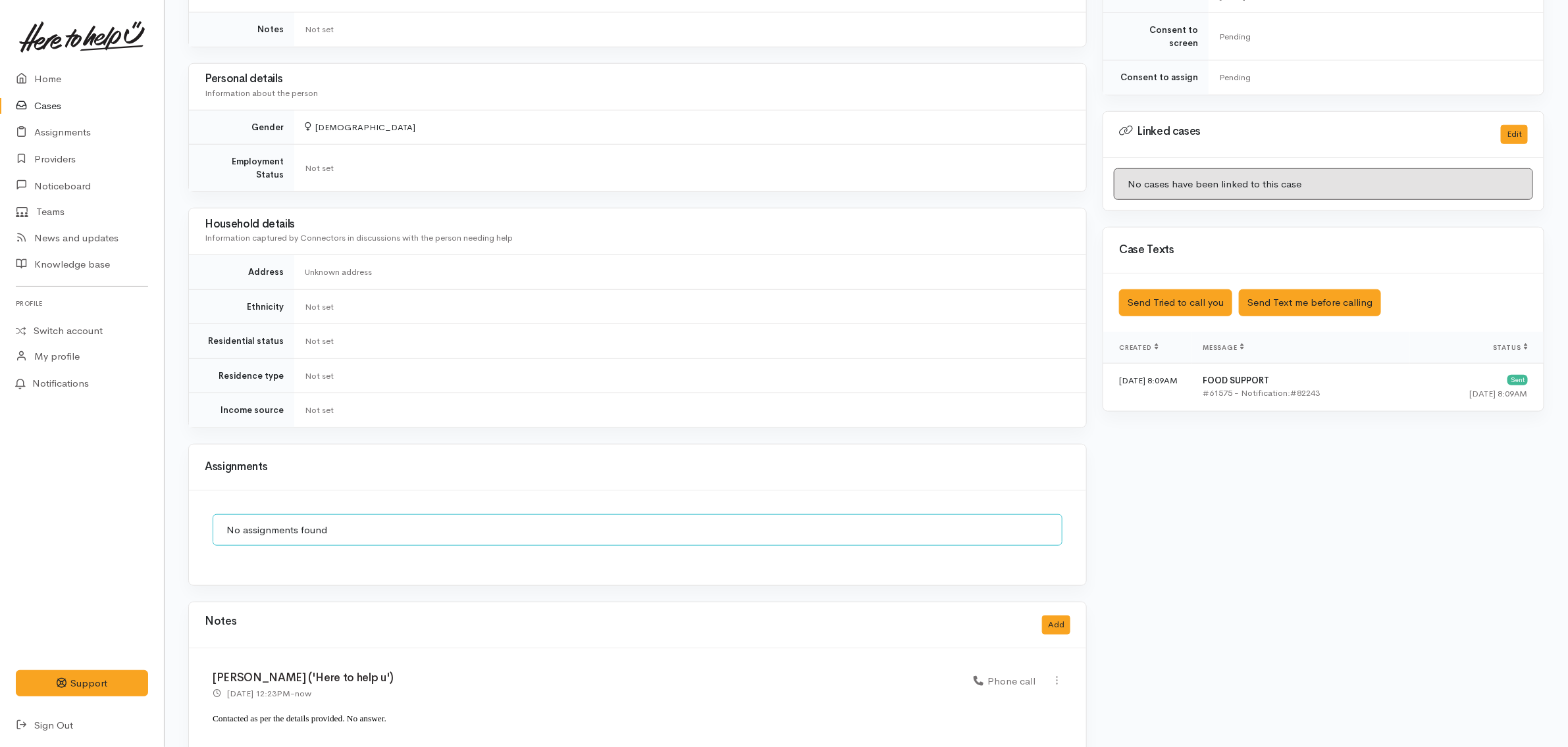
scroll to position [604, 0]
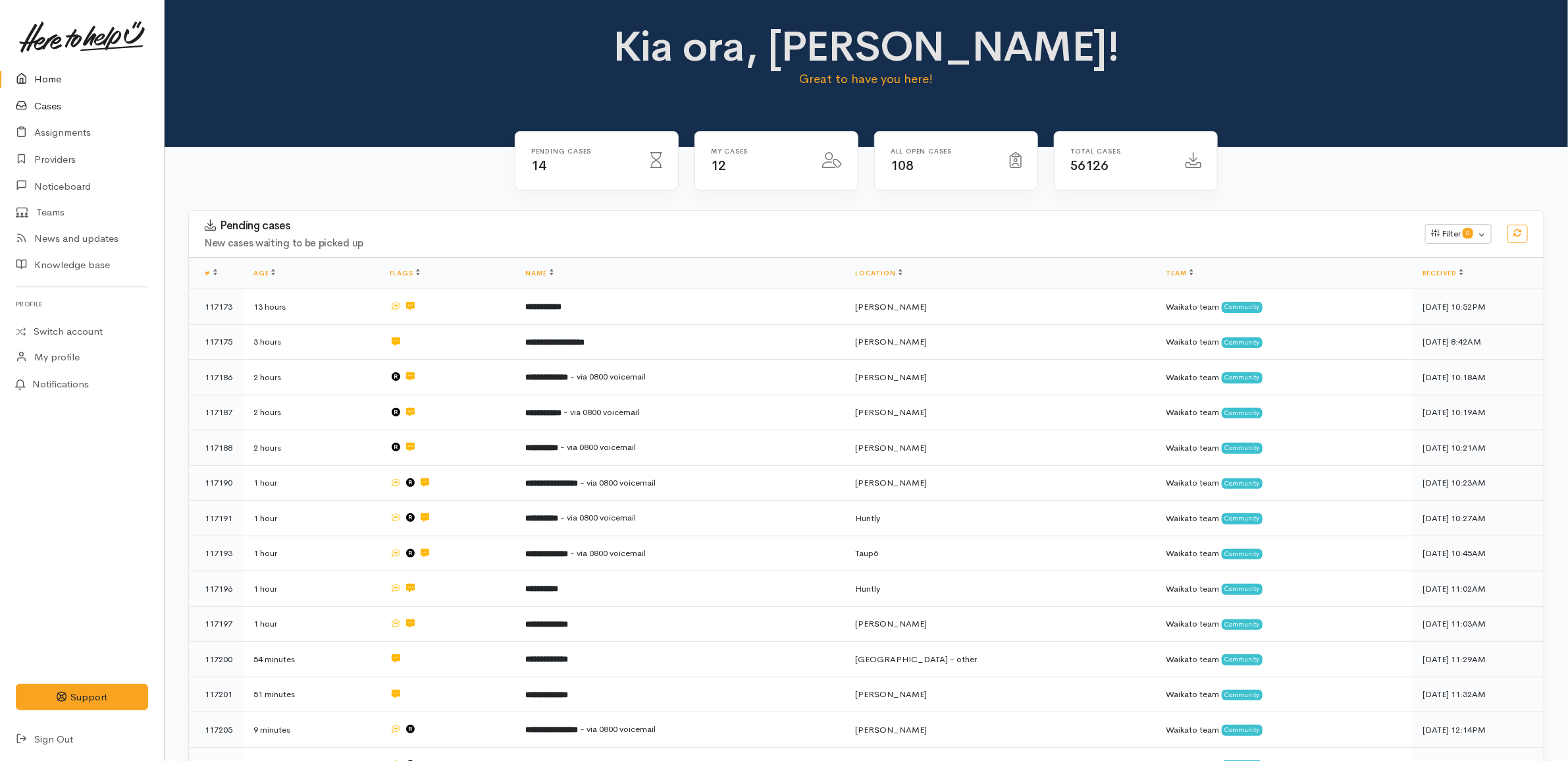
click at [47, 104] on link "Cases" at bounding box center [82, 106] width 164 height 27
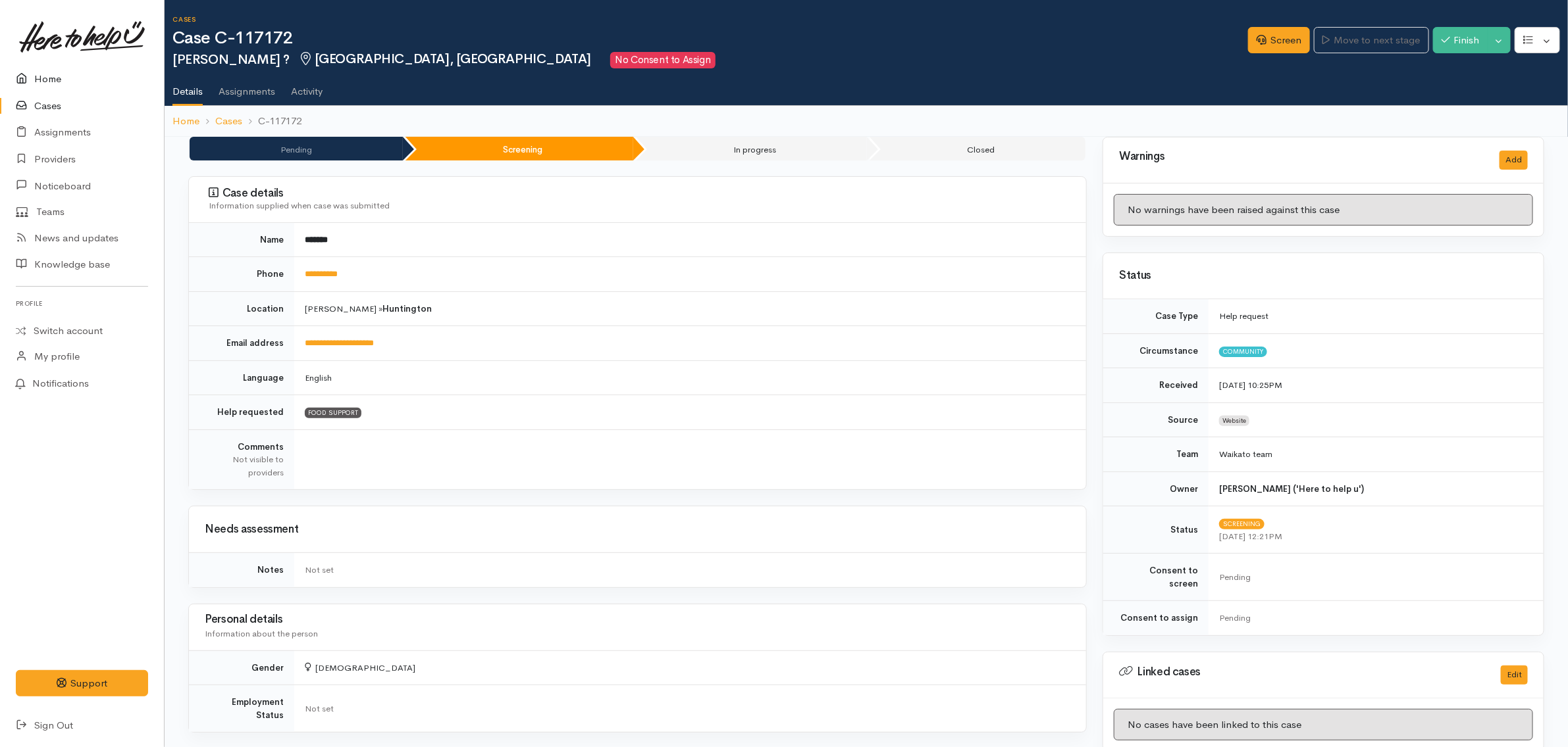
click at [109, 75] on link "Home" at bounding box center [82, 79] width 164 height 27
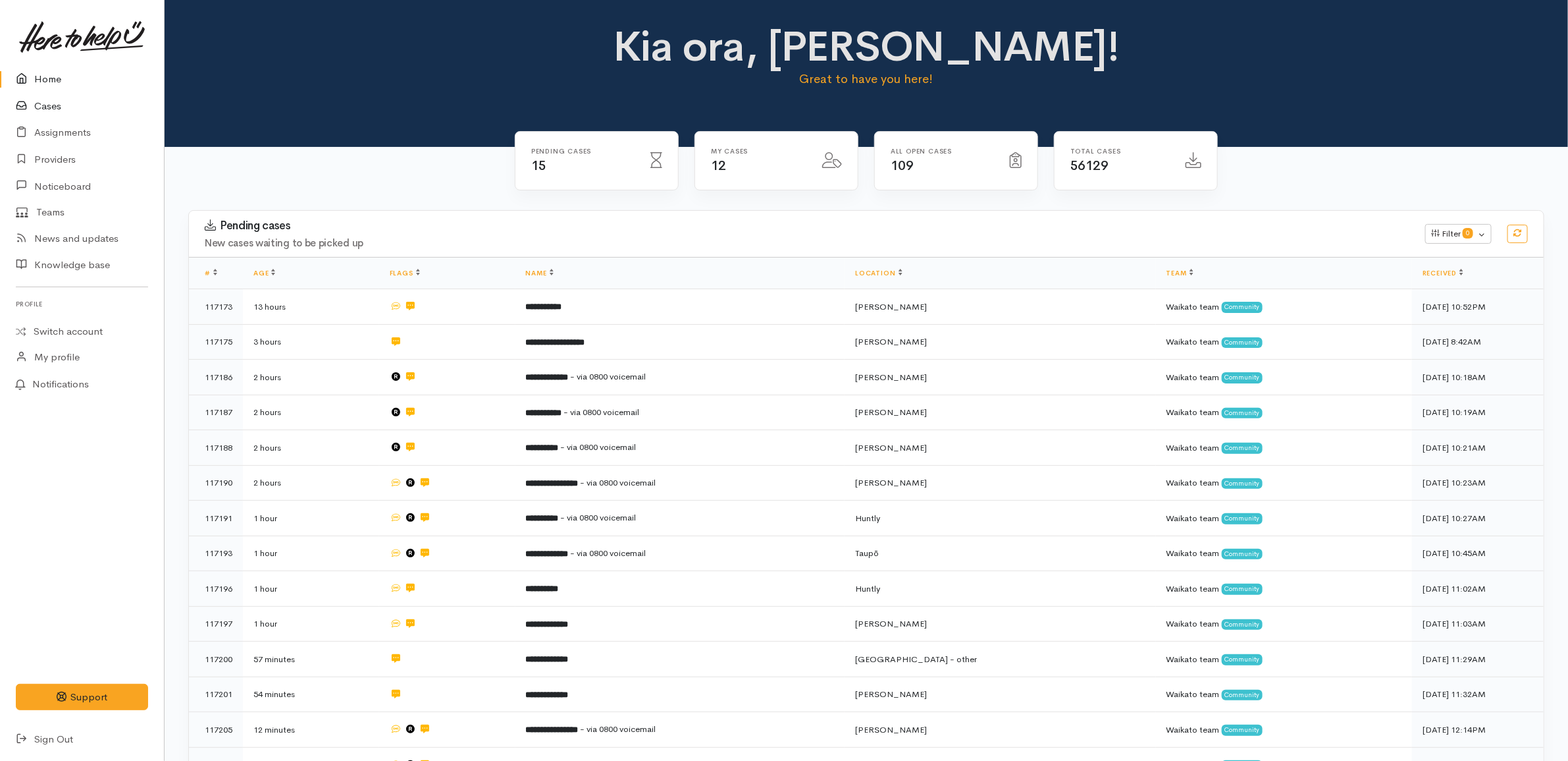
click at [44, 107] on link "Cases" at bounding box center [82, 106] width 164 height 27
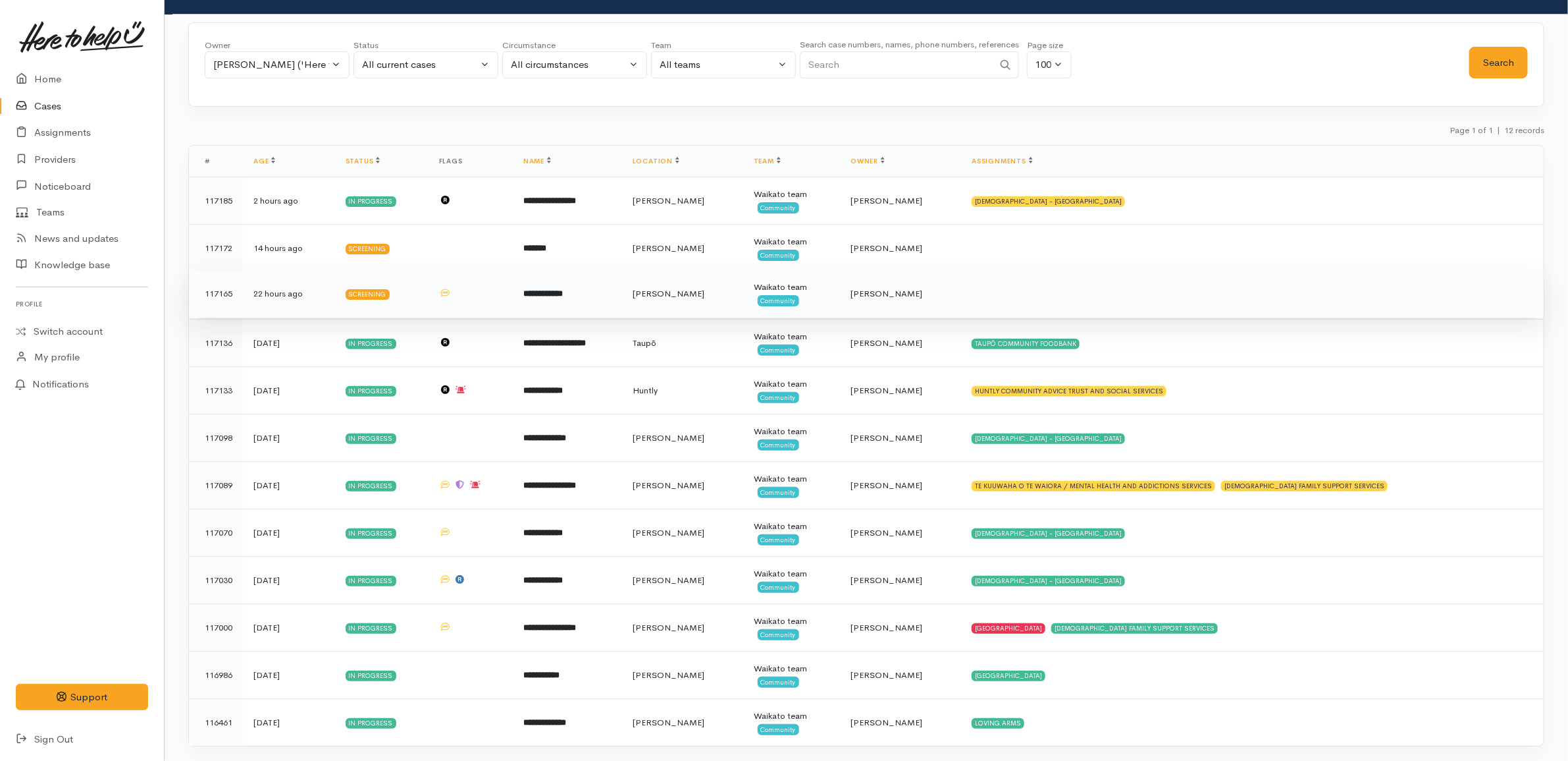
scroll to position [77, 0]
